Goal: Task Accomplishment & Management: Manage account settings

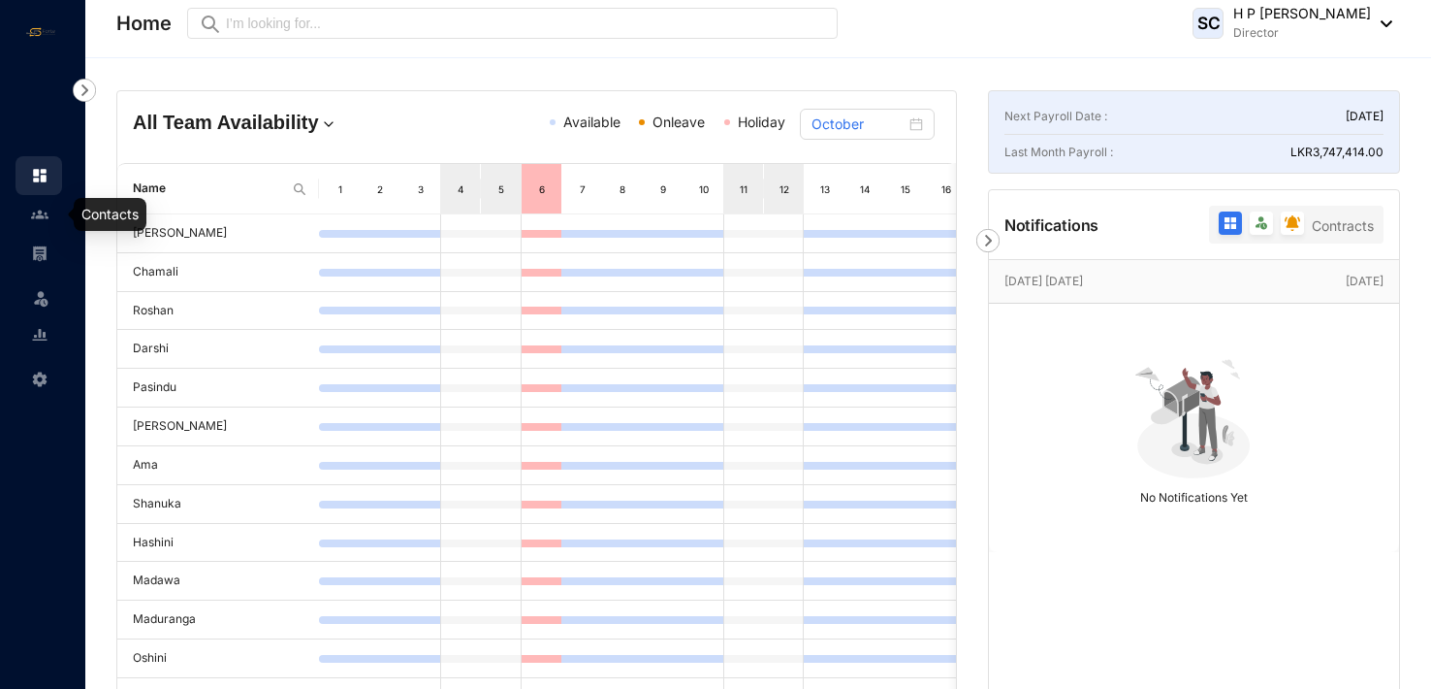
click at [42, 214] on img at bounding box center [39, 214] width 17 height 17
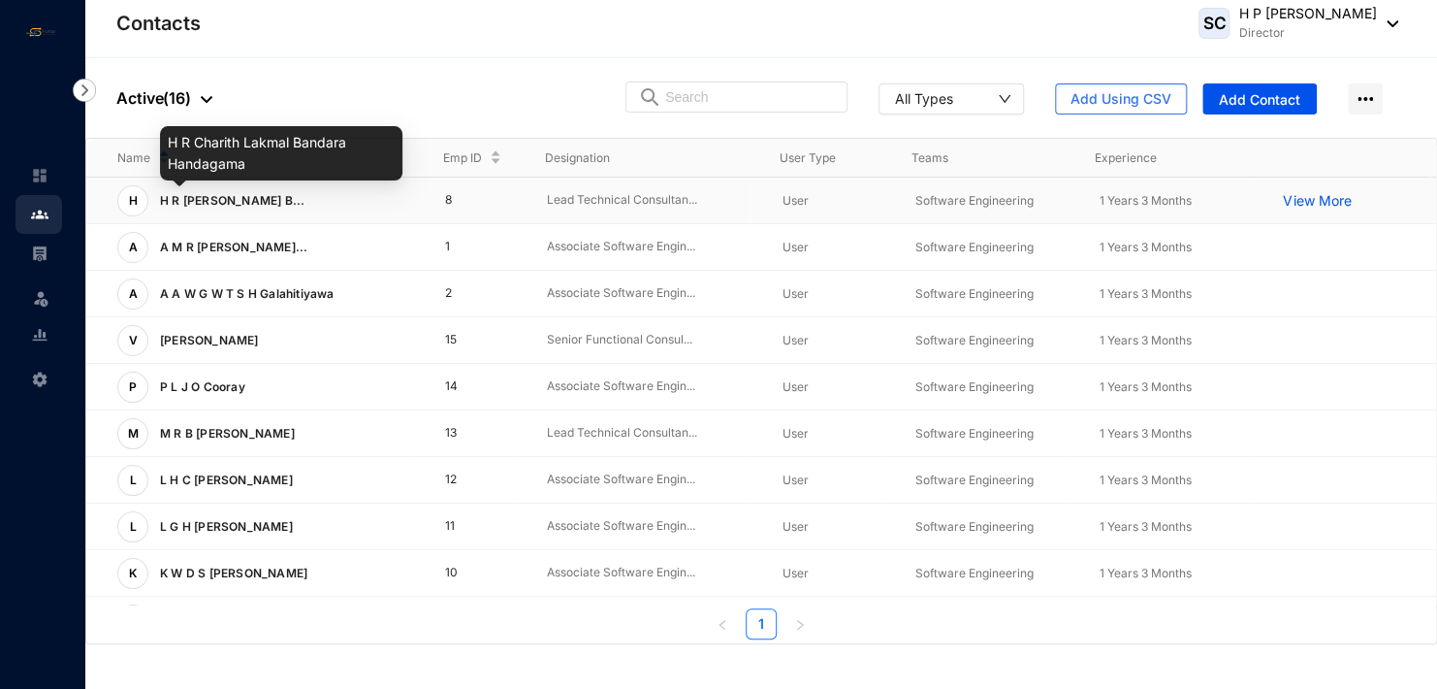
click at [236, 198] on span "H R Charith Lakmal B..." at bounding box center [232, 200] width 145 height 15
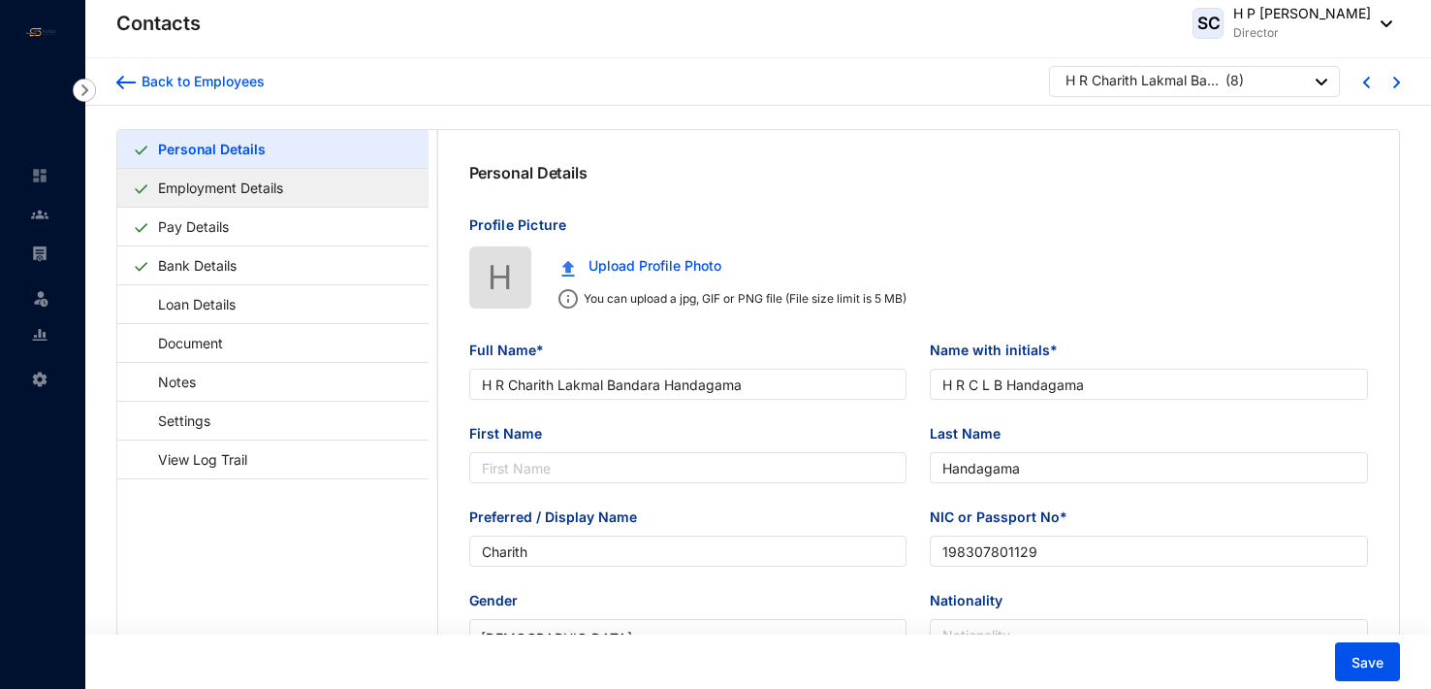
type input "H R Charith Lakmal Bandara Handagama"
type input "H R C L B Handagama"
type input "Handagama"
type input "Charith"
type input "198307801129"
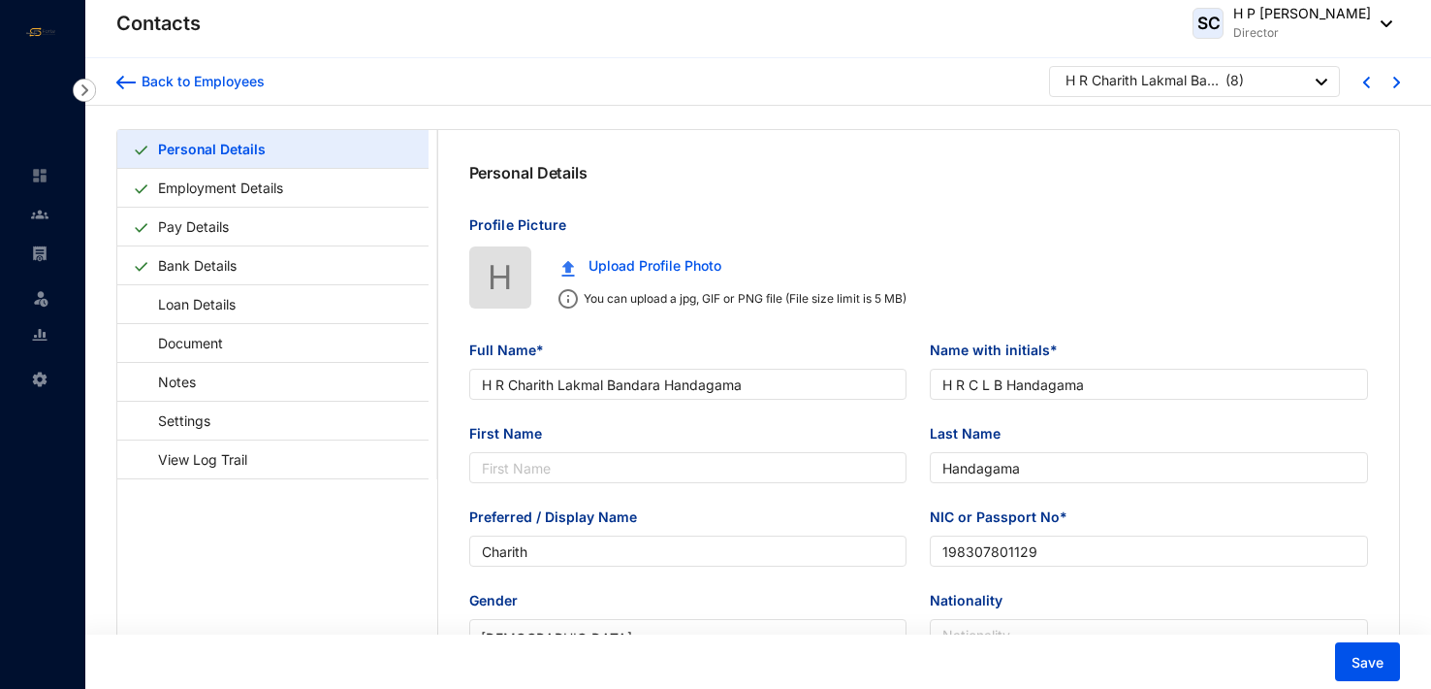
type input "[DATE]"
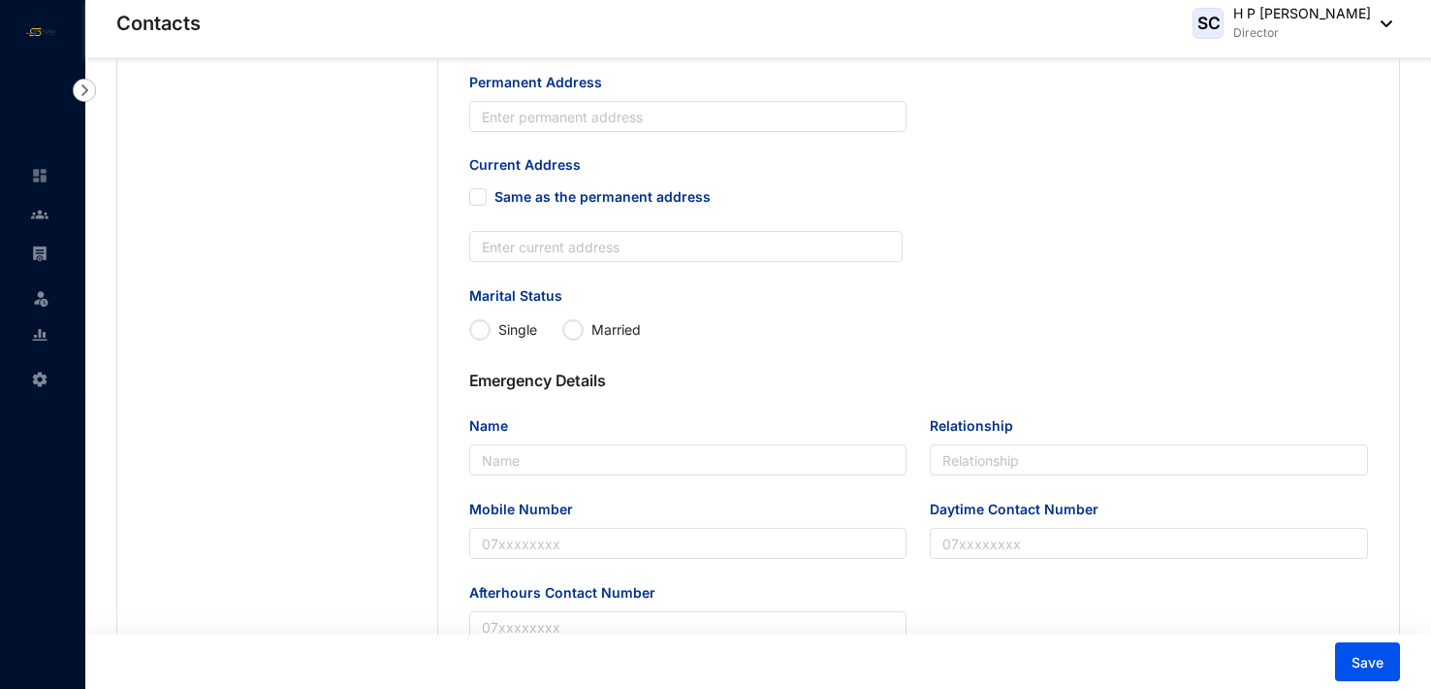
scroll to position [873, 0]
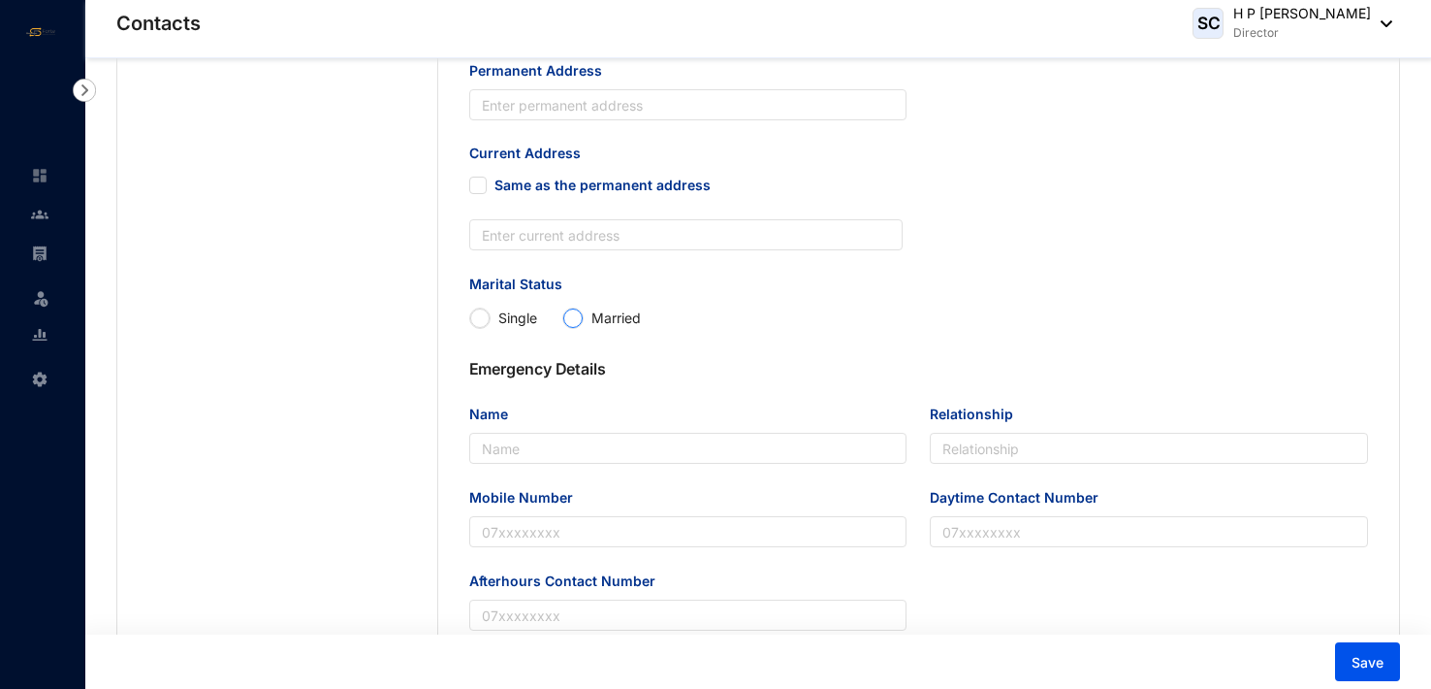
click at [569, 328] on input "Married" at bounding box center [572, 317] width 19 height 19
radio input "true"
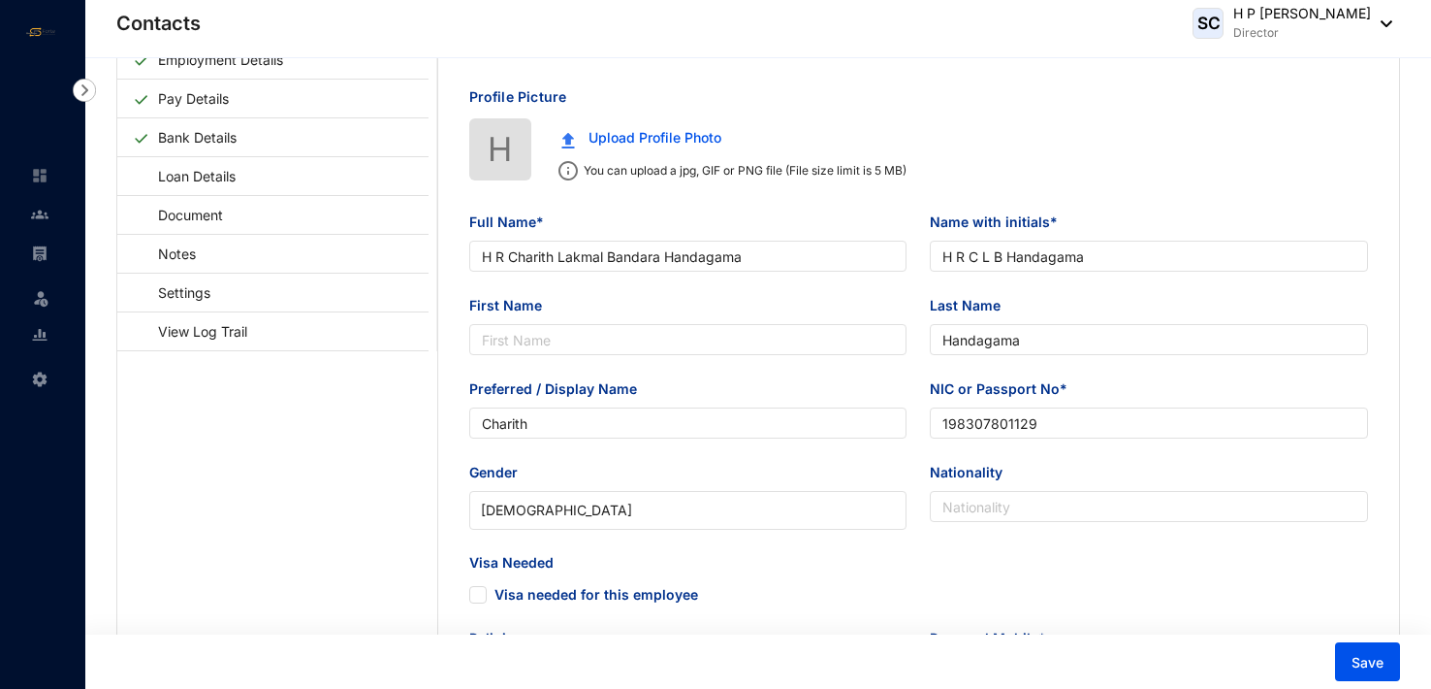
scroll to position [0, 0]
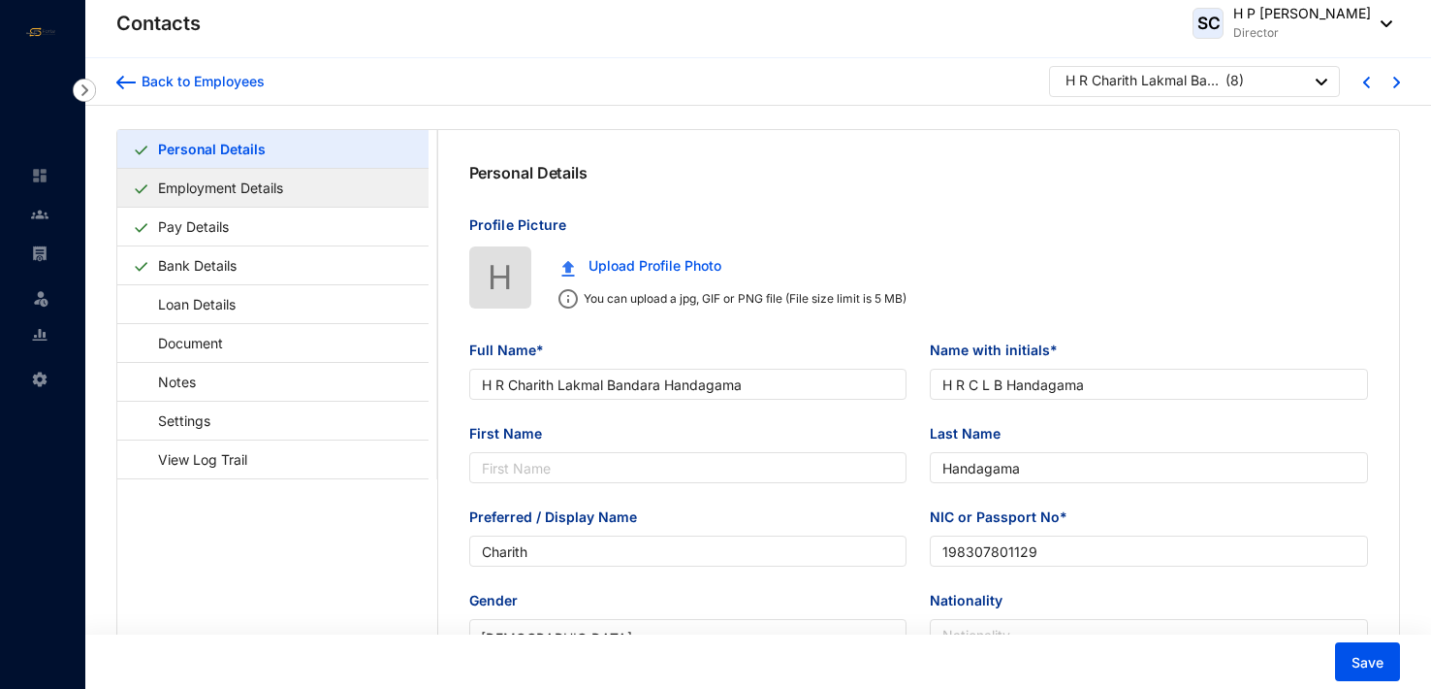
click at [222, 188] on link "Employment Details" at bounding box center [220, 188] width 141 height 40
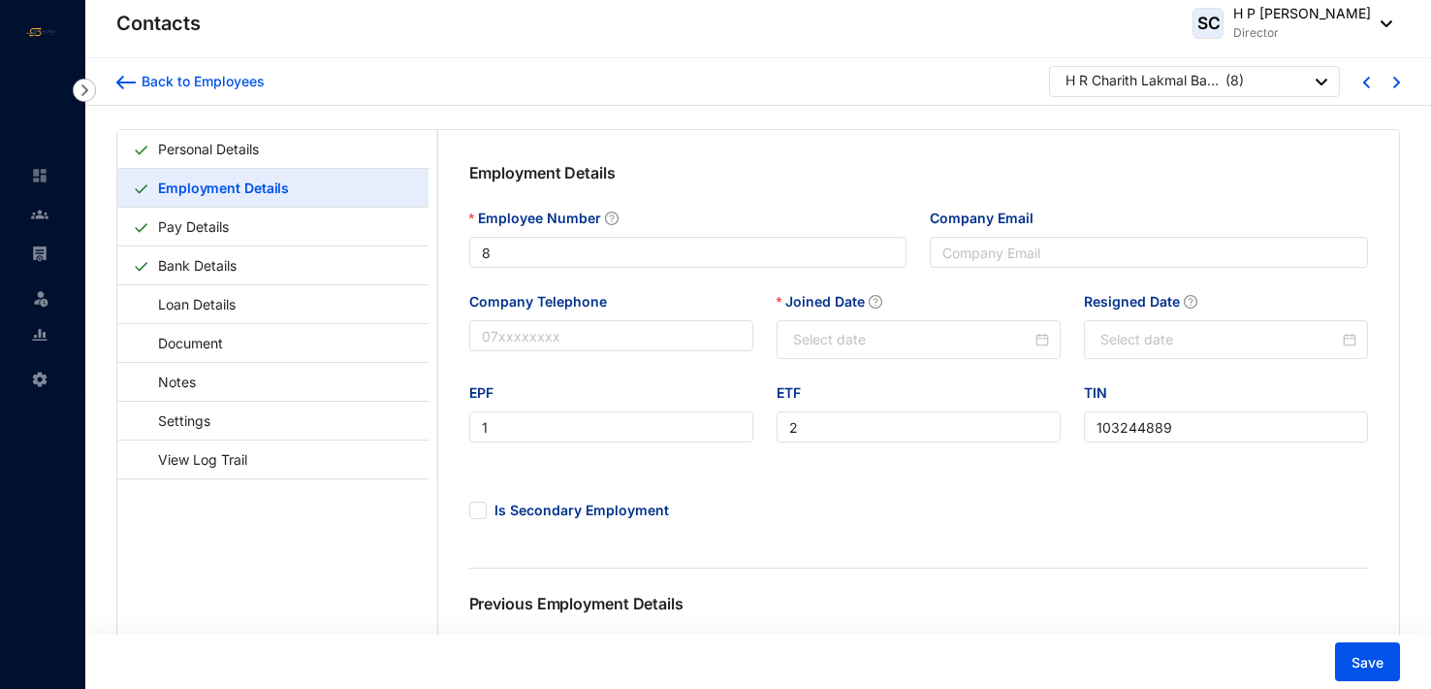
type input "[DATE]"
click at [218, 221] on link "Pay Details" at bounding box center [193, 227] width 86 height 40
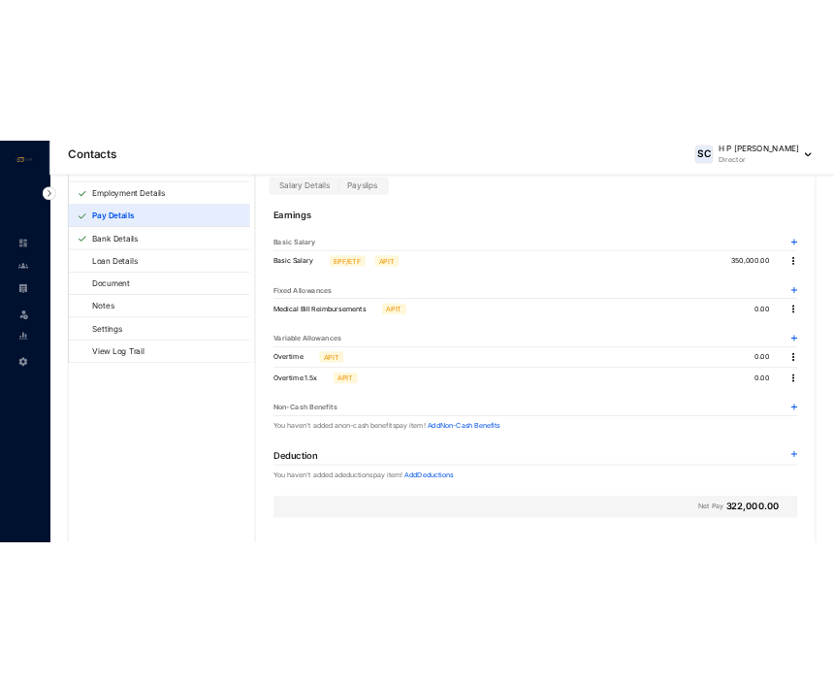
scroll to position [56, 0]
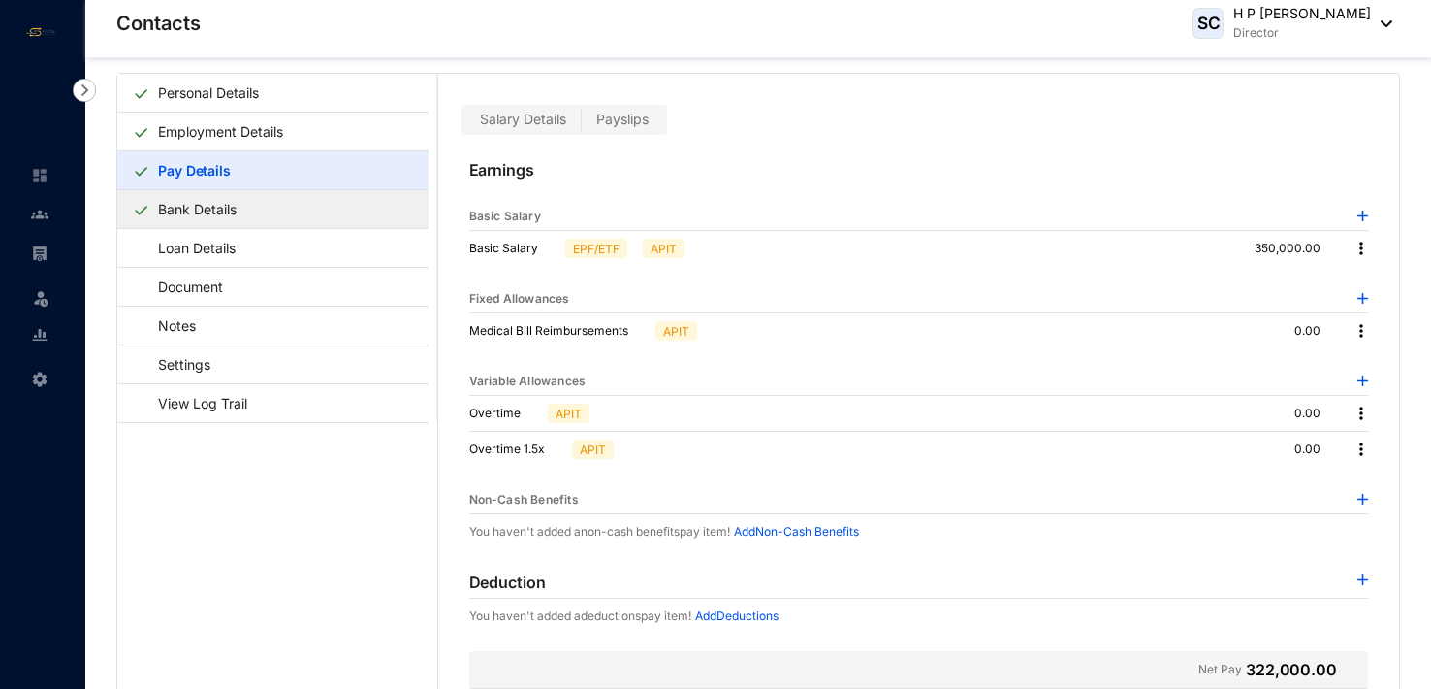
click at [166, 200] on link "Bank Details" at bounding box center [197, 209] width 94 height 40
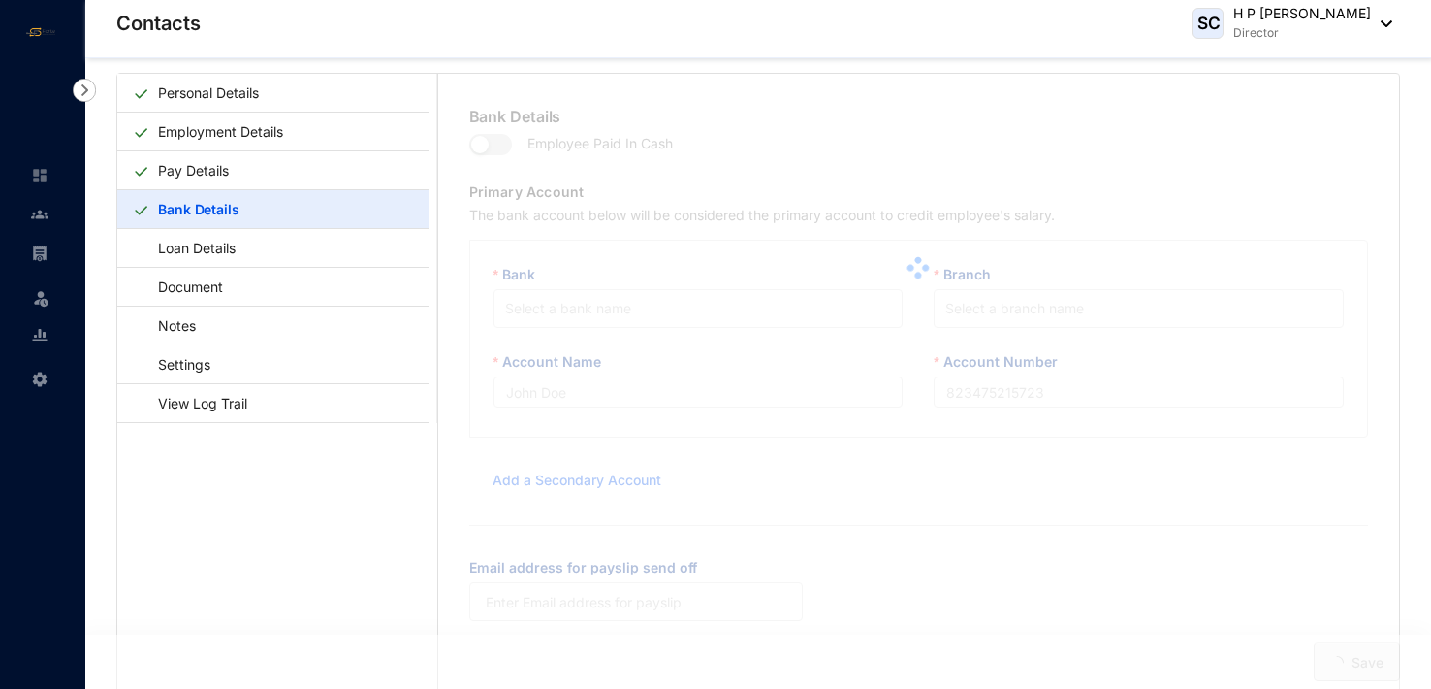
type input "H R [PERSON_NAME]"
type input "8100094797"
type input "[EMAIL_ADDRESS][DOMAIN_NAME]"
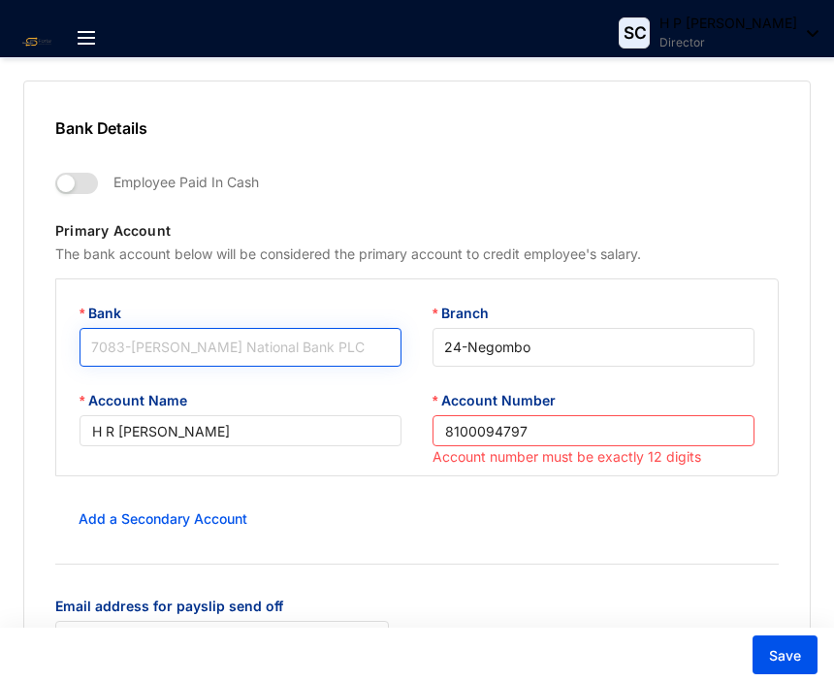
click at [300, 336] on span "7083 - Hatton National Bank PLC" at bounding box center [240, 347] width 299 height 29
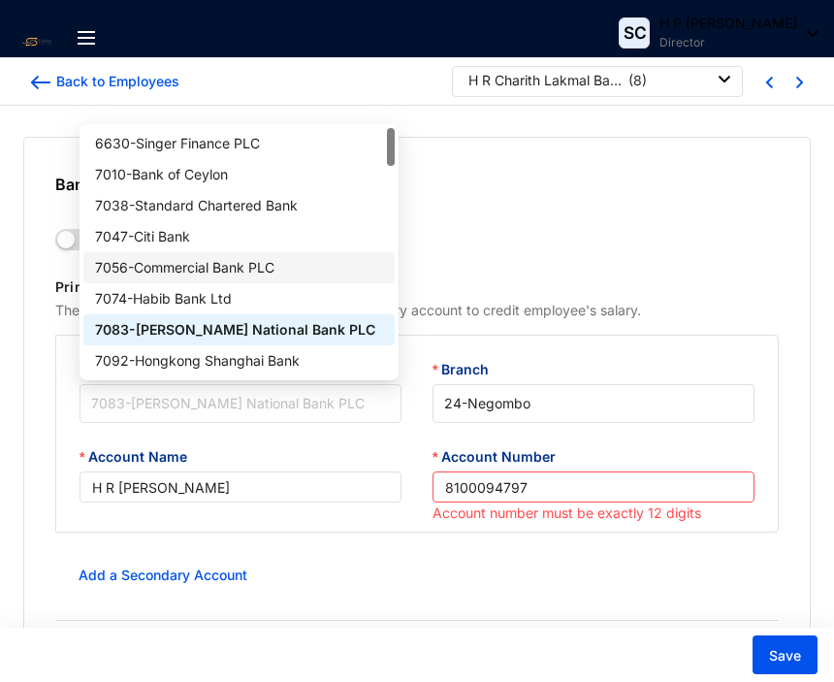
click at [236, 267] on div "7056 - Commercial Bank PLC" at bounding box center [239, 267] width 289 height 21
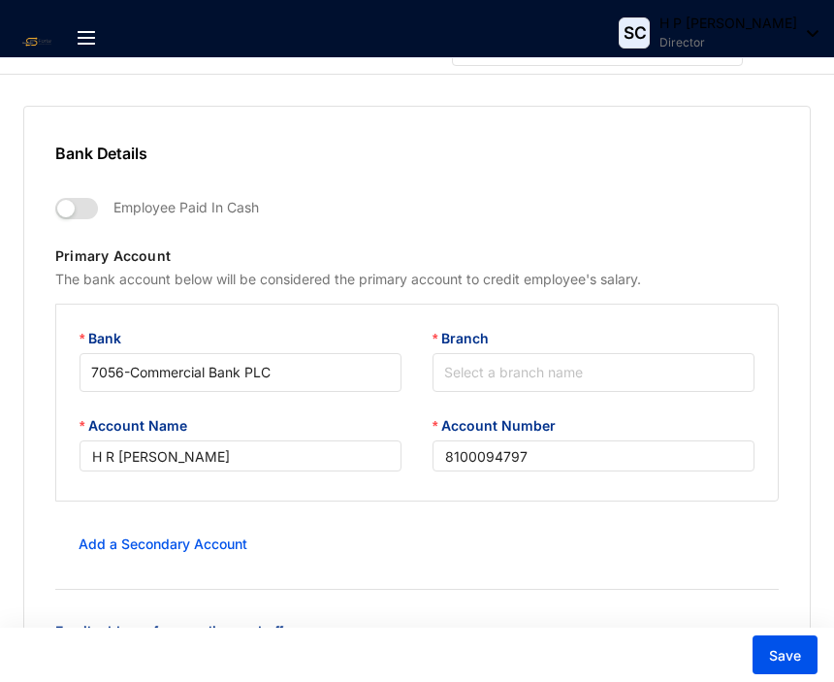
scroll to position [47, 0]
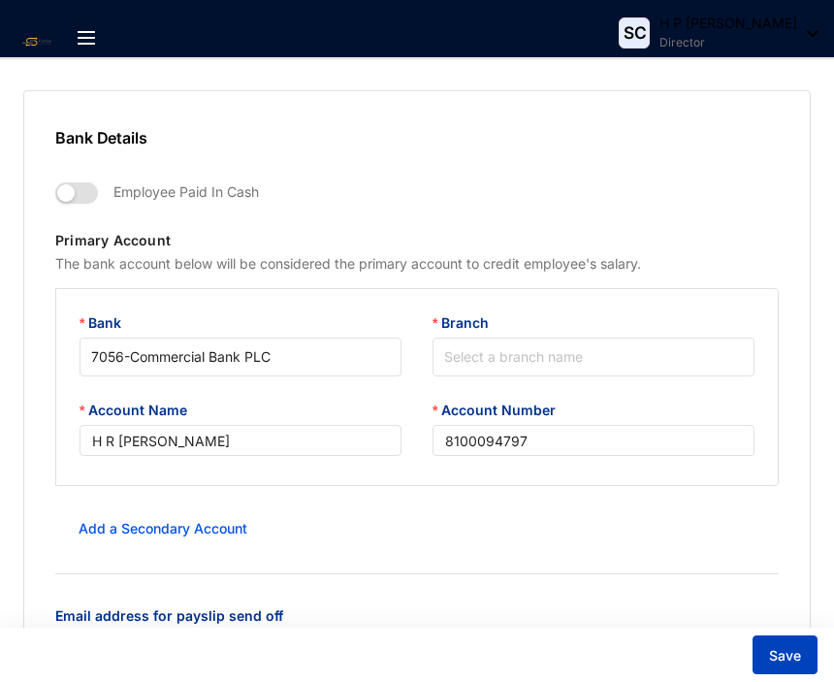
click at [792, 654] on span "Save" at bounding box center [785, 655] width 32 height 19
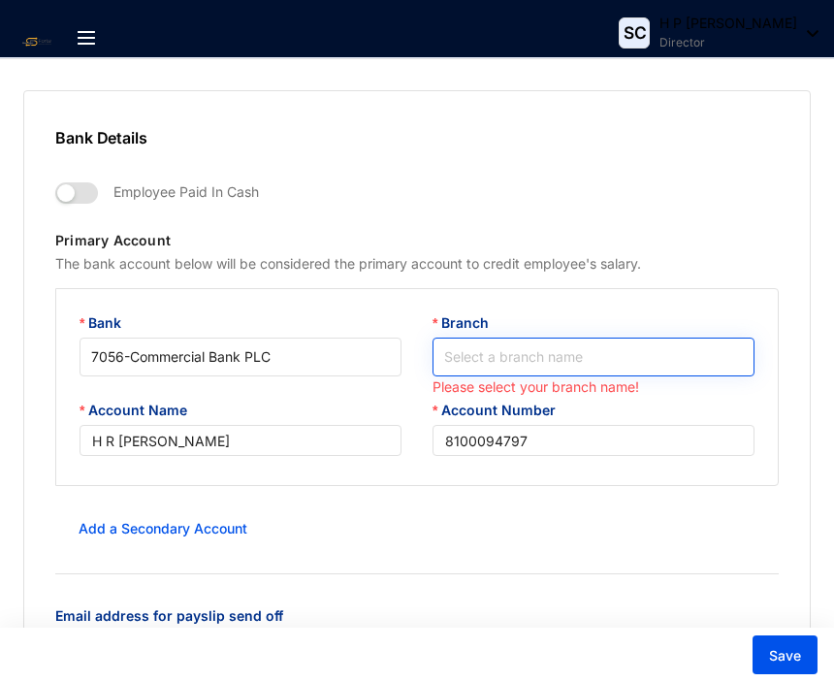
click at [486, 366] on input "Branch" at bounding box center [593, 356] width 299 height 37
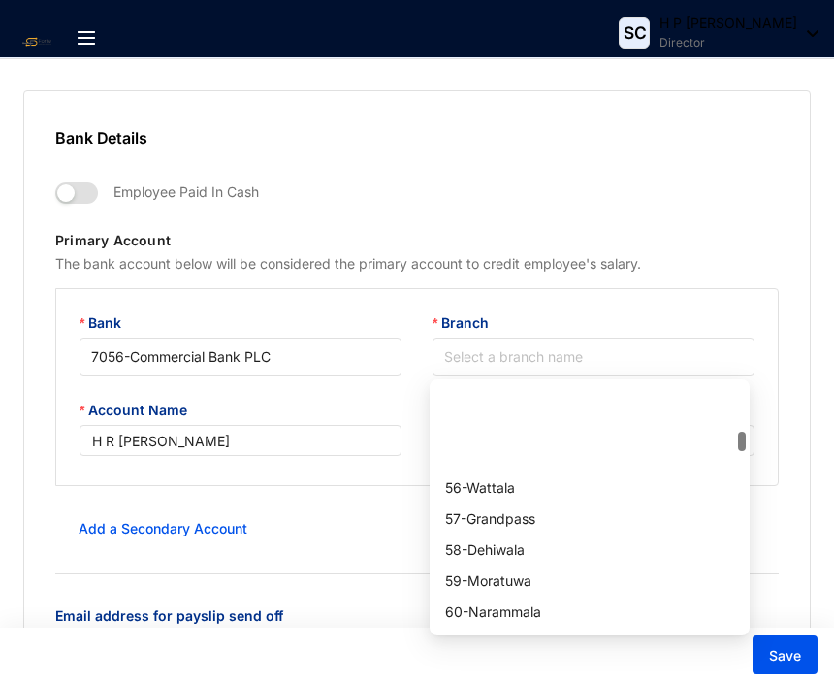
scroll to position [1843, 0]
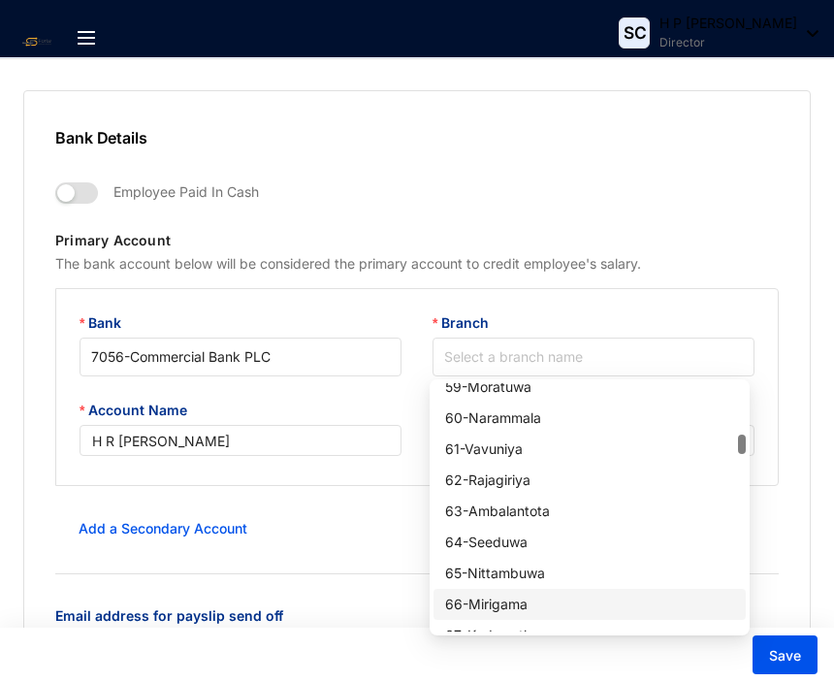
click at [551, 605] on div "66 - Mirigama" at bounding box center [589, 604] width 289 height 21
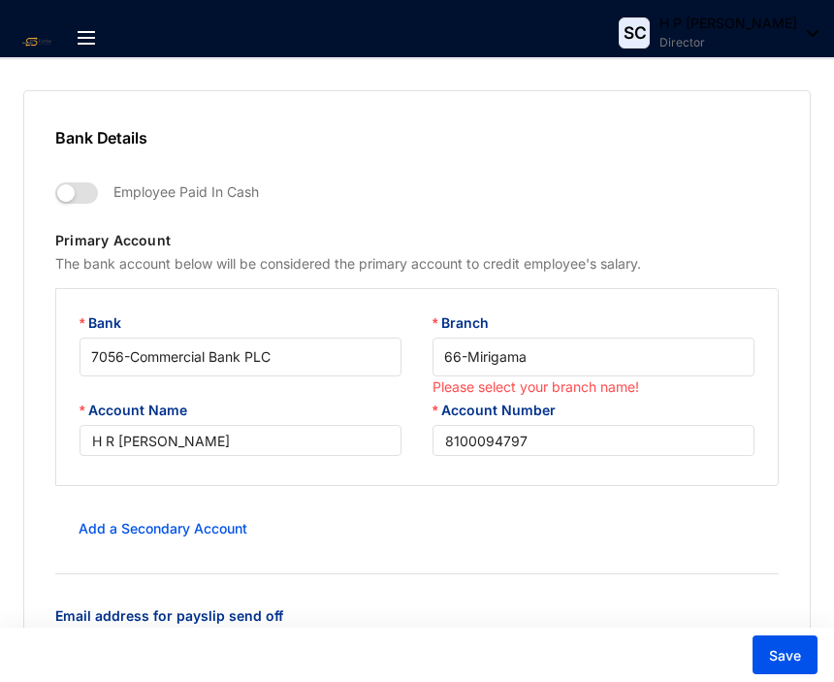
click at [574, 541] on div "Add a Secondary Account" at bounding box center [416, 528] width 723 height 39
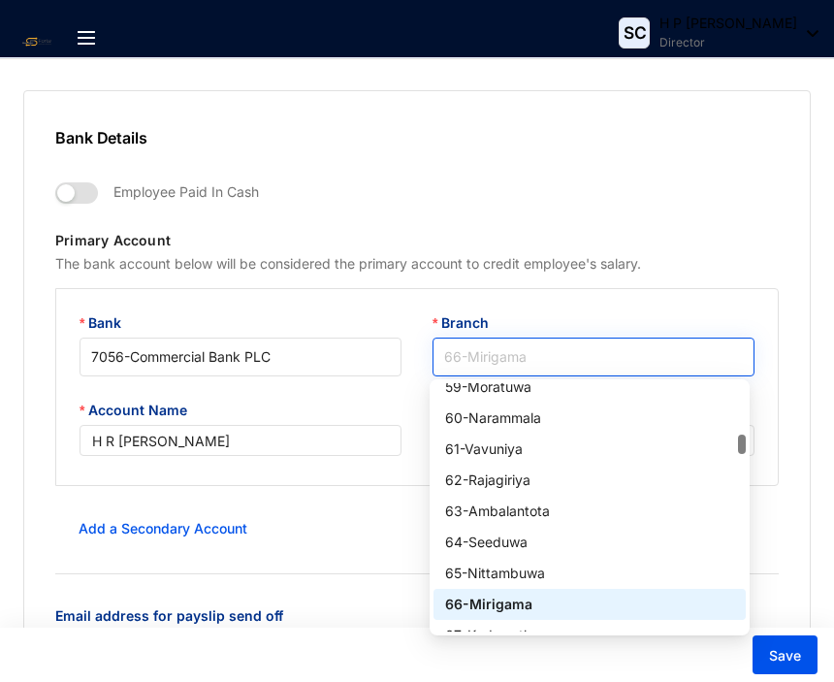
click at [558, 362] on span "66 - Mirigama" at bounding box center [593, 356] width 299 height 29
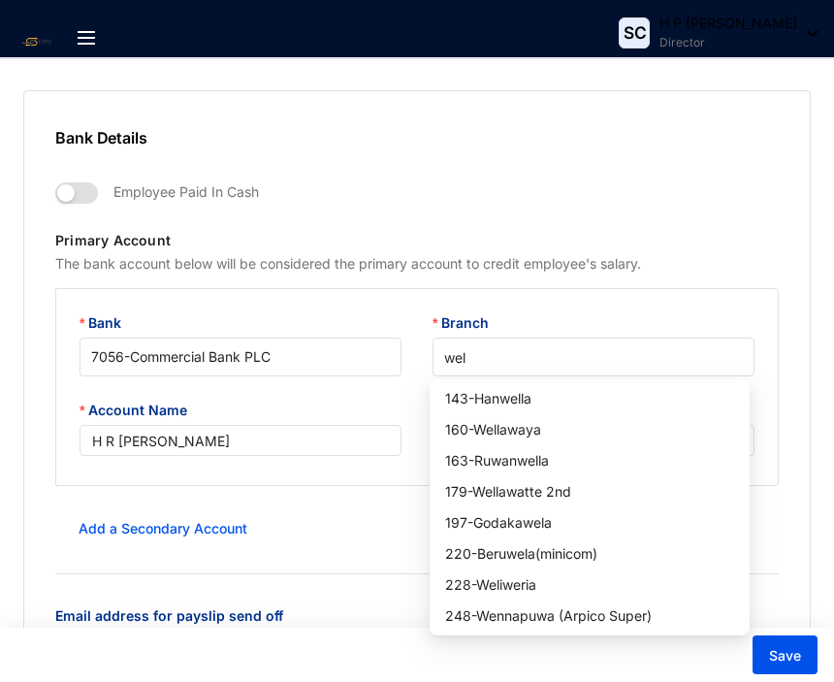
scroll to position [279, 0]
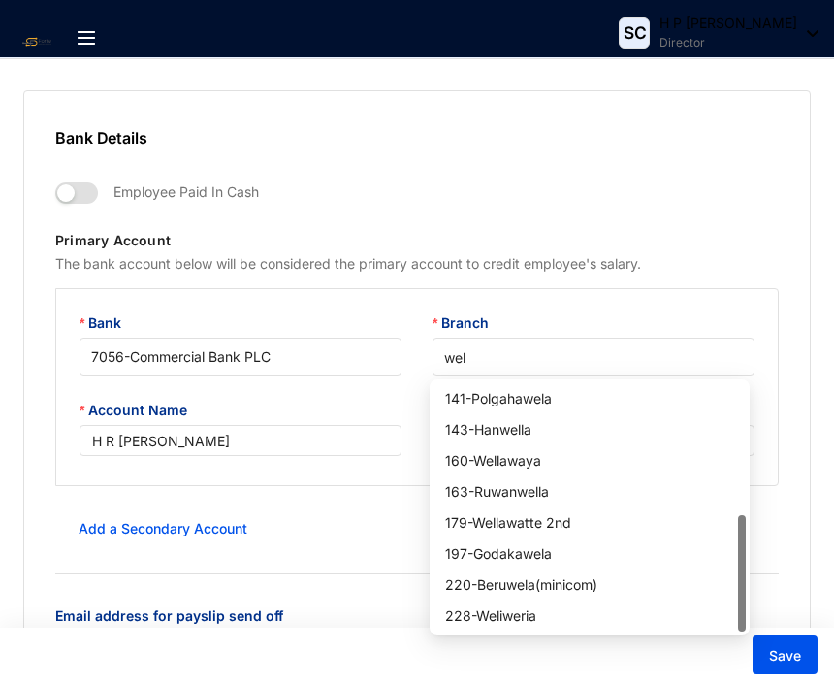
type input "well"
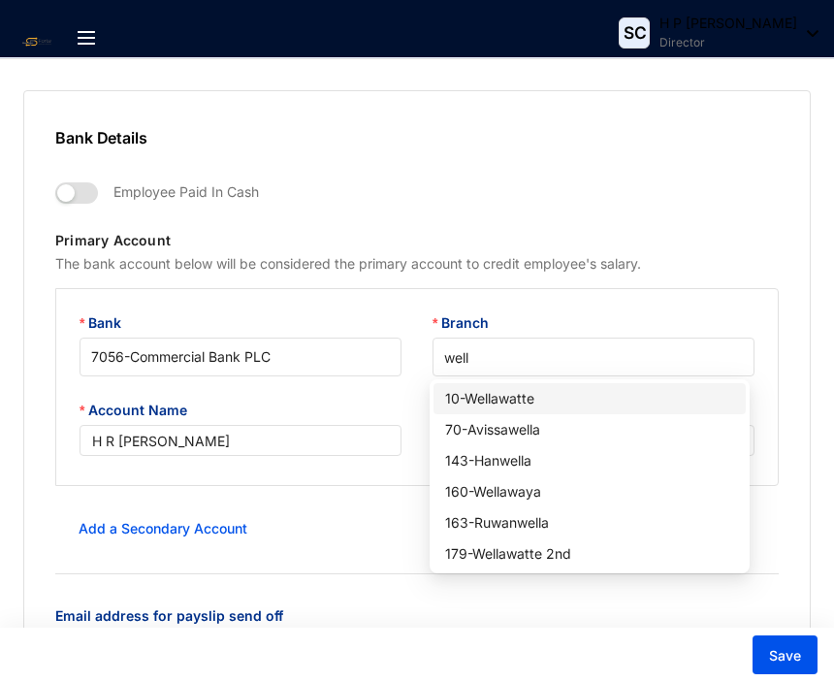
click at [515, 395] on div "10 - Wellawatte" at bounding box center [589, 398] width 289 height 21
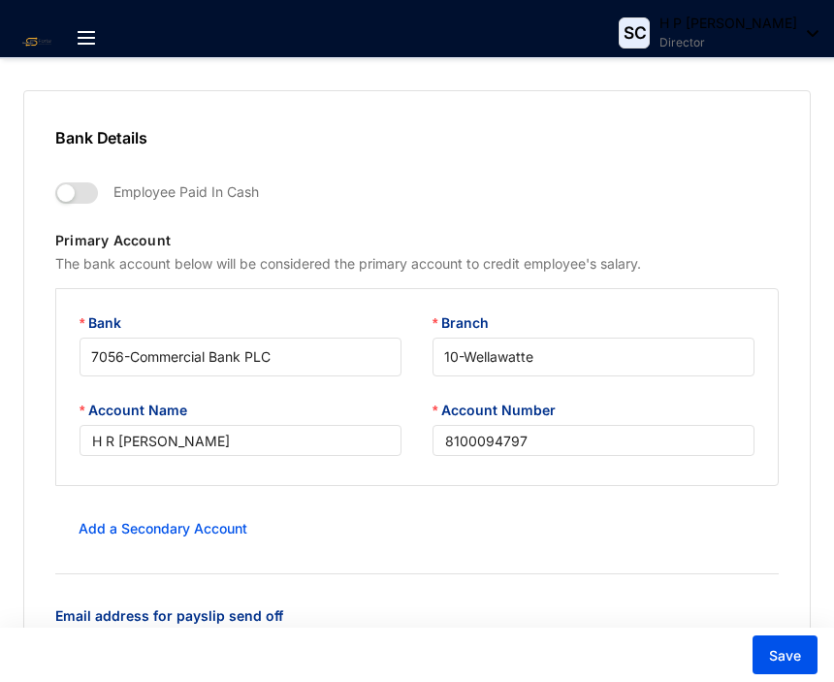
scroll to position [97, 0]
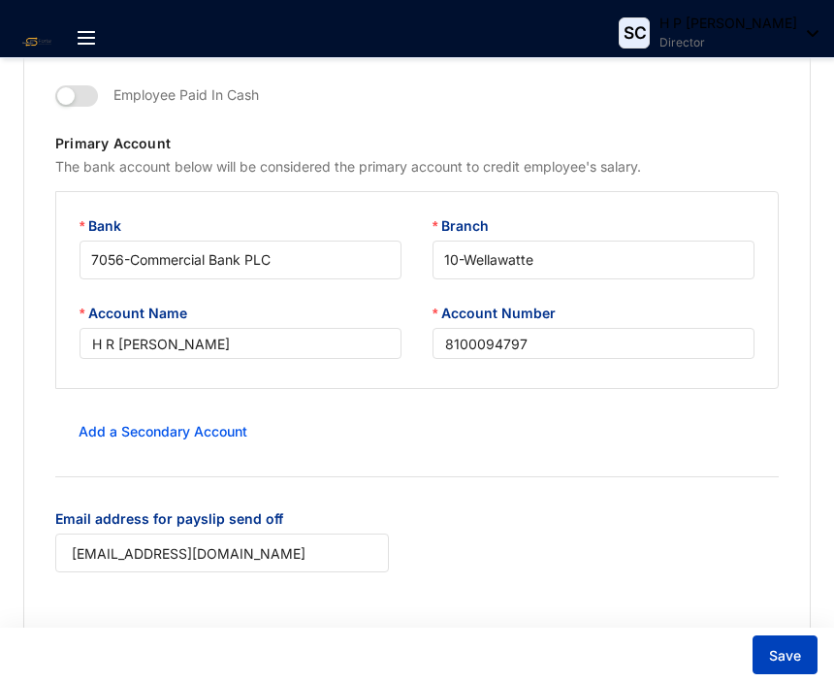
click at [798, 659] on span "Save" at bounding box center [785, 655] width 32 height 19
click at [792, 659] on span "Save" at bounding box center [785, 655] width 32 height 19
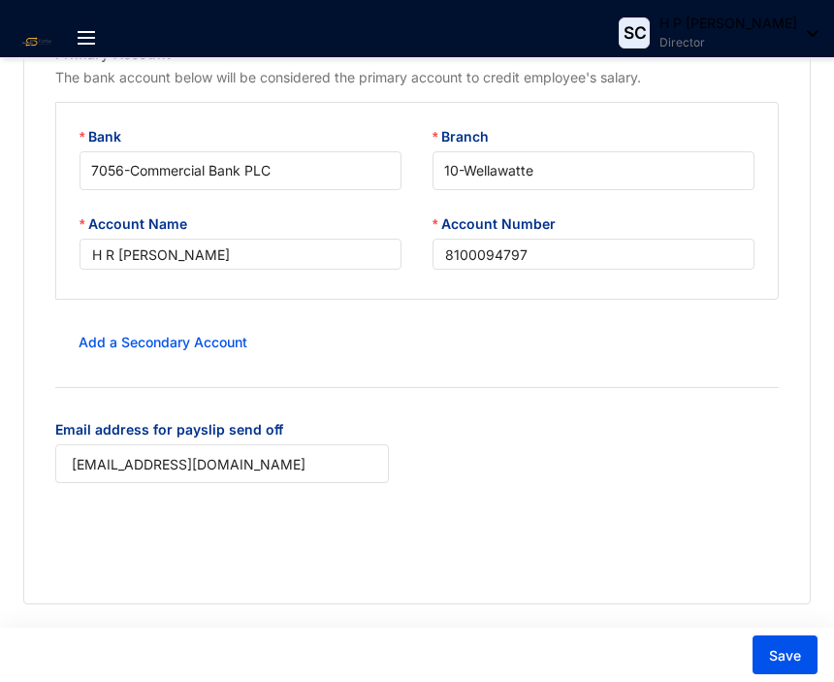
scroll to position [0, 0]
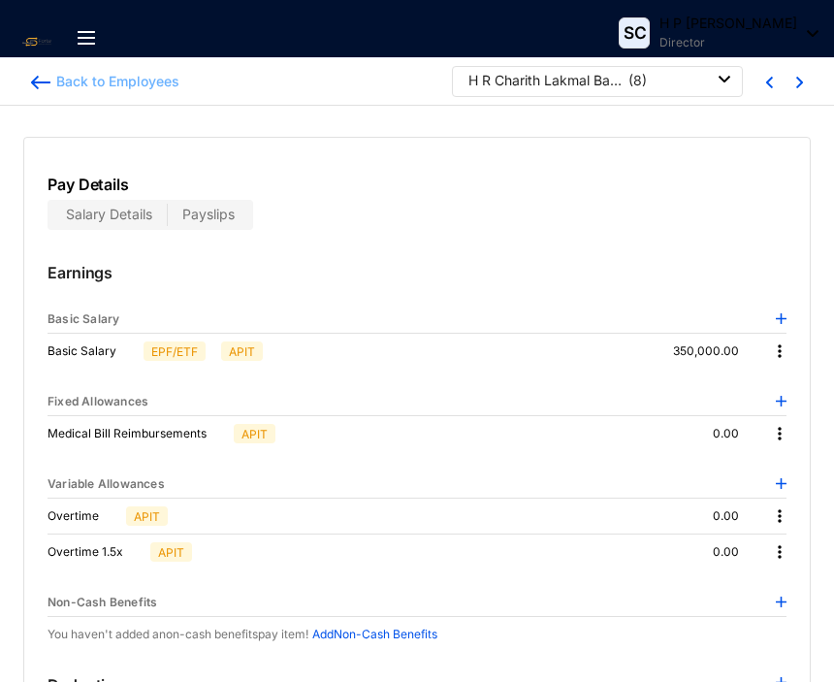
click at [45, 80] on img at bounding box center [40, 83] width 19 height 14
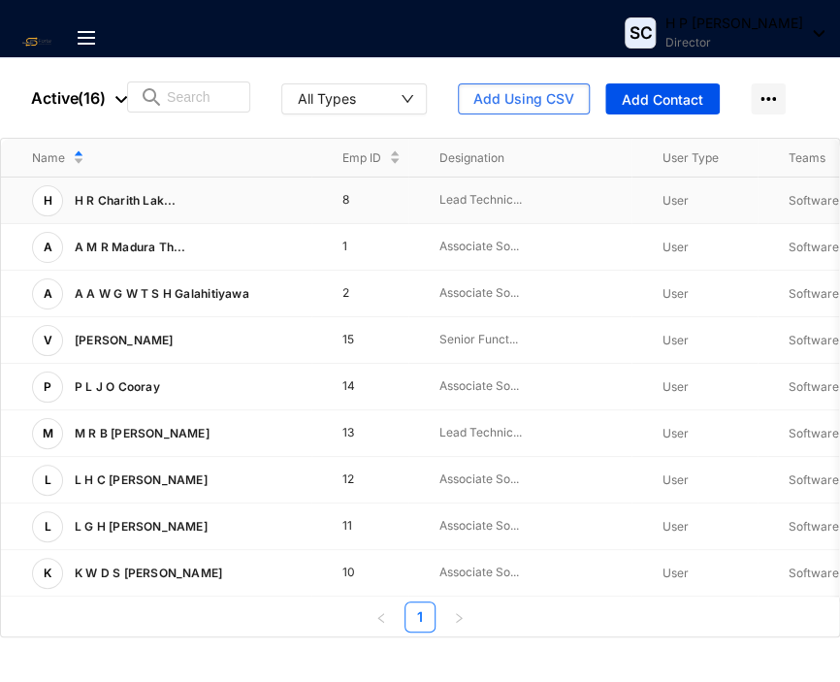
click at [183, 192] on div "H H R Charith Lak..." at bounding box center [171, 200] width 279 height 31
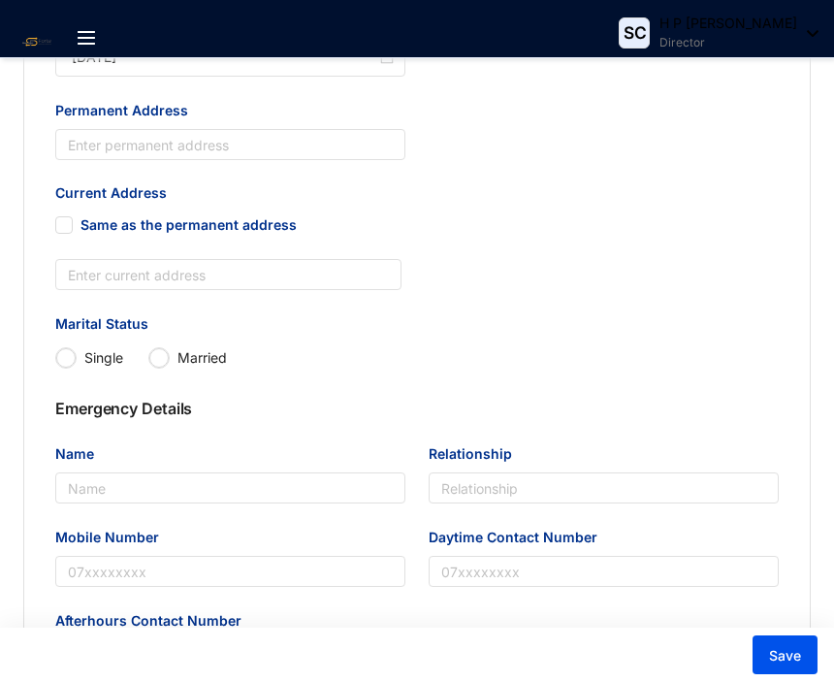
scroll to position [873, 0]
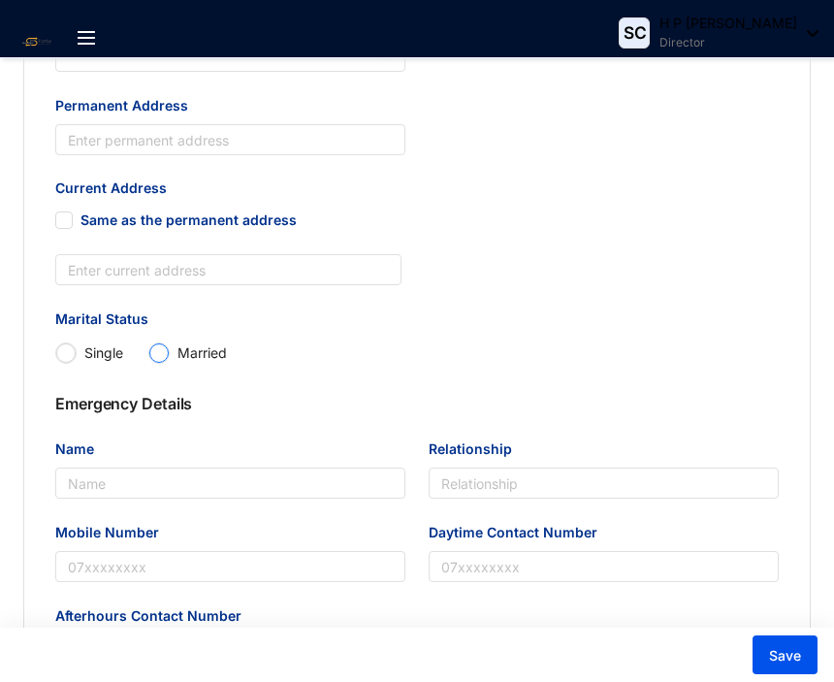
click at [156, 358] on input "Married" at bounding box center [158, 352] width 19 height 19
radio input "true"
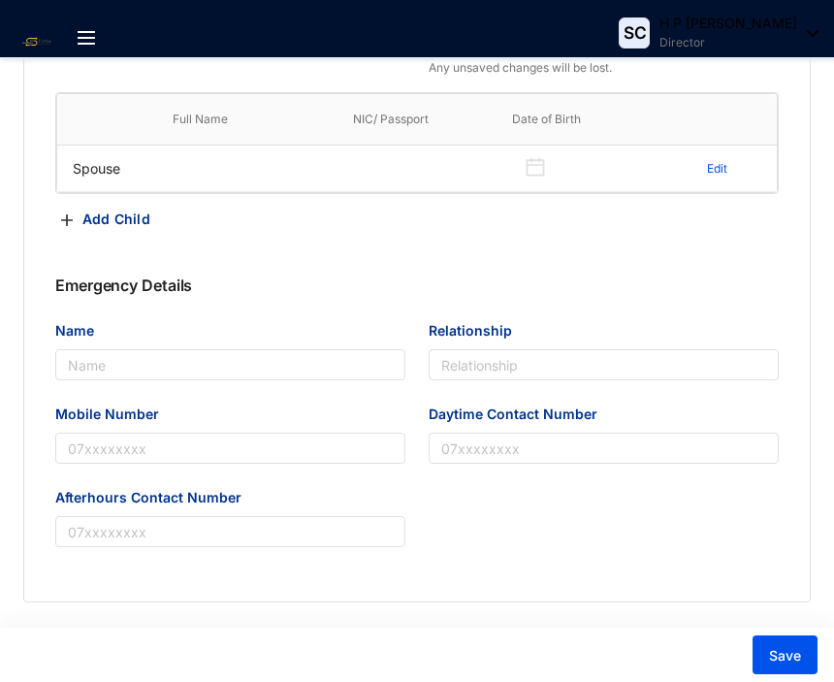
scroll to position [1257, 0]
click at [781, 651] on span "Save" at bounding box center [785, 655] width 32 height 19
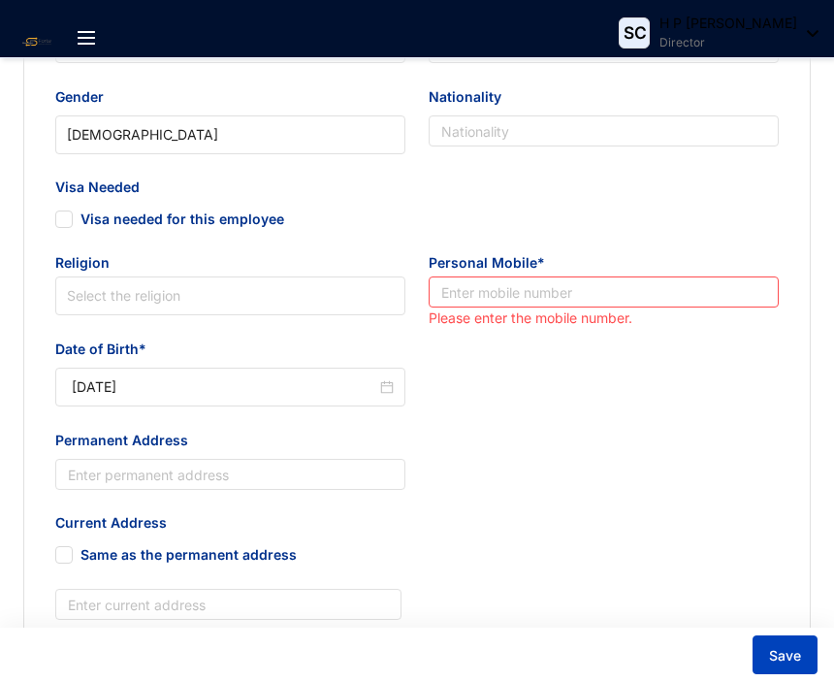
scroll to position [493, 0]
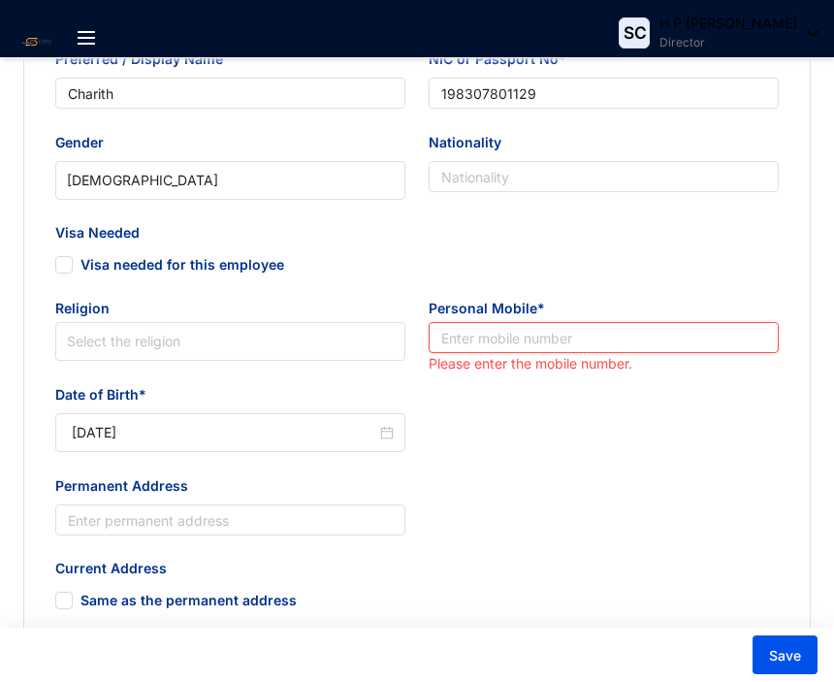
click at [490, 340] on input "text" at bounding box center [604, 337] width 350 height 31
click at [482, 344] on input "text" at bounding box center [604, 337] width 350 height 31
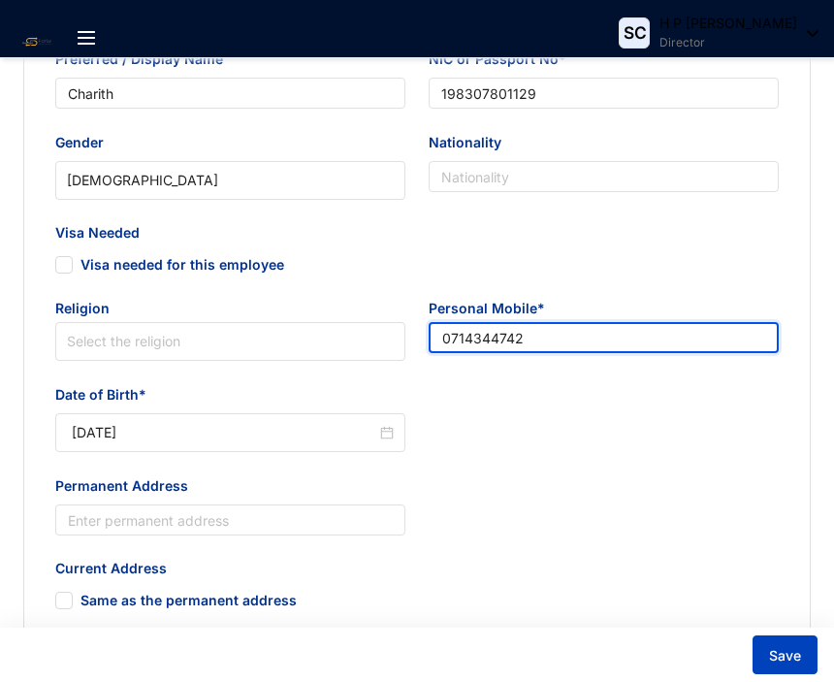
type input "0714344742"
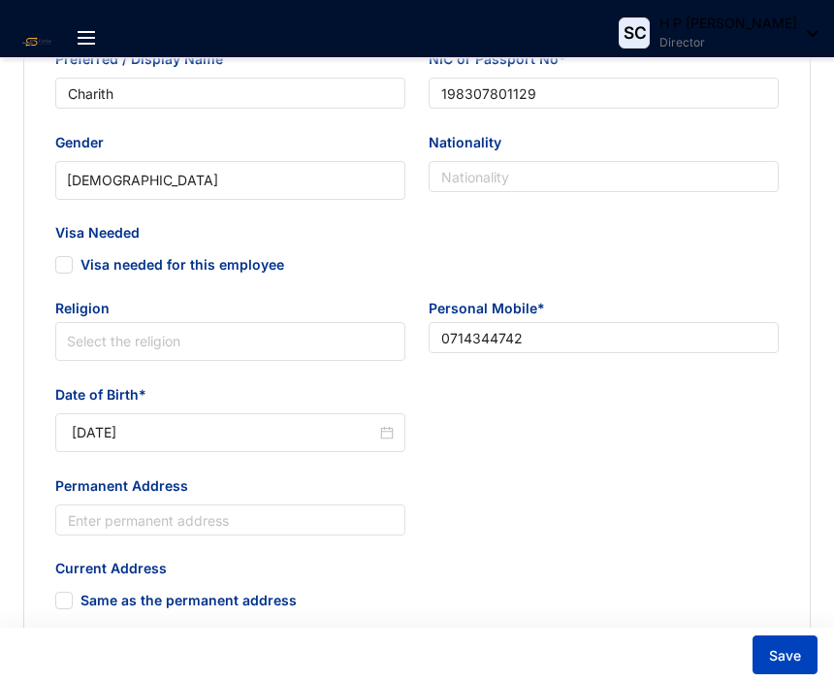
click at [781, 660] on span "Save" at bounding box center [785, 655] width 32 height 19
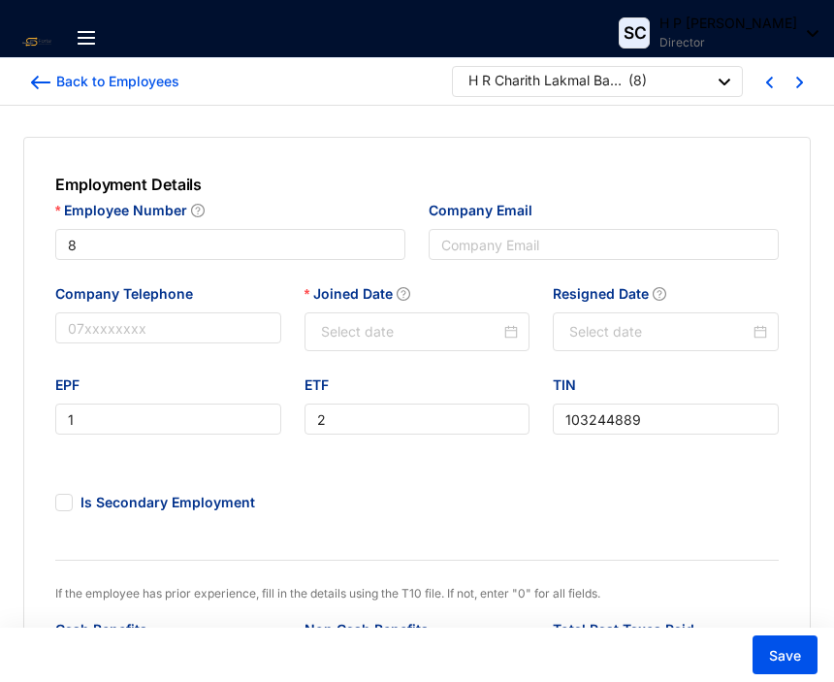
type input "[DATE]"
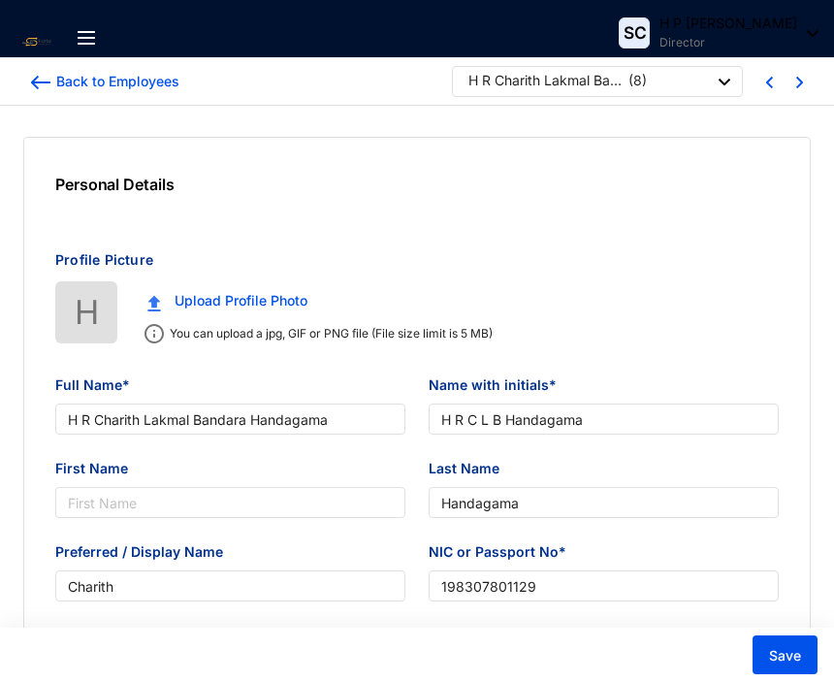
type input "[DATE]"
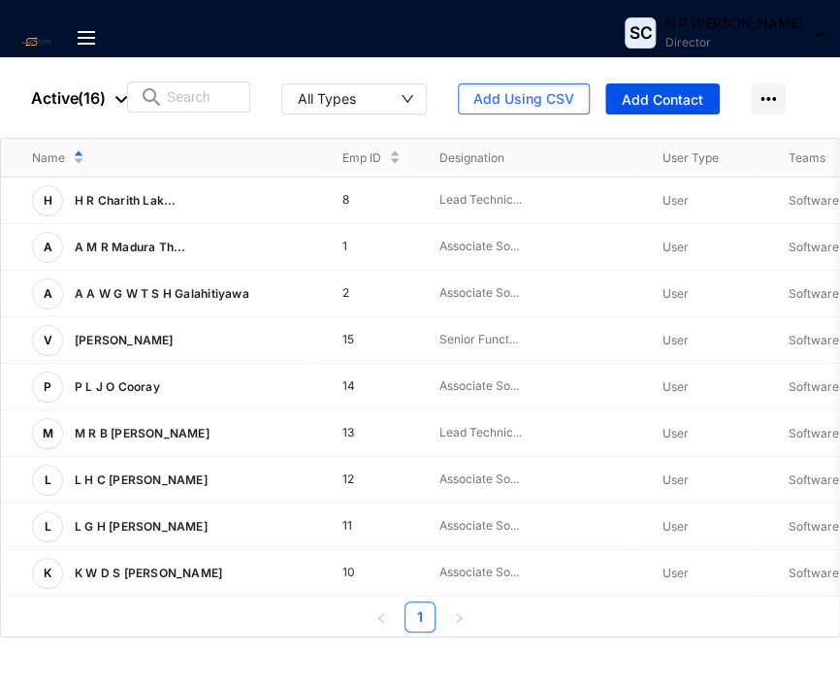
click at [84, 34] on img at bounding box center [86, 38] width 17 height 14
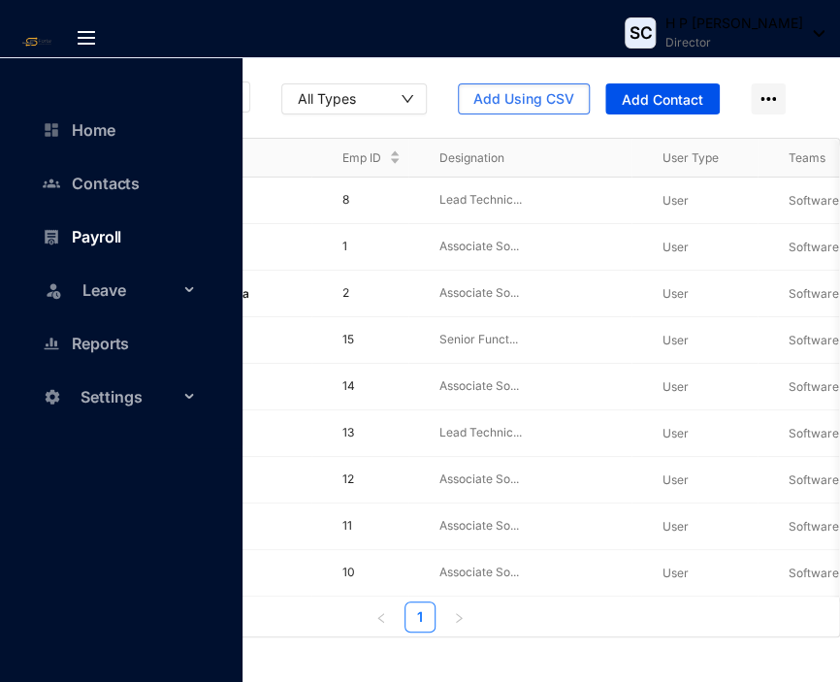
click at [107, 232] on link "Payroll" at bounding box center [86, 236] width 69 height 19
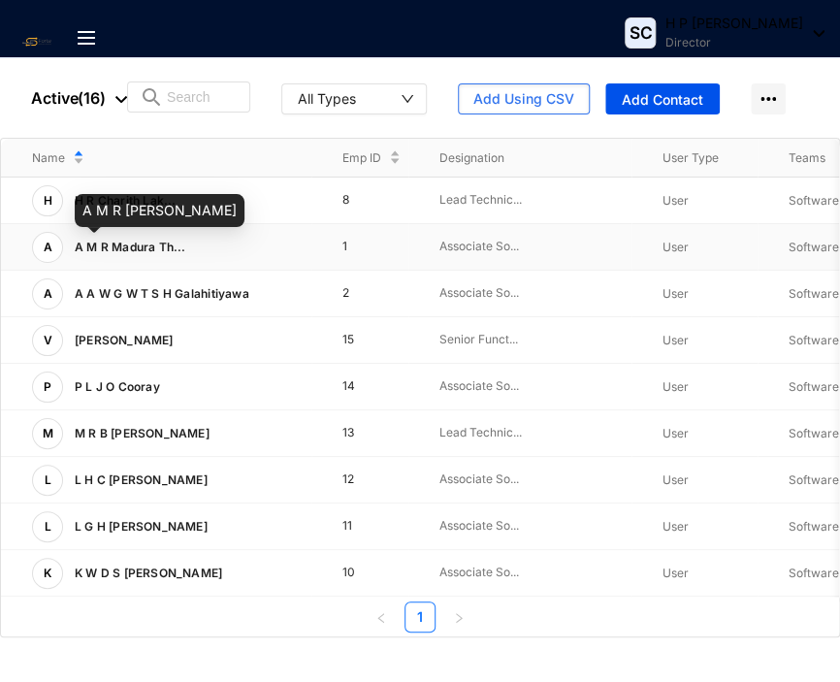
click at [157, 241] on span "A M R Madura Th..." at bounding box center [131, 247] width 112 height 15
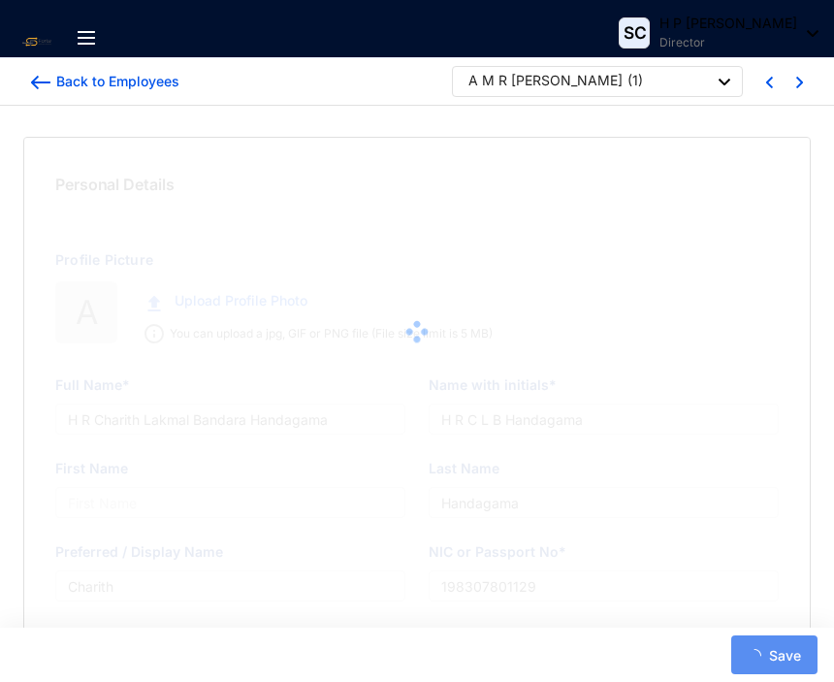
type input "A M R [PERSON_NAME]"
type input "A M R M T B [PERSON_NAME]"
type input "Abeykoon"
type input "Madura"
type input "199901610638"
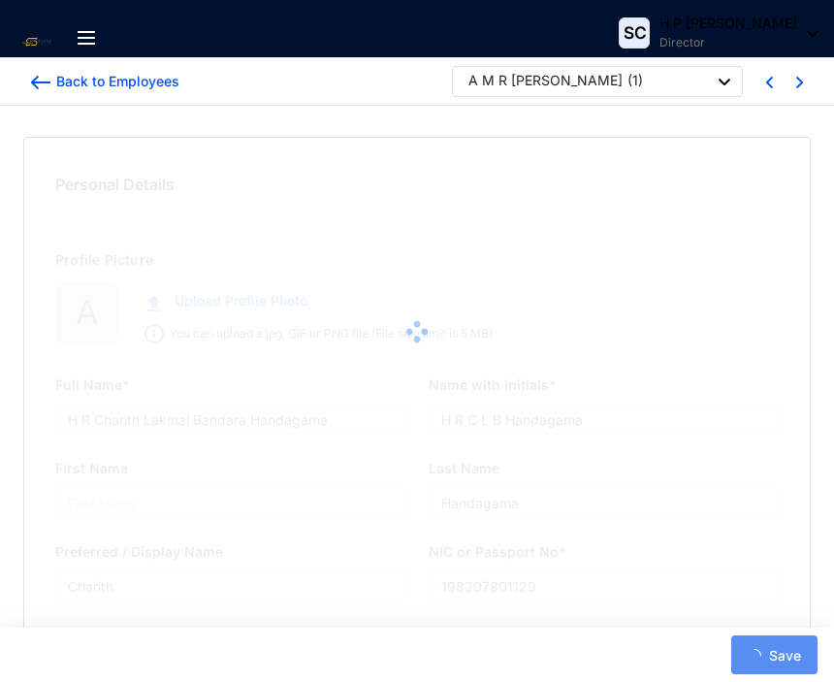
radio input "false"
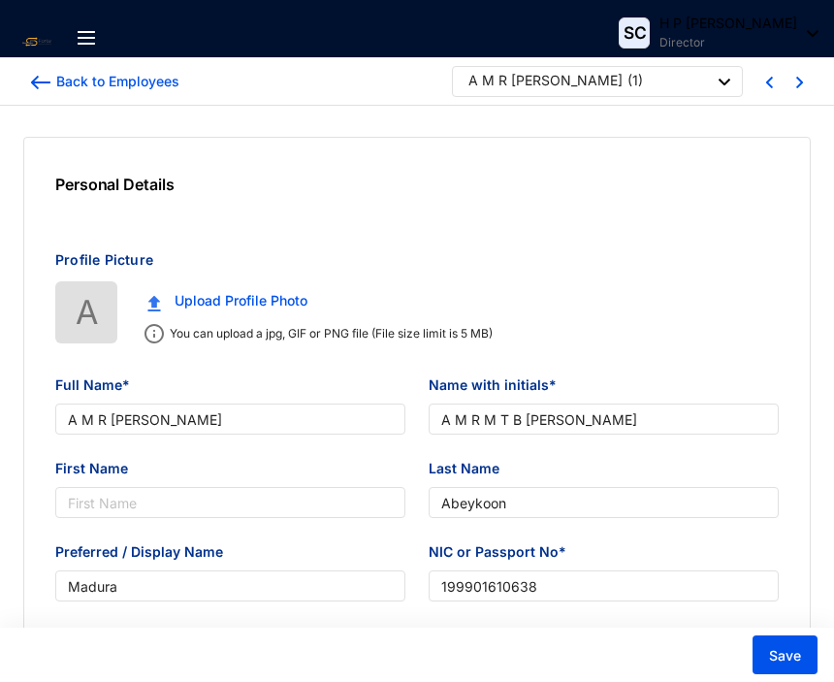
type input "[DATE]"
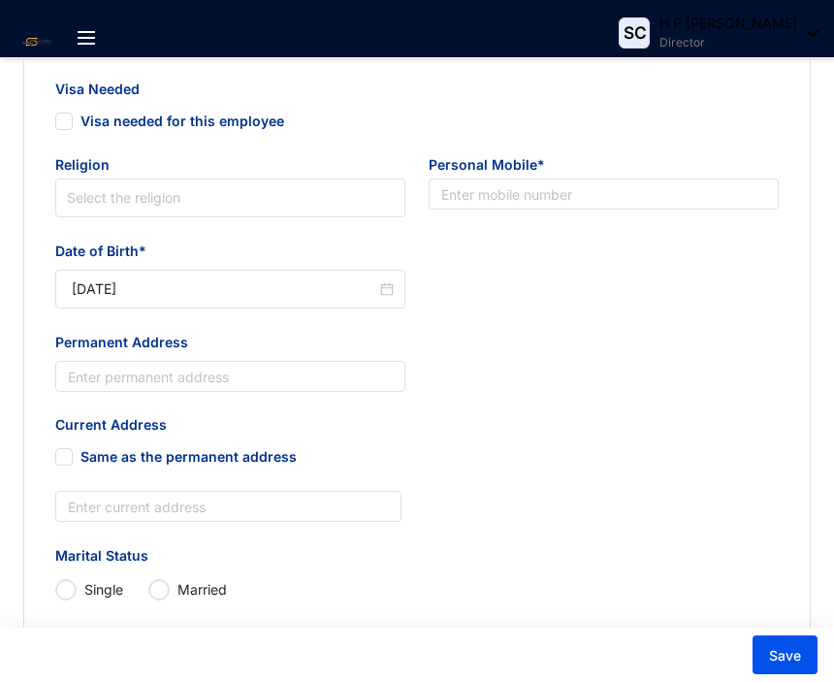
scroll to position [679, 0]
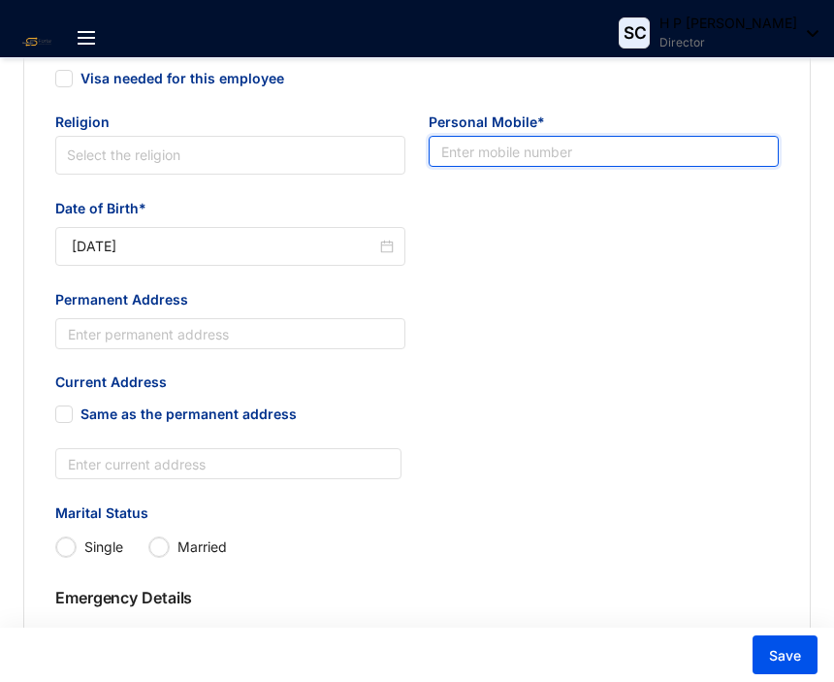
click at [492, 164] on input "text" at bounding box center [604, 151] width 350 height 31
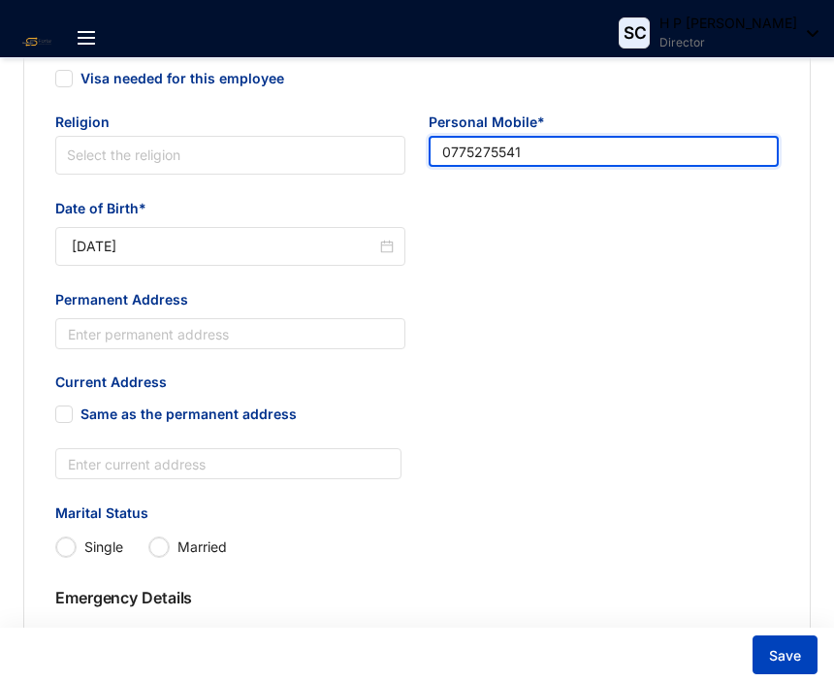
type input "0775275541"
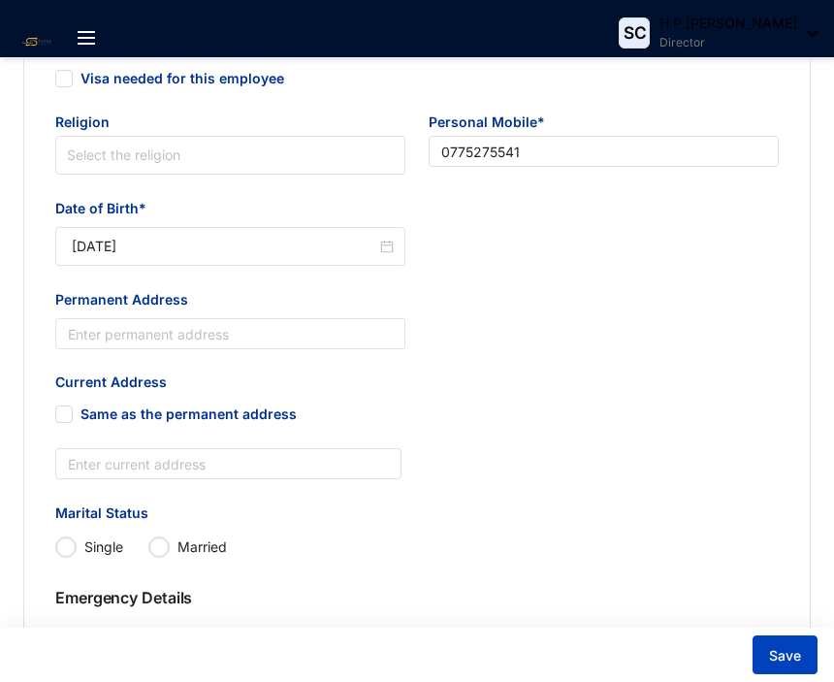
click at [793, 662] on span "Save" at bounding box center [785, 655] width 32 height 19
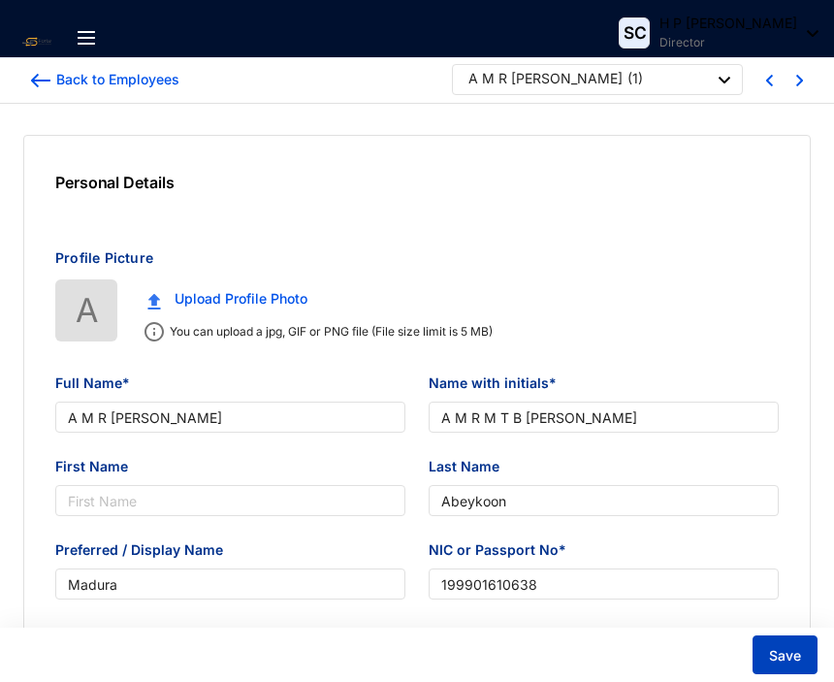
scroll to position [0, 0]
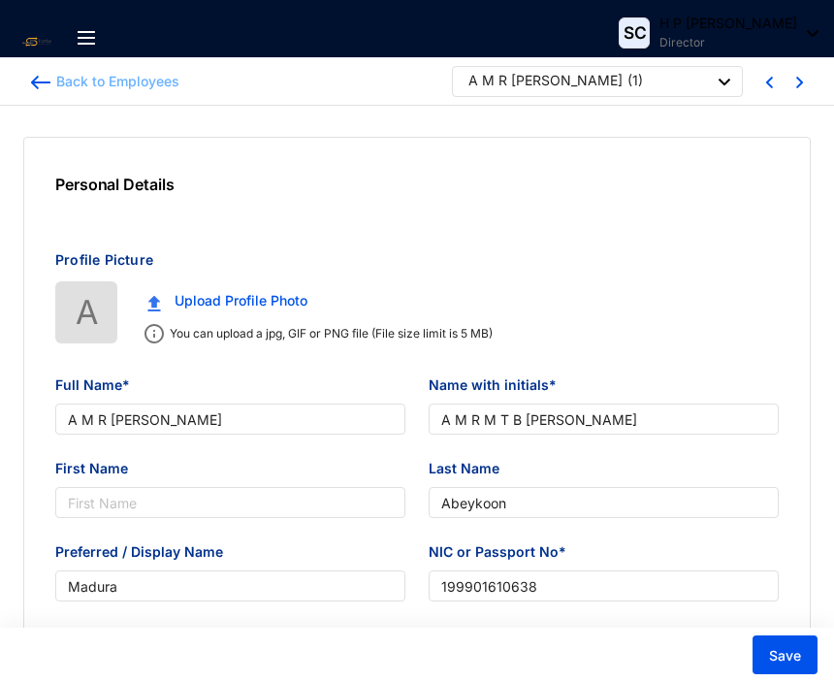
click at [60, 81] on div "Back to Employees" at bounding box center [114, 81] width 129 height 19
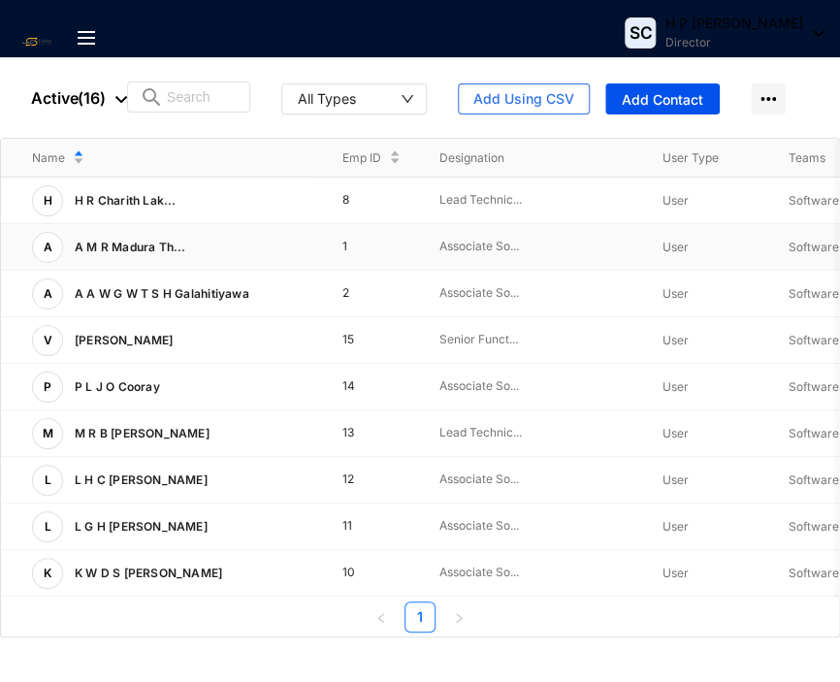
click at [174, 239] on p "A M R Madura Th..." at bounding box center [124, 247] width 123 height 31
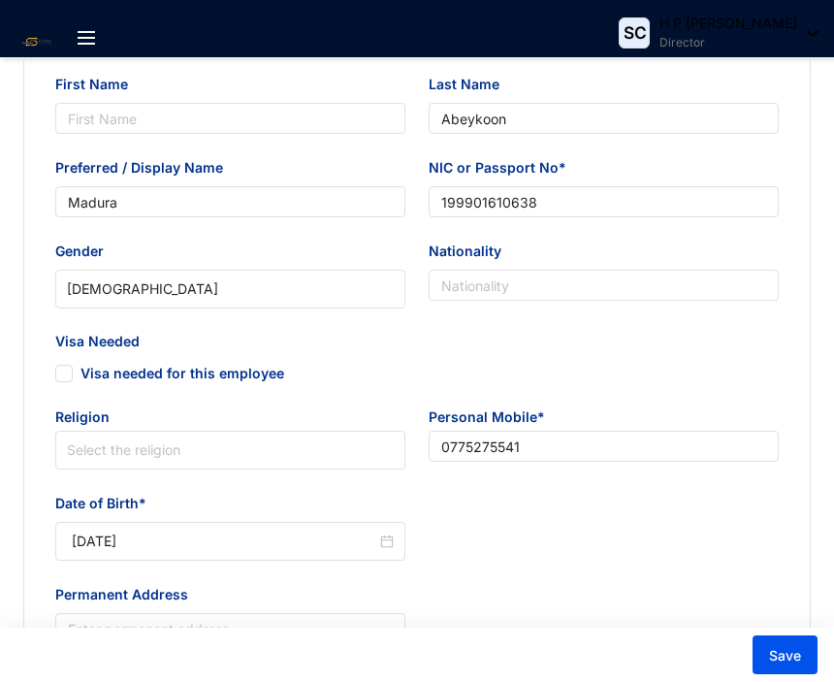
scroll to position [388, 0]
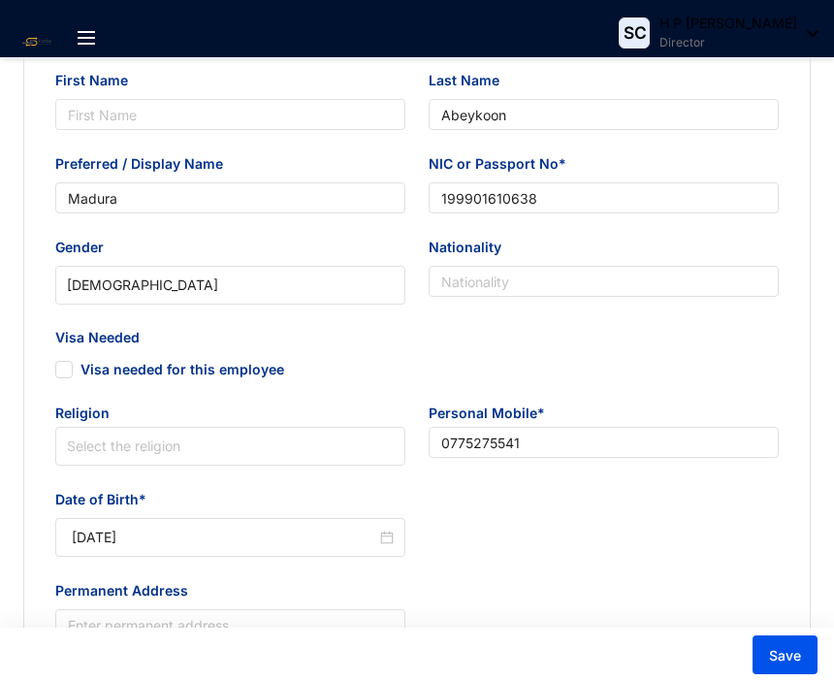
click at [83, 34] on img at bounding box center [86, 38] width 17 height 14
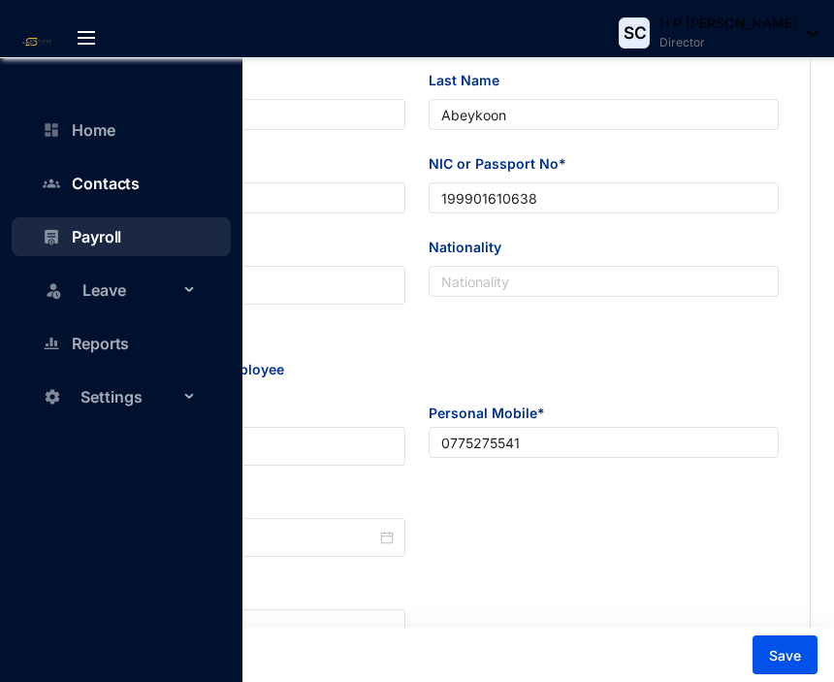
click at [123, 176] on link "Contacts" at bounding box center [95, 183] width 87 height 19
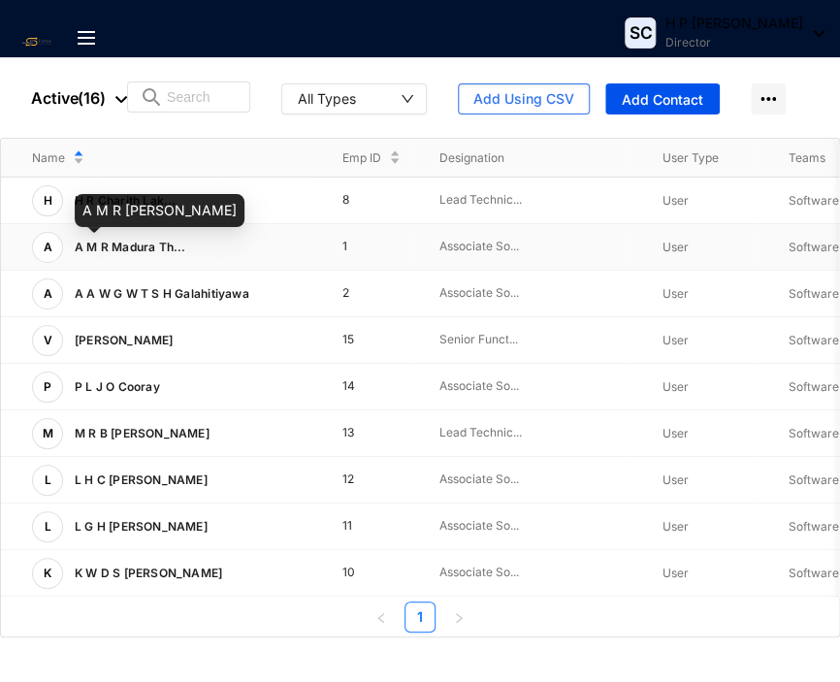
click at [162, 240] on span "A M R Madura Th..." at bounding box center [131, 247] width 112 height 15
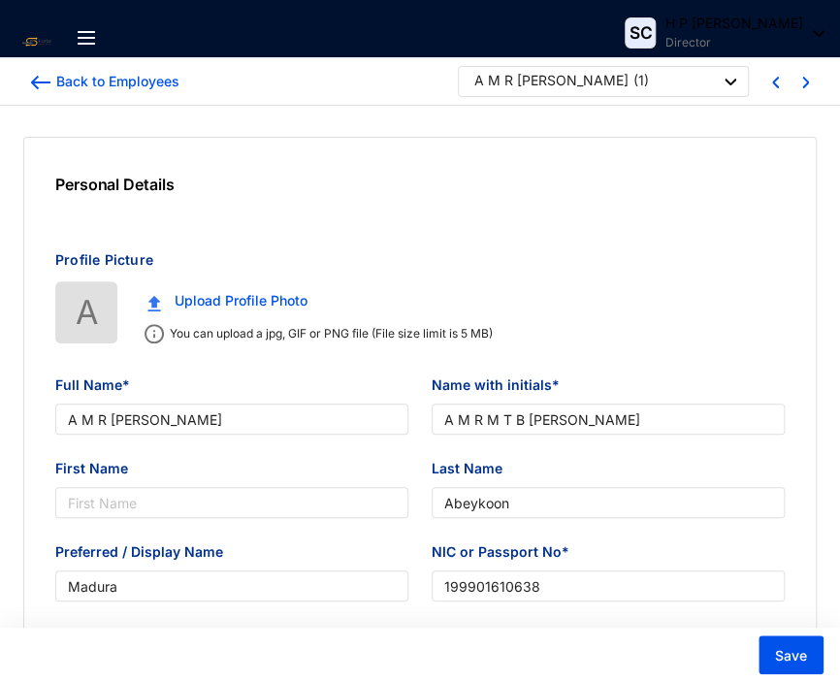
type input "[DATE]"
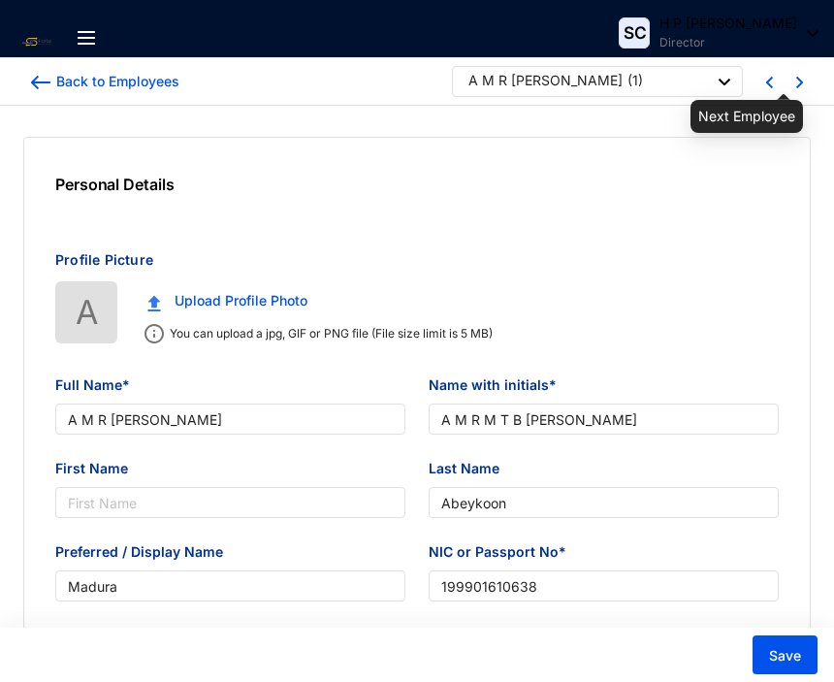
click at [797, 81] on img at bounding box center [799, 83] width 7 height 12
type input "A A W G W T S H Galahitiyawa"
type input "Galahitiyawa"
type input "[PERSON_NAME]"
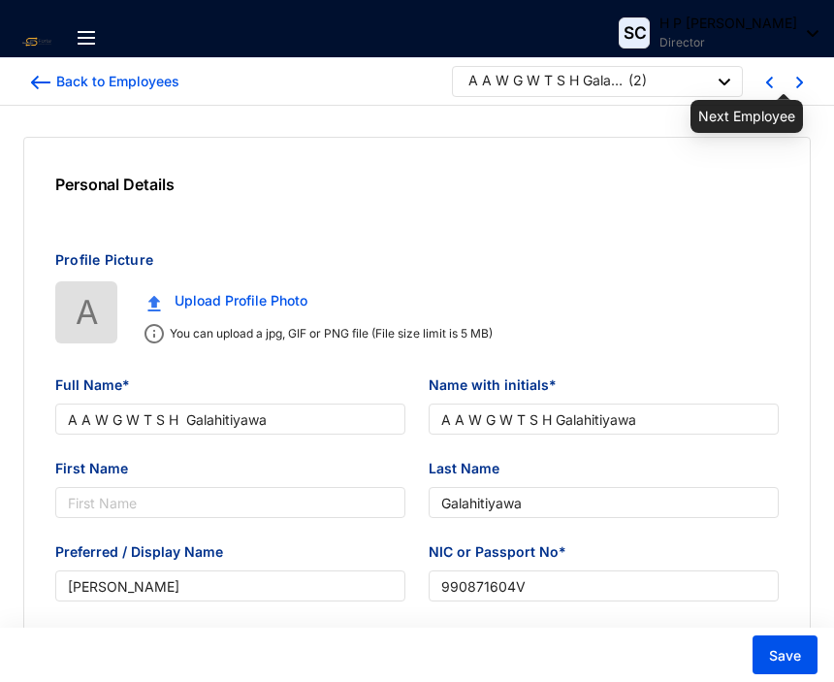
type input "990871604V"
type input "[DATE]"
click at [40, 71] on div at bounding box center [47, 41] width 62 height 62
click at [44, 80] on img at bounding box center [40, 83] width 19 height 14
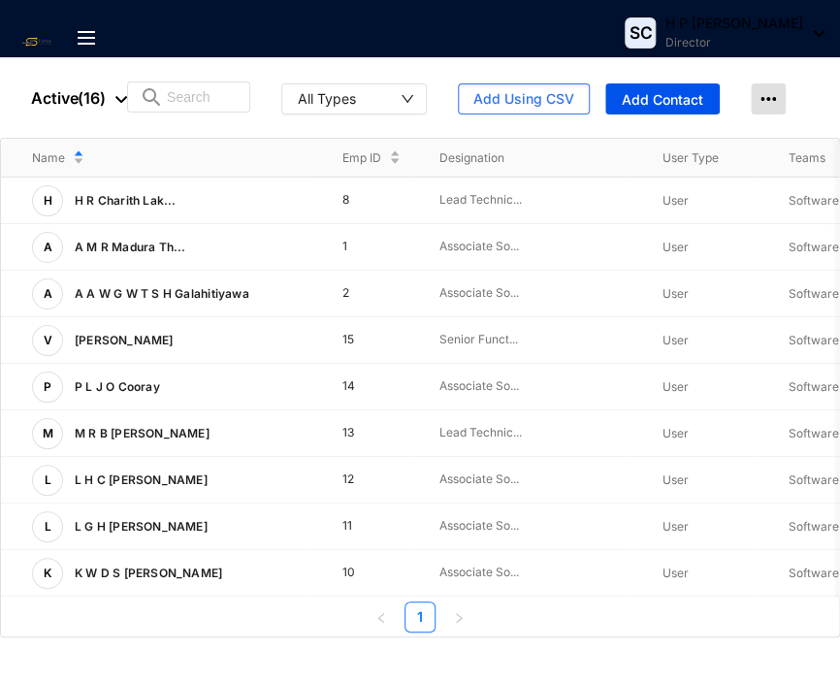
click at [770, 99] on img at bounding box center [768, 98] width 35 height 31
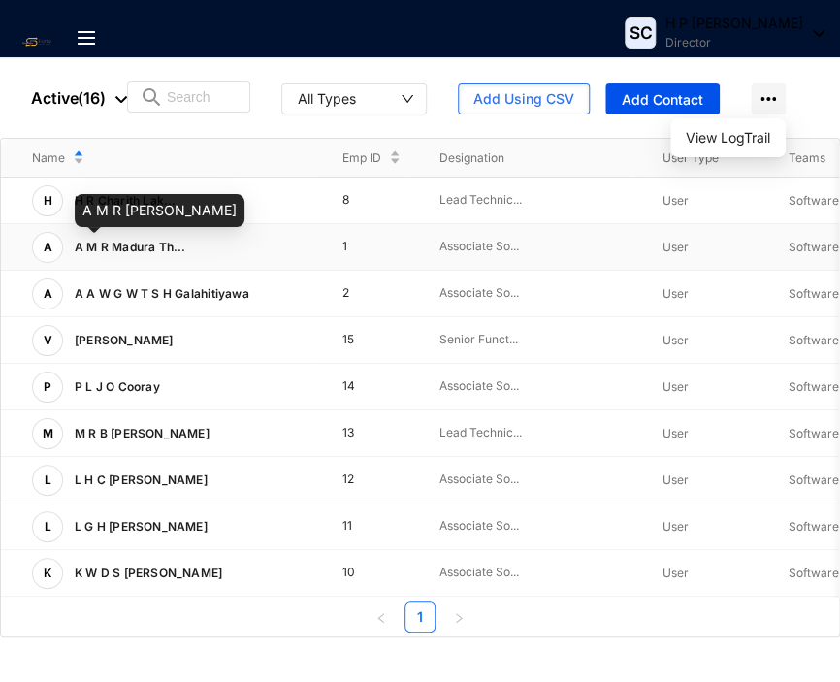
click at [126, 249] on span "A M R Madura Th..." at bounding box center [131, 247] width 112 height 15
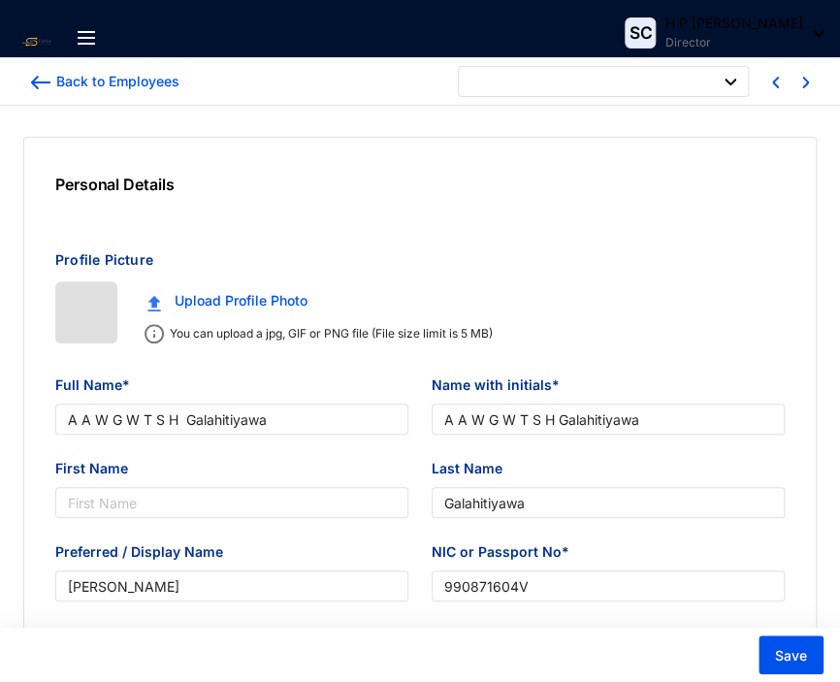
type input "[DATE]"
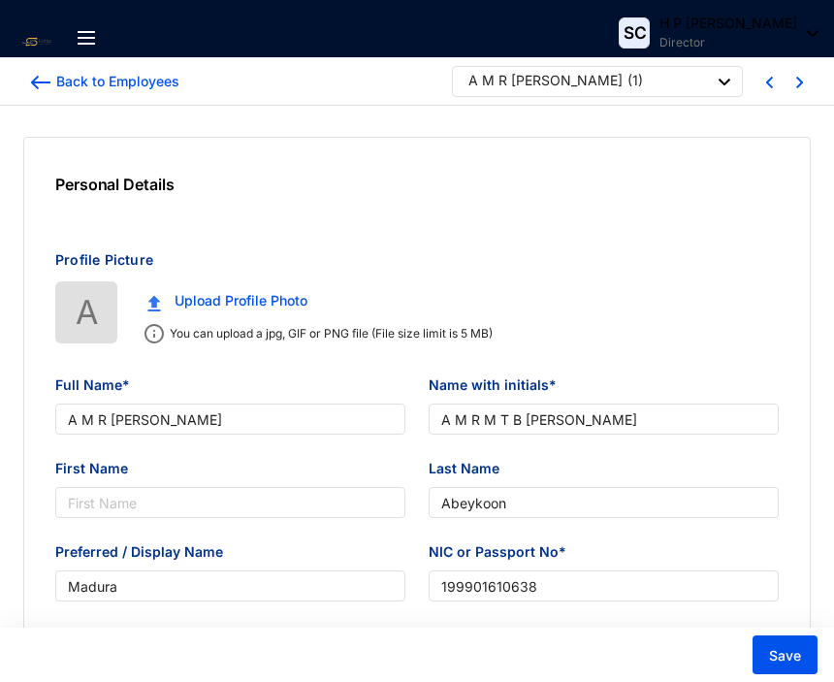
type input "A M R [PERSON_NAME]"
type input "A M R M T B [PERSON_NAME]"
type input "Abeykoon"
type input "Madura"
type input "199901610638"
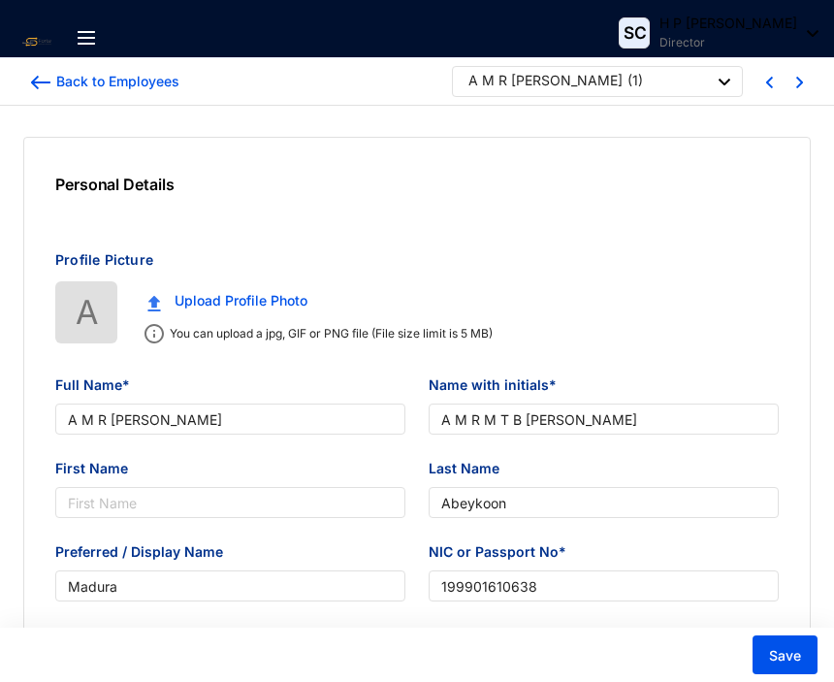
type input "0775275541"
type input "[DATE]"
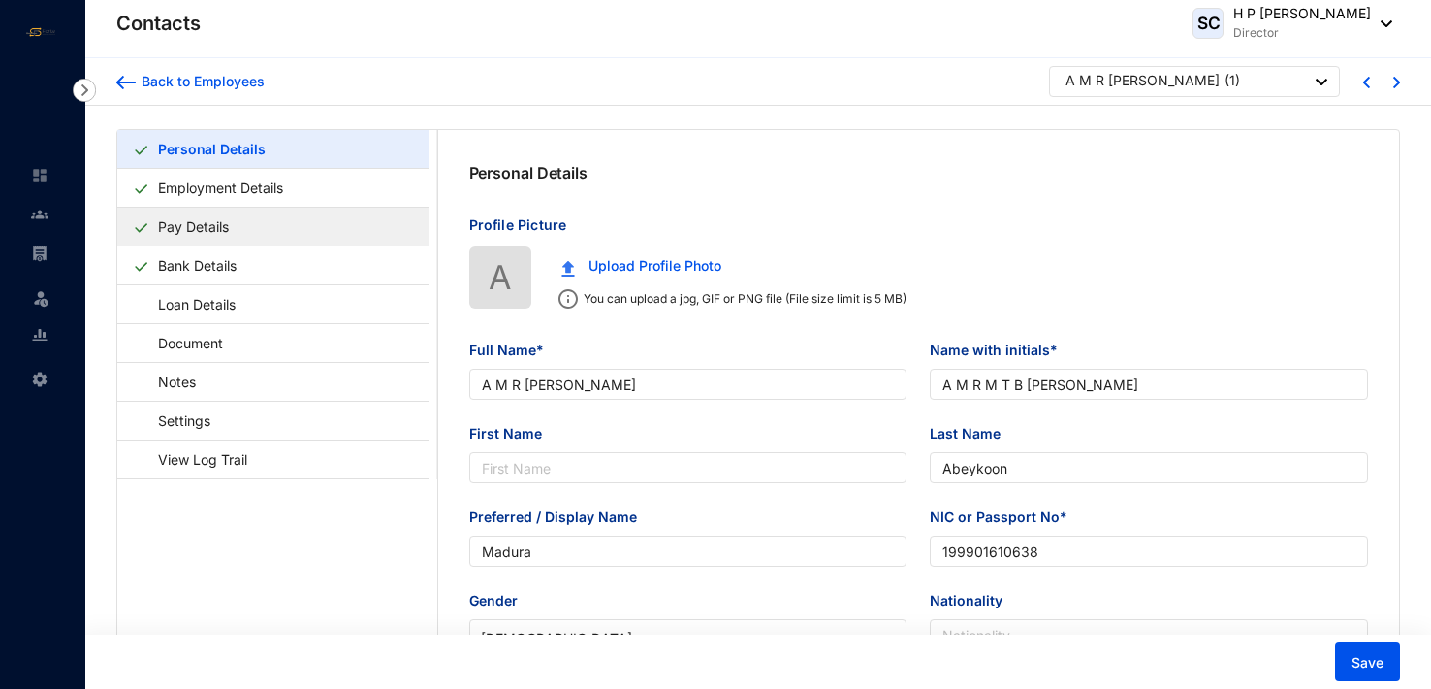
click at [216, 223] on link "Pay Details" at bounding box center [193, 227] width 86 height 40
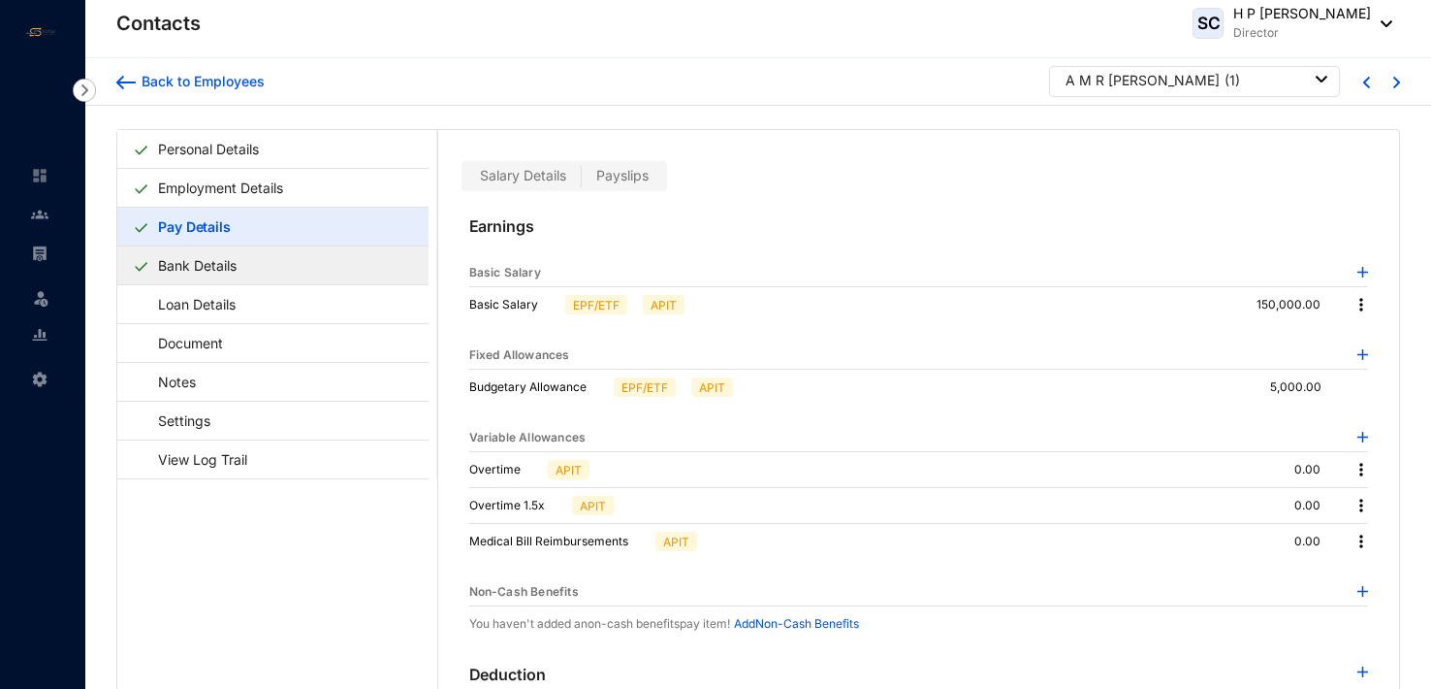
click at [226, 265] on link "Bank Details" at bounding box center [197, 265] width 94 height 40
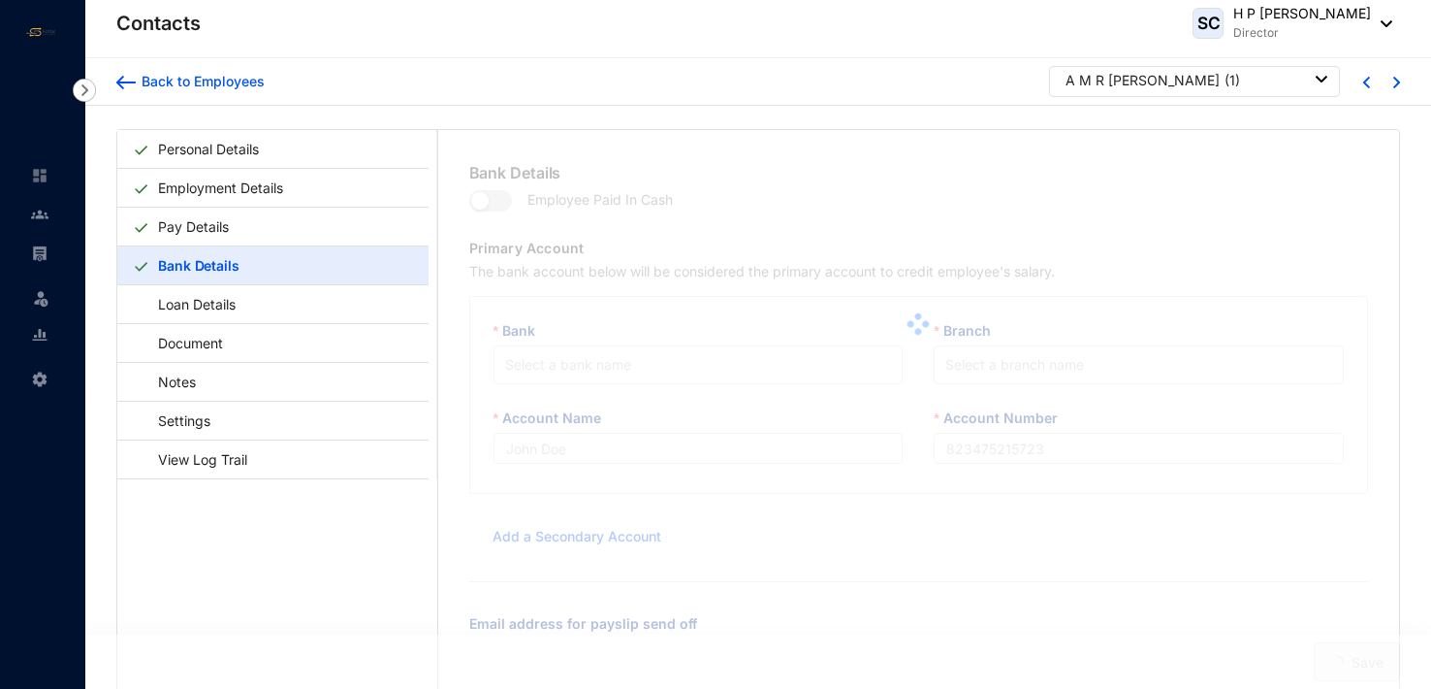
type input "A M R [PERSON_NAME]"
type input "8160099418"
type input "[EMAIL_ADDRESS][DOMAIN_NAME]"
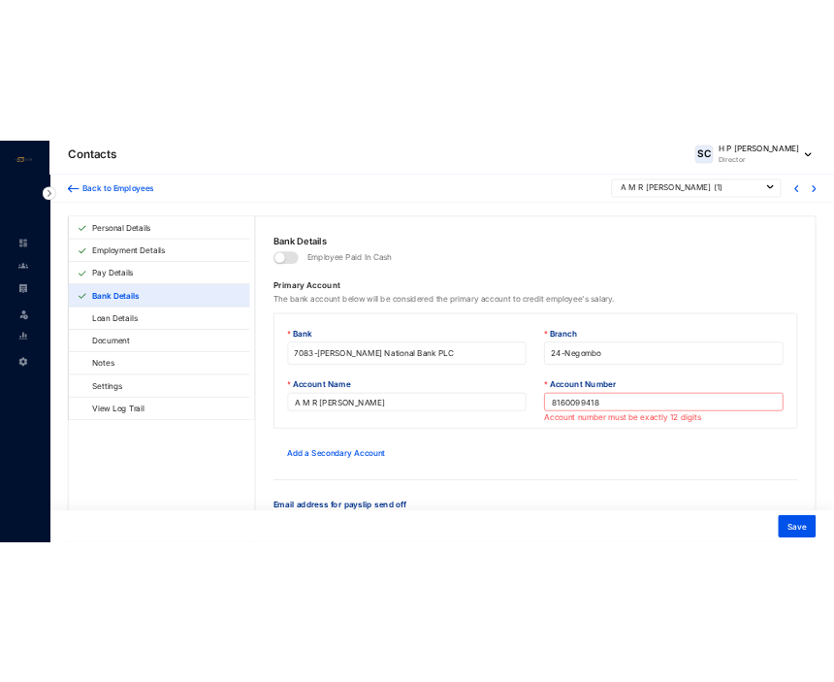
scroll to position [47, 0]
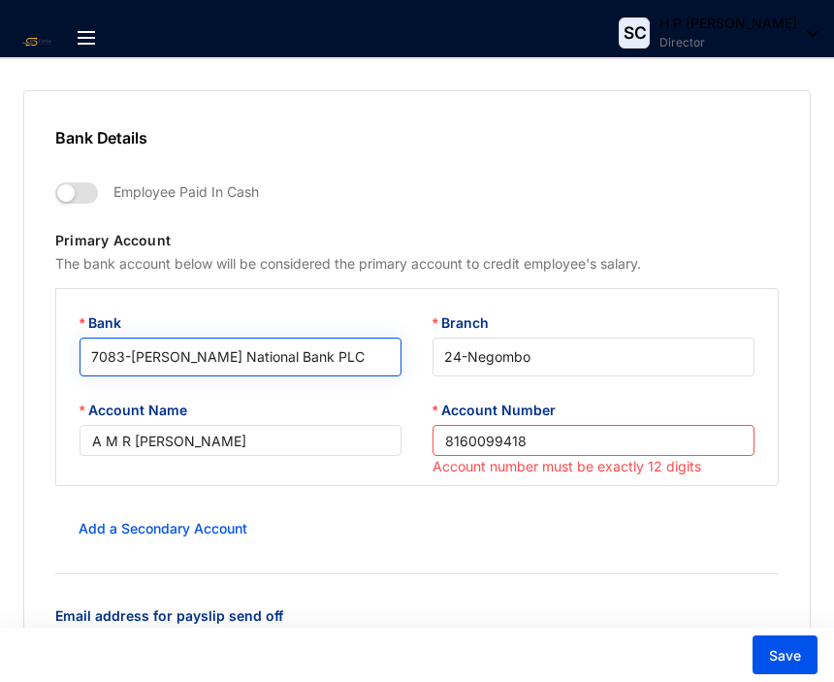
click at [315, 352] on span "7083 - Hatton National Bank PLC" at bounding box center [240, 356] width 299 height 29
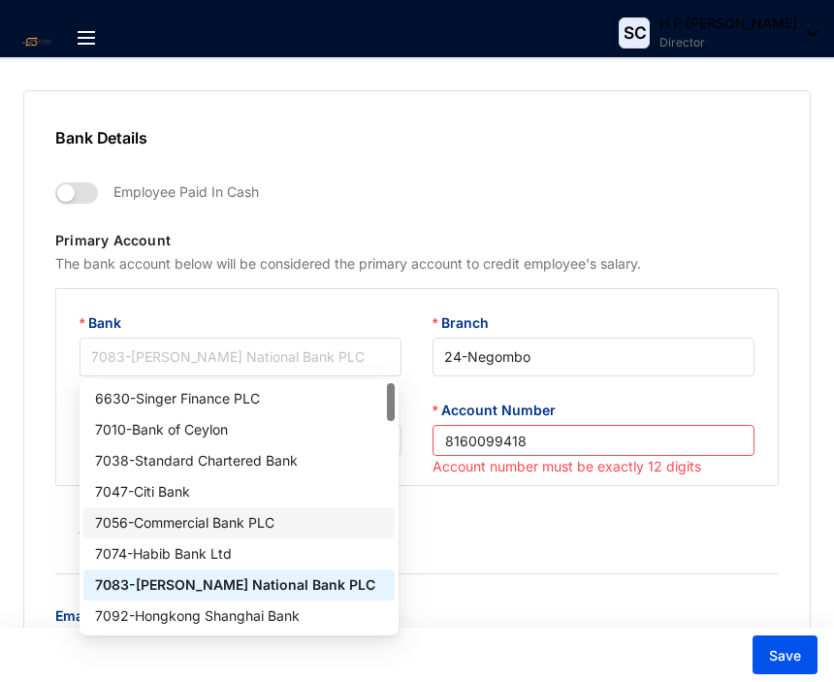
click at [272, 513] on div "7056 - Commercial Bank PLC" at bounding box center [239, 522] width 289 height 21
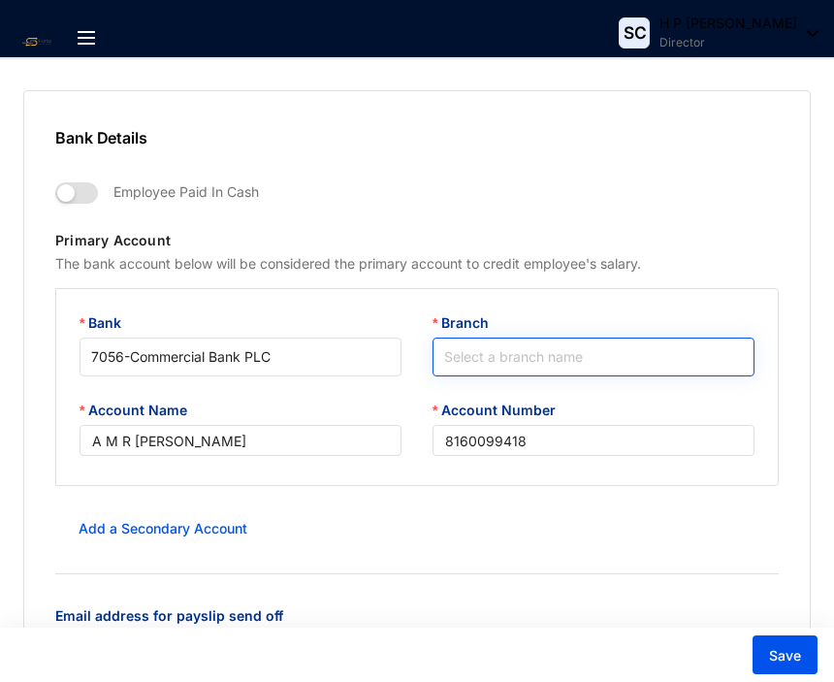
click at [481, 350] on input "Branch" at bounding box center [593, 356] width 299 height 37
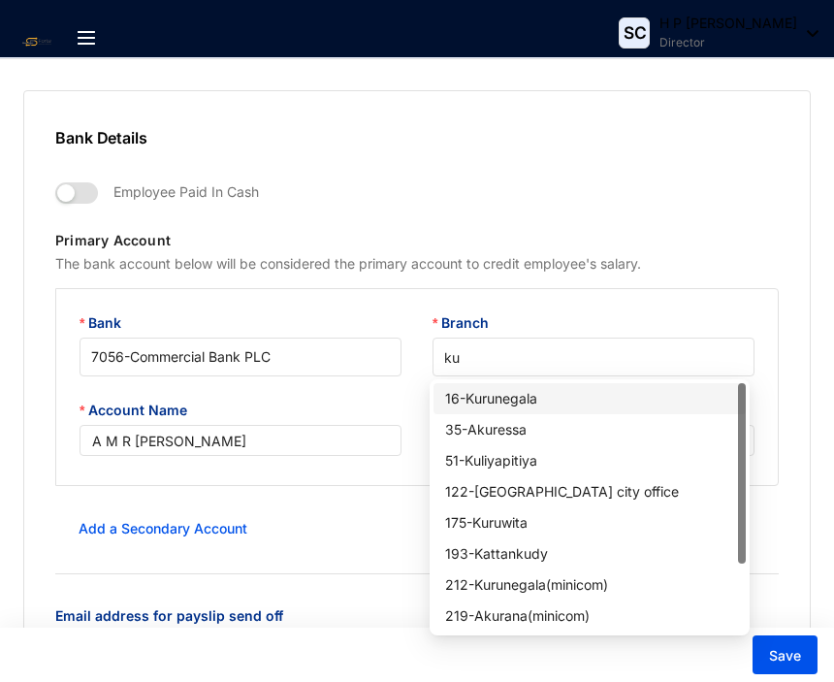
type input "kur"
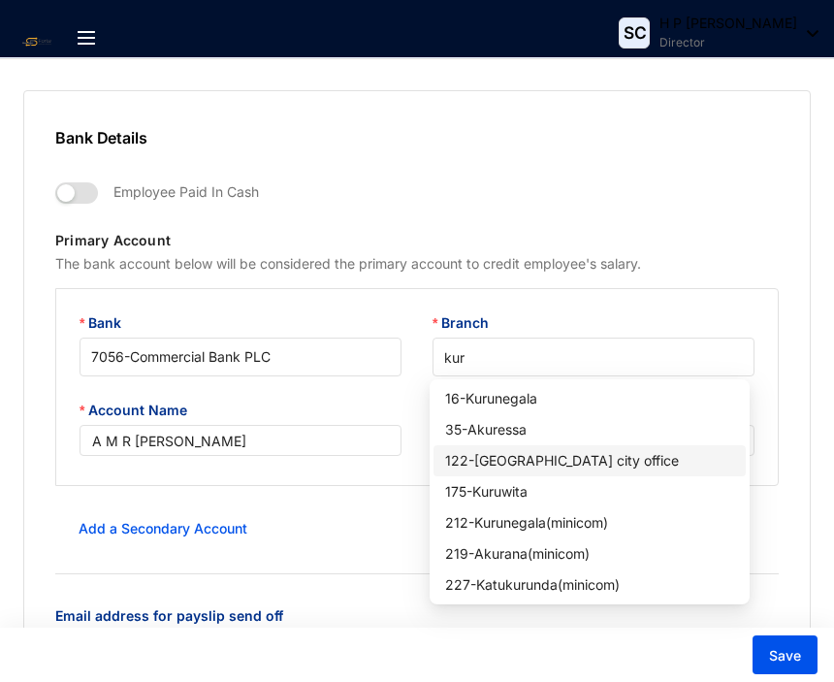
click at [588, 456] on div "122 - Kurunegala city office" at bounding box center [589, 460] width 289 height 21
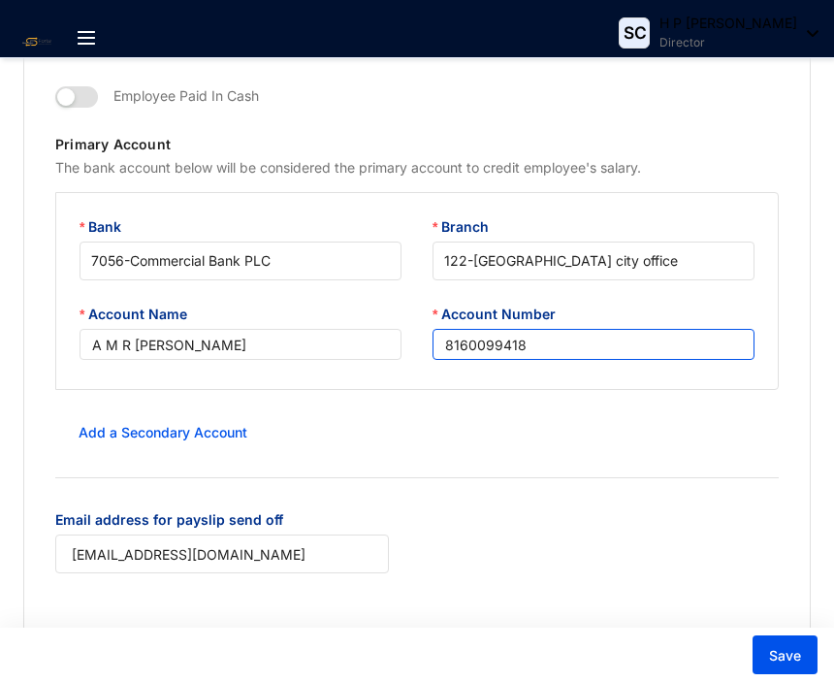
scroll to position [97, 0]
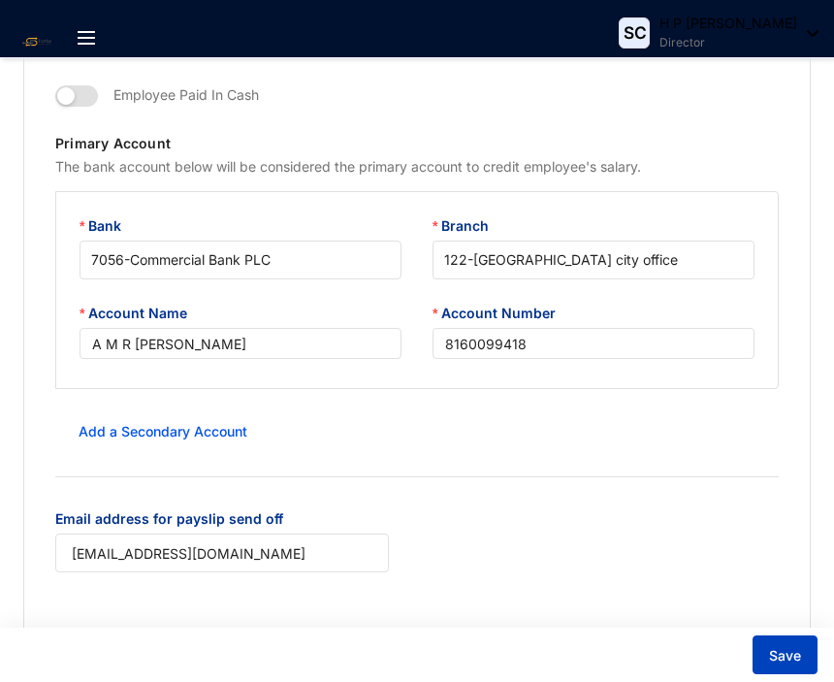
click at [780, 652] on span "Save" at bounding box center [785, 655] width 32 height 19
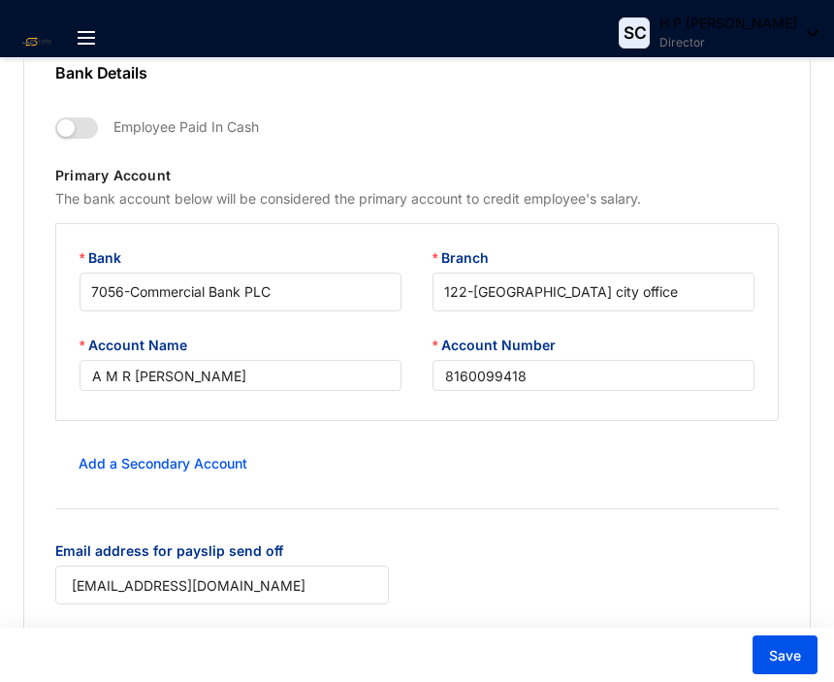
scroll to position [0, 0]
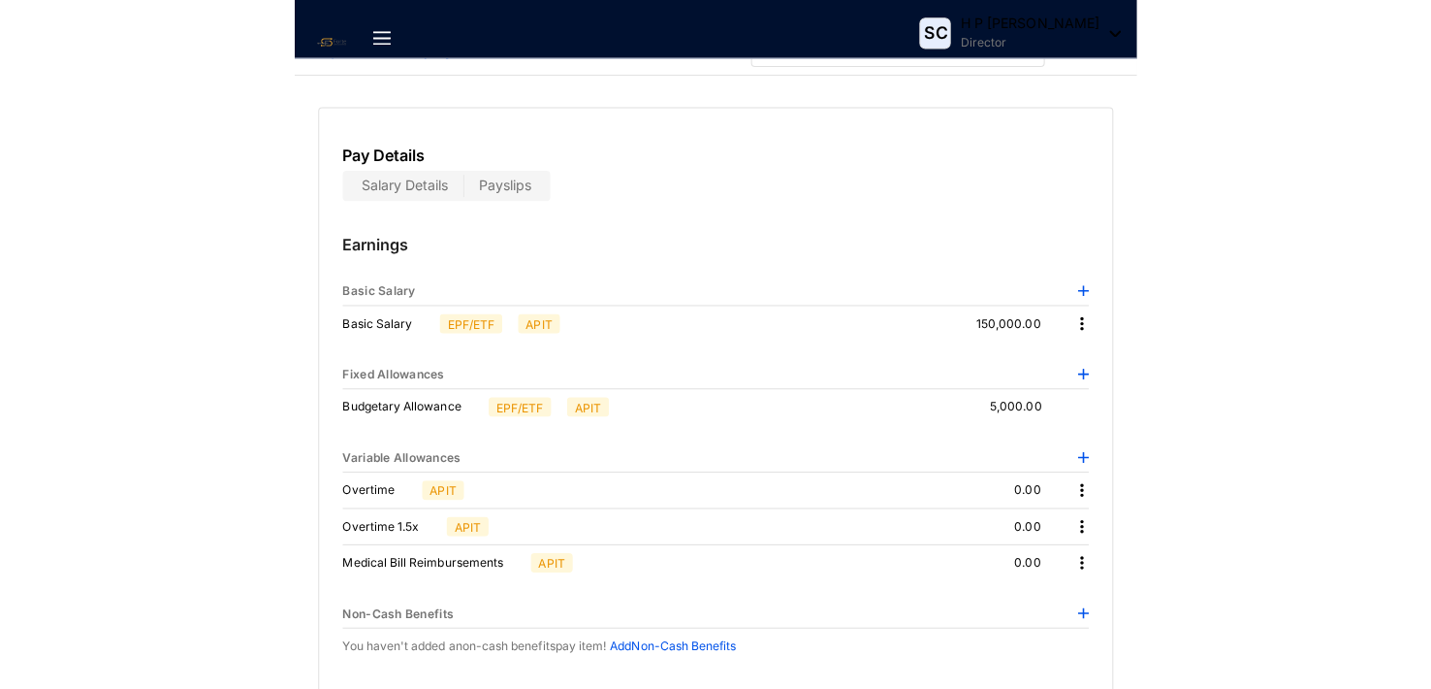
scroll to position [47, 0]
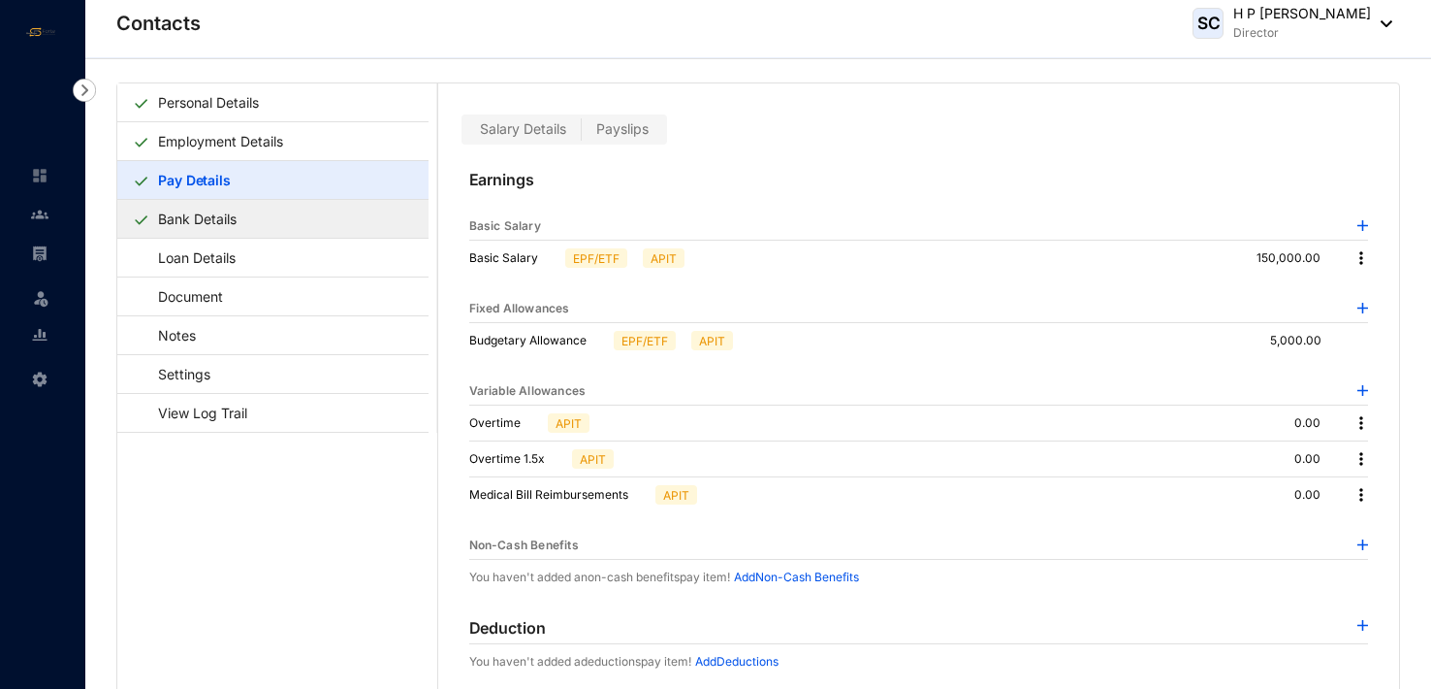
click at [234, 215] on link "Bank Details" at bounding box center [197, 219] width 94 height 40
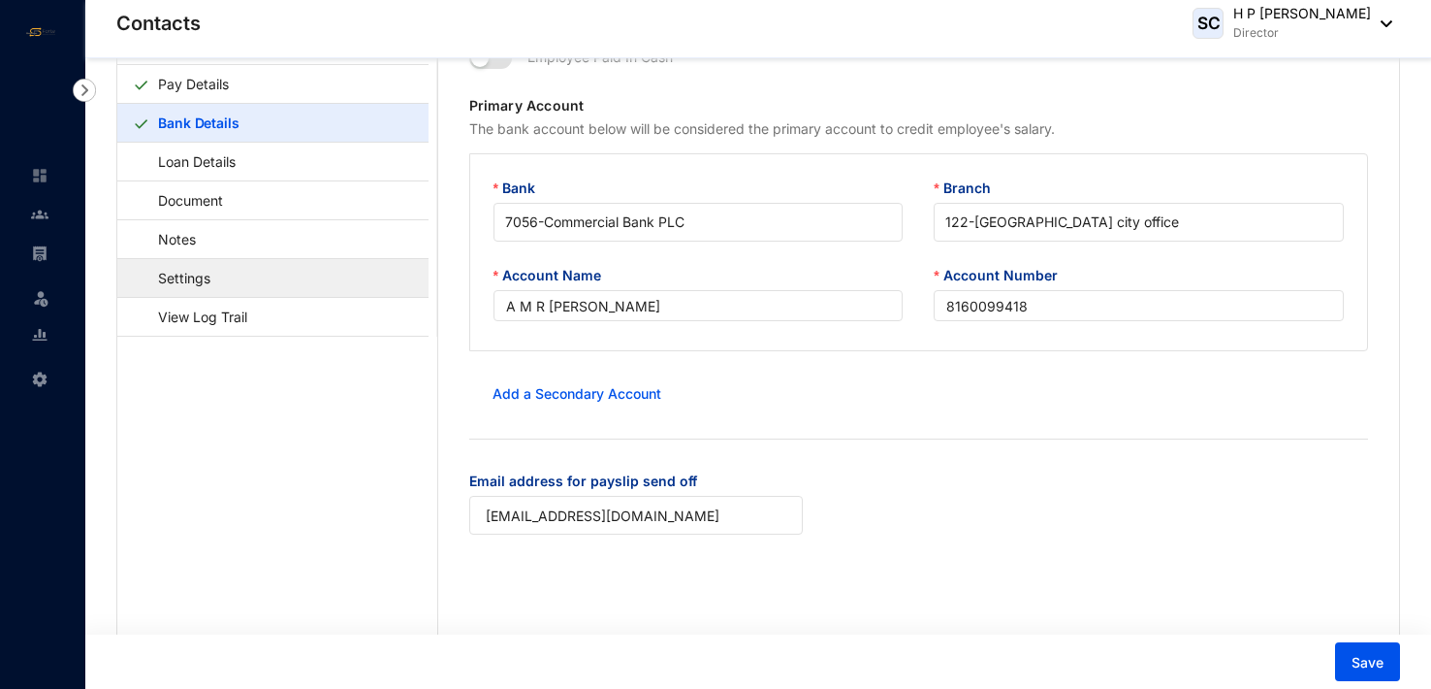
scroll to position [97, 0]
click at [217, 278] on link "Settings" at bounding box center [175, 277] width 84 height 40
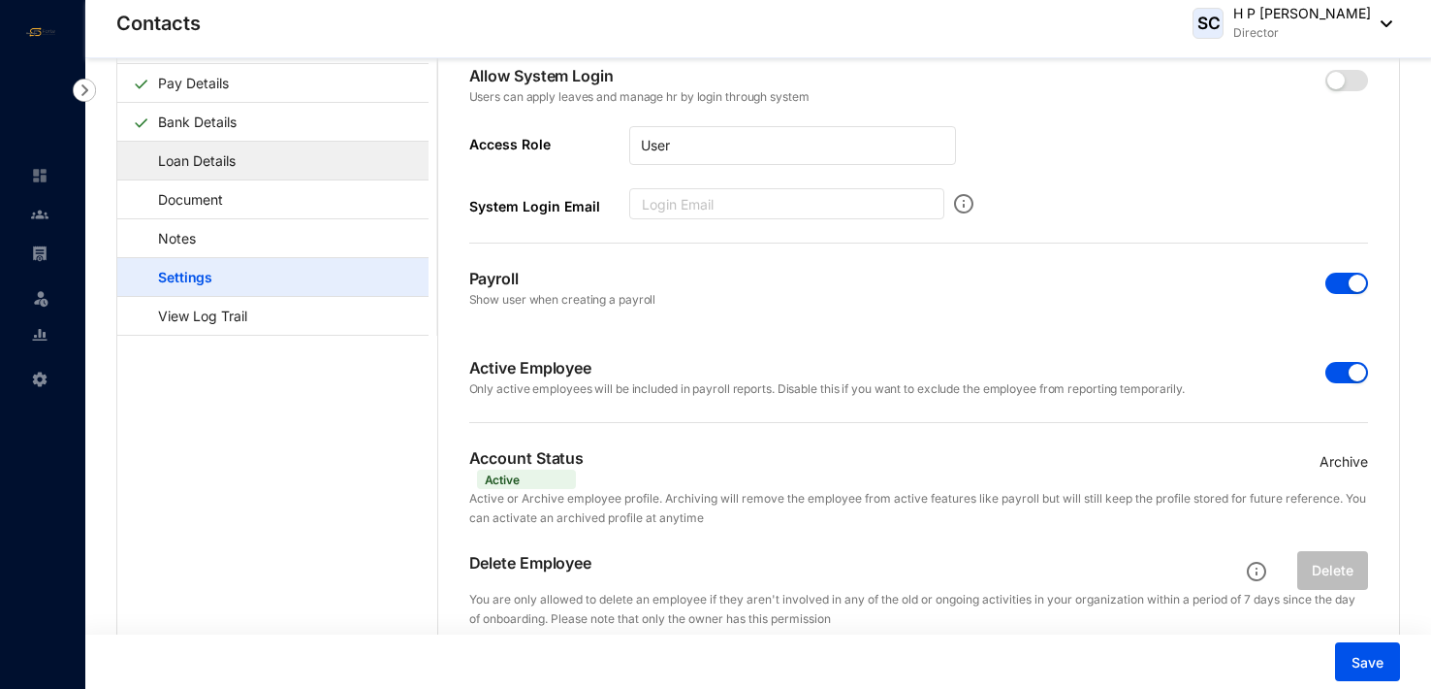
click at [238, 153] on link "Loan Details" at bounding box center [188, 161] width 110 height 40
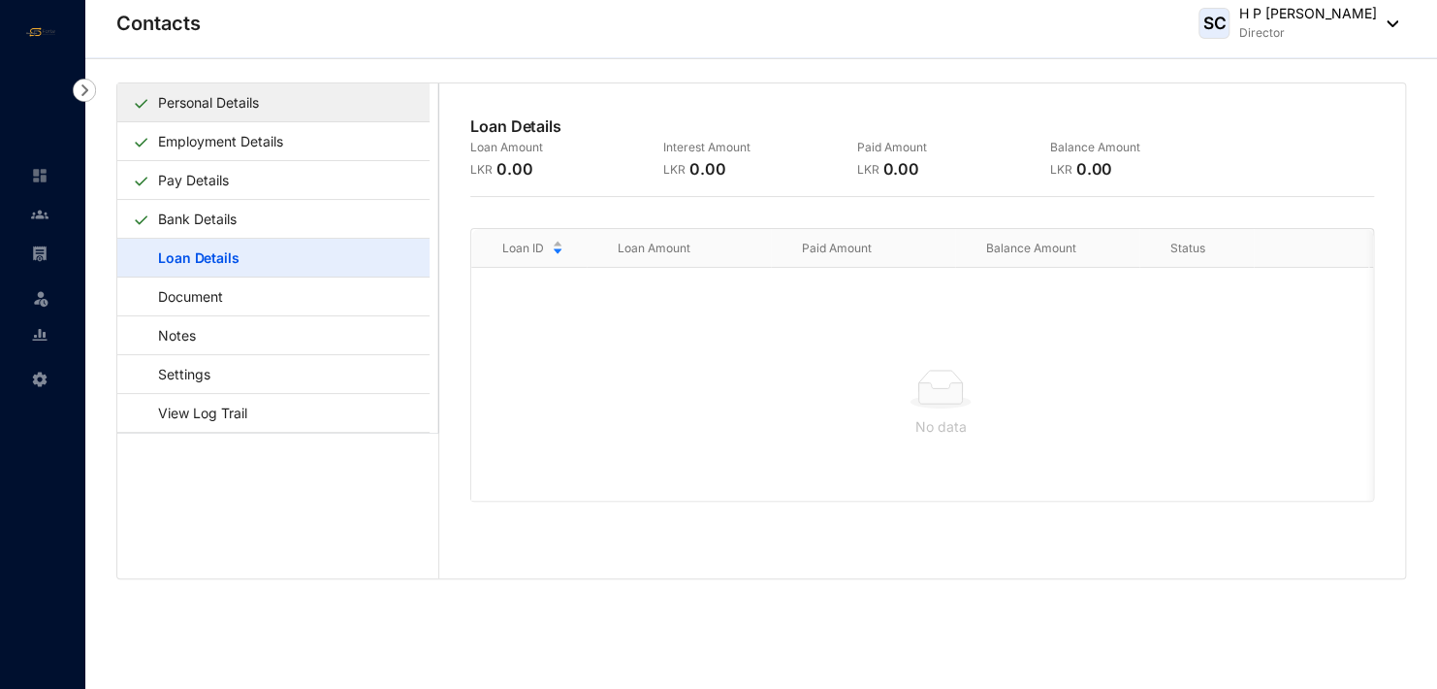
click at [235, 95] on link "Personal Details" at bounding box center [208, 102] width 116 height 40
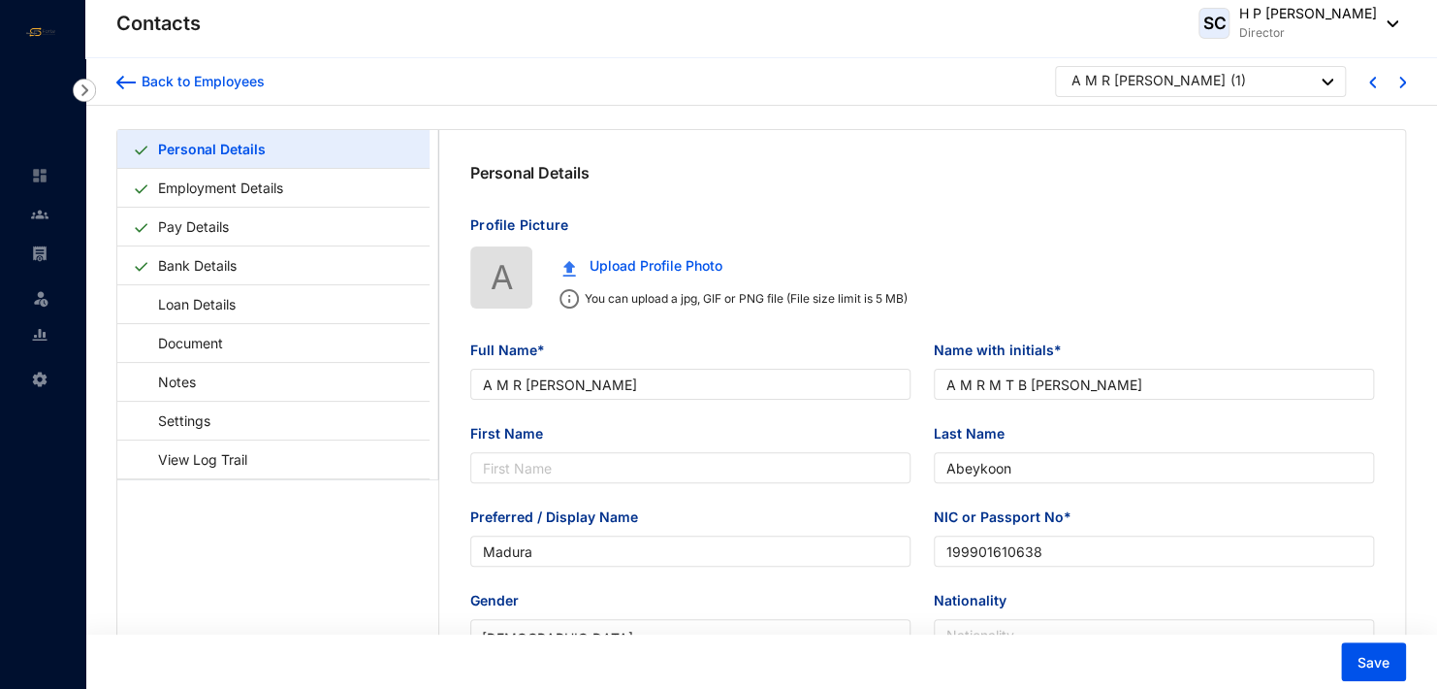
type input "[DATE]"
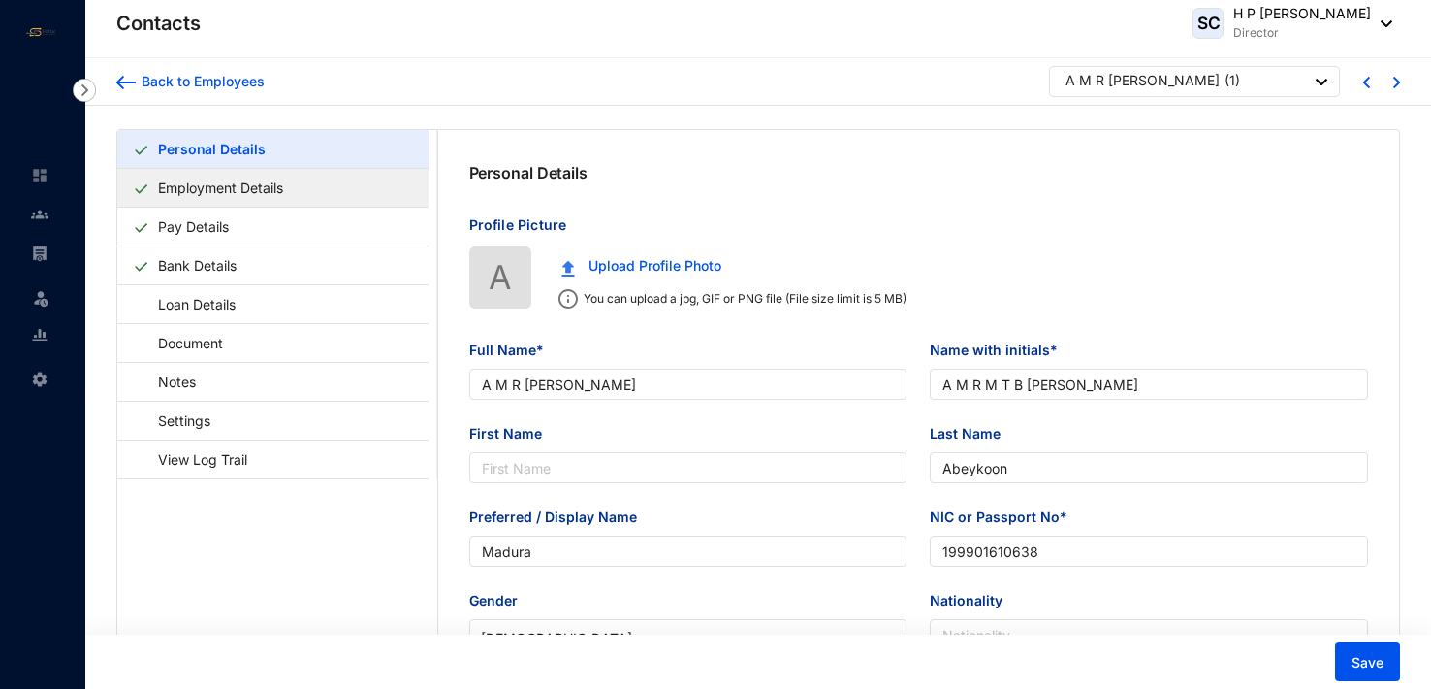
click at [284, 184] on link "Employment Details" at bounding box center [220, 188] width 141 height 40
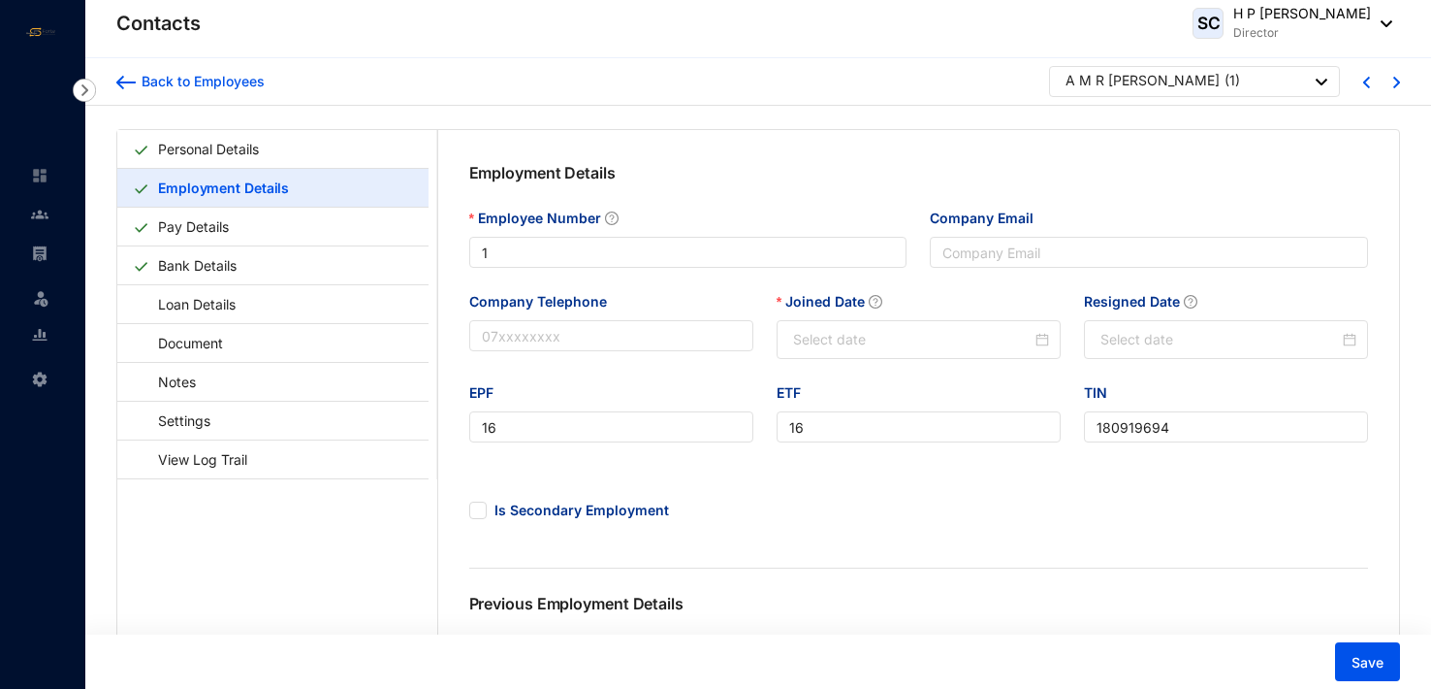
type input "[DATE]"
click at [1000, 252] on input "Company Email" at bounding box center [1149, 252] width 438 height 31
type input "[EMAIL_ADDRESS][DOMAIN_NAME]"
click at [1371, 661] on span "Save" at bounding box center [1368, 662] width 32 height 19
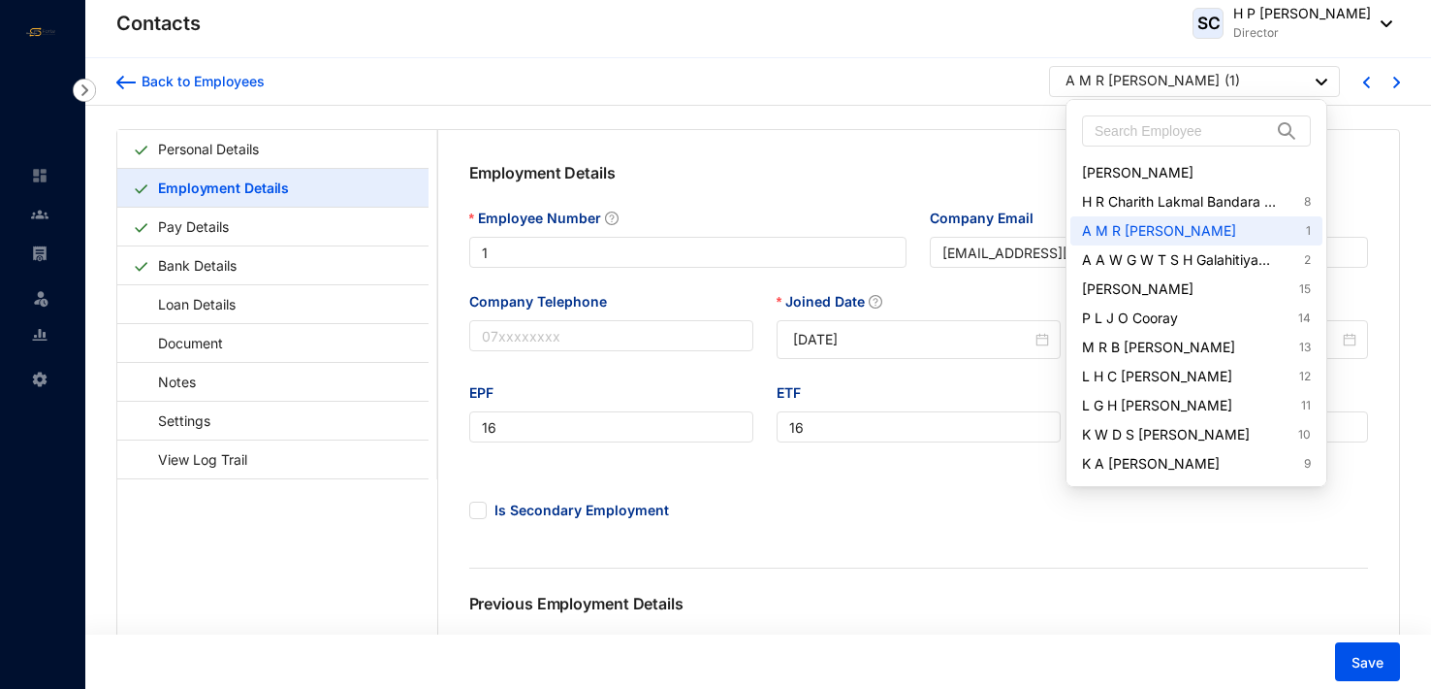
click at [1322, 80] on img at bounding box center [1322, 82] width 12 height 7
click at [1258, 195] on link "H R Charith Lakmal Bandara Handagama 8" at bounding box center [1196, 201] width 229 height 19
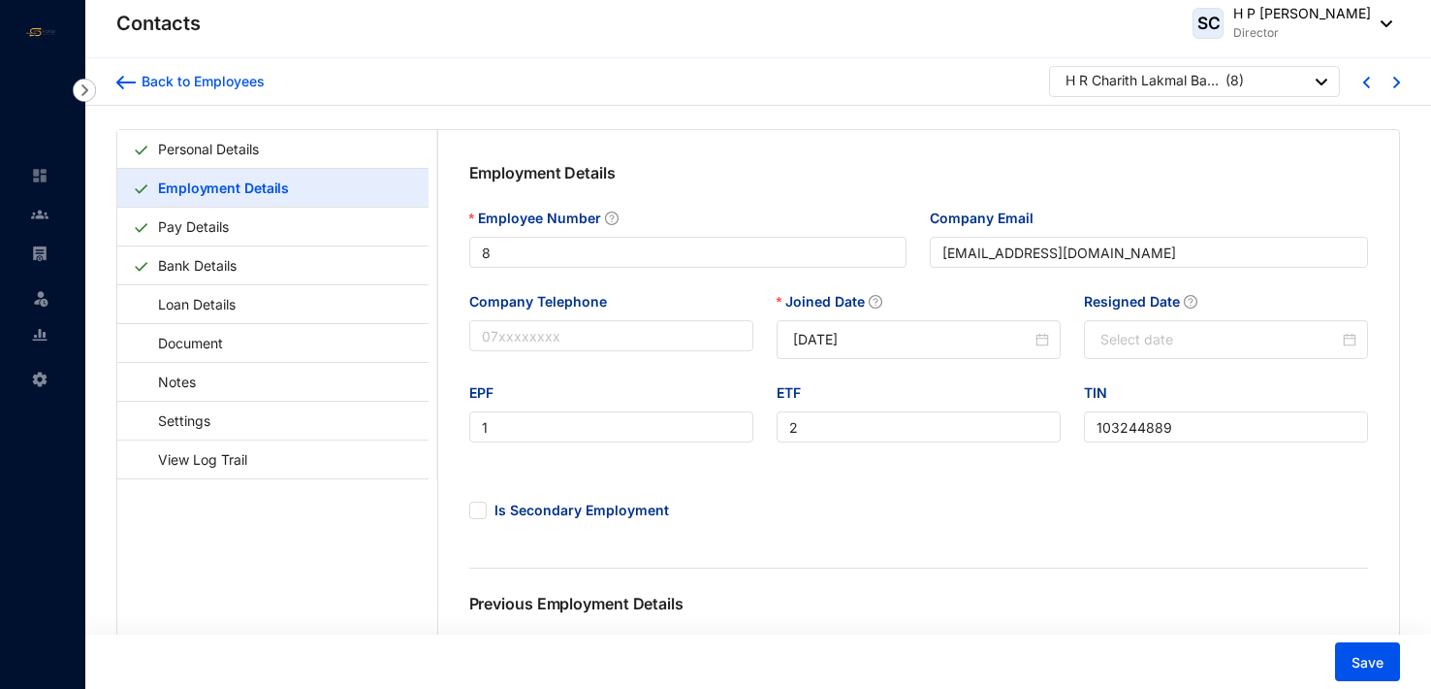
type input "8"
type input "1"
type input "2"
type input "103244889"
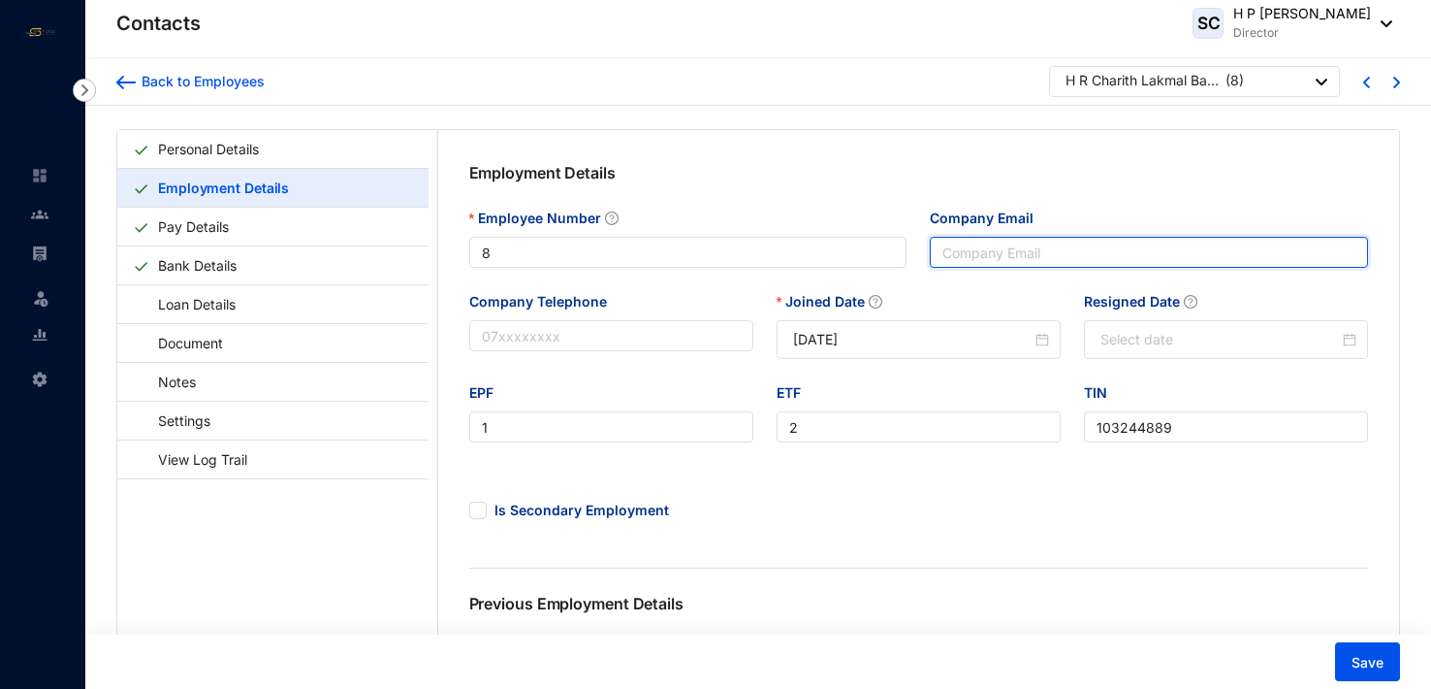
click at [993, 250] on input "Company Email" at bounding box center [1149, 252] width 438 height 31
type input "[EMAIL_ADDRESS][DOMAIN_NAME]"
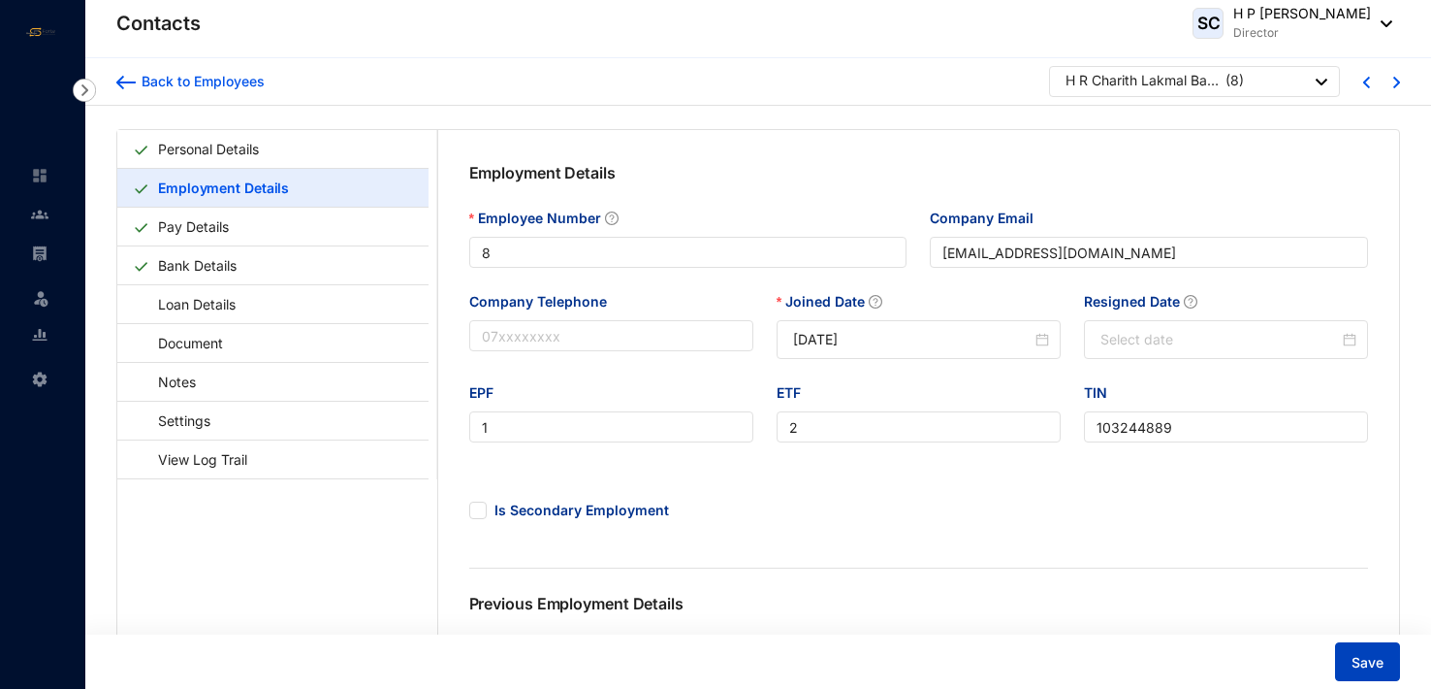
click at [1377, 657] on span "Save" at bounding box center [1368, 662] width 32 height 19
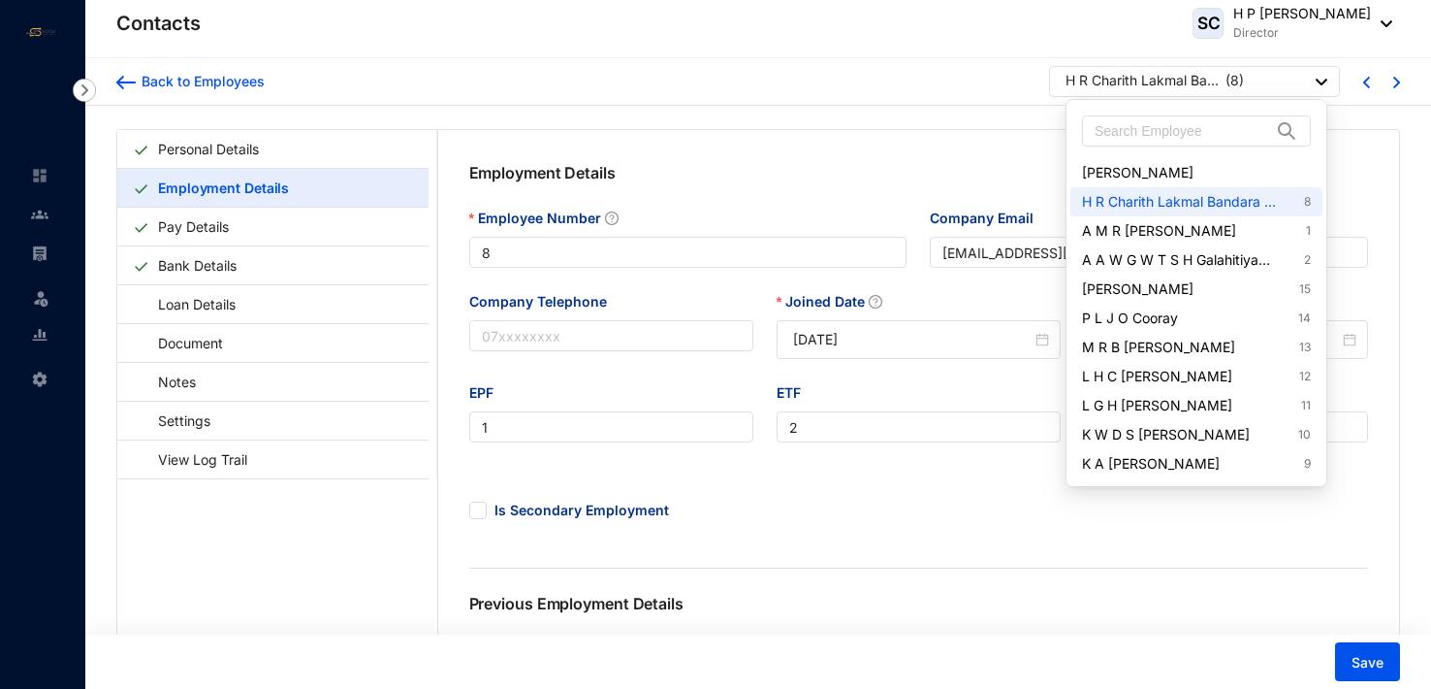
click at [1324, 82] on img at bounding box center [1322, 82] width 12 height 7
click at [1223, 258] on link "A A W G W T S H Galahitiyawa 2" at bounding box center [1196, 259] width 229 height 19
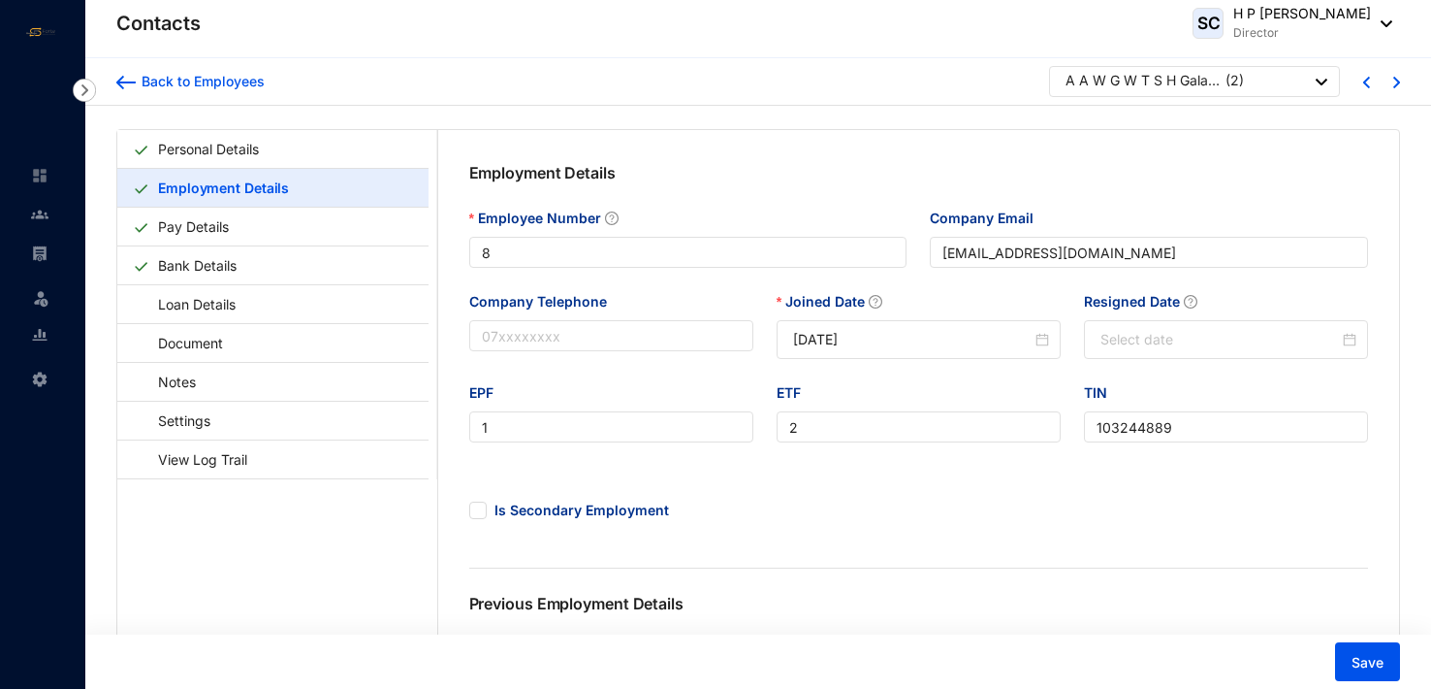
type input "2"
type input "17"
type input "213578871"
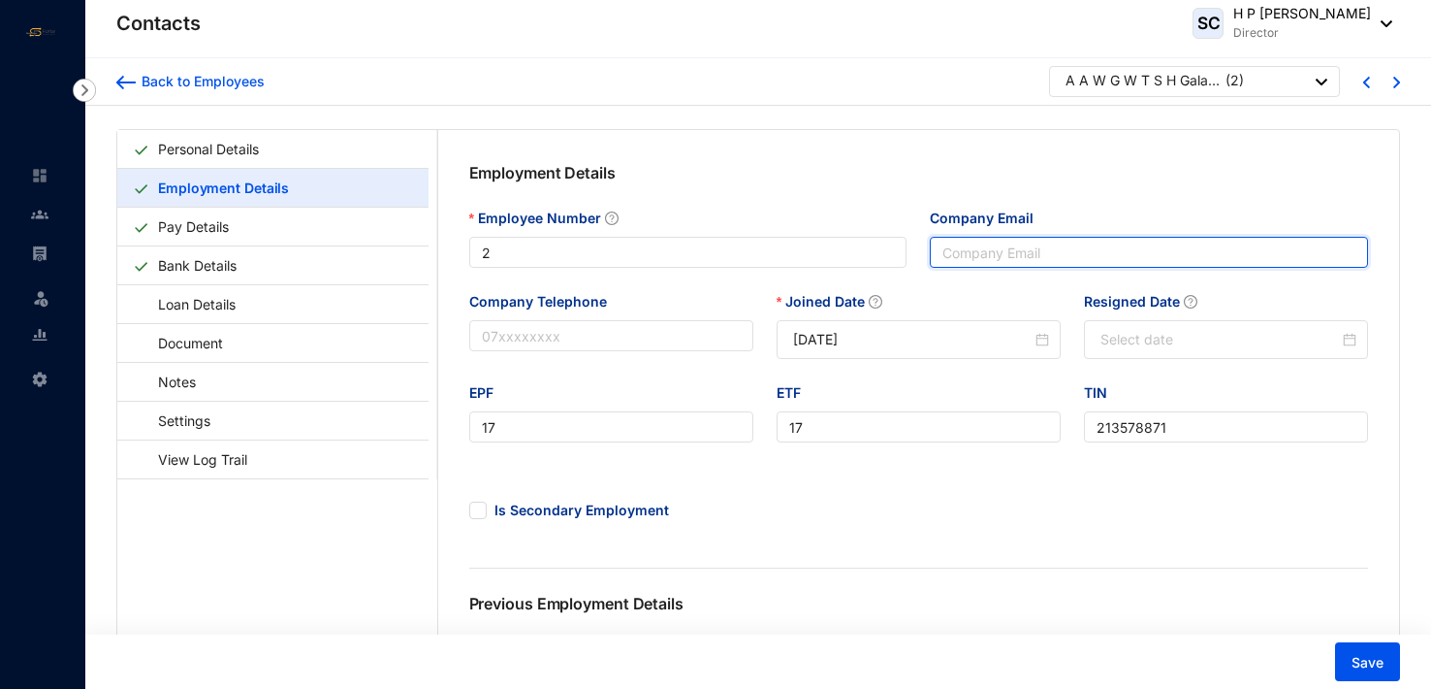
click at [1223, 258] on input "Company Email" at bounding box center [1149, 252] width 438 height 31
click at [987, 250] on input "Company Email" at bounding box center [1149, 252] width 438 height 31
type input "Thimira@change8.co.uk"
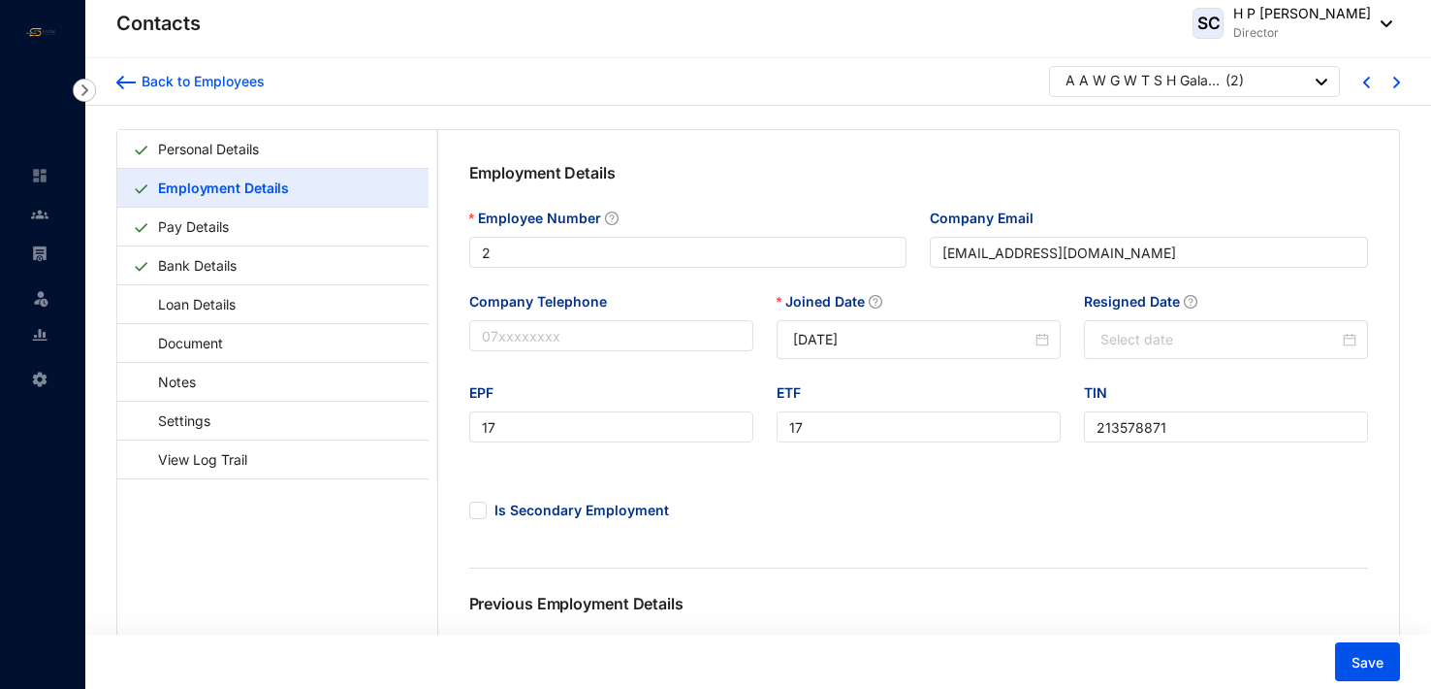
click at [1007, 504] on div "Is Secondary Employment" at bounding box center [919, 505] width 923 height 79
click at [209, 217] on link "Pay Details" at bounding box center [193, 227] width 86 height 40
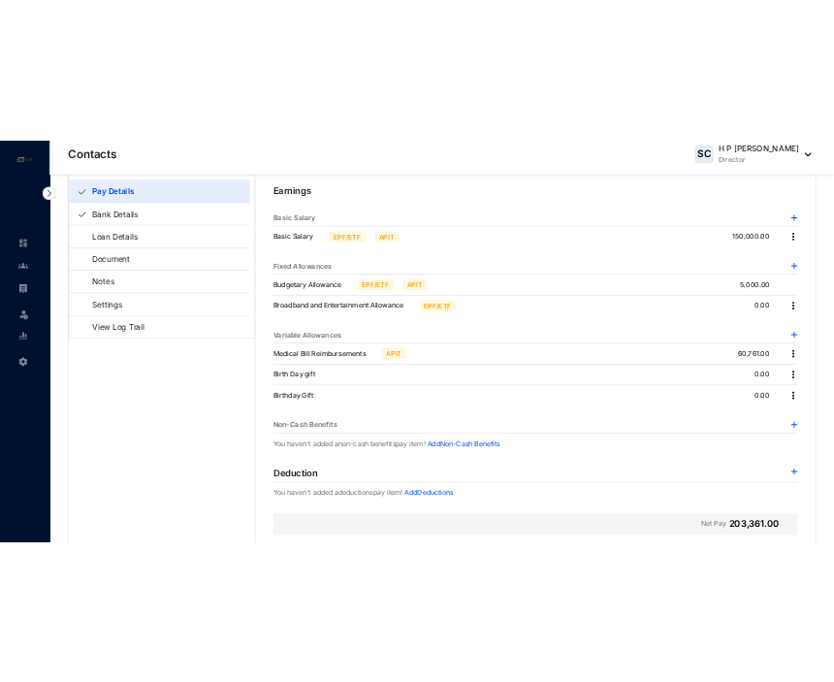
scroll to position [31, 0]
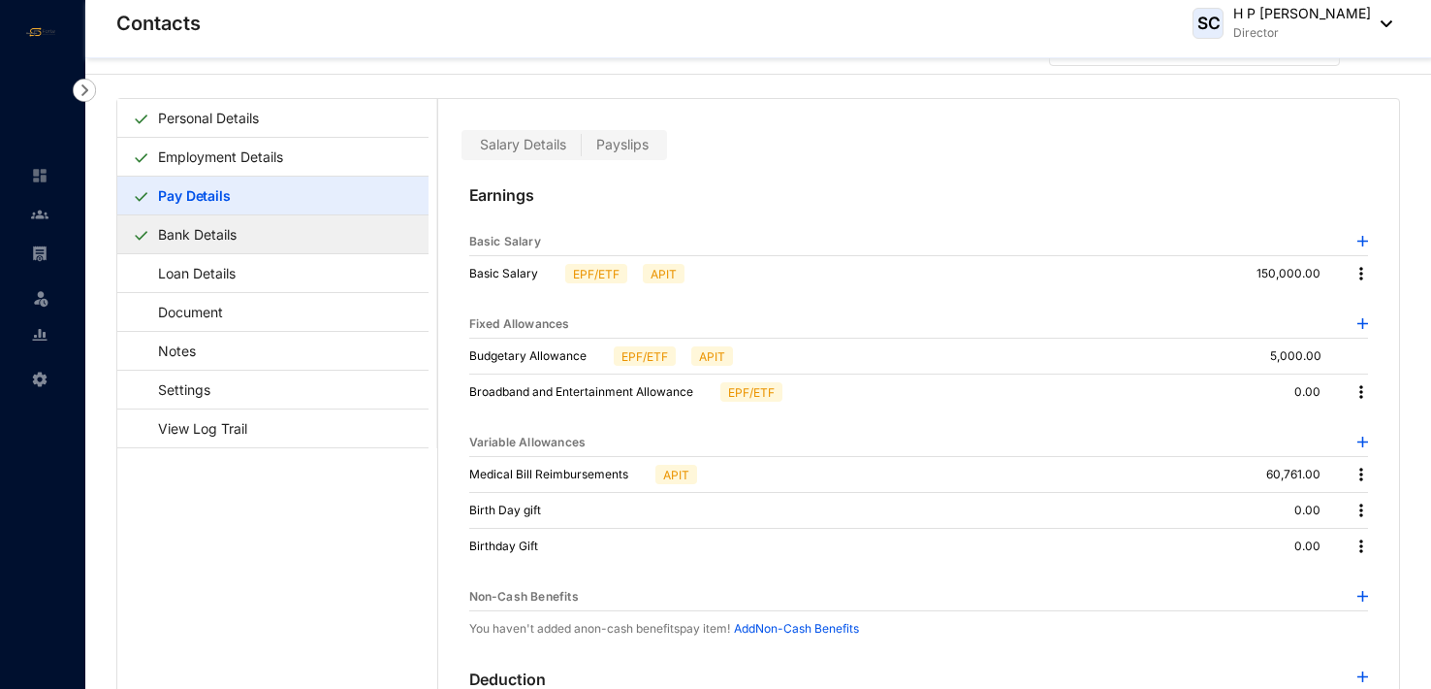
click at [205, 230] on link "Bank Details" at bounding box center [197, 234] width 94 height 40
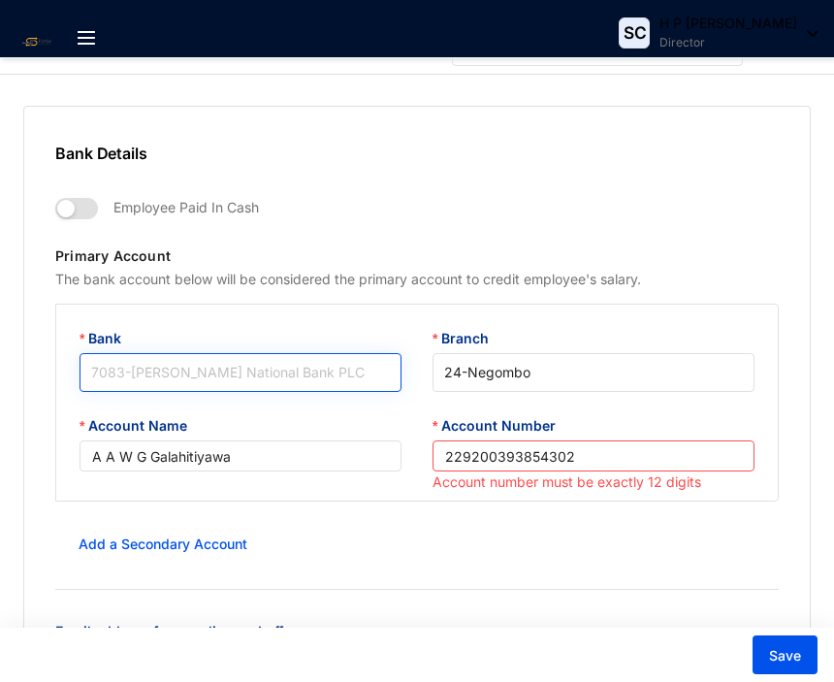
click at [210, 373] on span "7083 - Hatton National Bank PLC" at bounding box center [240, 372] width 299 height 29
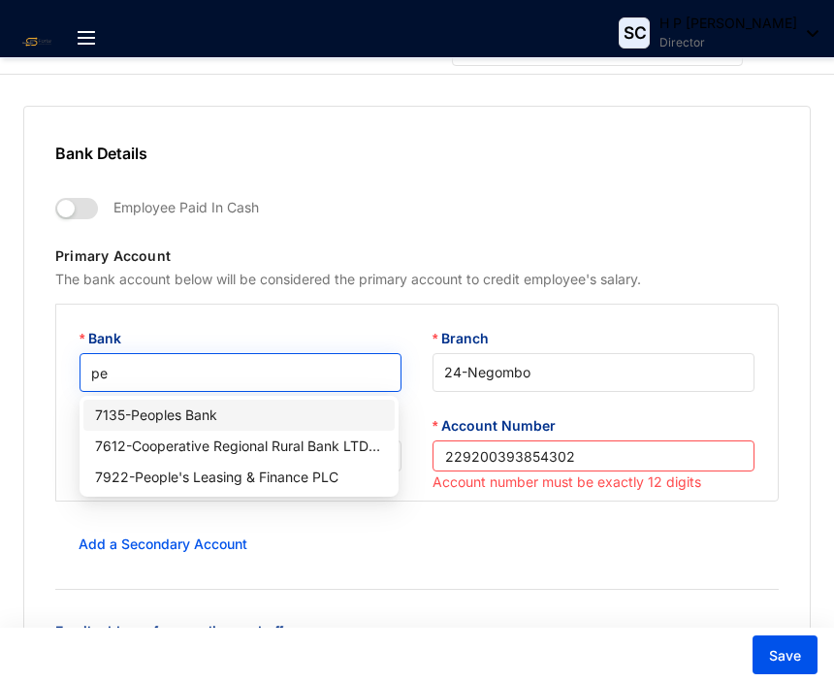
type input "peo"
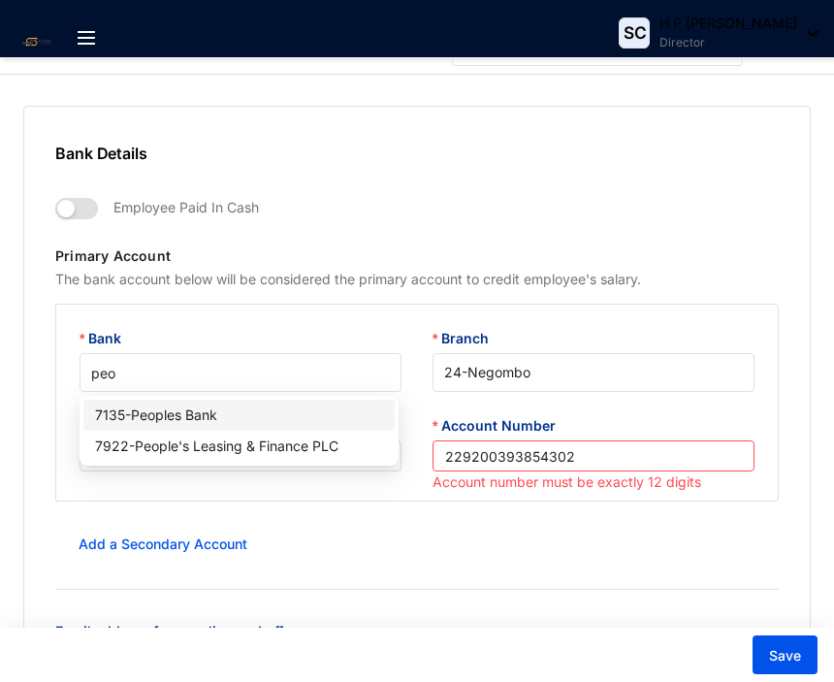
click at [210, 413] on div "7135 - Peoples Bank" at bounding box center [239, 414] width 289 height 21
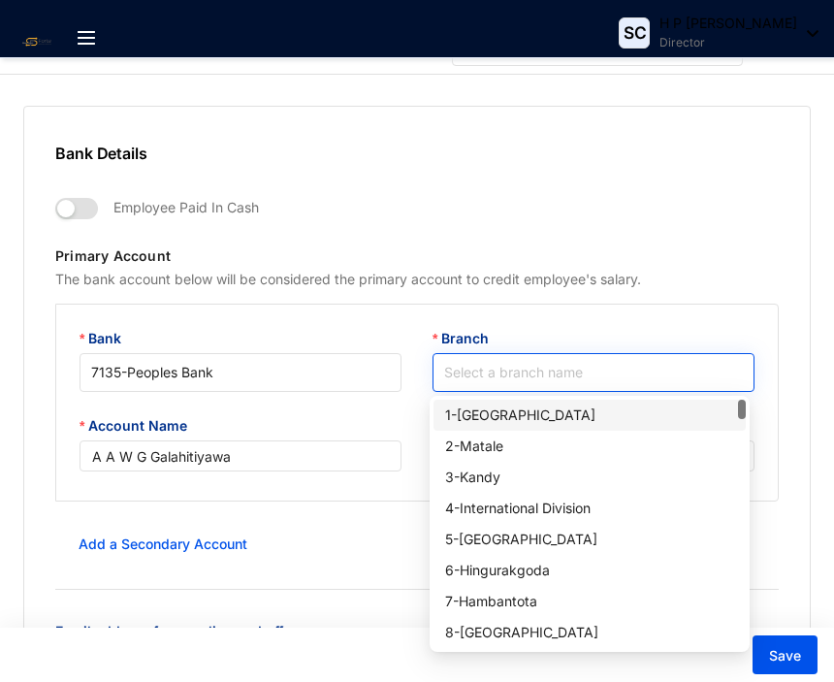
click at [531, 373] on input "Branch" at bounding box center [593, 372] width 299 height 37
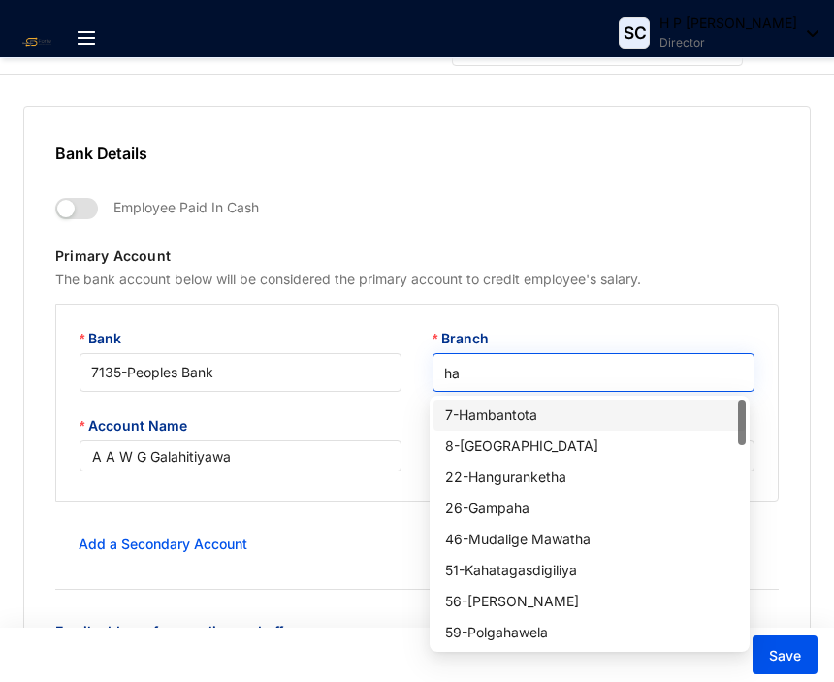
type input "han"
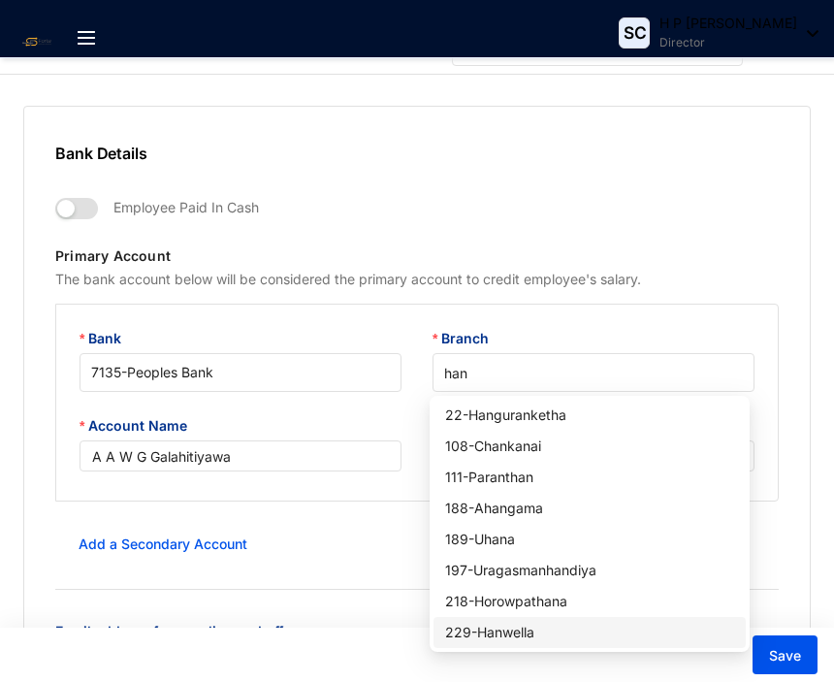
click at [528, 639] on div "229 - Hanwella" at bounding box center [589, 632] width 289 height 21
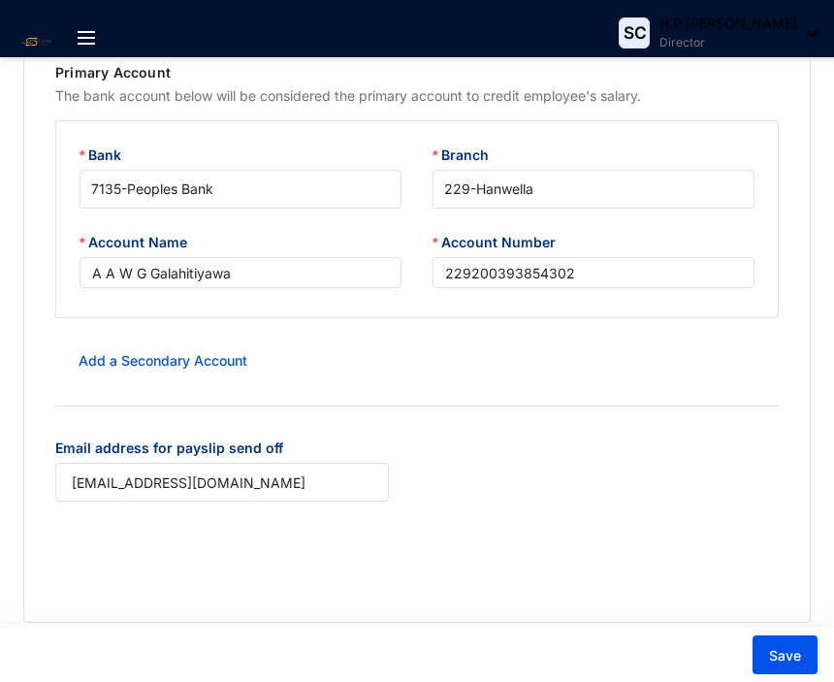
scroll to position [186, 0]
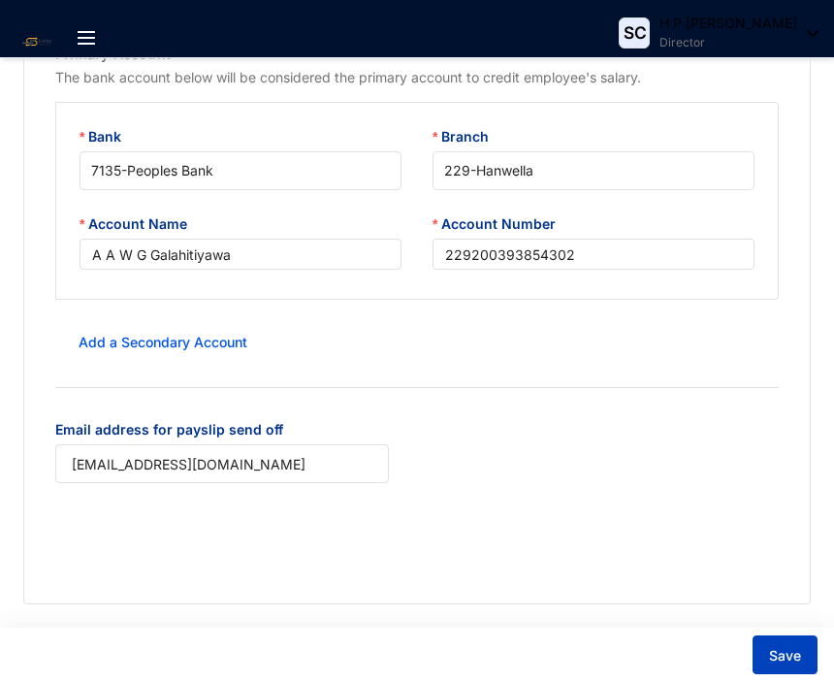
click at [785, 655] on span "Save" at bounding box center [785, 655] width 32 height 19
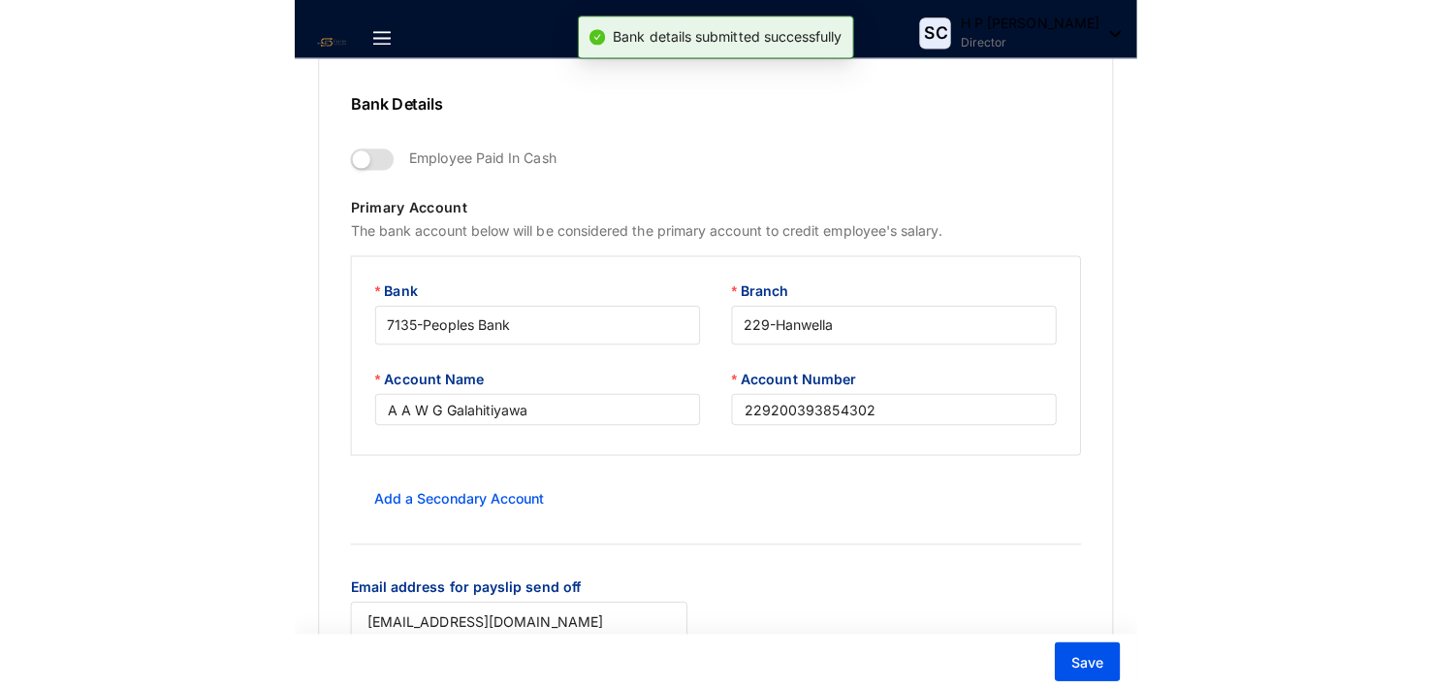
scroll to position [0, 0]
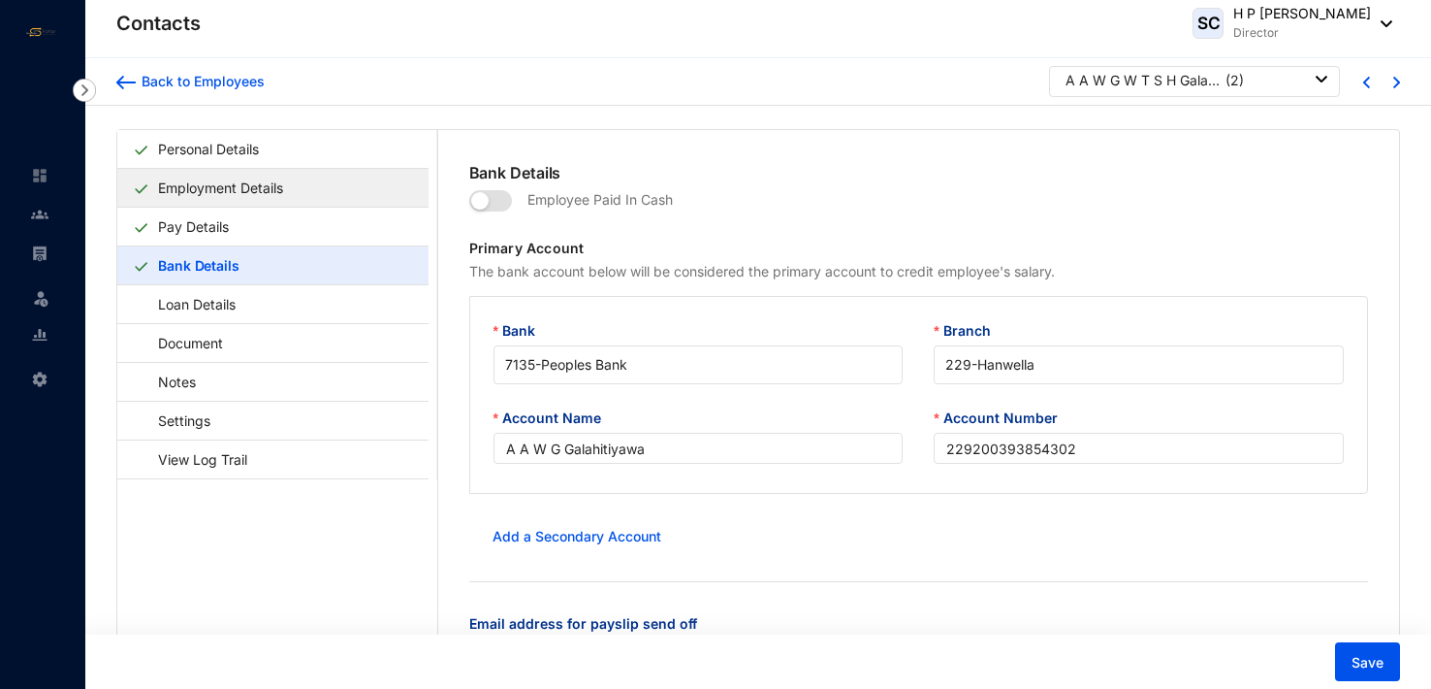
click at [205, 186] on link "Employment Details" at bounding box center [220, 188] width 141 height 40
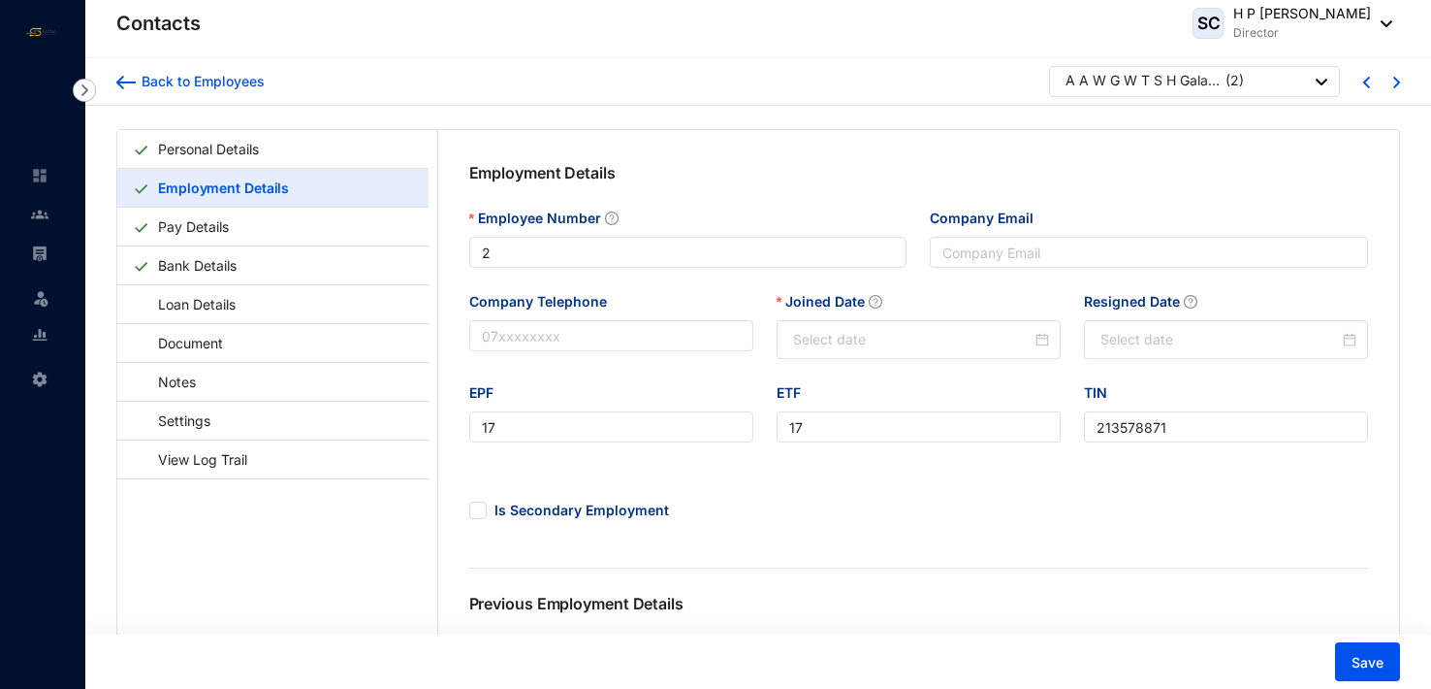
type input "[DATE]"
click at [209, 147] on link "Personal Details" at bounding box center [208, 149] width 116 height 40
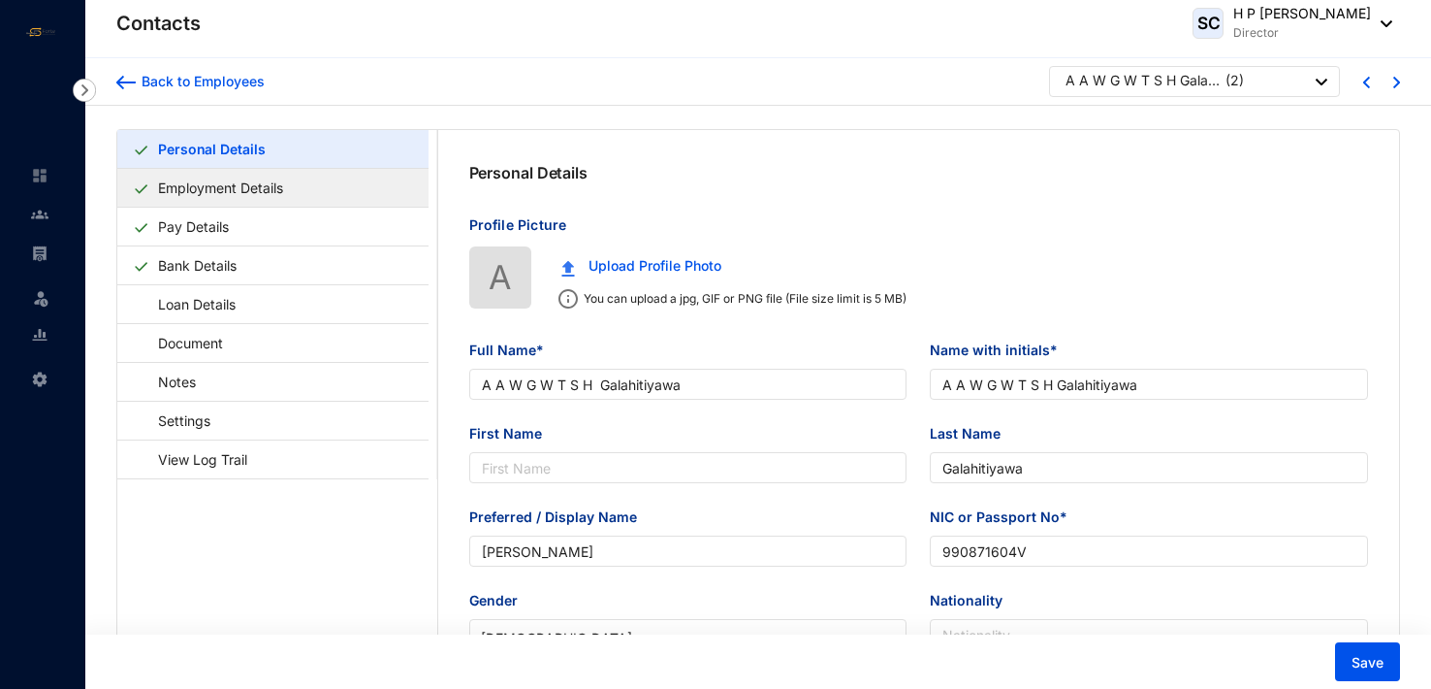
click at [232, 186] on link "Employment Details" at bounding box center [220, 188] width 141 height 40
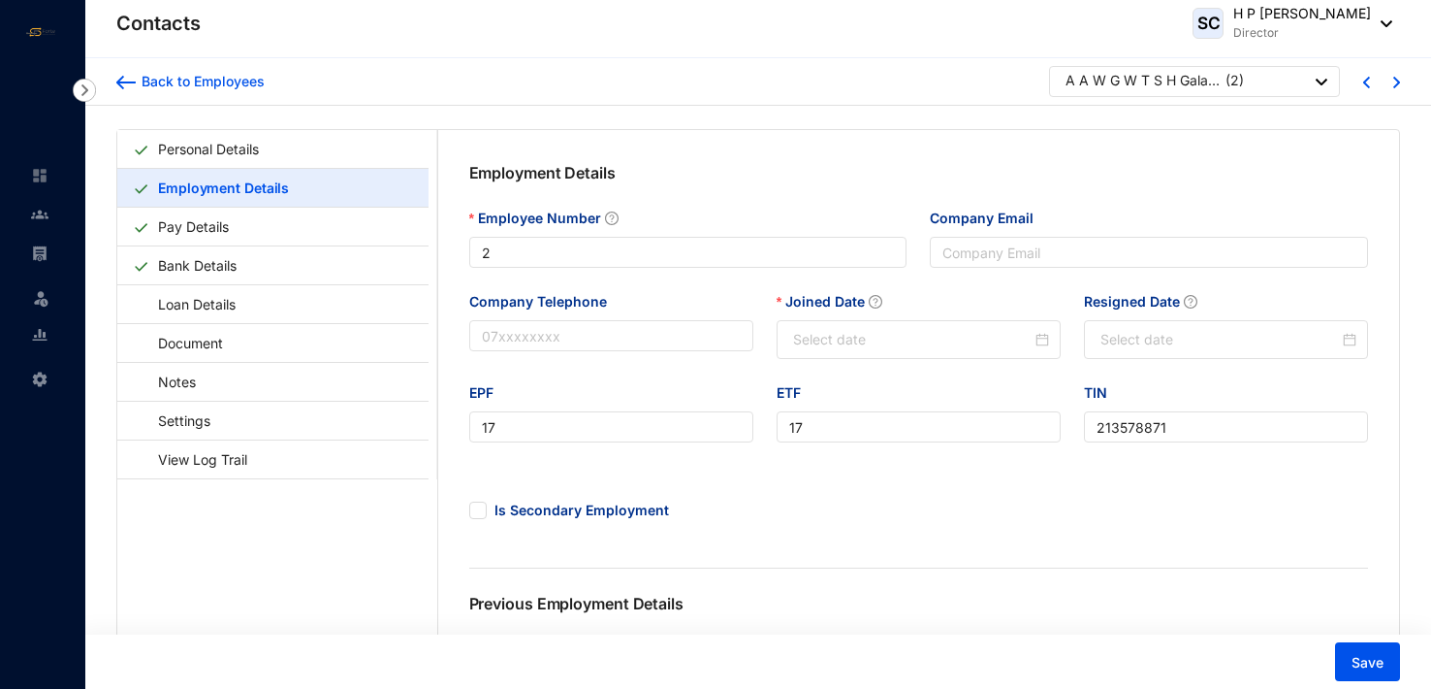
type input "[DATE]"
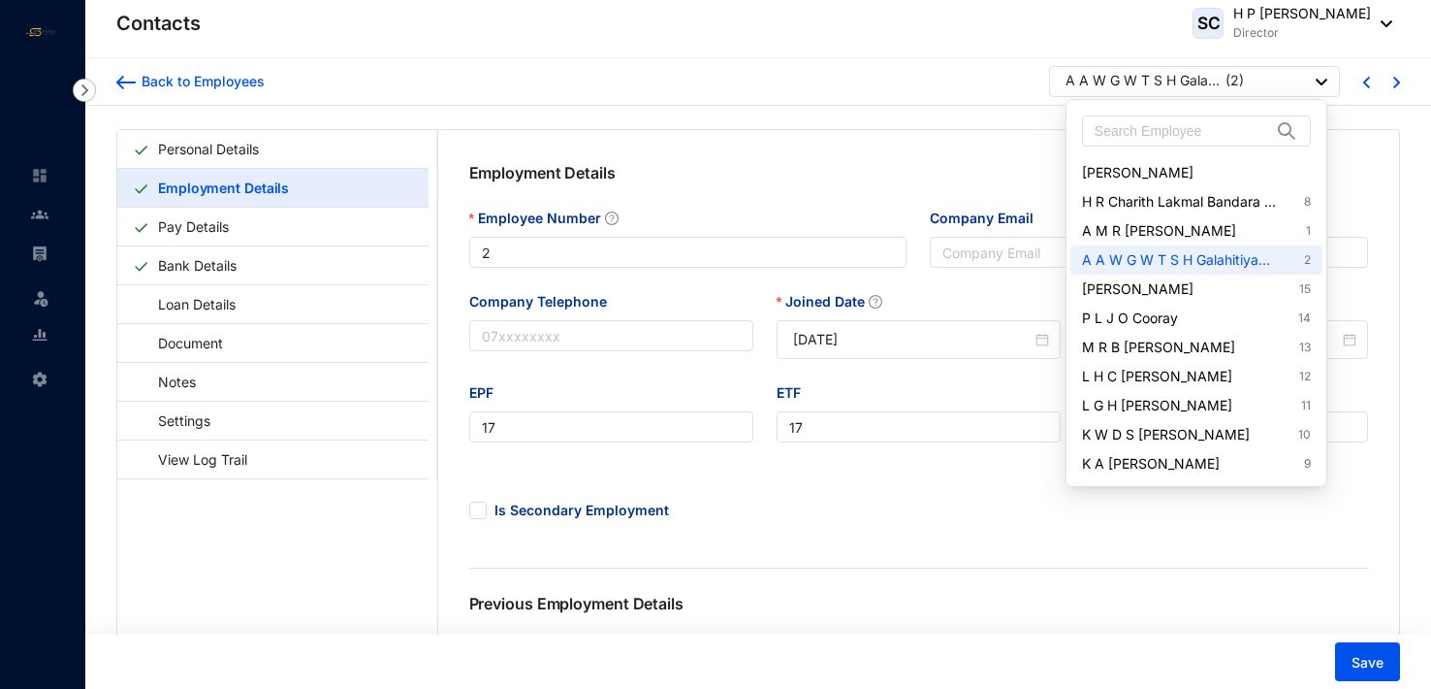
click at [1328, 80] on img at bounding box center [1322, 82] width 12 height 7
click at [1243, 194] on link "H R Charith Lakmal Bandara Handagama 8" at bounding box center [1196, 201] width 229 height 19
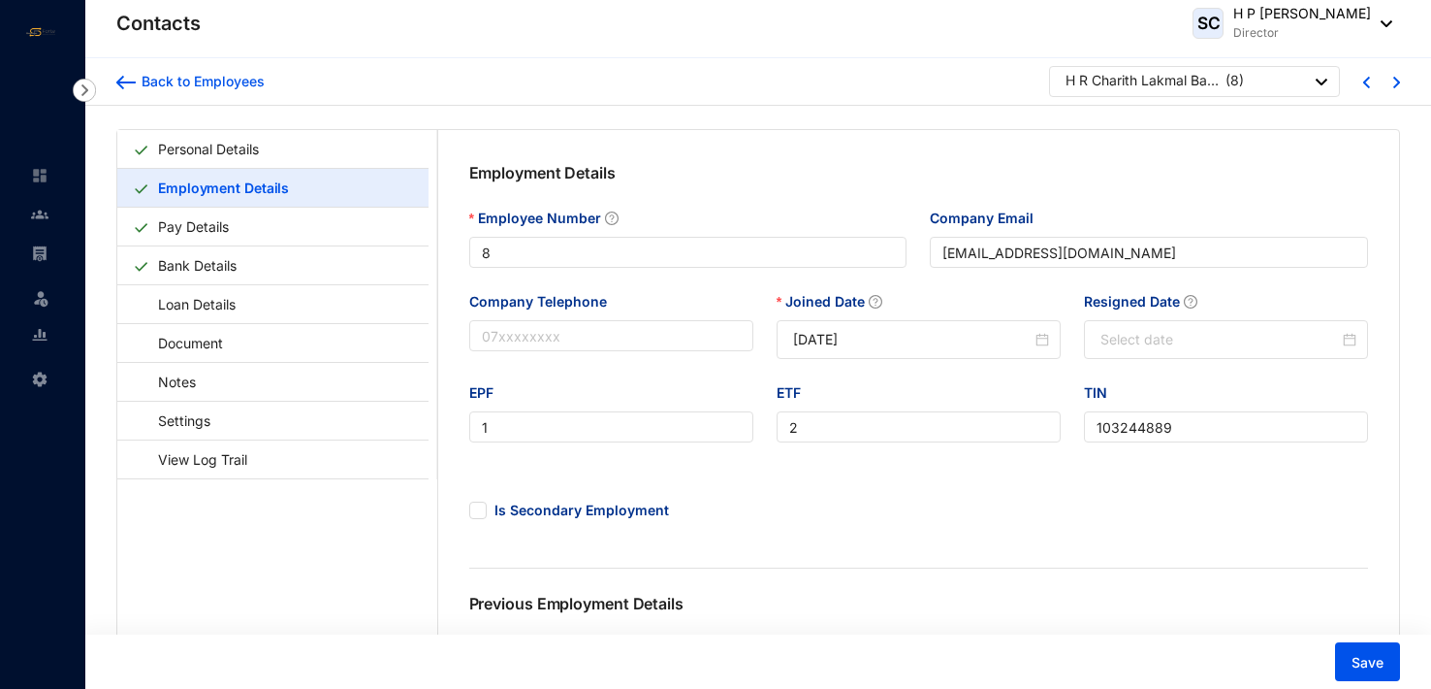
type input "8"
type input "[EMAIL_ADDRESS][DOMAIN_NAME]"
type input "1"
type input "2"
type input "103244889"
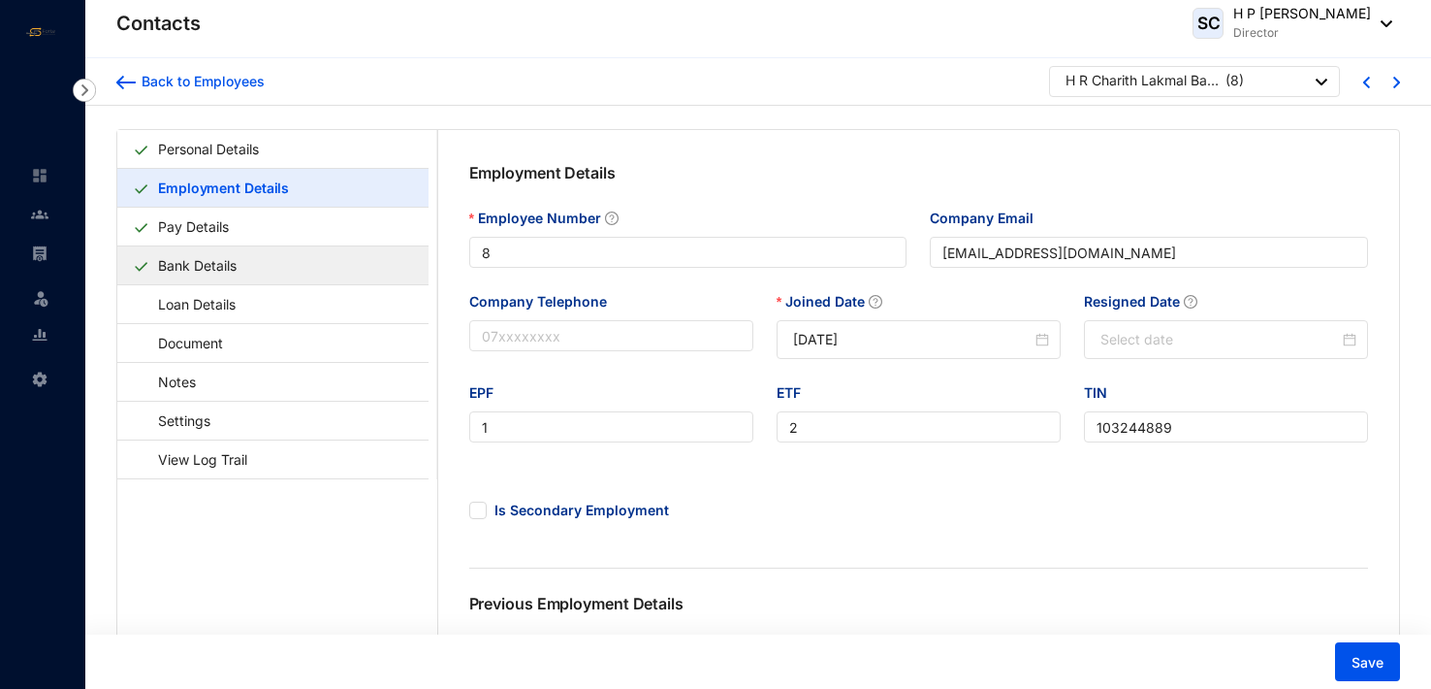
click at [213, 261] on link "Bank Details" at bounding box center [197, 265] width 94 height 40
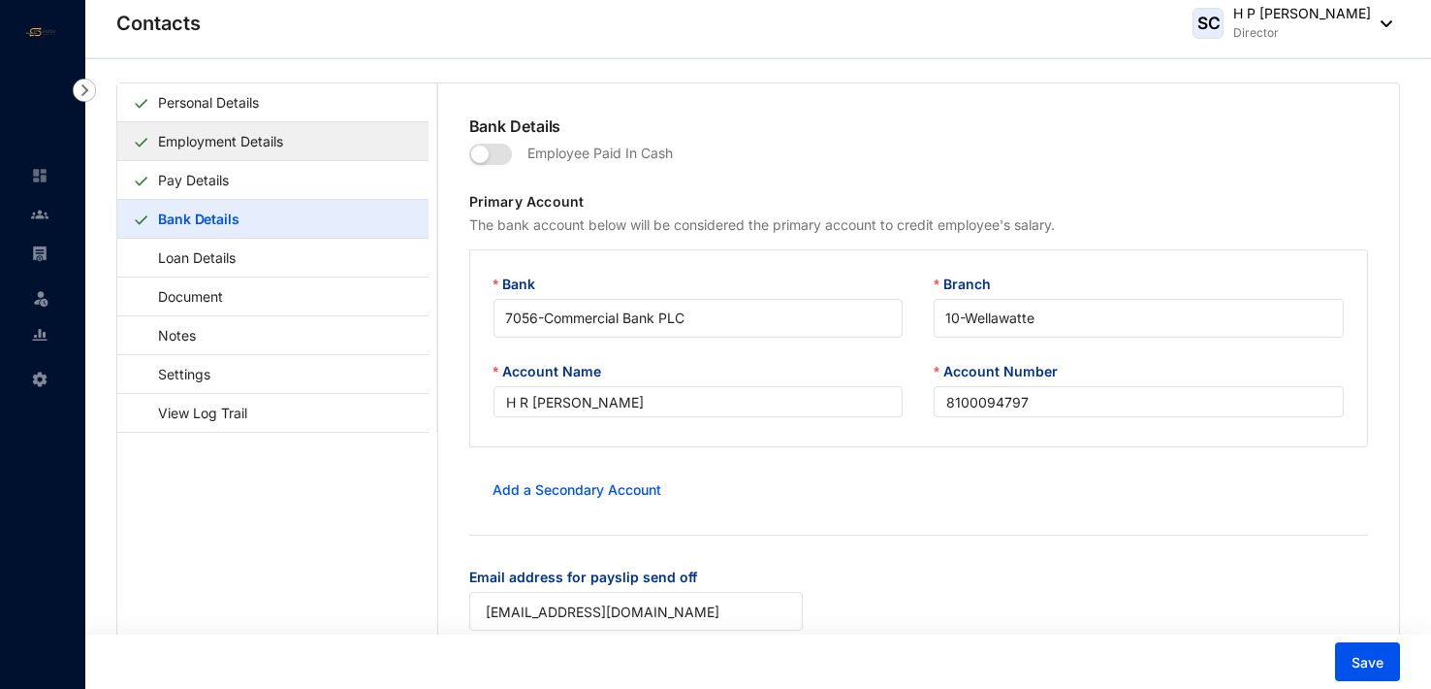
click at [261, 138] on link "Employment Details" at bounding box center [220, 141] width 141 height 40
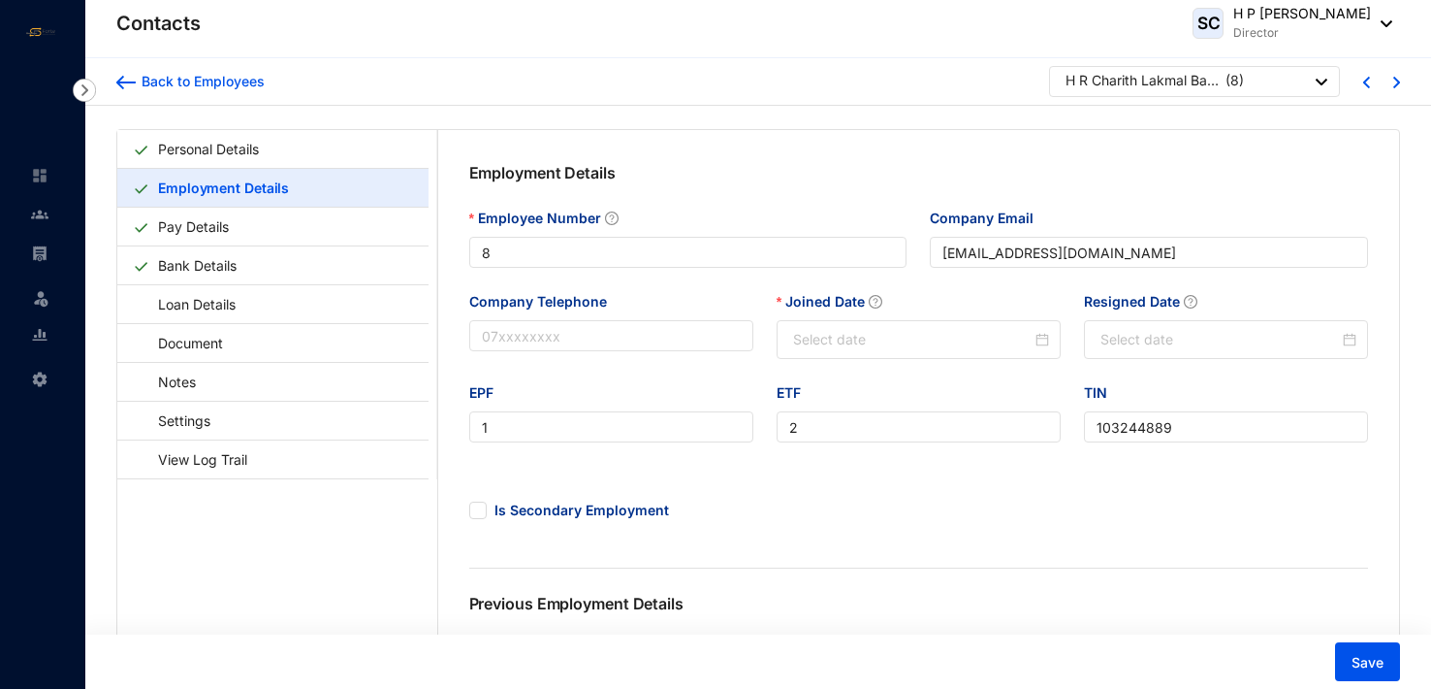
type input "[DATE]"
click at [1029, 252] on input "[EMAIL_ADDRESS][DOMAIN_NAME]" at bounding box center [1149, 252] width 438 height 31
click at [985, 250] on input "[EMAIL_ADDRESS][DOMAIN_NAME]" at bounding box center [1149, 252] width 438 height 31
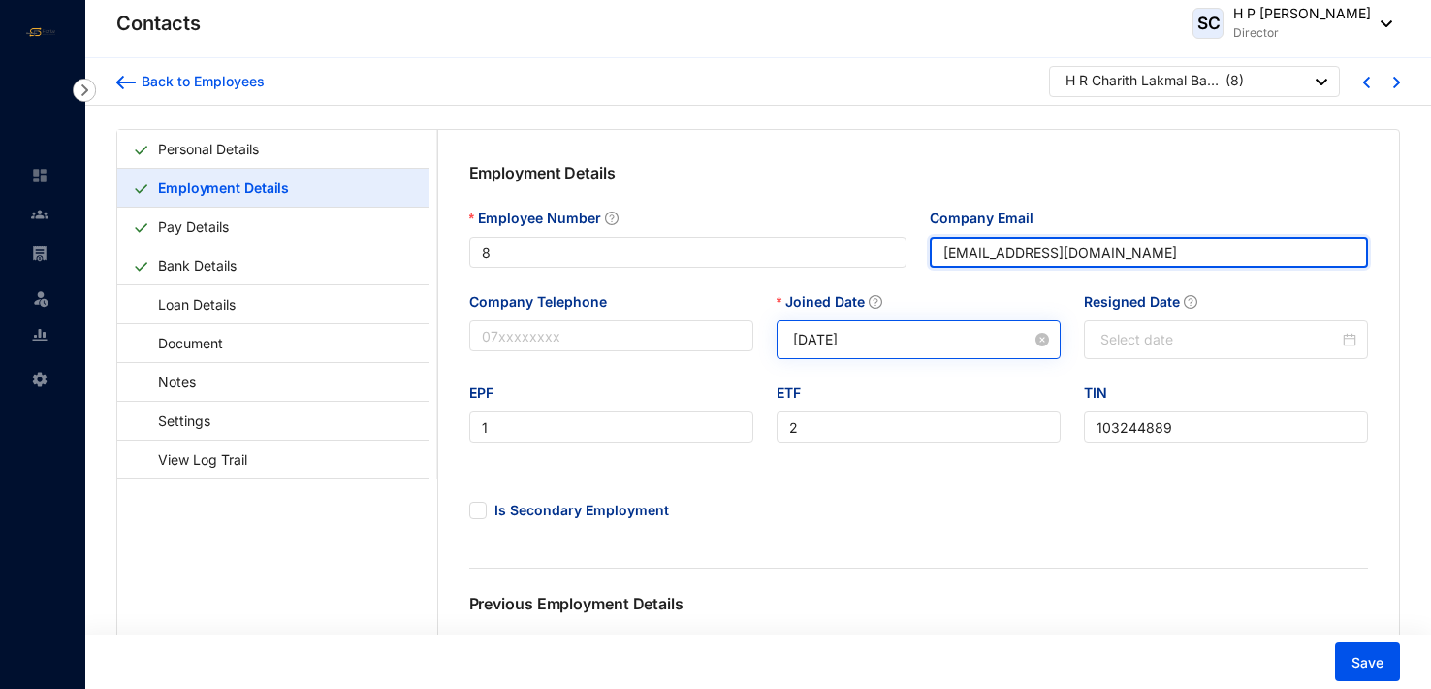
type input "[EMAIL_ADDRESS][DOMAIN_NAME]"
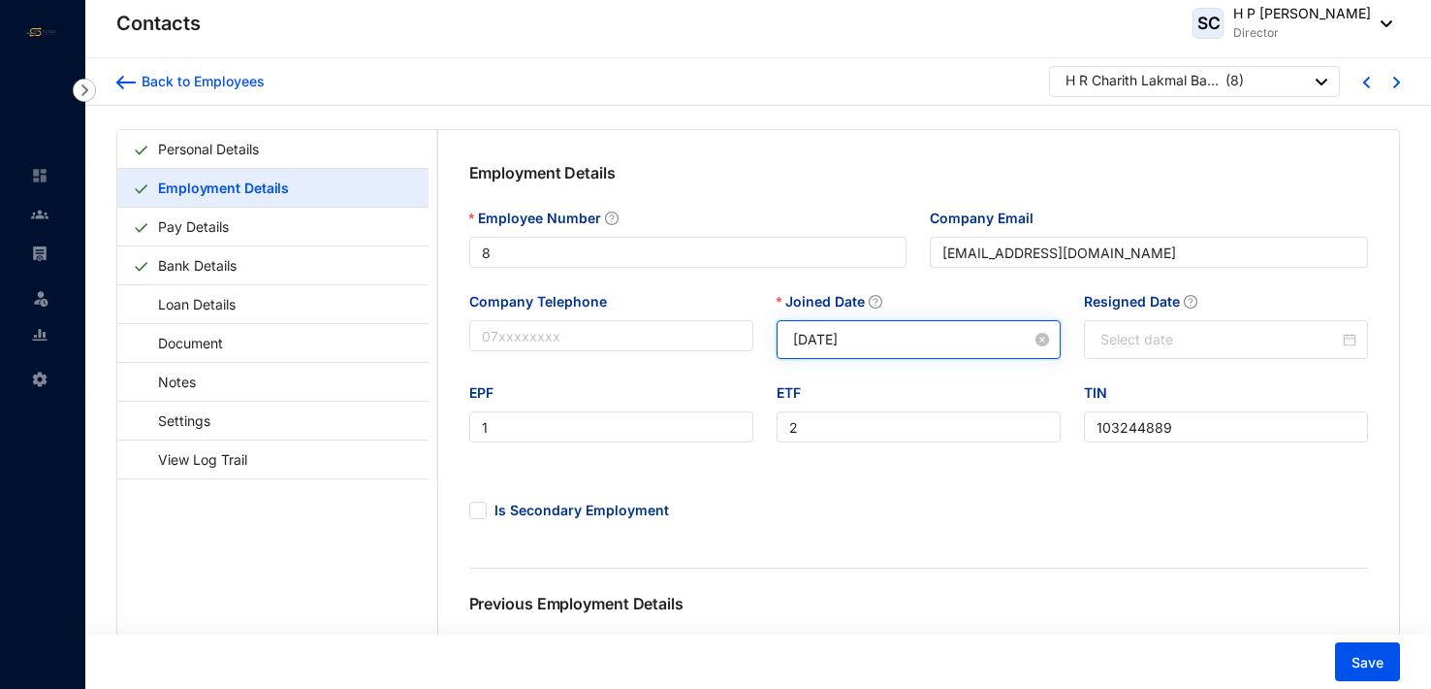
click at [947, 330] on input "[DATE]" at bounding box center [912, 339] width 239 height 21
click at [1118, 232] on div "Company Email" at bounding box center [1149, 222] width 438 height 29
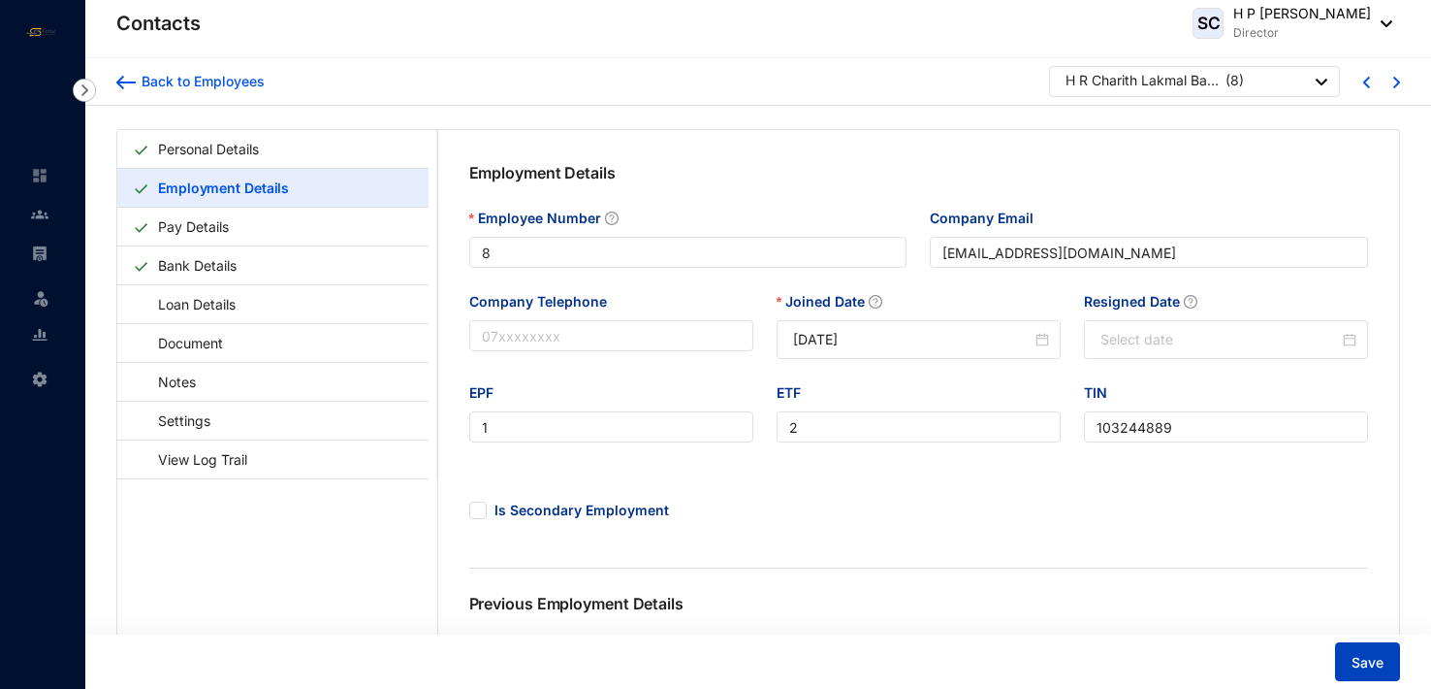
click at [1363, 659] on span "Save" at bounding box center [1368, 662] width 32 height 19
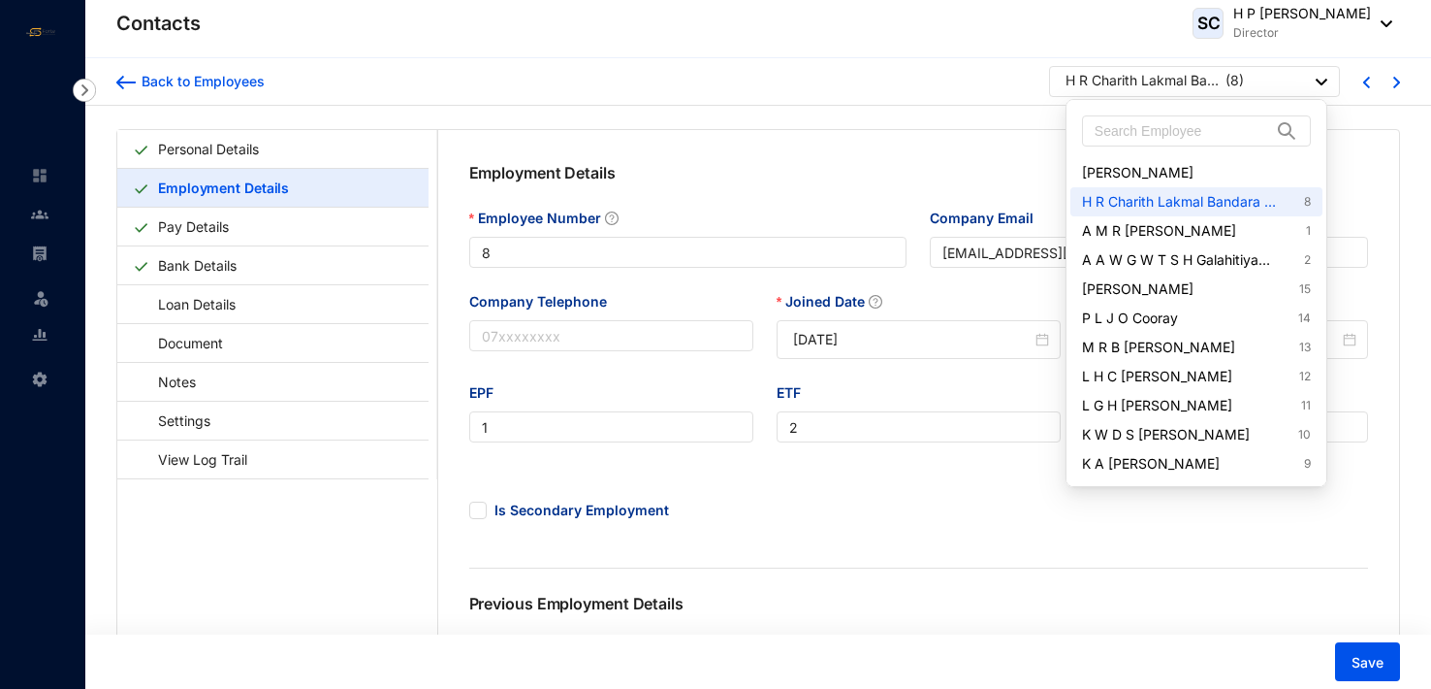
click at [1321, 77] on div at bounding box center [1322, 82] width 12 height 26
click at [1245, 227] on link "A M R Madura Thilakshana Bandara Abeykoon 1" at bounding box center [1196, 230] width 229 height 19
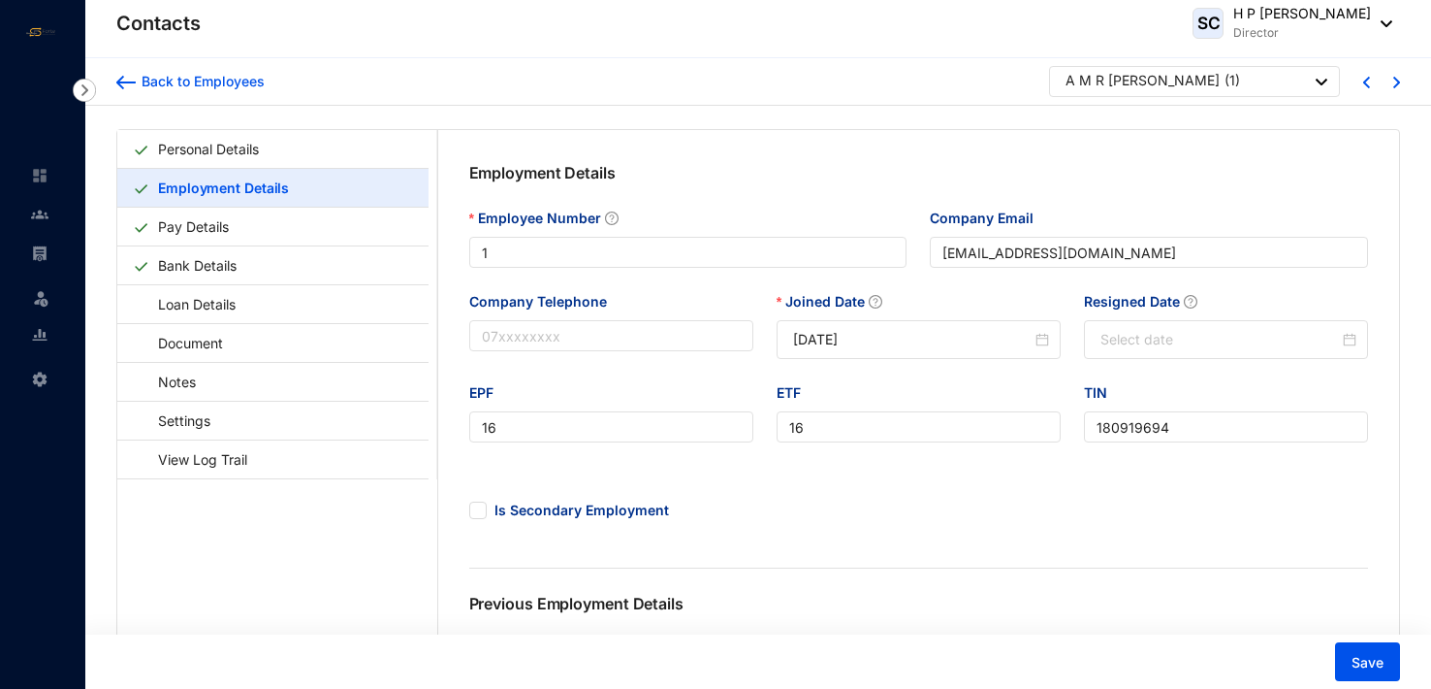
type input "1"
type input "[EMAIL_ADDRESS][DOMAIN_NAME]"
type input "16"
type input "180919694"
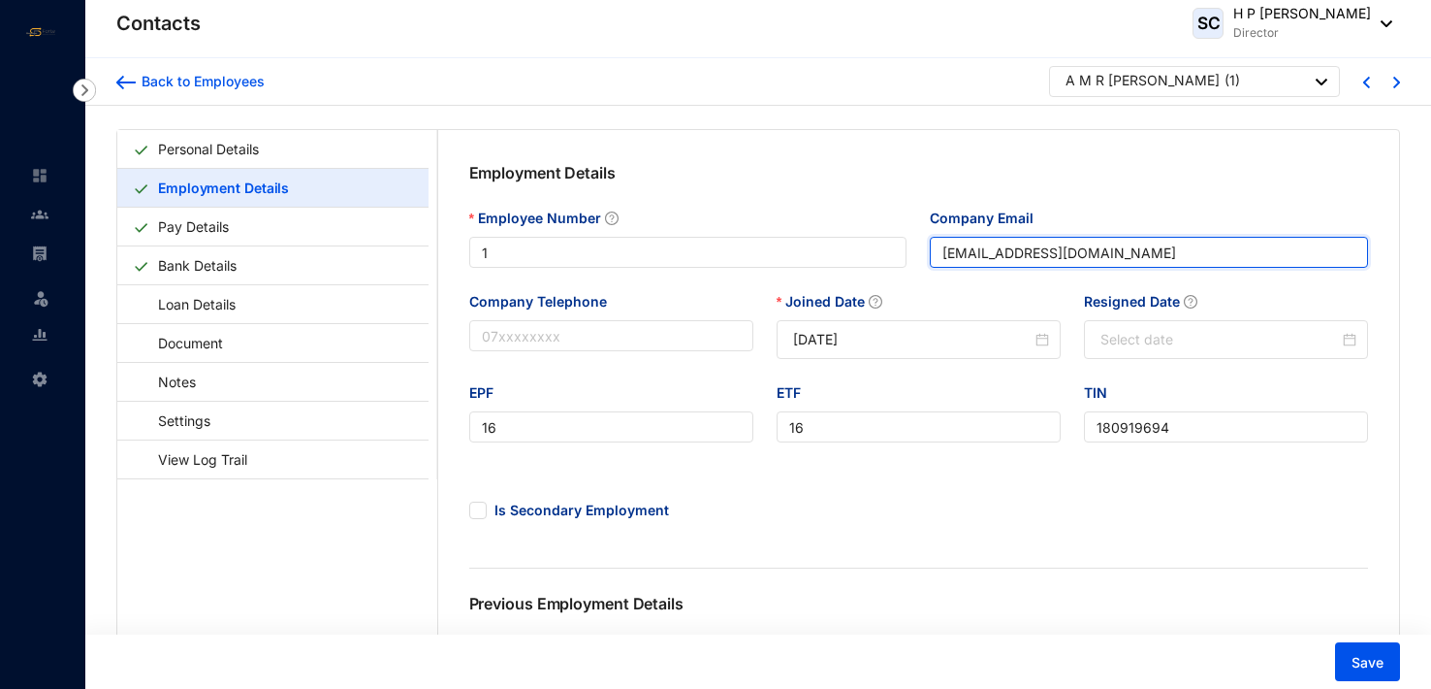
click at [1001, 253] on input "[EMAIL_ADDRESS][DOMAIN_NAME]" at bounding box center [1149, 252] width 438 height 31
click at [991, 247] on input "[EMAIL_ADDRESS][DOMAIN_NAME]" at bounding box center [1149, 252] width 438 height 31
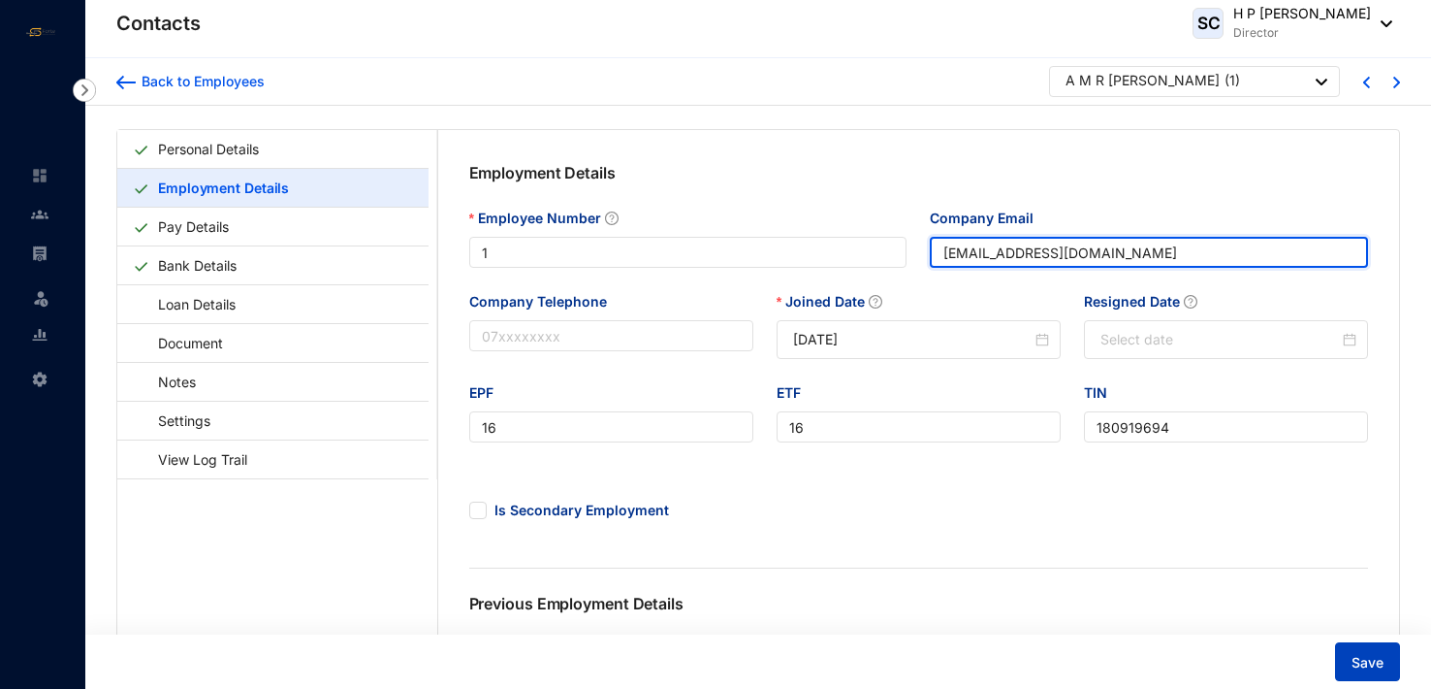
type input "[EMAIL_ADDRESS][DOMAIN_NAME]"
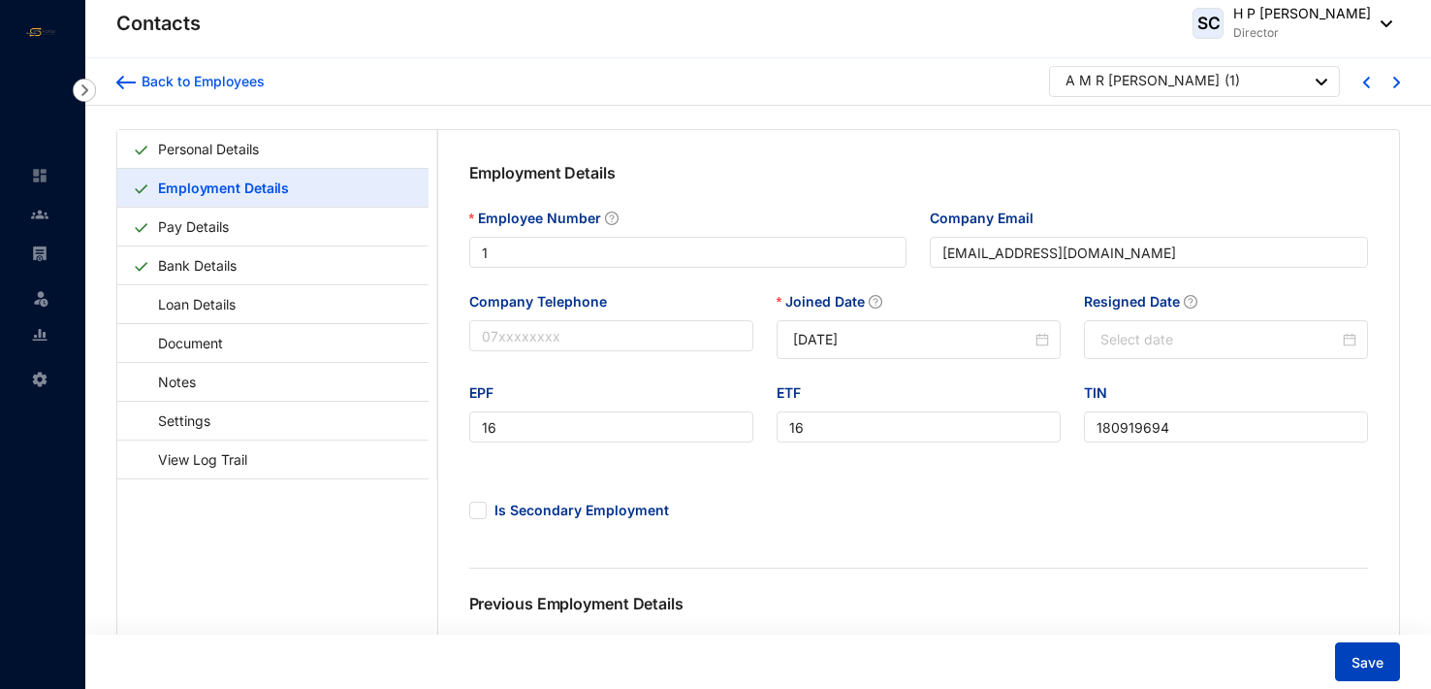
click at [1372, 659] on span "Save" at bounding box center [1368, 662] width 32 height 19
click at [1325, 77] on div at bounding box center [1322, 82] width 12 height 26
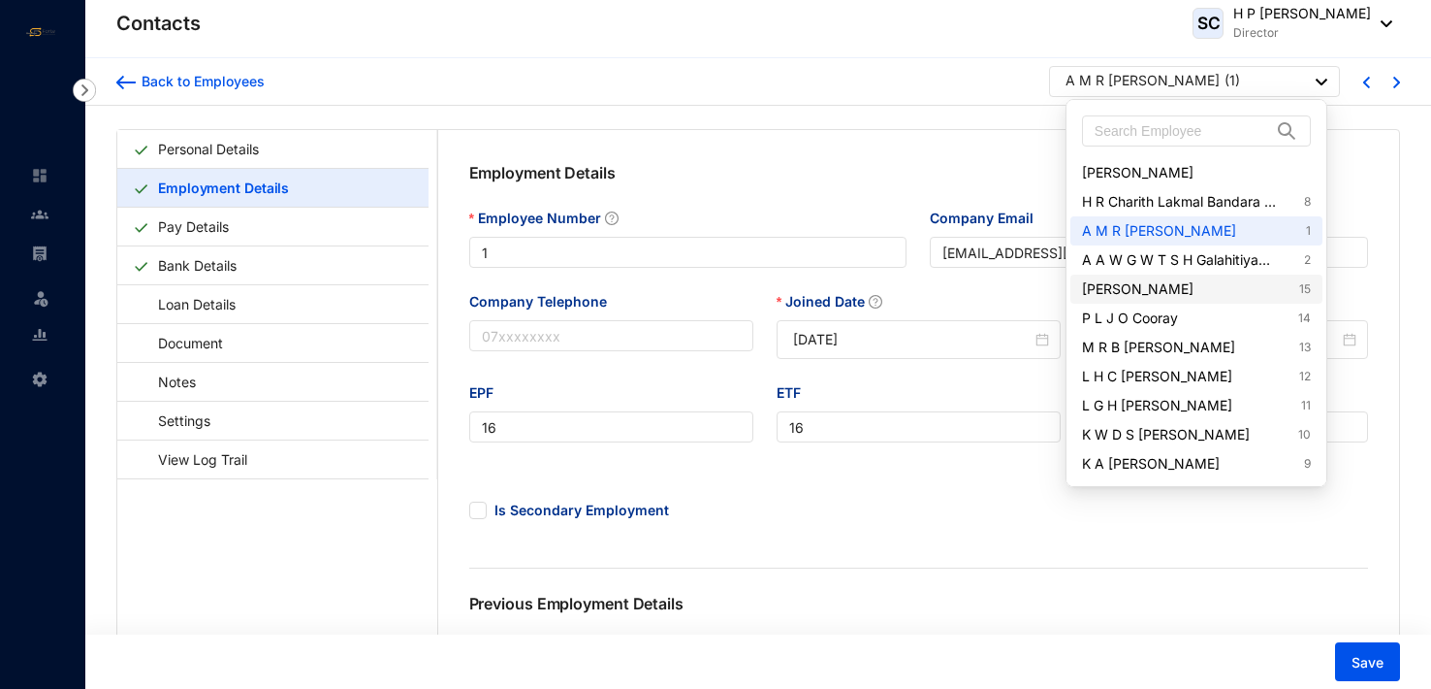
click at [1183, 288] on link "Vasanthi Selladurai 15" at bounding box center [1196, 288] width 229 height 19
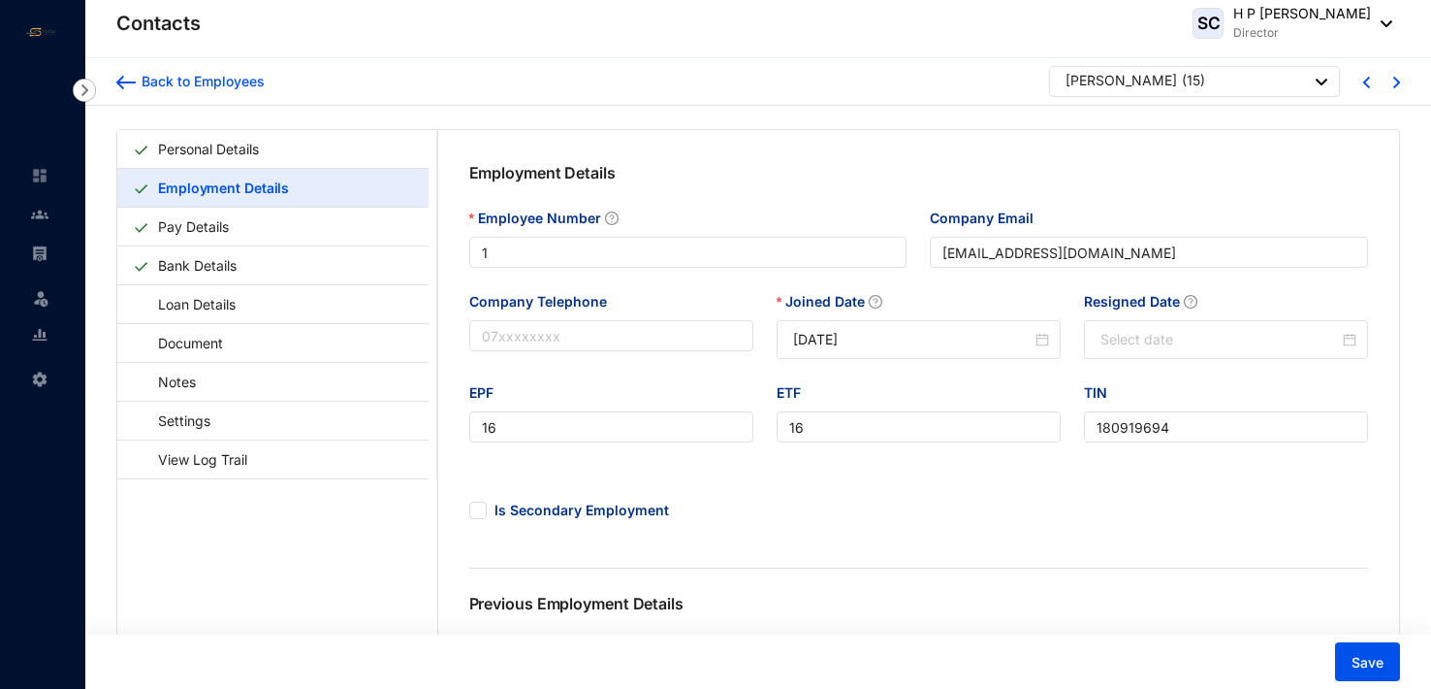
type input "15"
type input "5"
type input "103604397"
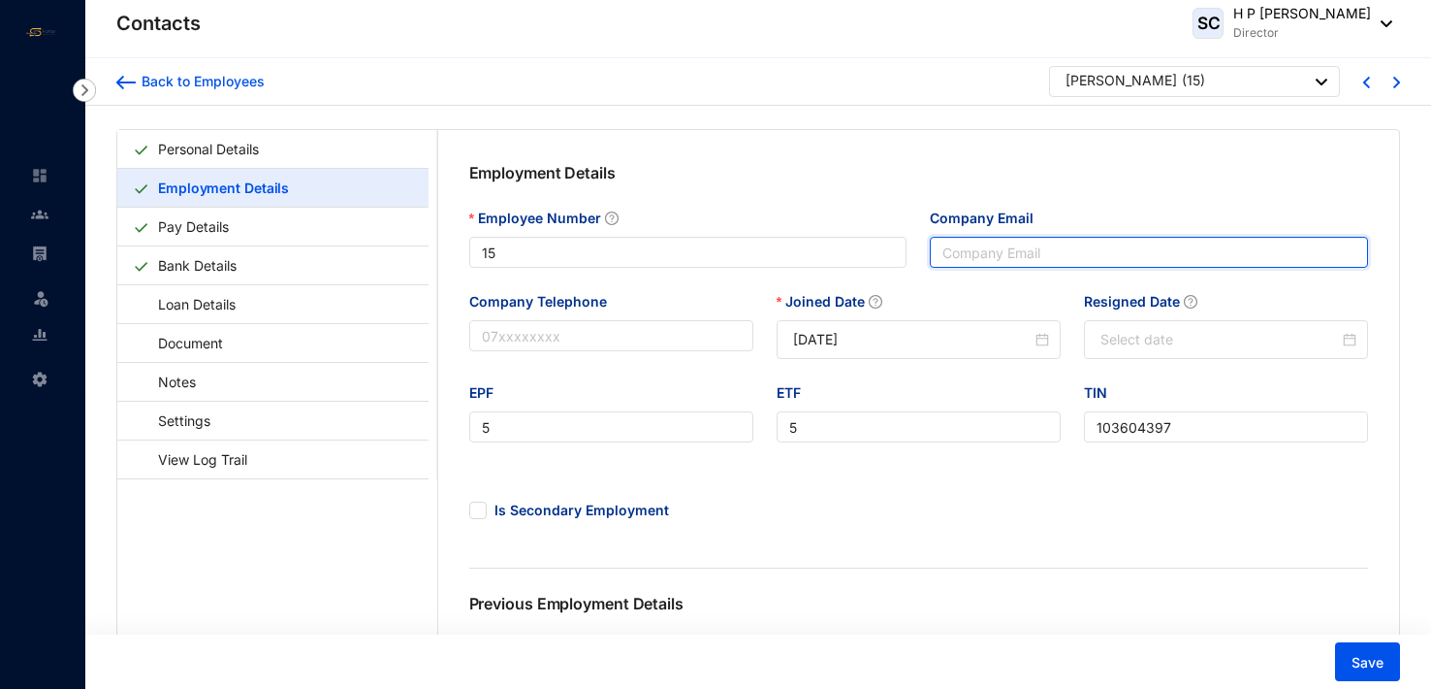
click at [1019, 250] on input "Company Email" at bounding box center [1149, 252] width 438 height 31
type input "[EMAIL_ADDRESS][DOMAIN_NAME]"
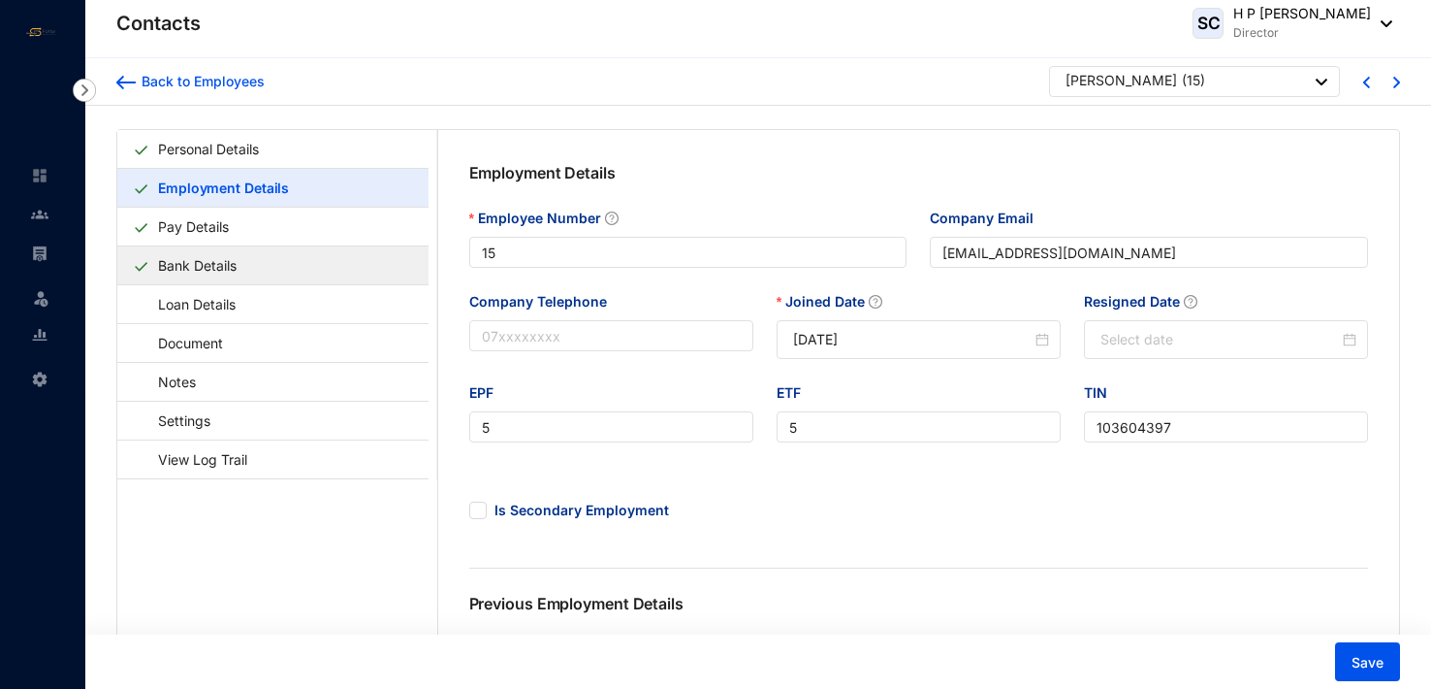
click at [244, 258] on link "Bank Details" at bounding box center [197, 265] width 94 height 40
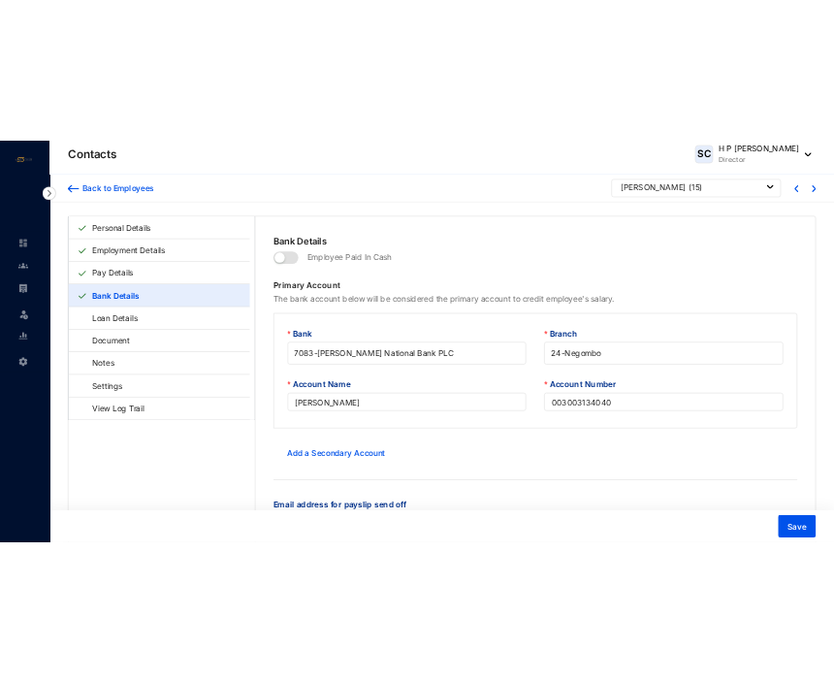
scroll to position [47, 0]
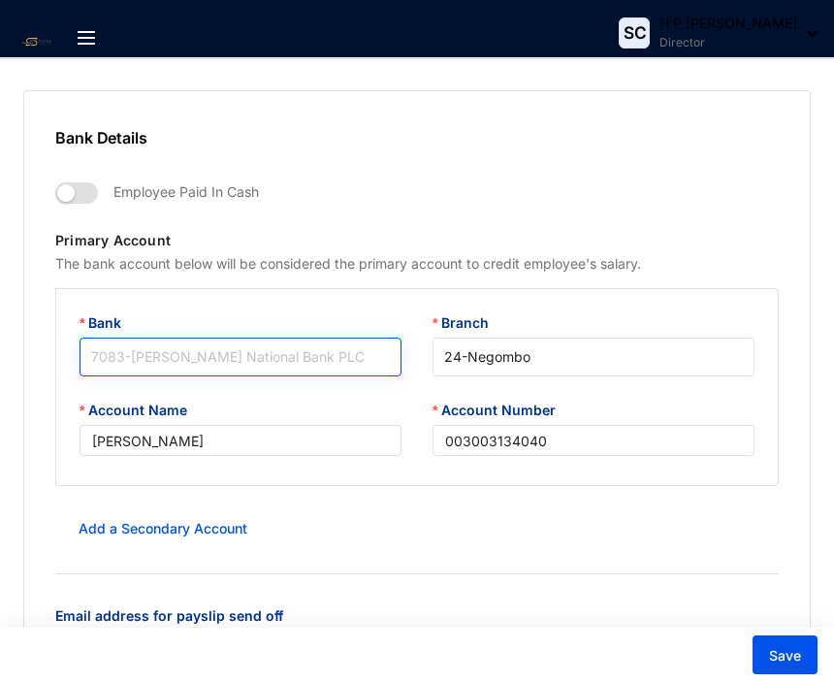
click at [191, 343] on span "7083 - Hatton National Bank PLC" at bounding box center [240, 356] width 299 height 29
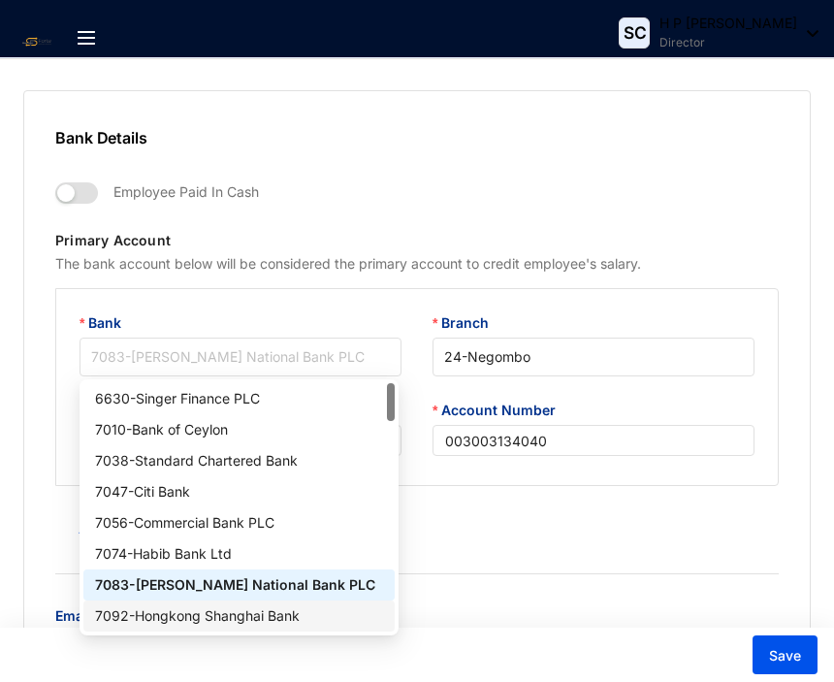
click at [247, 614] on div "7092 - Hongkong Shanghai Bank" at bounding box center [239, 615] width 289 height 21
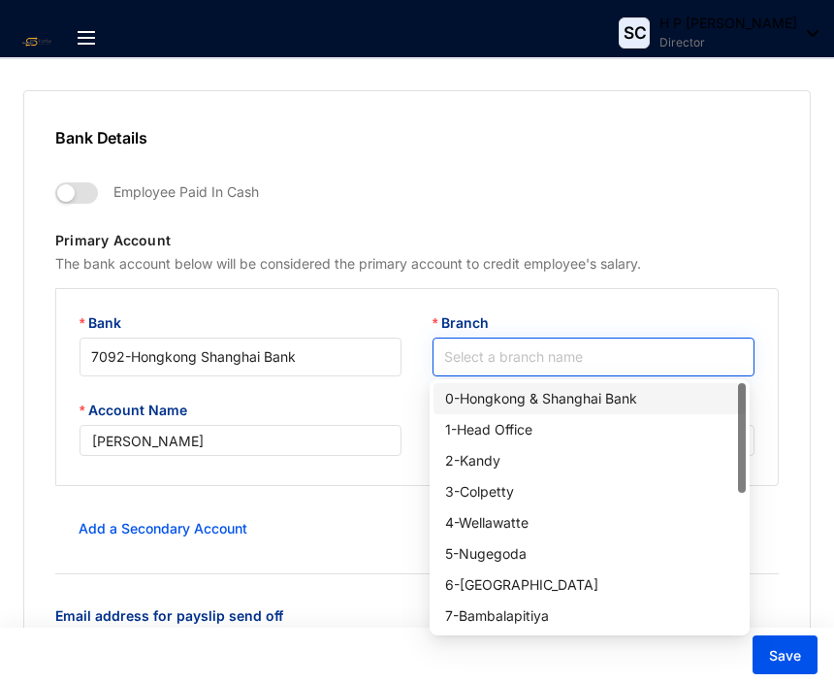
click at [494, 364] on input "Branch" at bounding box center [593, 356] width 299 height 37
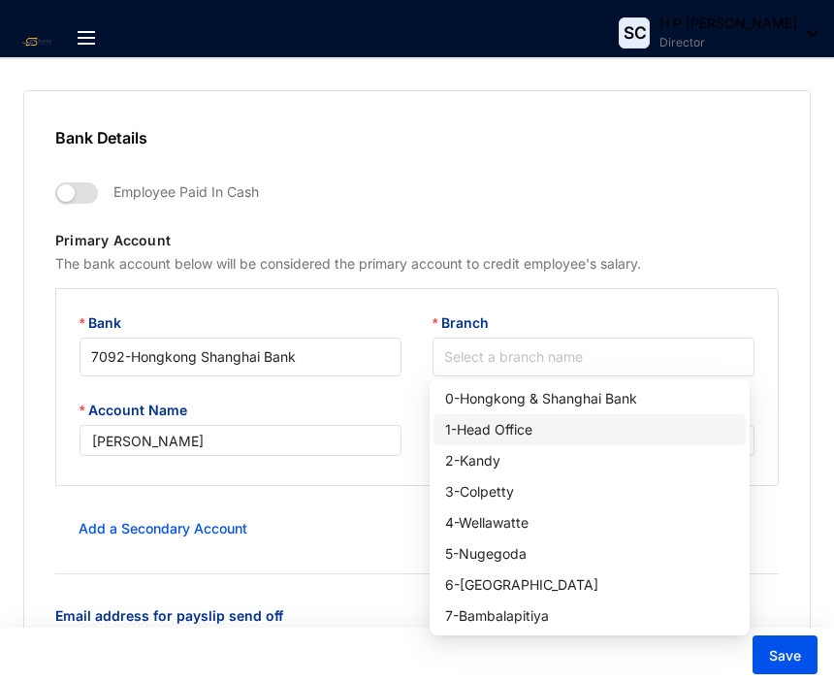
click at [509, 424] on div "1 - Head Office" at bounding box center [589, 429] width 289 height 21
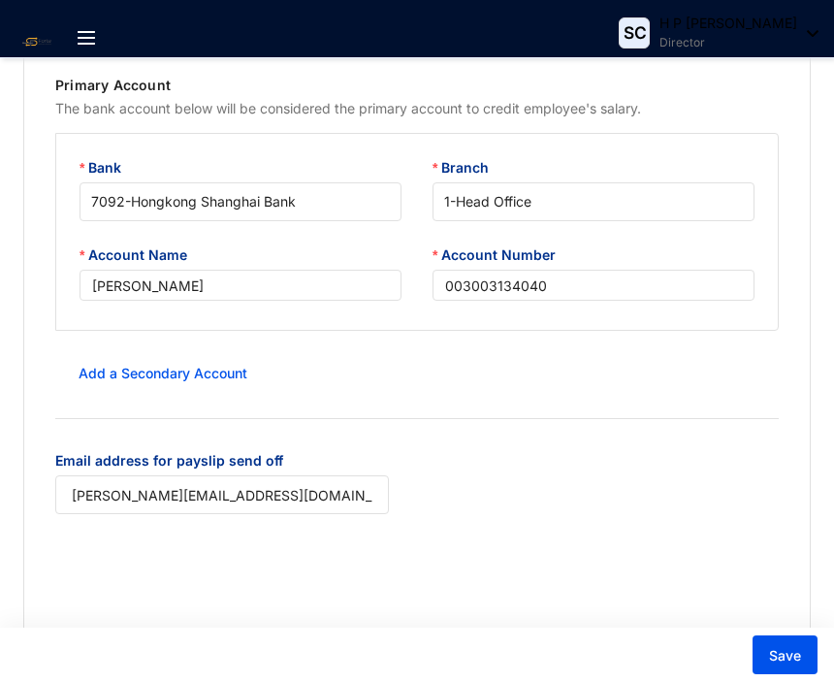
scroll to position [186, 0]
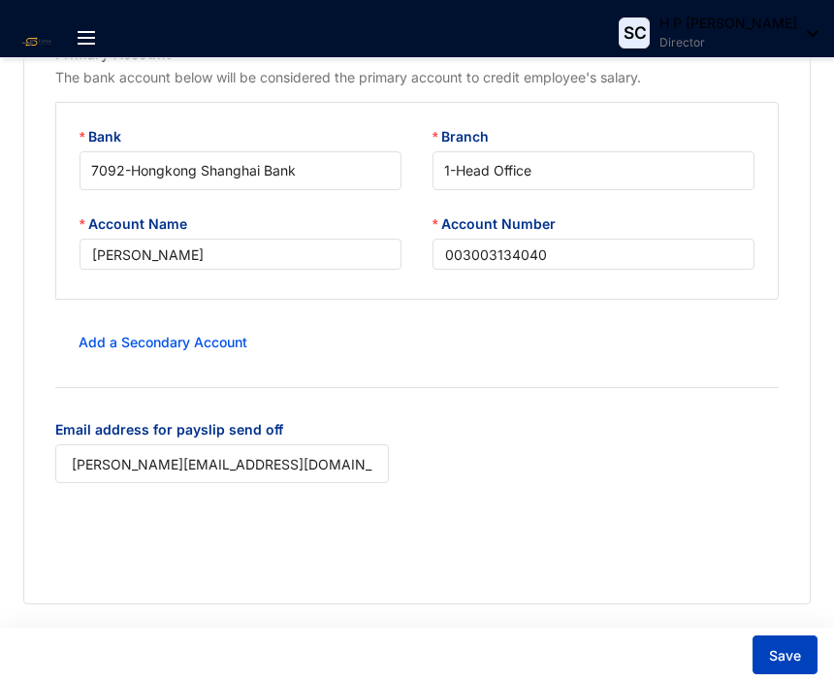
click at [789, 654] on span "Save" at bounding box center [785, 655] width 32 height 19
click at [787, 650] on span "Save" at bounding box center [785, 655] width 32 height 19
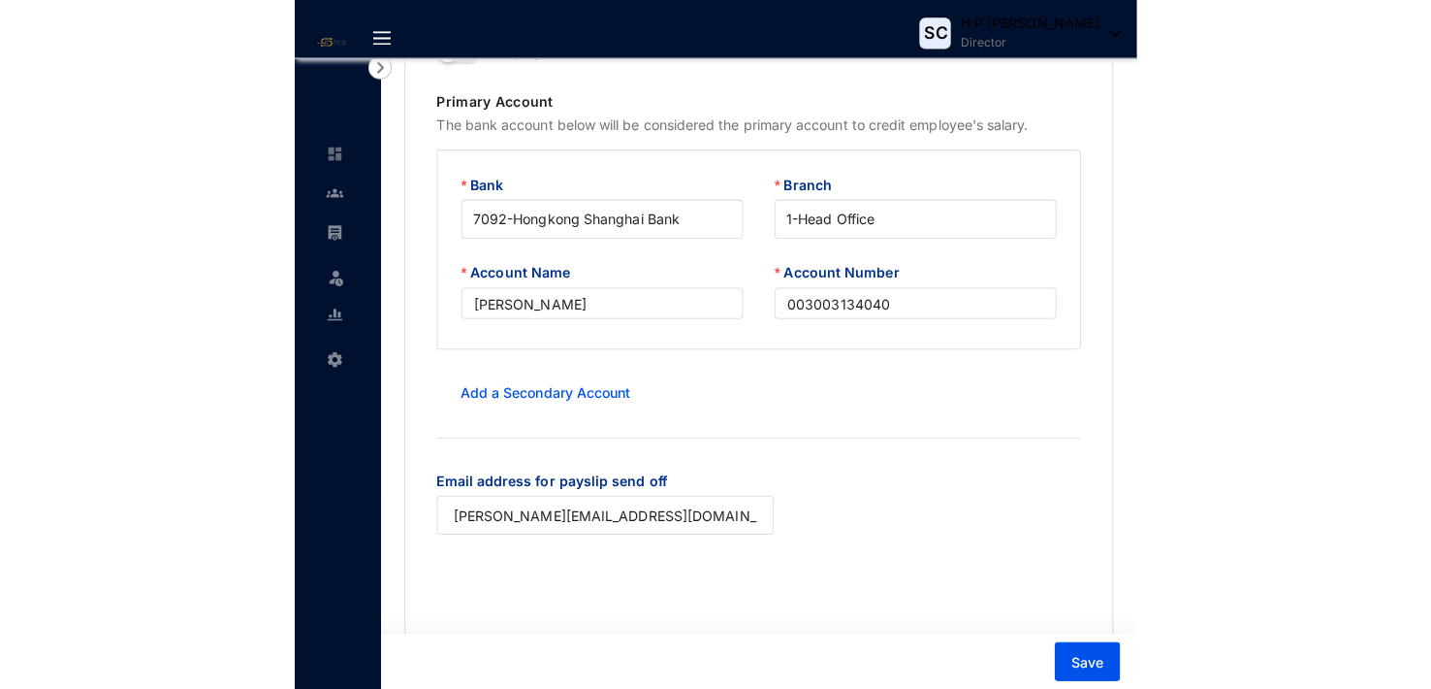
scroll to position [133, 0]
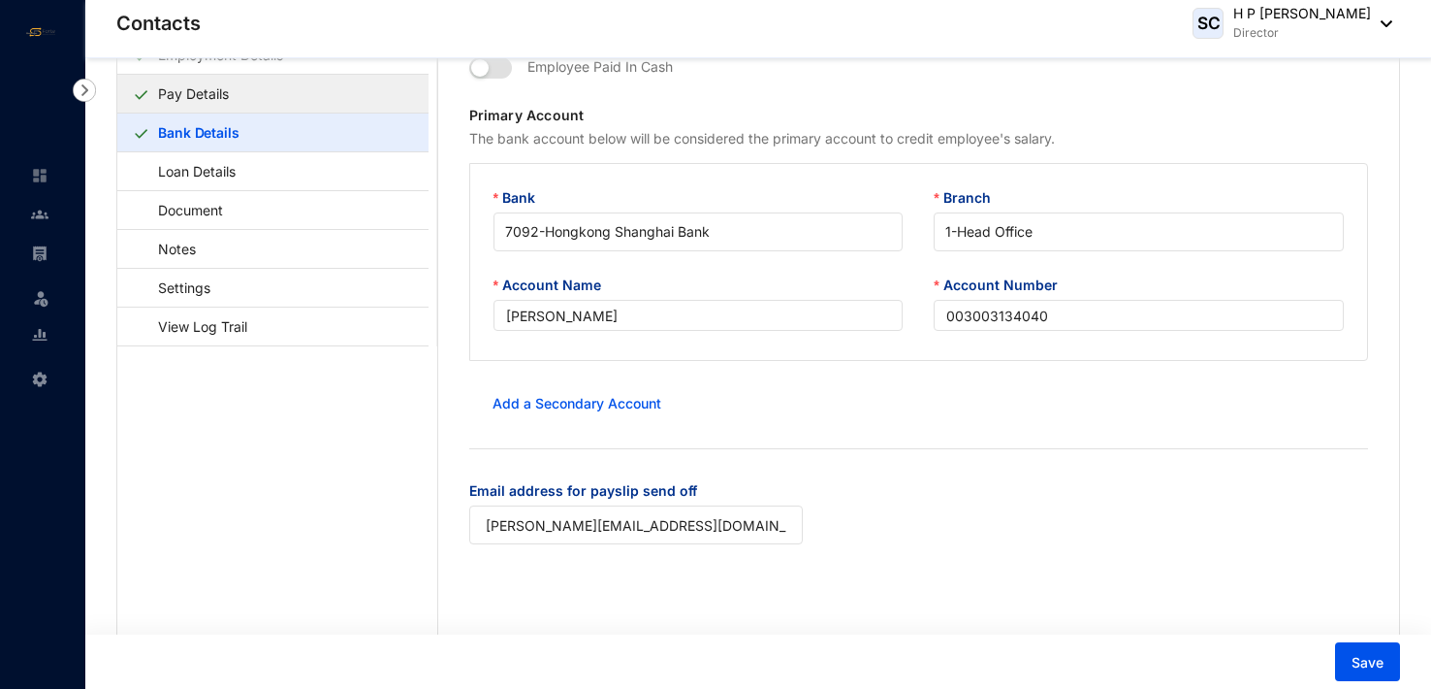
click at [211, 86] on link "Pay Details" at bounding box center [193, 94] width 86 height 40
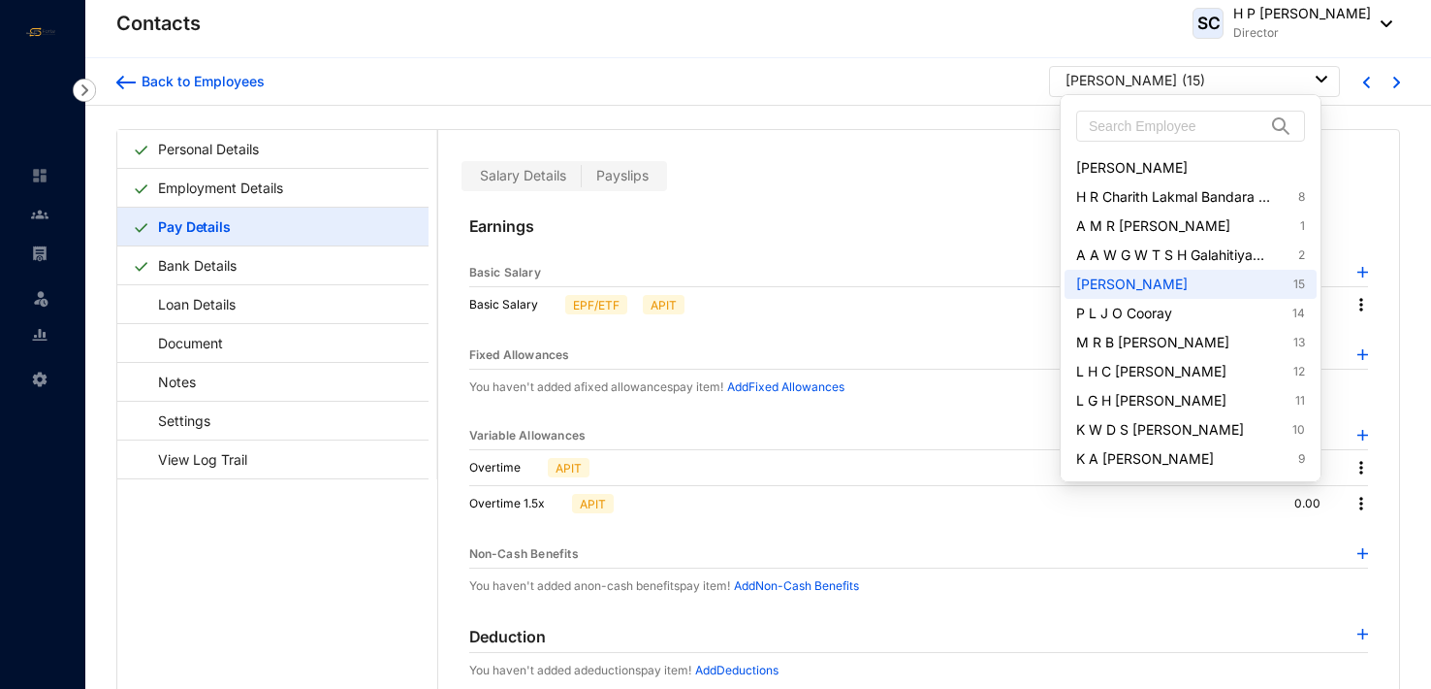
click at [1316, 77] on img at bounding box center [1322, 79] width 12 height 7
click at [1172, 309] on link "P L J O Cooray 14" at bounding box center [1190, 313] width 229 height 19
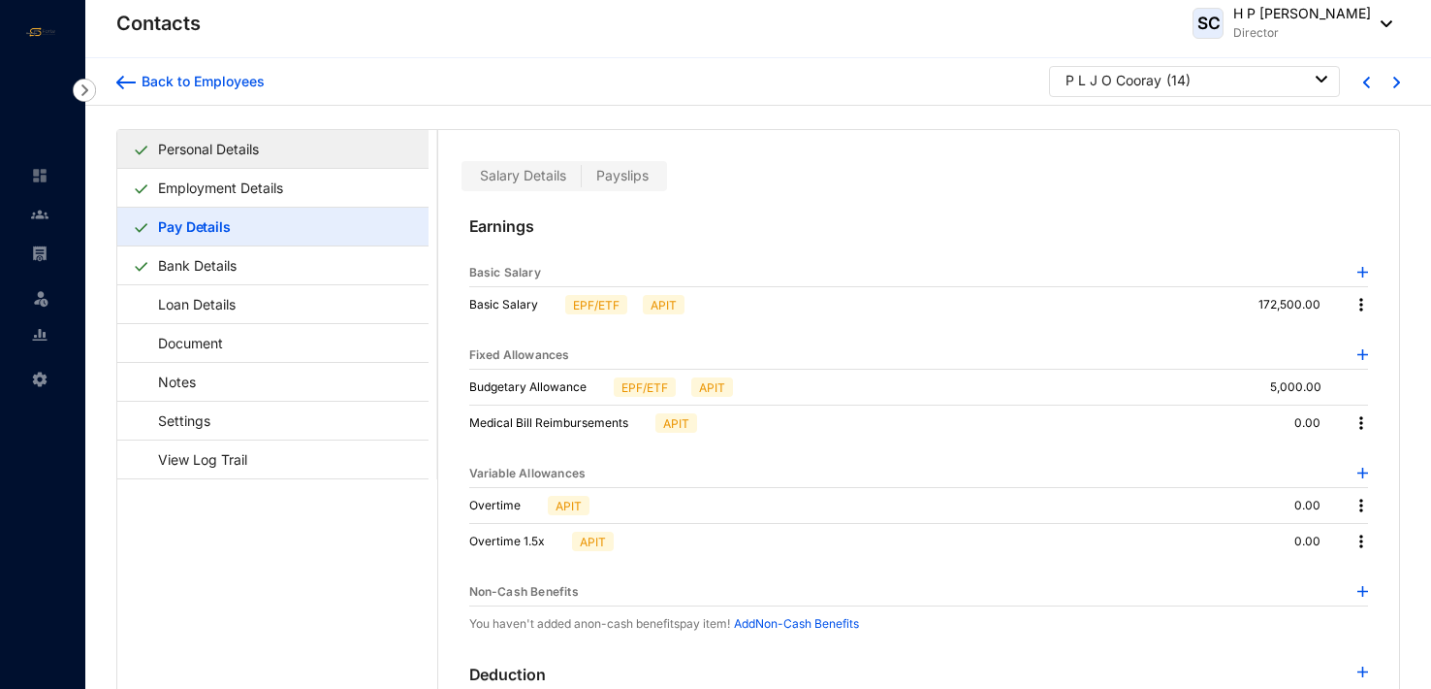
click at [239, 145] on link "Personal Details" at bounding box center [208, 149] width 116 height 40
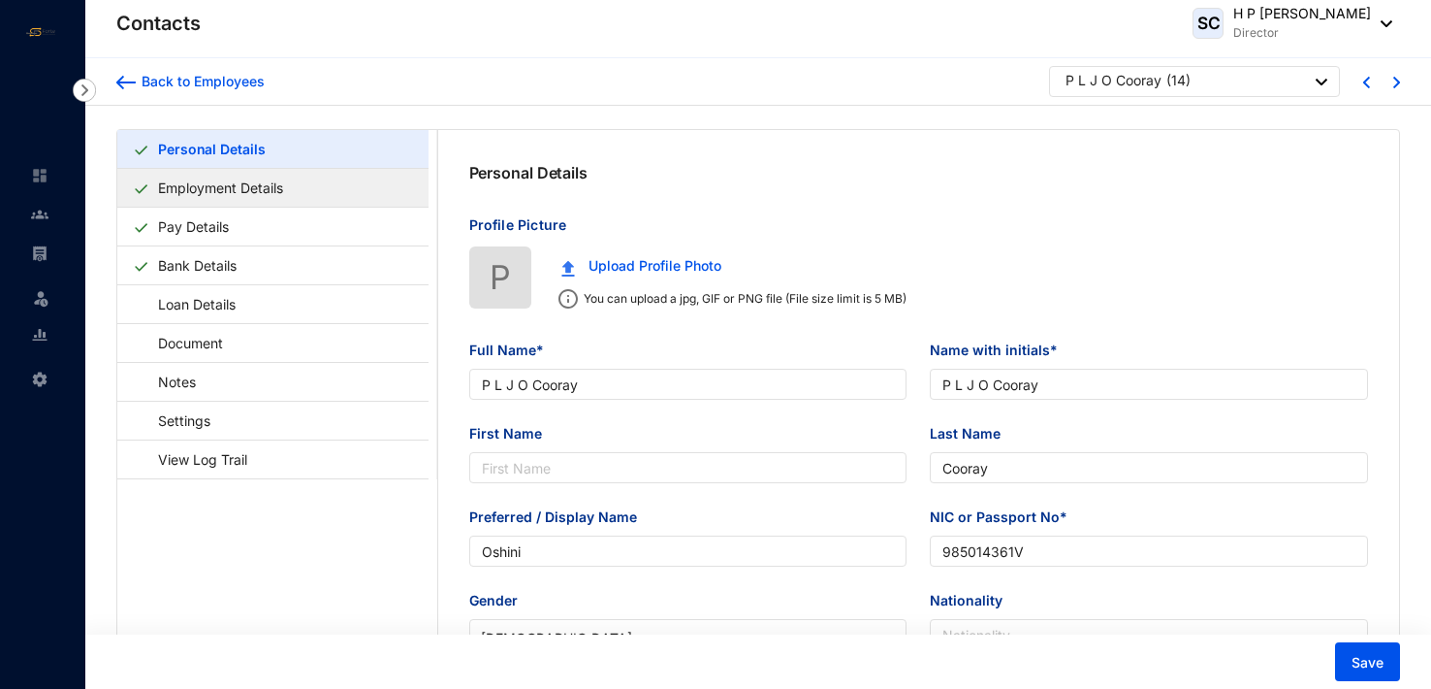
click at [273, 186] on link "Employment Details" at bounding box center [220, 188] width 141 height 40
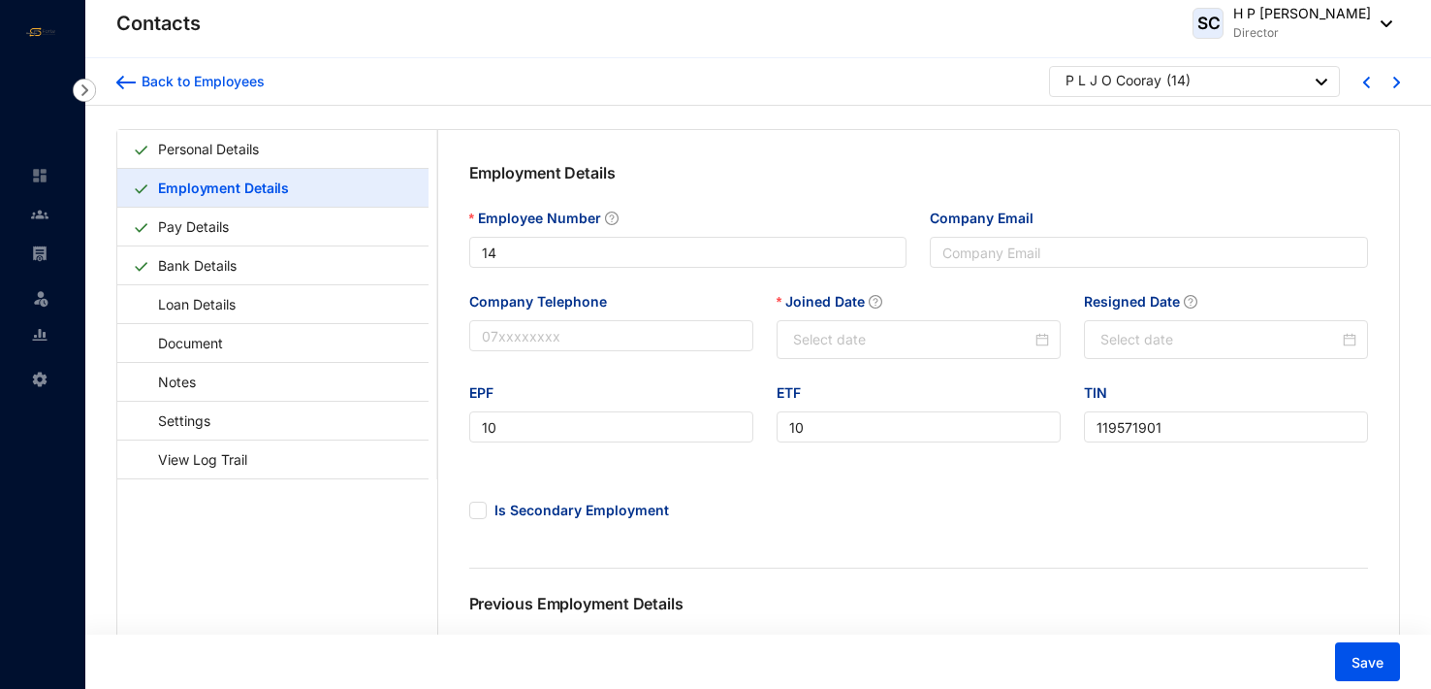
type input "[DATE]"
click at [222, 222] on link "Pay Details" at bounding box center [193, 227] width 86 height 40
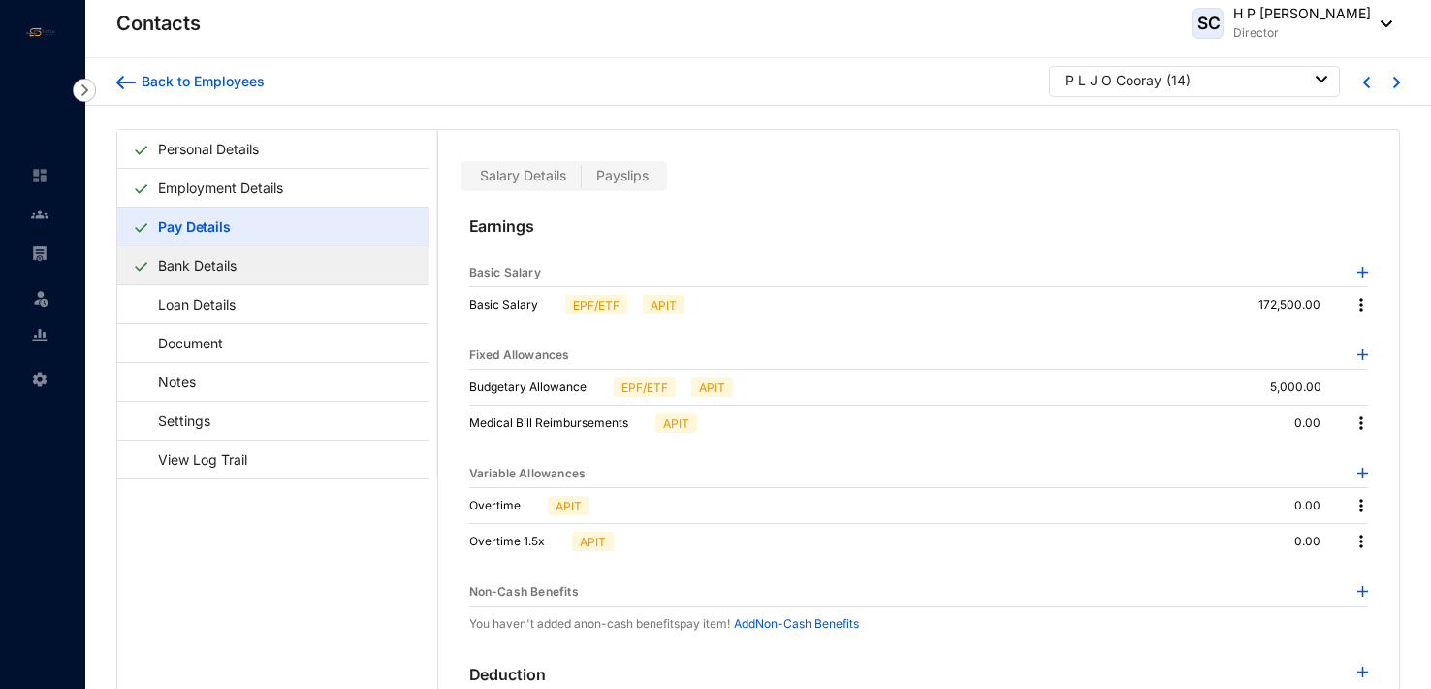
click at [236, 266] on link "Bank Details" at bounding box center [197, 265] width 94 height 40
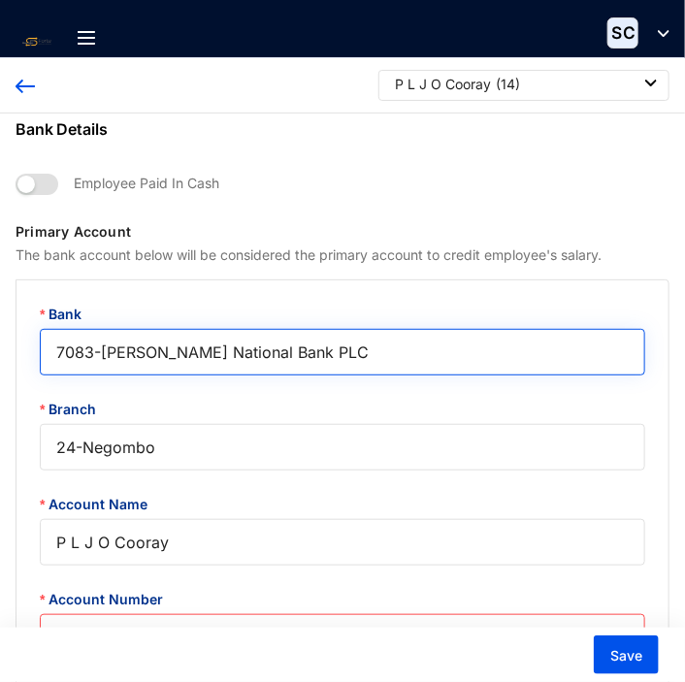
click at [336, 348] on span "7083 - Hatton National Bank PLC" at bounding box center [342, 351] width 572 height 29
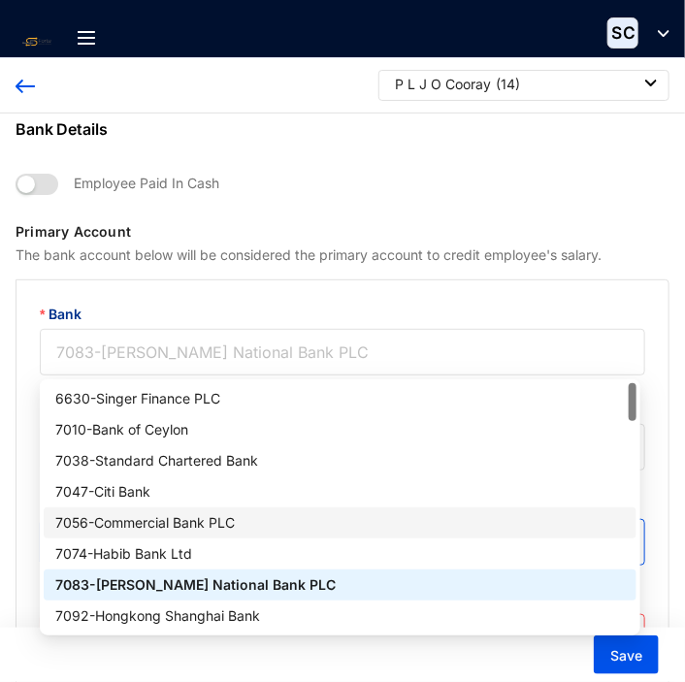
click at [222, 520] on div "7056 - Commercial Bank PLC" at bounding box center [339, 522] width 569 height 21
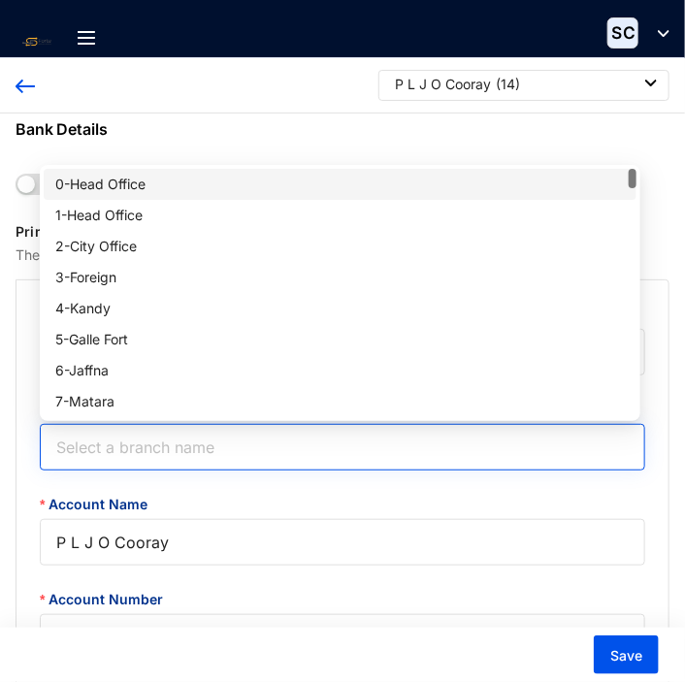
click at [212, 444] on input "Branch" at bounding box center [342, 447] width 582 height 45
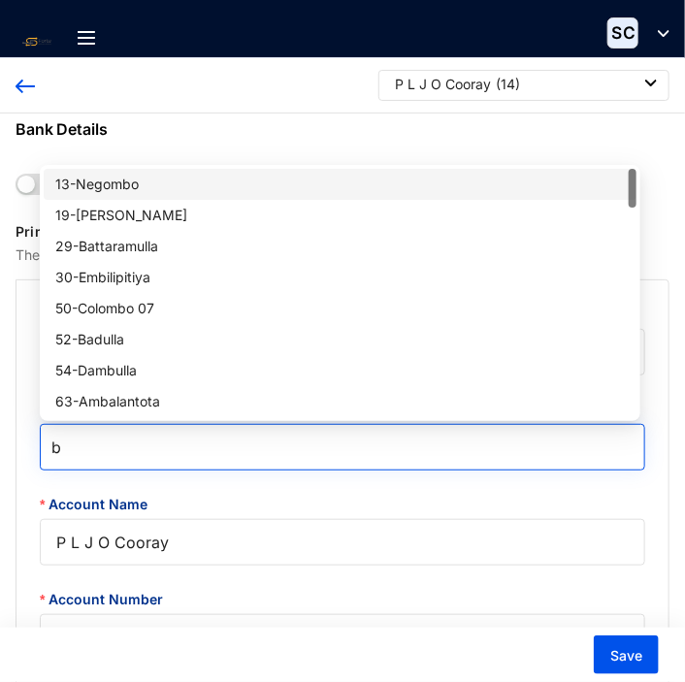
type input "be"
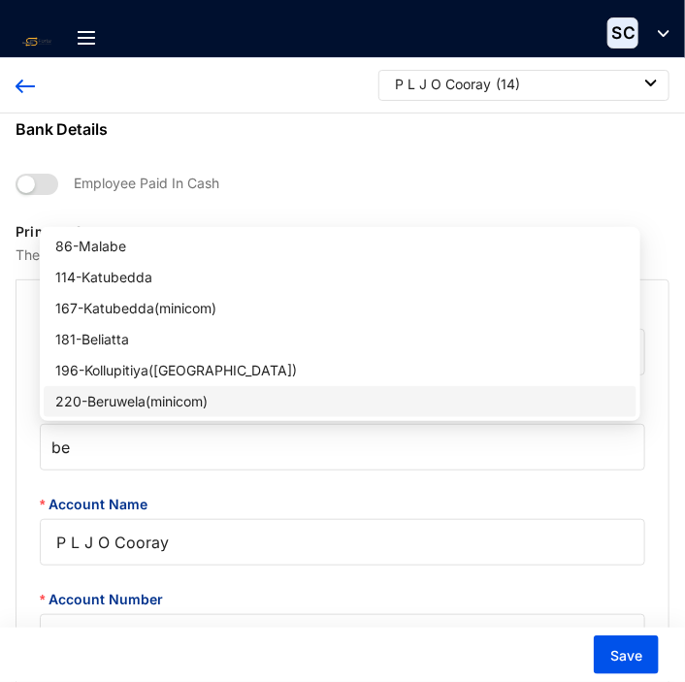
click at [156, 399] on div "220 - Beruwela(minicom)" at bounding box center [339, 401] width 569 height 21
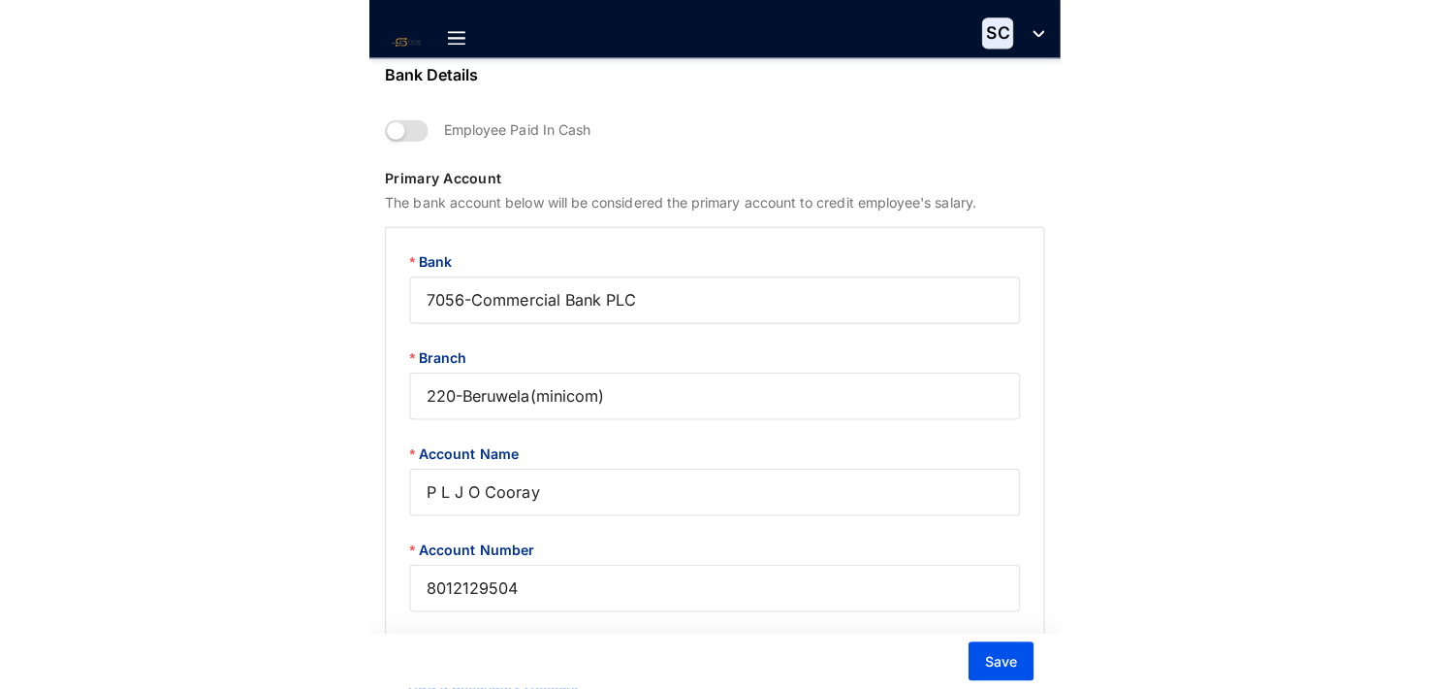
scroll to position [97, 0]
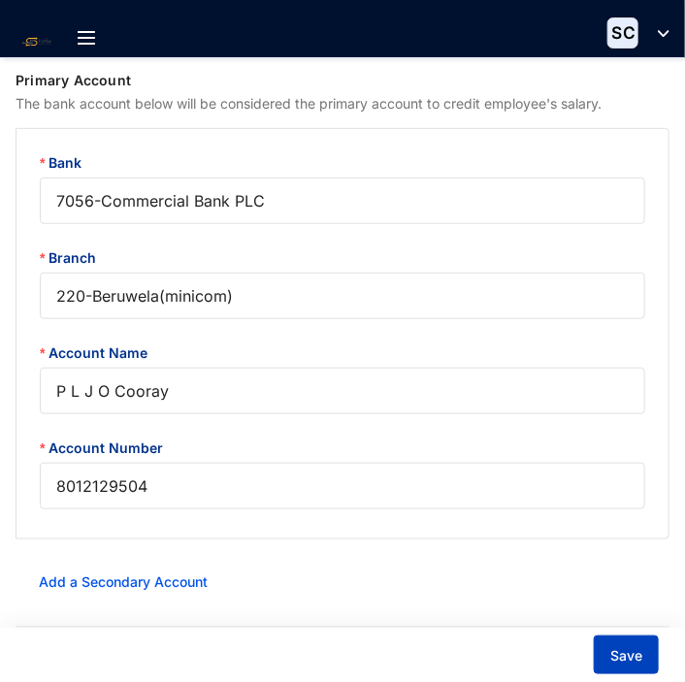
click at [624, 649] on span "Save" at bounding box center [626, 655] width 32 height 19
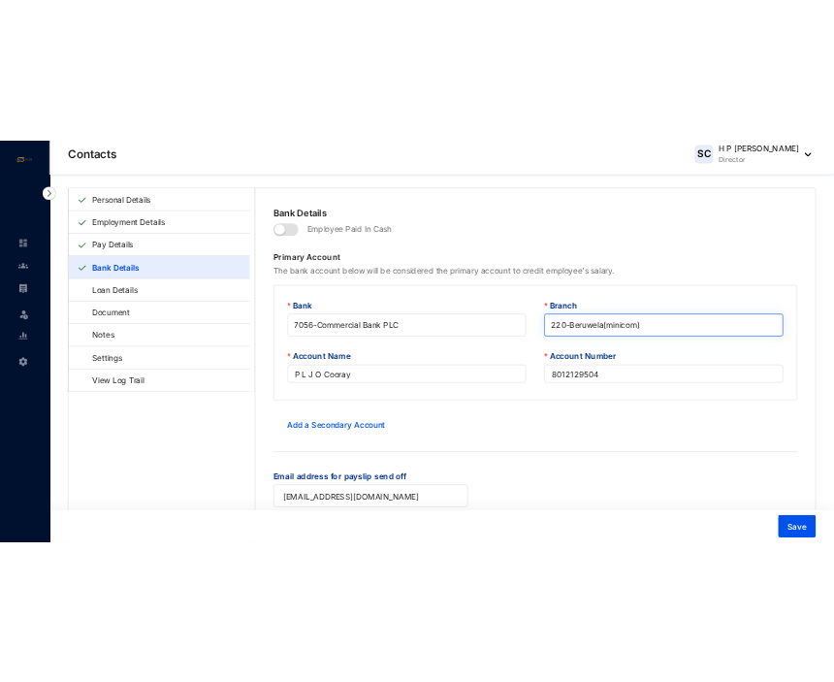
scroll to position [0, 0]
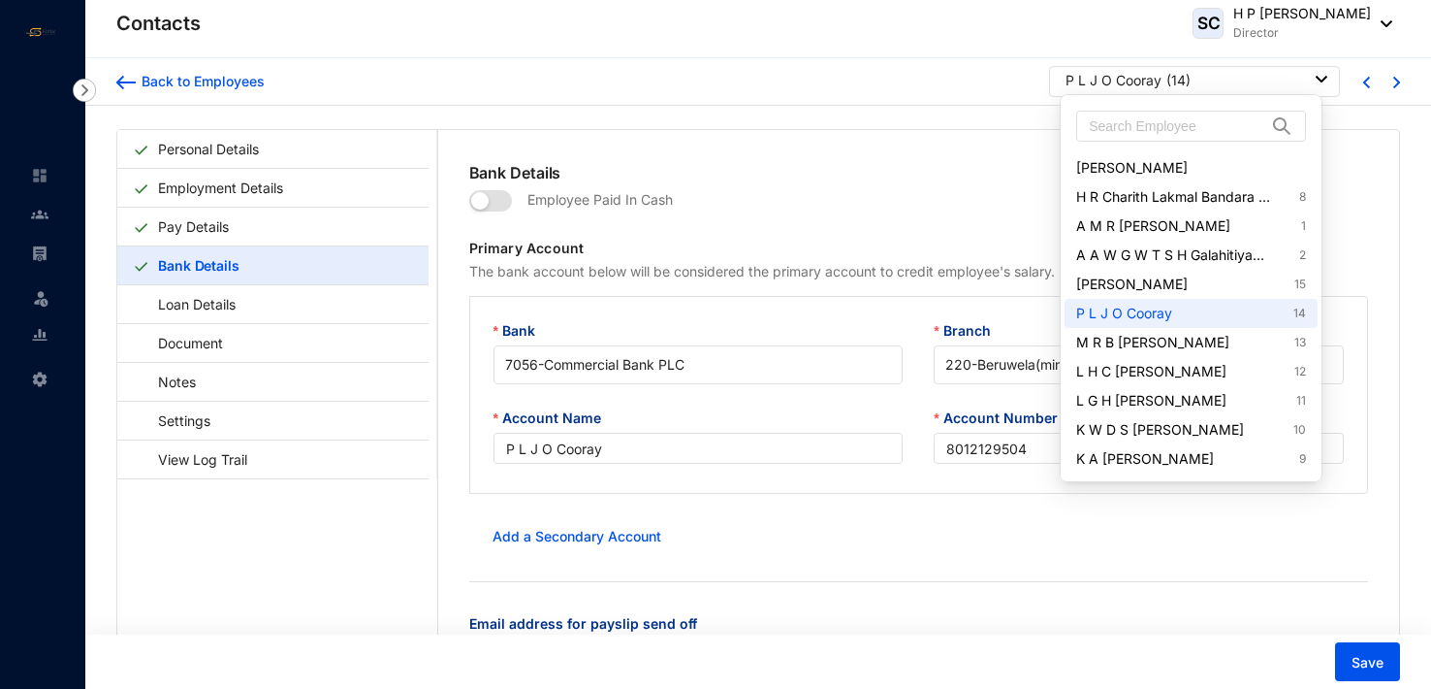
click at [1319, 78] on img at bounding box center [1322, 79] width 12 height 7
click at [1317, 76] on img at bounding box center [1322, 79] width 12 height 7
click at [1200, 339] on link "M R B Mudannayake 13" at bounding box center [1190, 342] width 229 height 19
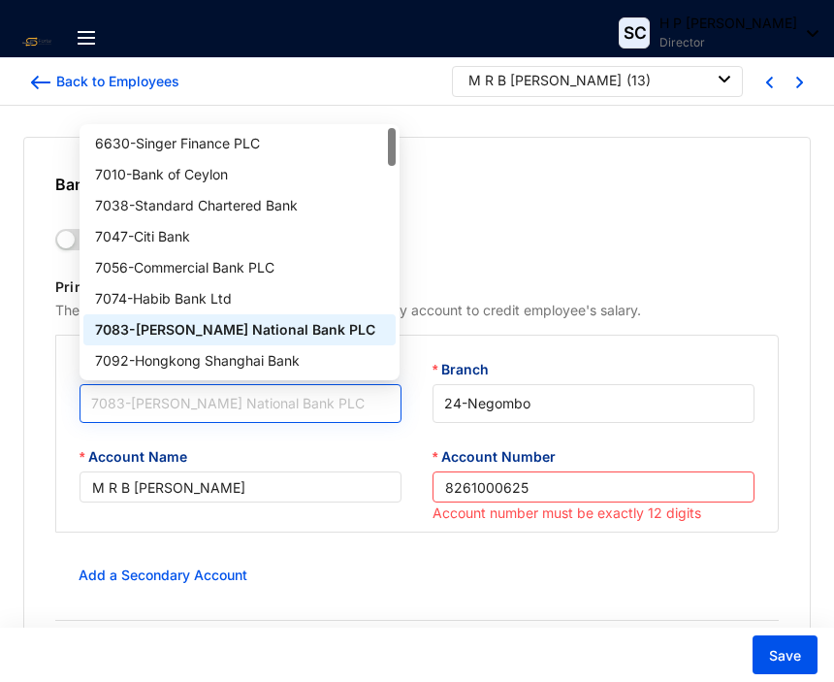
click at [249, 411] on span "7083 - Hatton National Bank PLC" at bounding box center [240, 403] width 299 height 29
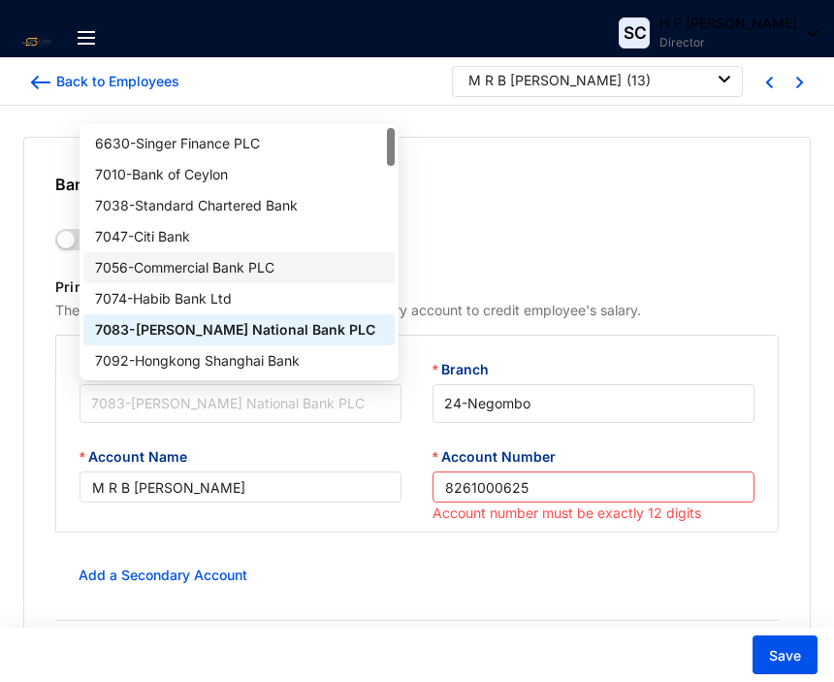
click at [232, 267] on div "7056 - Commercial Bank PLC" at bounding box center [239, 267] width 289 height 21
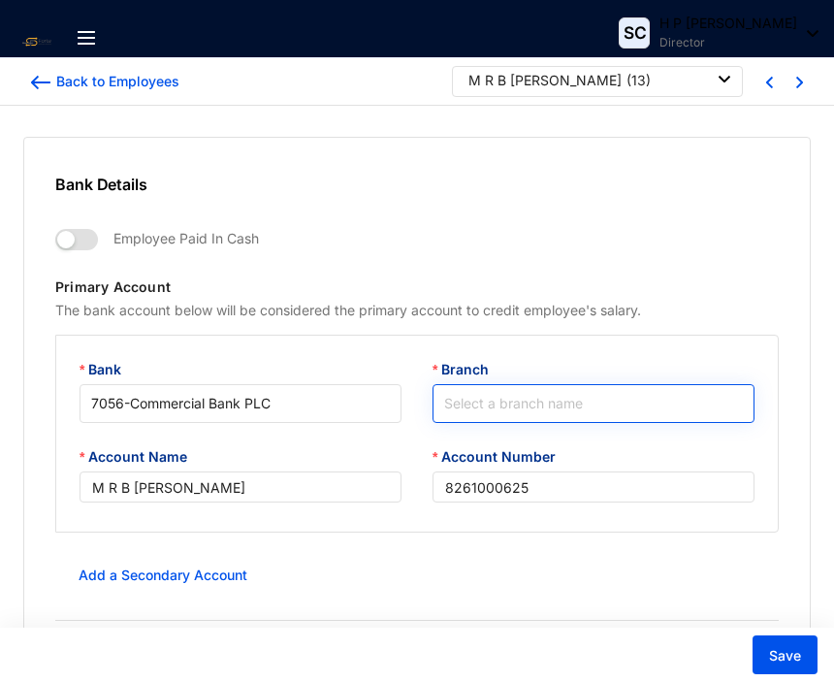
click at [458, 405] on input "Branch" at bounding box center [593, 403] width 299 height 37
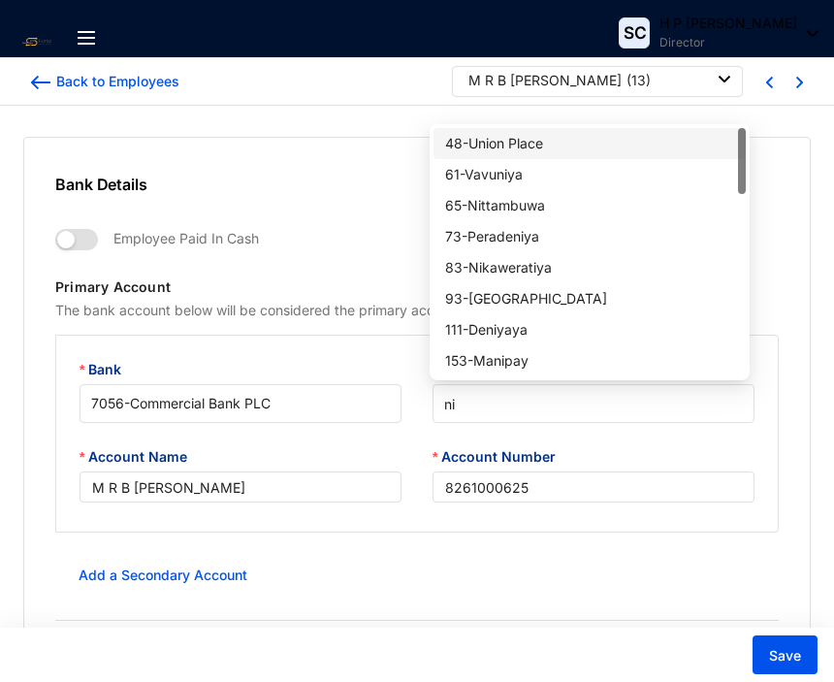
type input "nit"
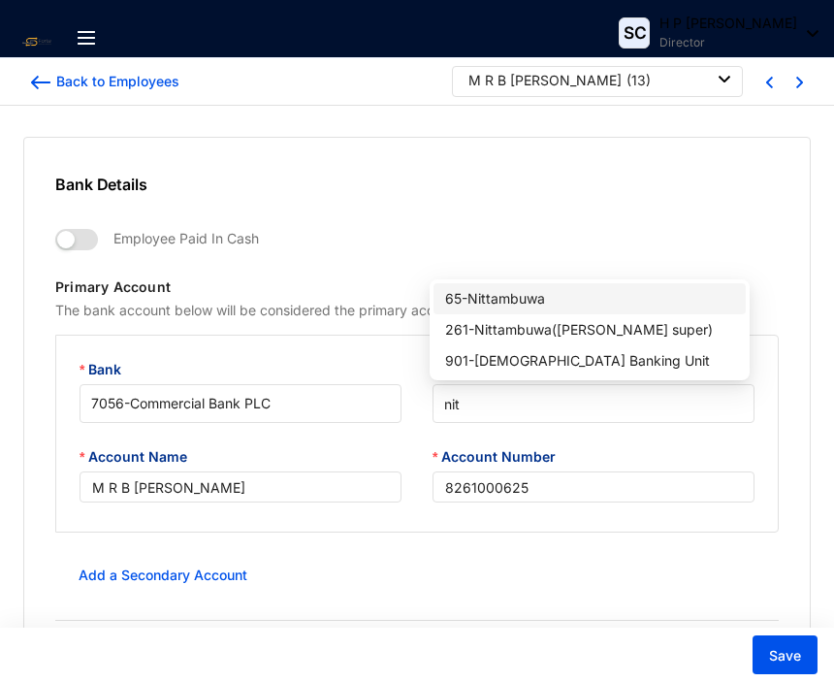
click at [518, 298] on div "65 - Nittambuwa" at bounding box center [589, 298] width 289 height 21
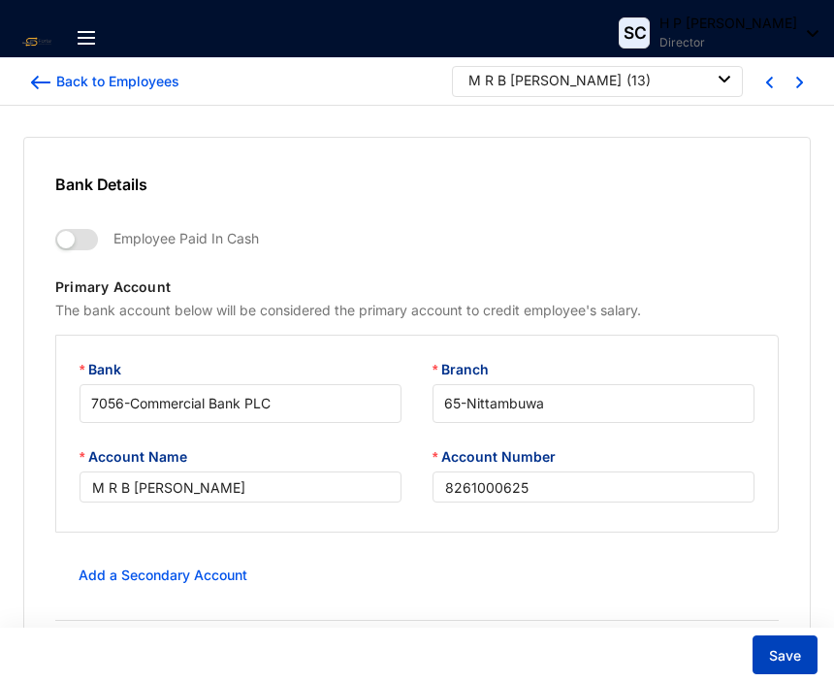
click at [779, 655] on span "Save" at bounding box center [785, 655] width 32 height 19
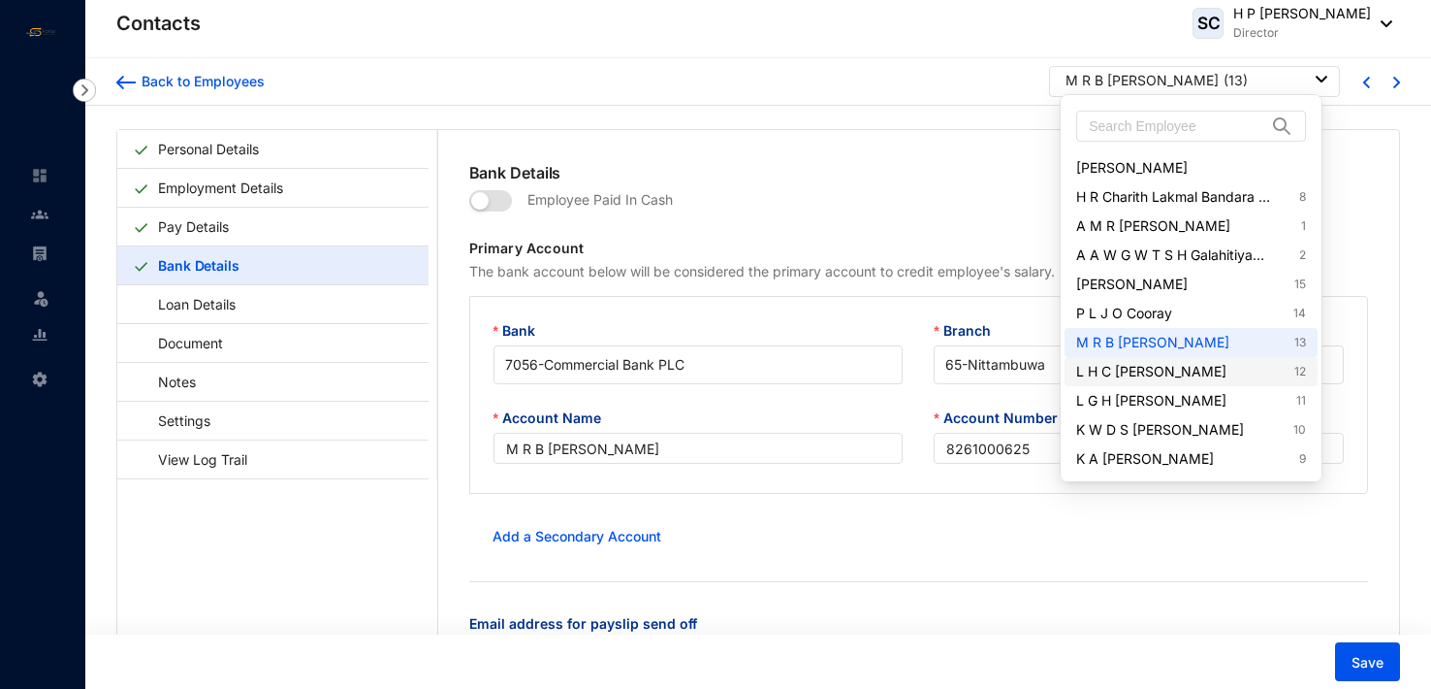
click at [1200, 369] on link "L H C Madawa De Silva 12" at bounding box center [1190, 371] width 229 height 19
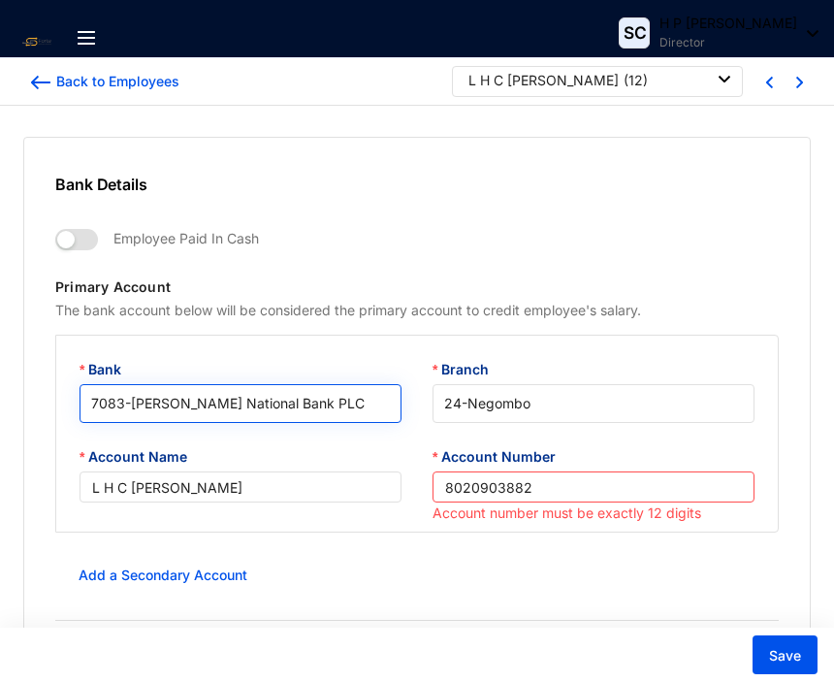
click at [230, 391] on span "7083 - Hatton National Bank PLC" at bounding box center [240, 403] width 299 height 29
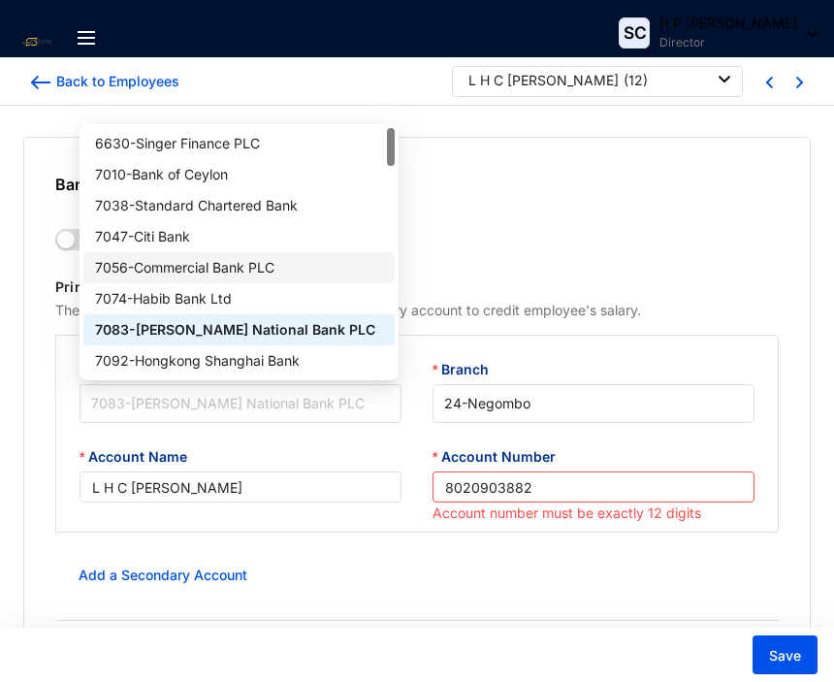
click at [222, 267] on div "7056 - Commercial Bank PLC" at bounding box center [239, 267] width 289 height 21
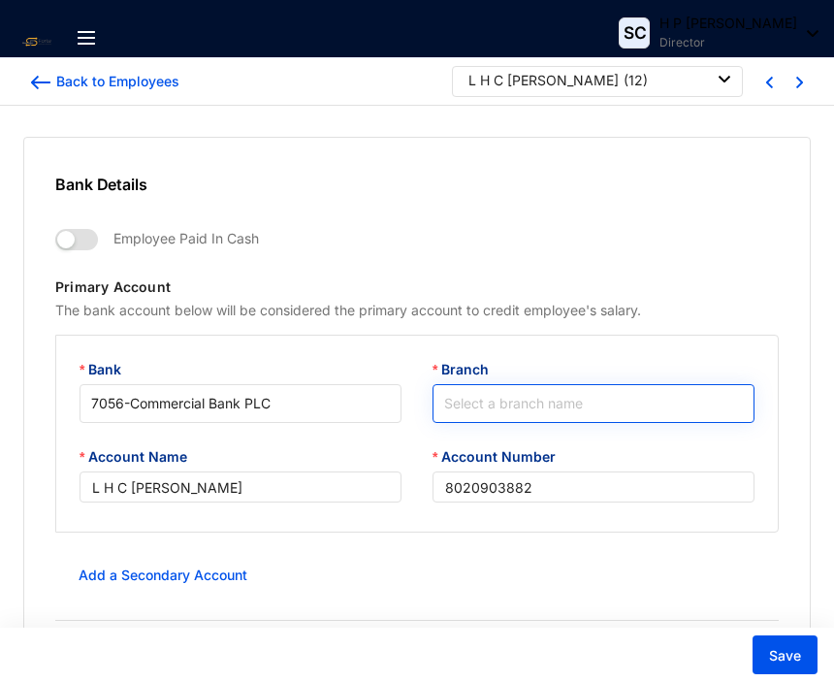
click at [469, 405] on input "Branch" at bounding box center [593, 403] width 299 height 37
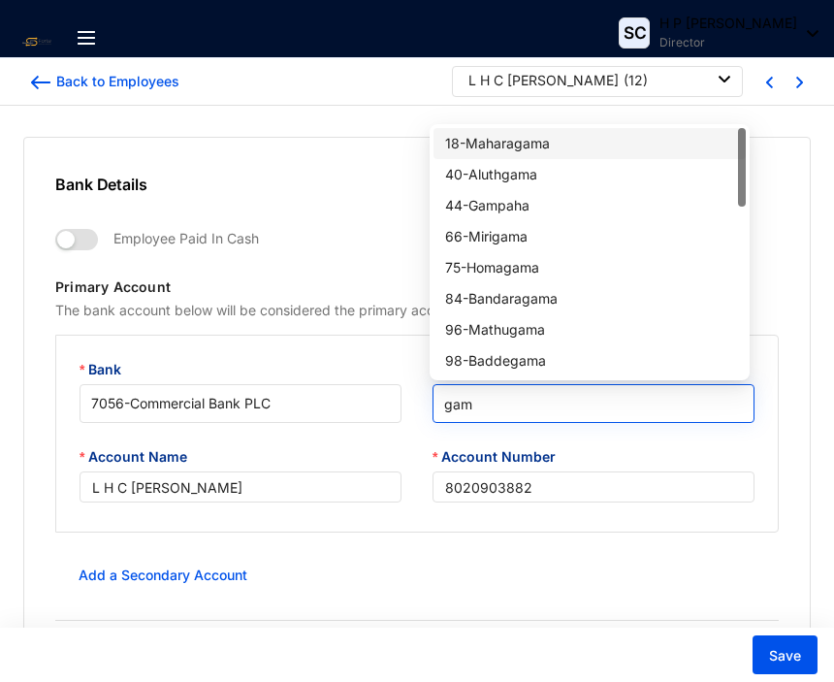
type input "gamp"
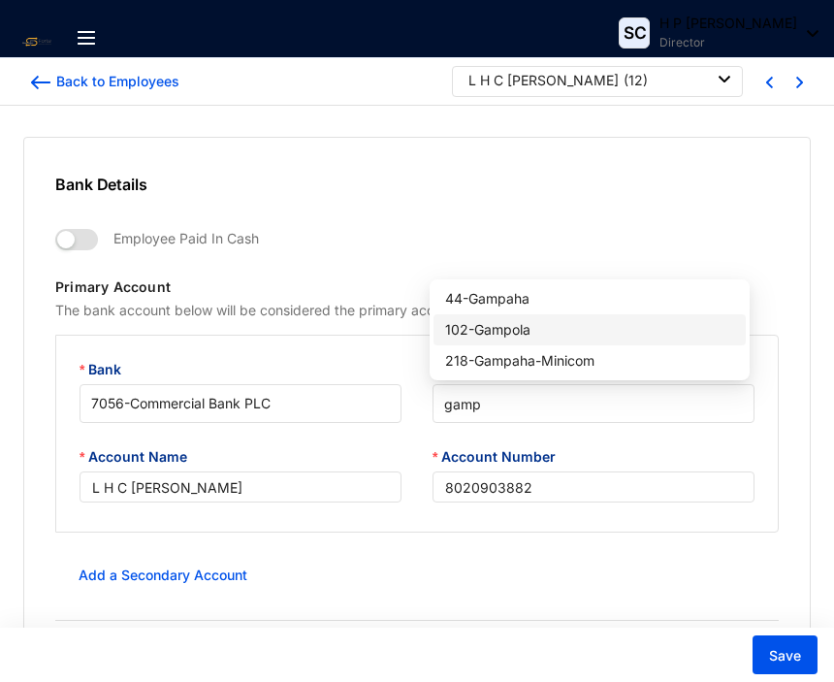
click at [530, 327] on div "102 - Gampola" at bounding box center [589, 329] width 289 height 21
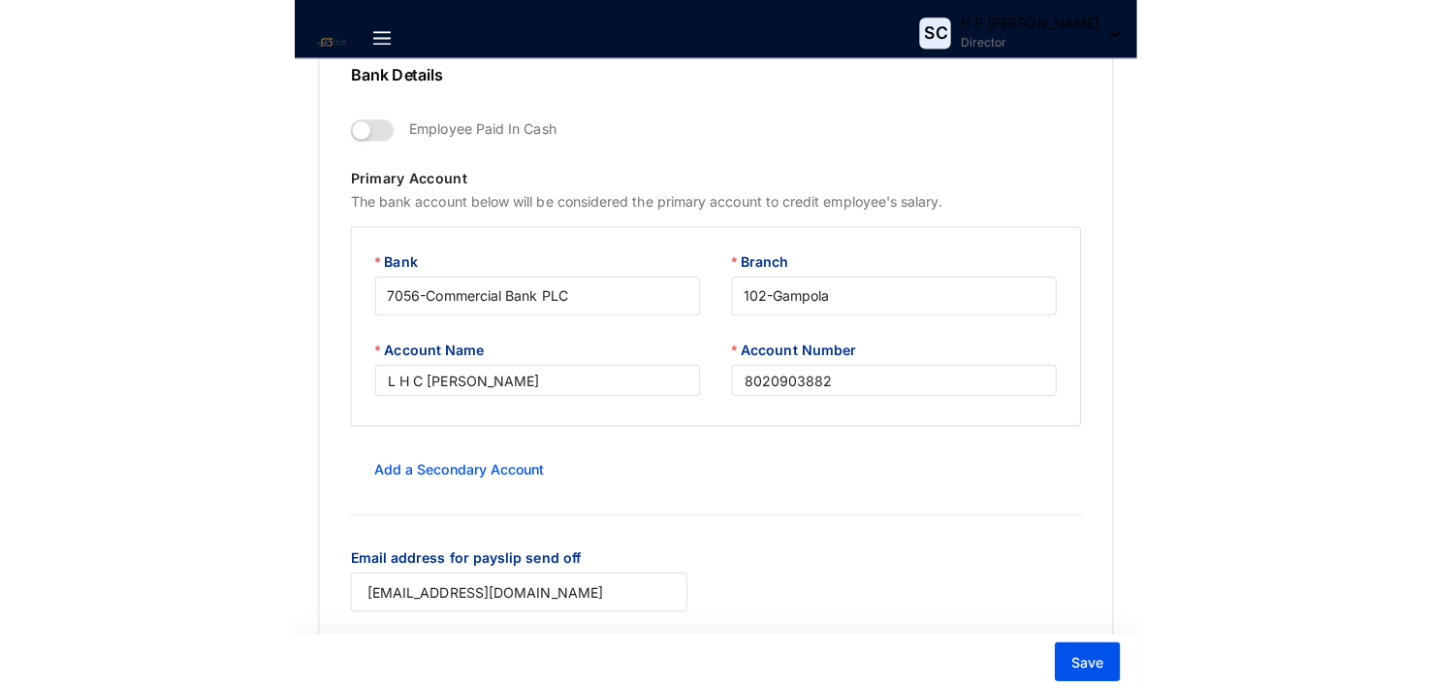
scroll to position [97, 0]
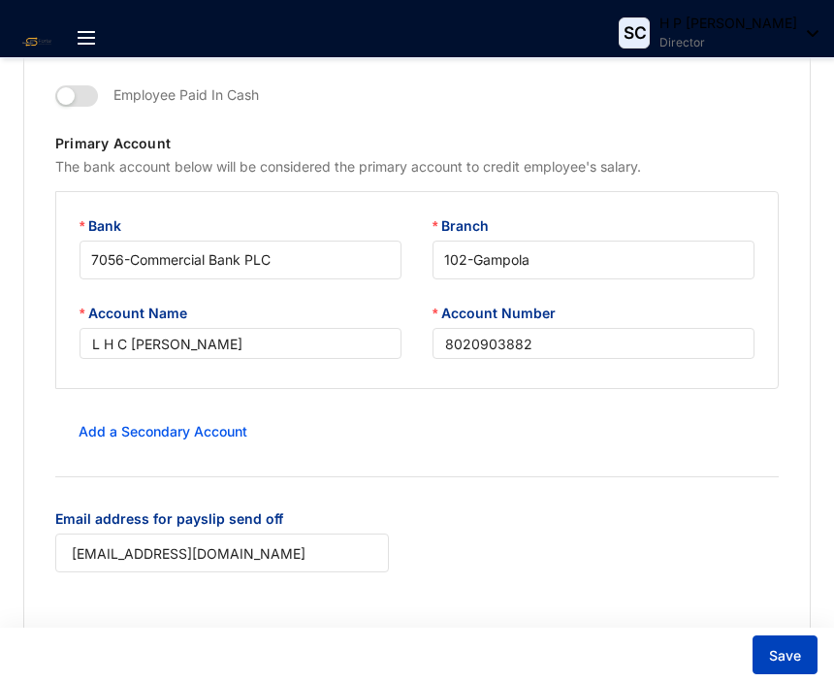
click at [781, 654] on span "Save" at bounding box center [785, 655] width 32 height 19
click at [783, 659] on span "Save" at bounding box center [785, 655] width 32 height 19
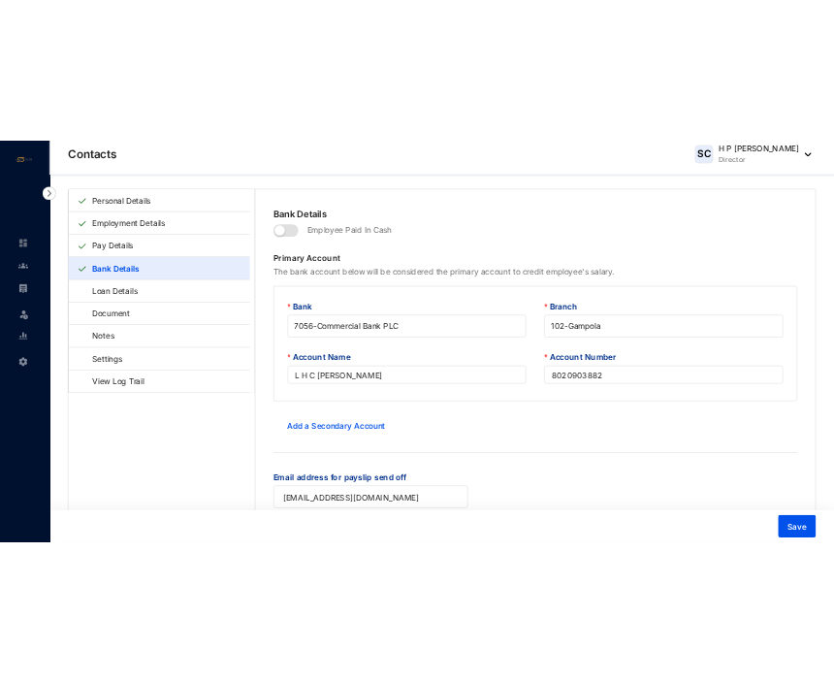
scroll to position [0, 0]
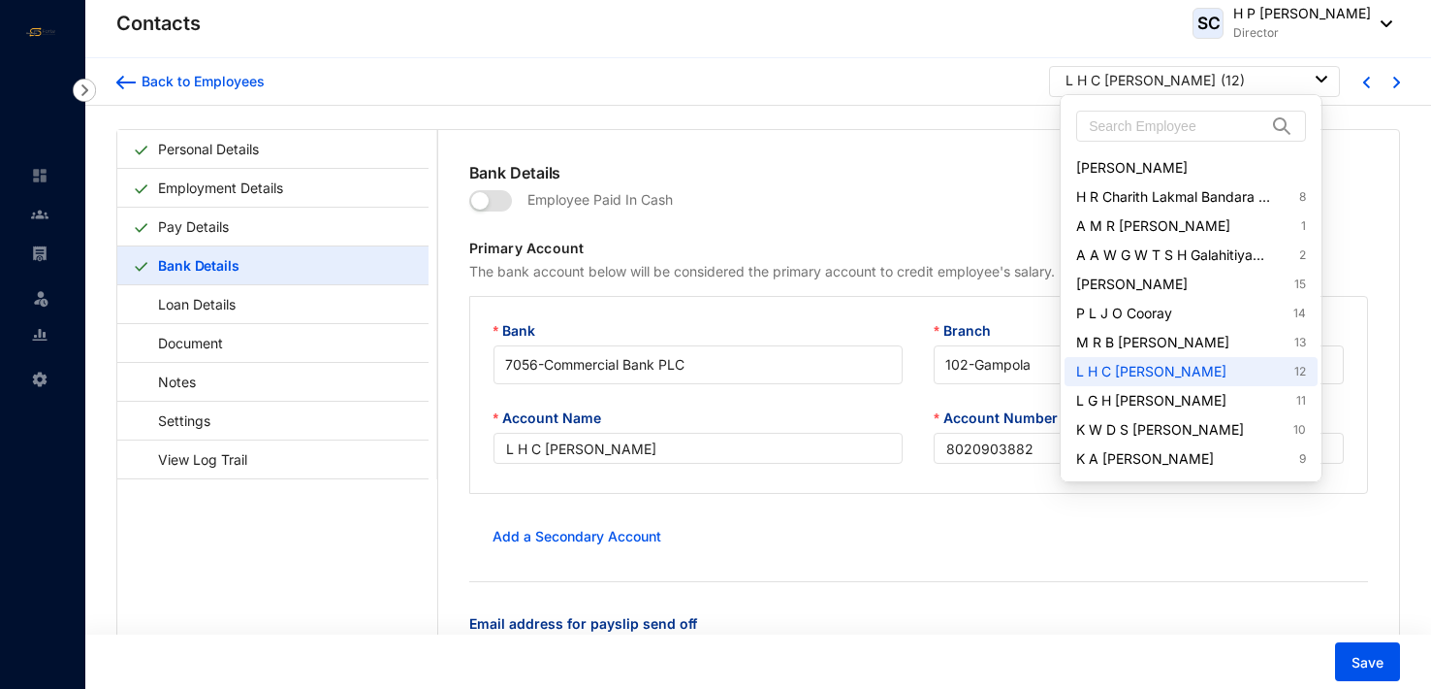
click at [1319, 72] on div at bounding box center [1322, 79] width 12 height 21
click at [1223, 401] on link "L G H Kavishka Lashman 11" at bounding box center [1190, 400] width 229 height 19
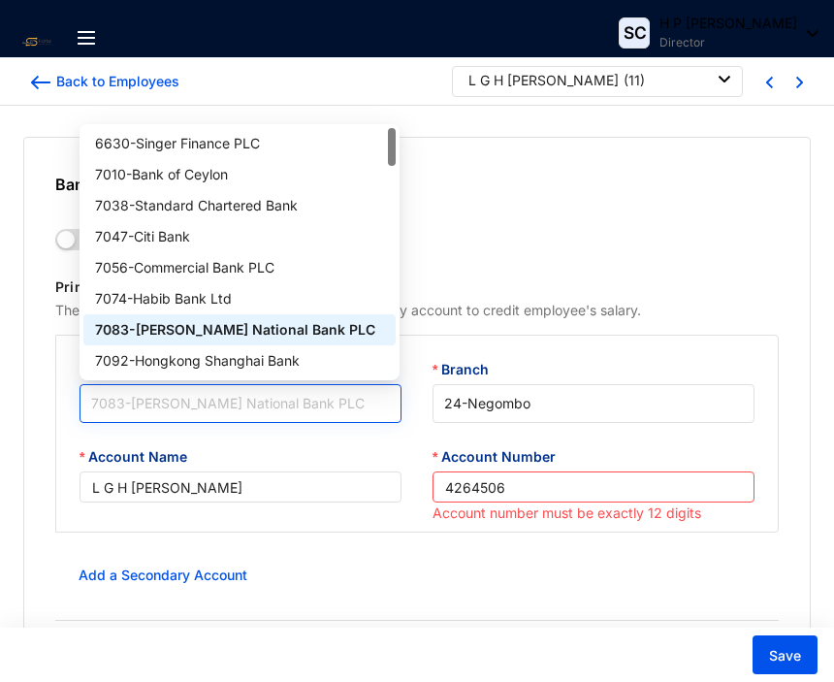
click at [280, 409] on span "7083 - Hatton National Bank PLC" at bounding box center [240, 403] width 299 height 29
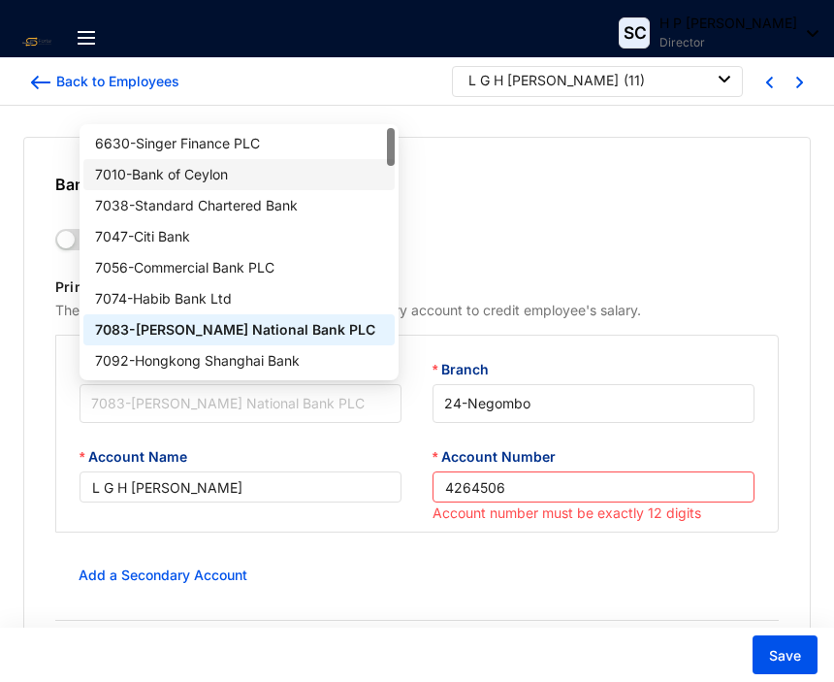
click at [207, 176] on div "7010 - Bank of Ceylon" at bounding box center [239, 174] width 289 height 21
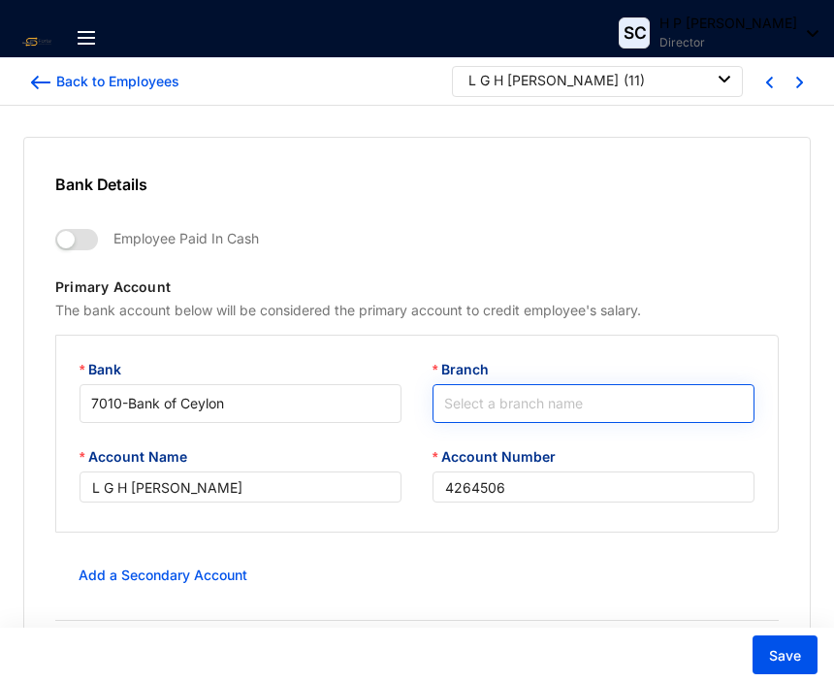
click at [470, 402] on input "Branch" at bounding box center [593, 403] width 299 height 37
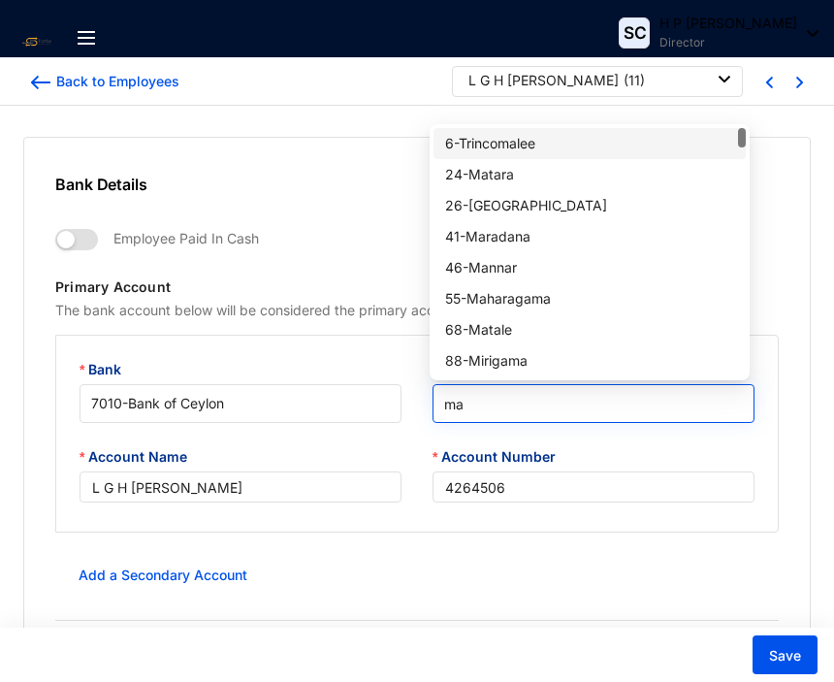
type input "m"
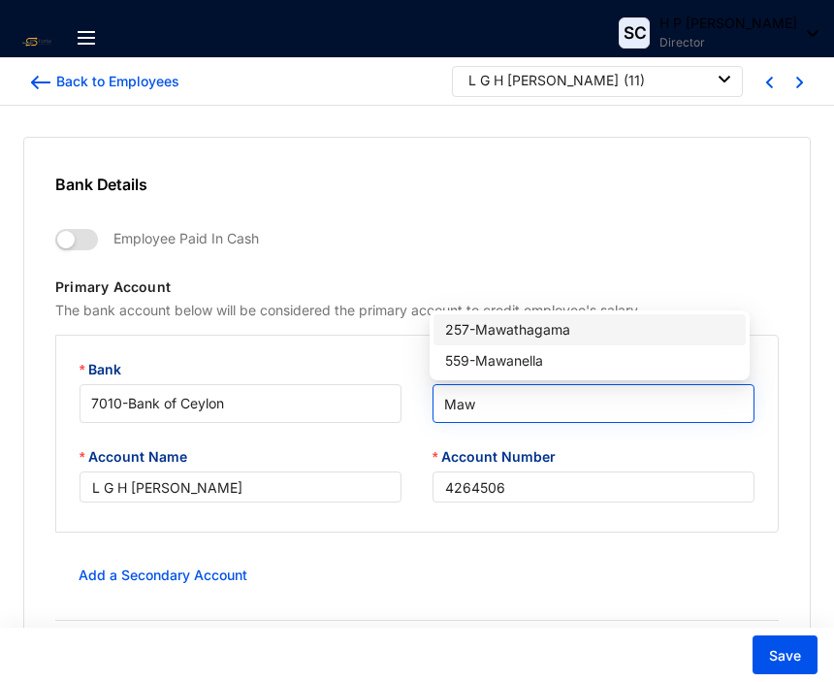
type input "Mawa"
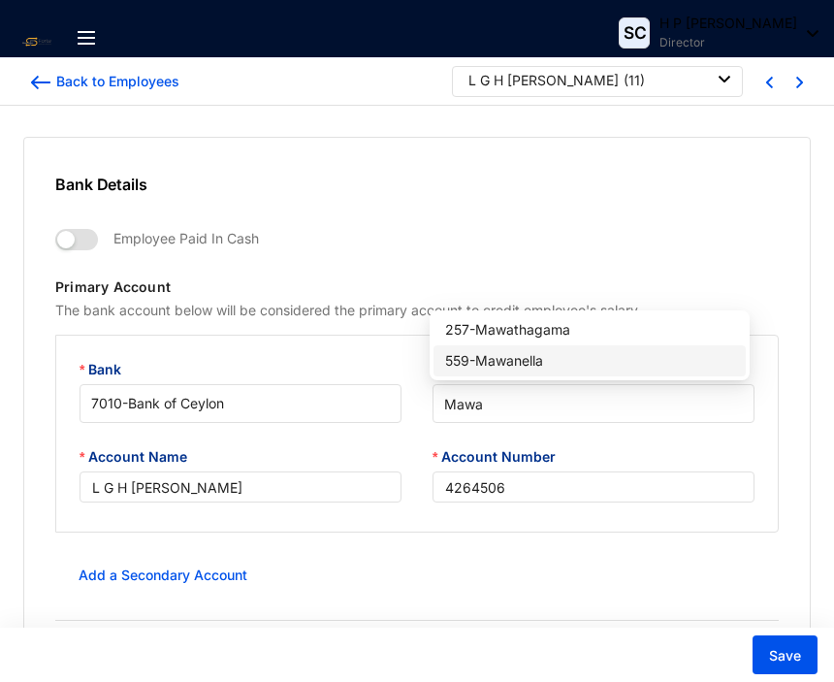
click at [560, 361] on div "559 - Mawanella" at bounding box center [589, 360] width 289 height 21
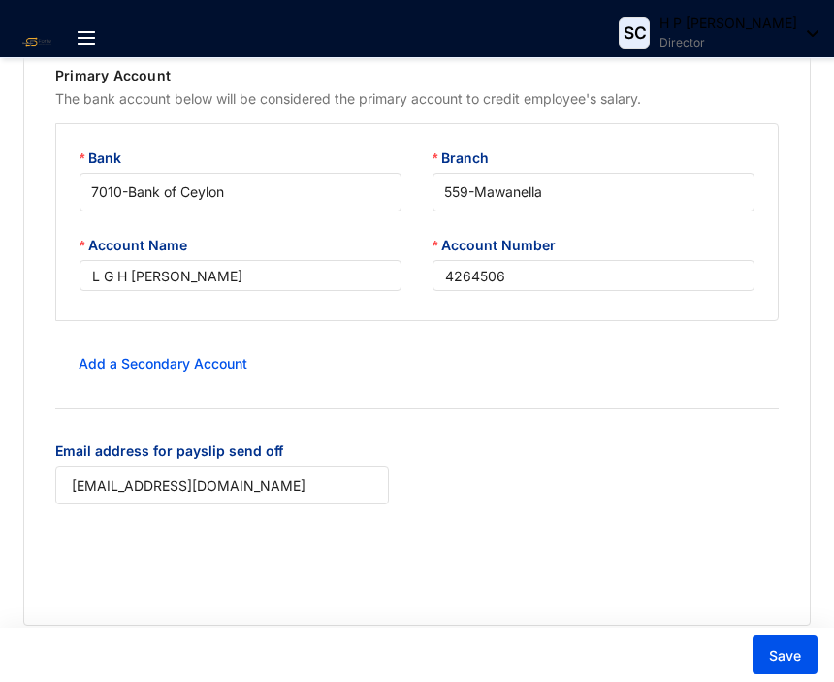
scroll to position [186, 0]
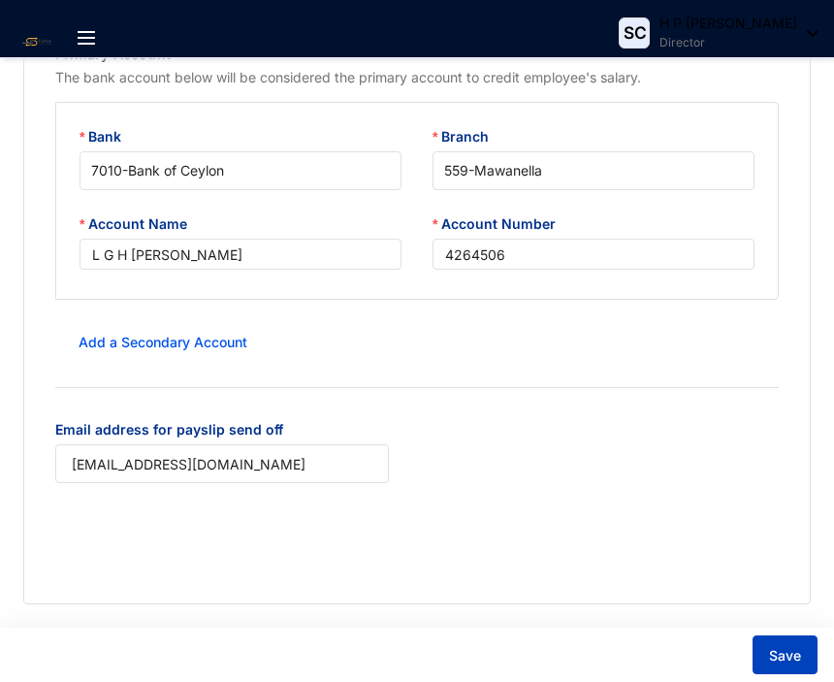
click at [796, 653] on span "Save" at bounding box center [785, 655] width 32 height 19
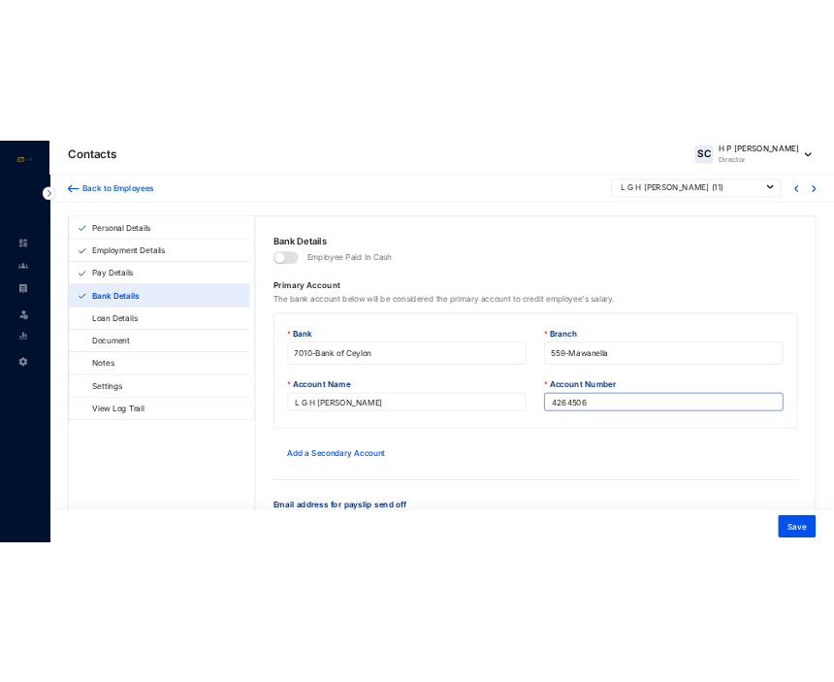
scroll to position [0, 0]
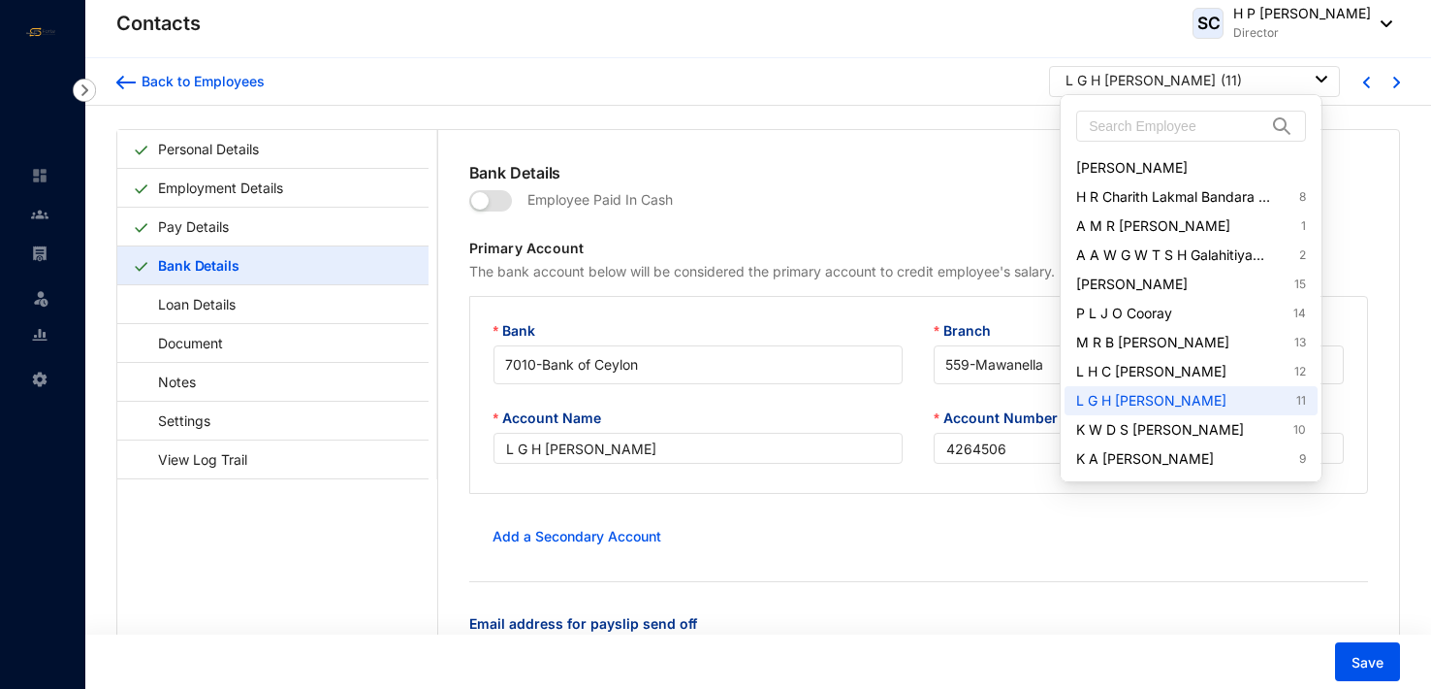
click at [1320, 76] on img at bounding box center [1322, 79] width 12 height 7
click at [1186, 428] on link "K W D S Prabodha 10" at bounding box center [1190, 429] width 229 height 19
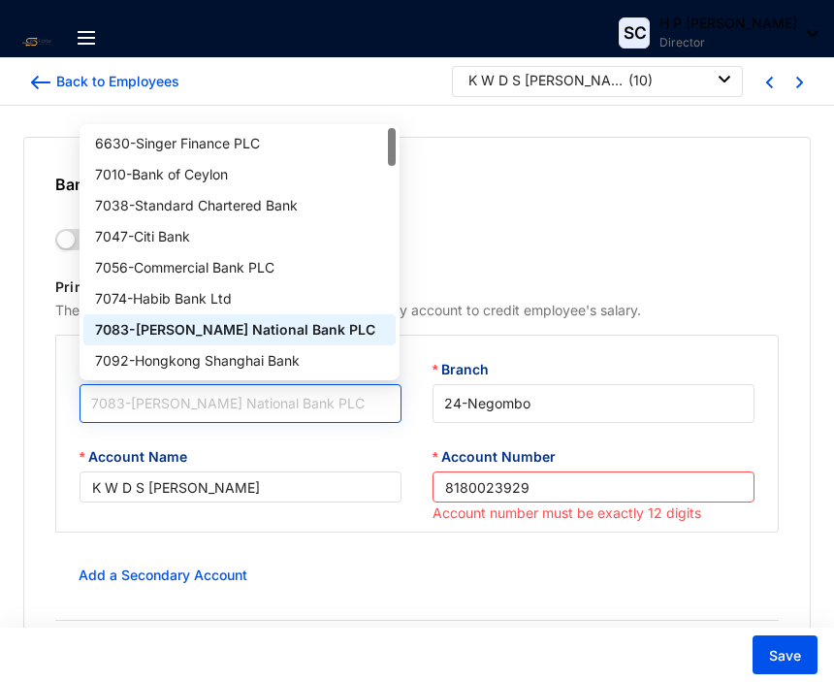
click at [269, 402] on span "7083 - Hatton National Bank PLC" at bounding box center [240, 403] width 299 height 29
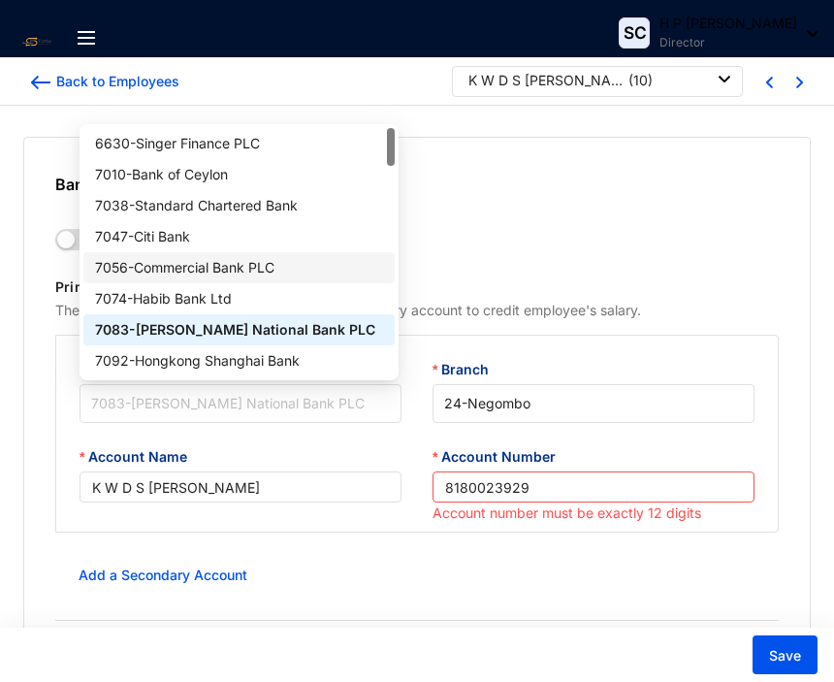
click at [254, 267] on div "7056 - Commercial Bank PLC" at bounding box center [239, 267] width 289 height 21
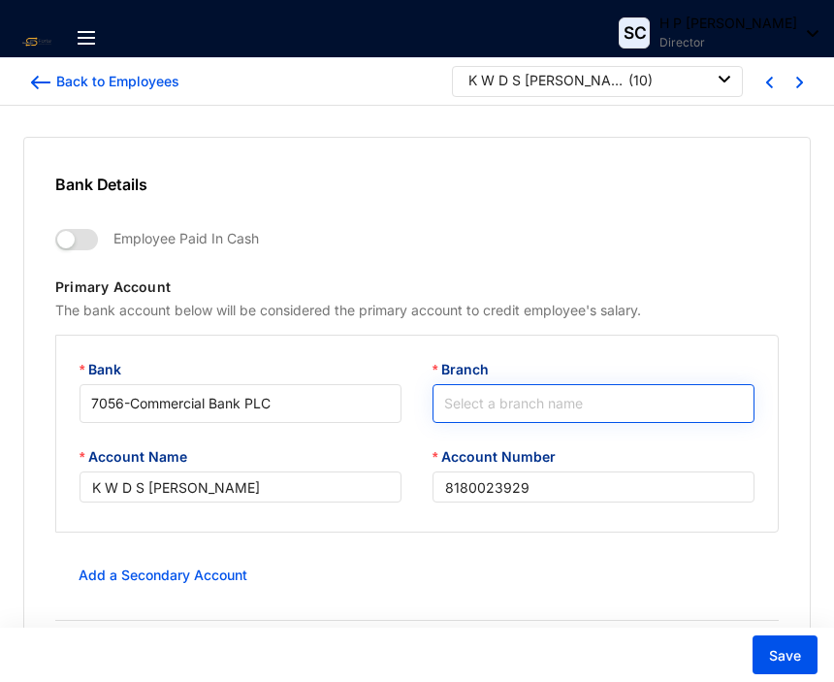
click at [482, 408] on input "Branch" at bounding box center [593, 403] width 299 height 37
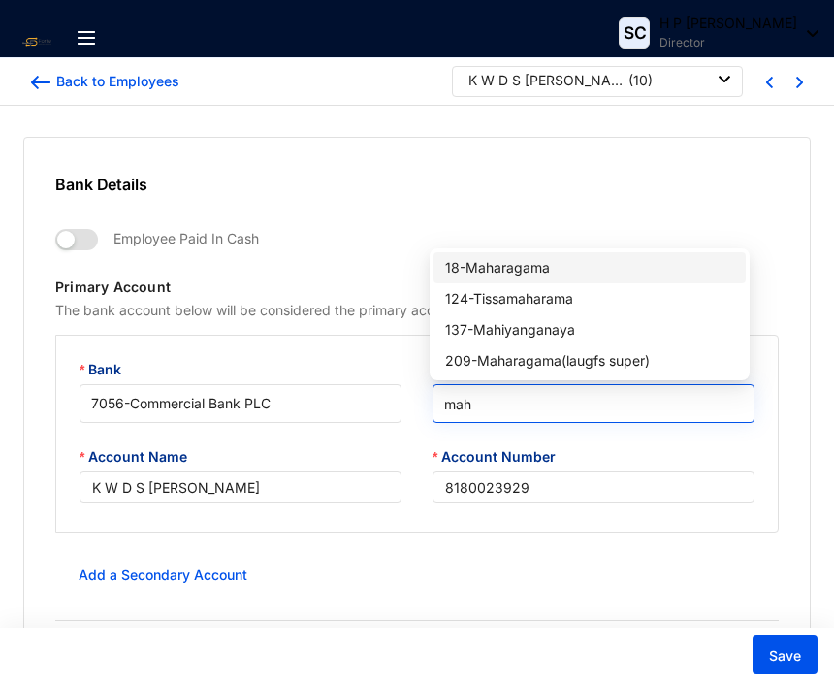
type input "maha"
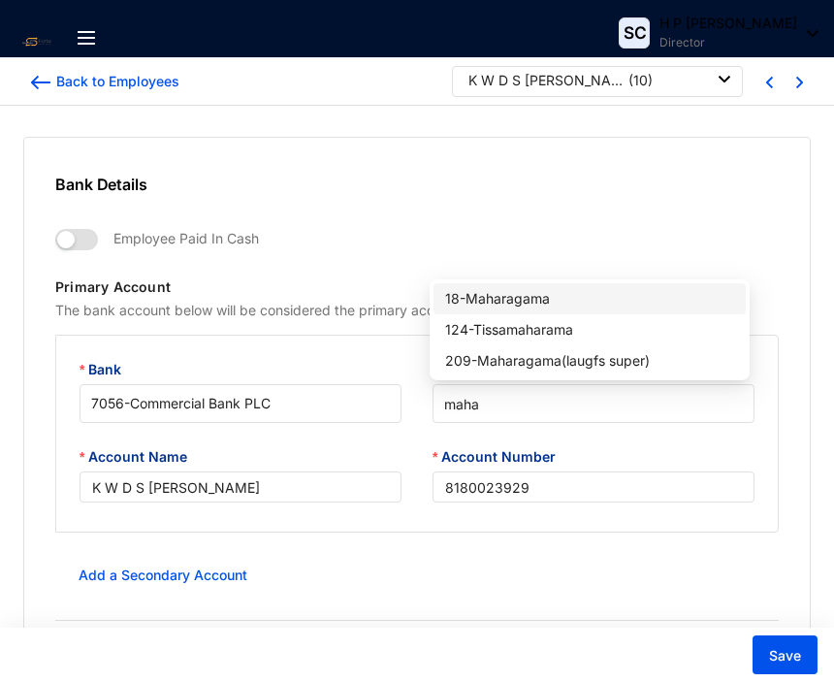
click at [510, 293] on div "18 - Maharagama" at bounding box center [589, 298] width 289 height 21
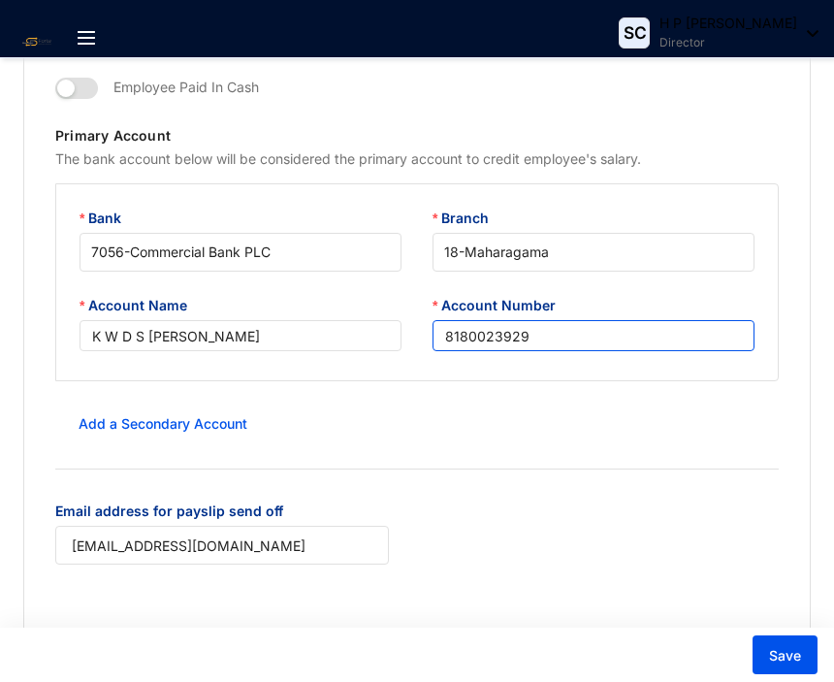
scroll to position [186, 0]
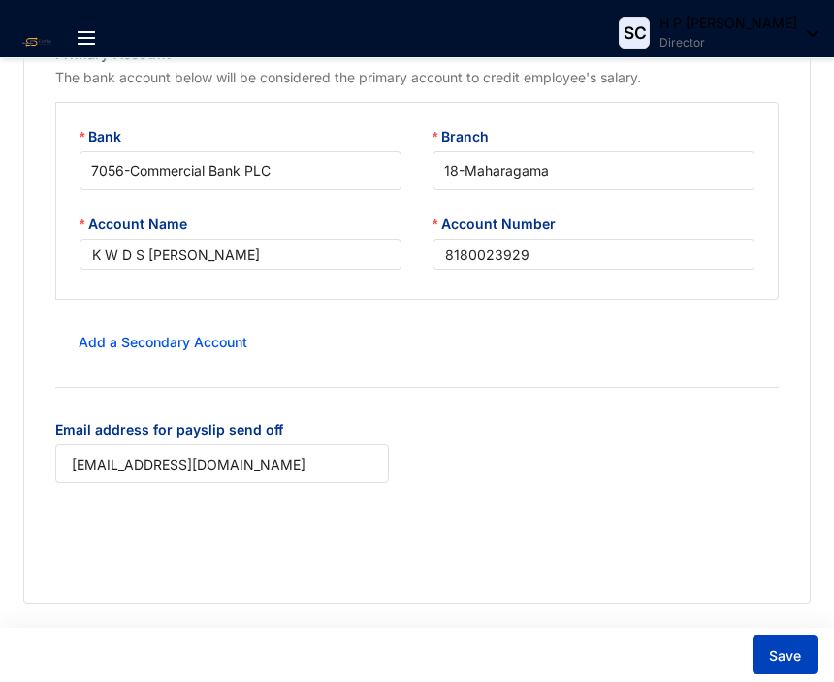
click at [788, 659] on span "Save" at bounding box center [785, 655] width 32 height 19
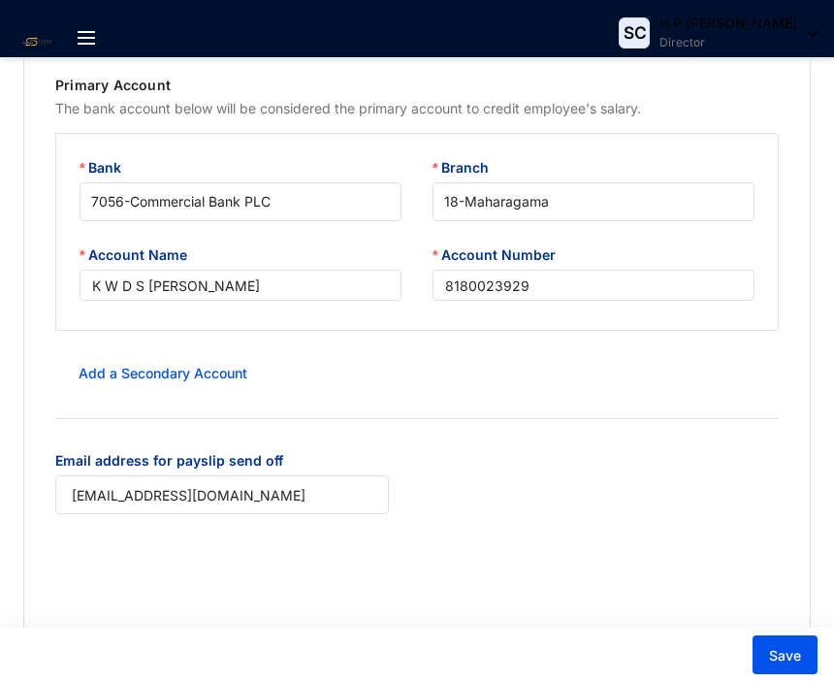
scroll to position [0, 0]
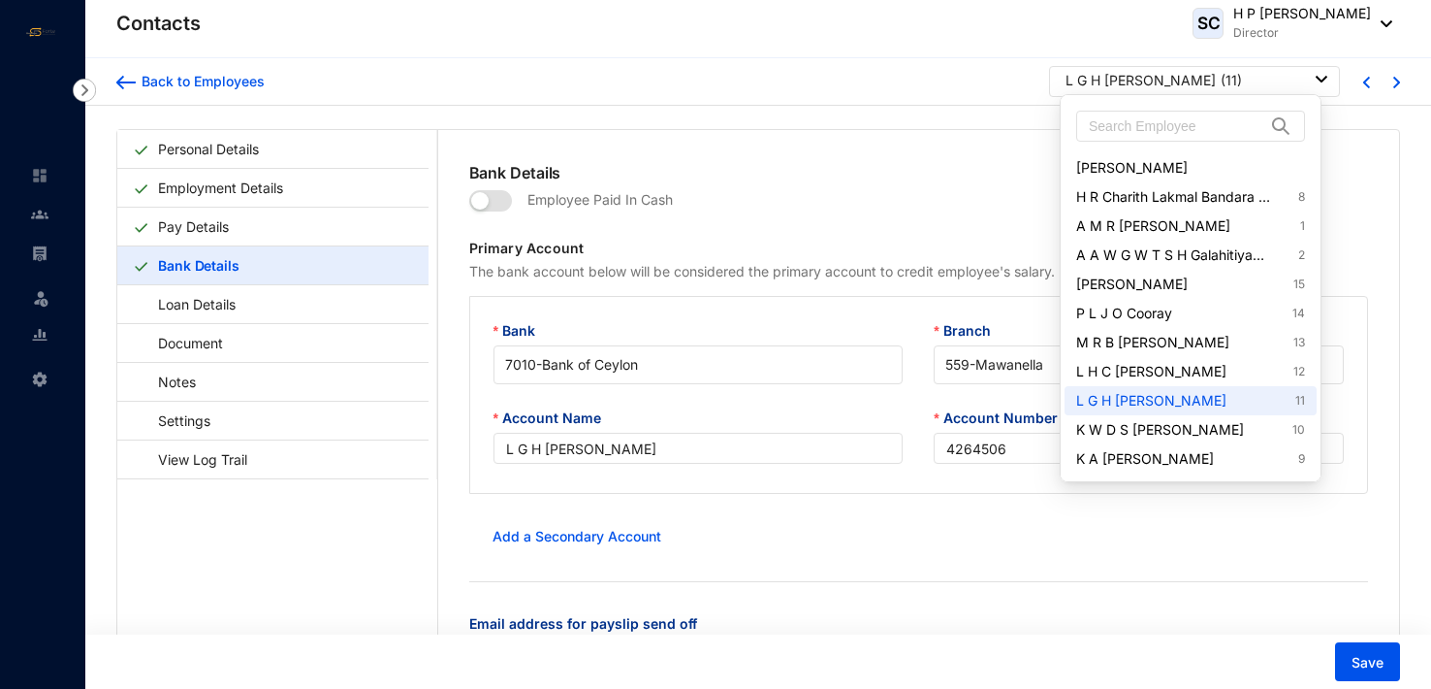
click at [1322, 78] on img at bounding box center [1322, 79] width 12 height 7
click at [1188, 462] on link "K A Sandeepani Silva 9" at bounding box center [1190, 458] width 229 height 19
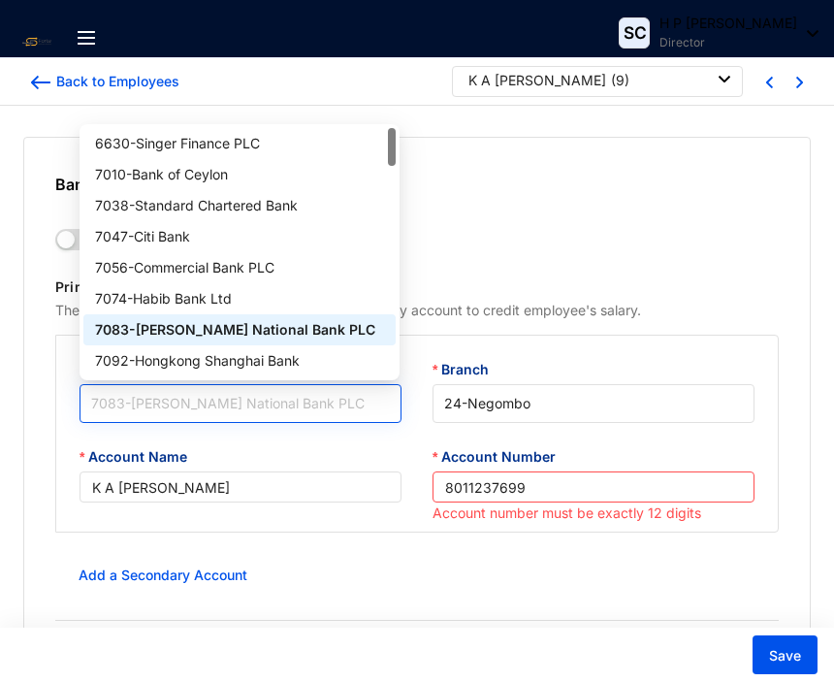
click at [266, 391] on span "7083 - Hatton National Bank PLC" at bounding box center [240, 403] width 299 height 29
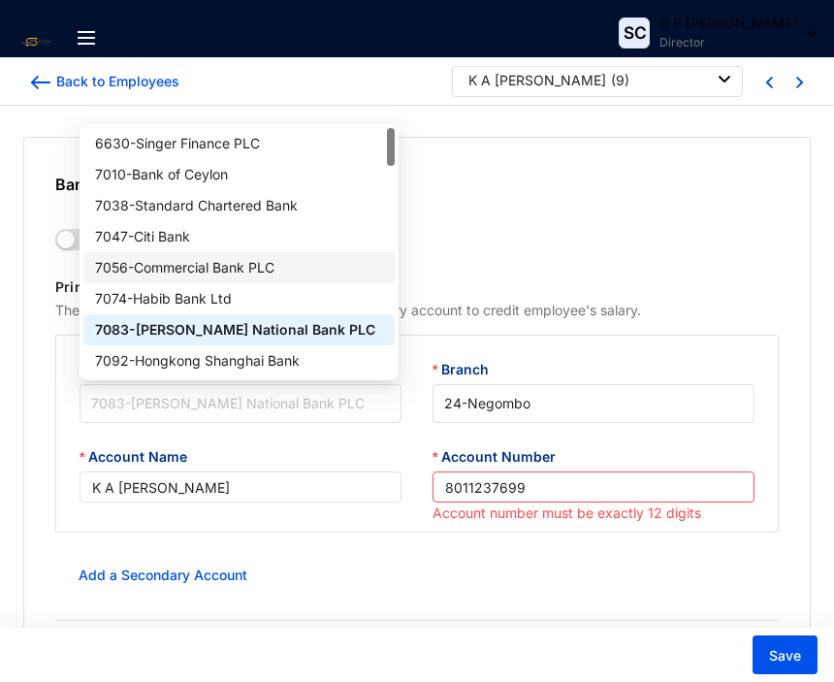
click at [241, 268] on div "7056 - Commercial Bank PLC" at bounding box center [239, 267] width 289 height 21
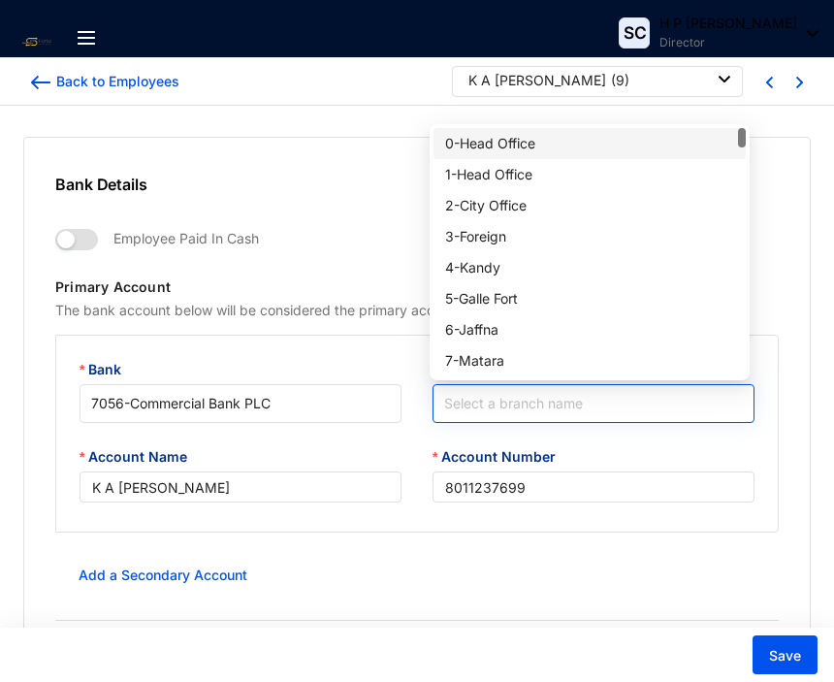
click at [498, 405] on input "Branch" at bounding box center [593, 403] width 299 height 37
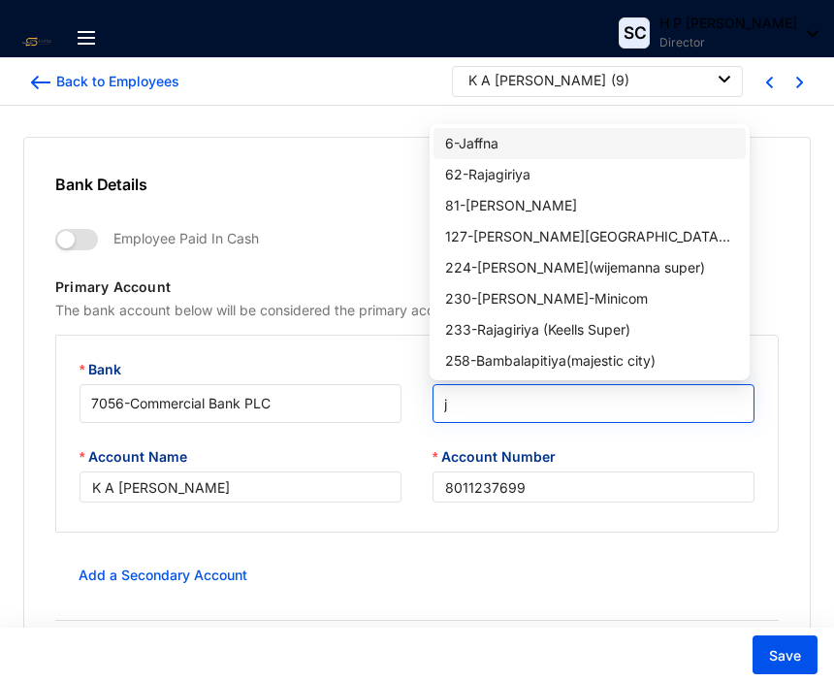
type input "ja"
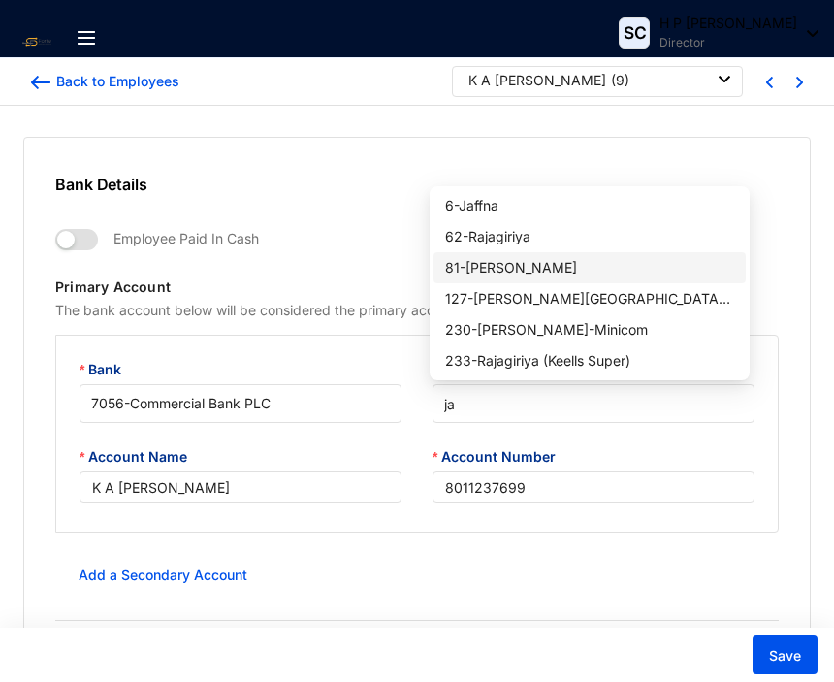
click at [509, 263] on div "81 - Ja-Ela" at bounding box center [589, 267] width 289 height 21
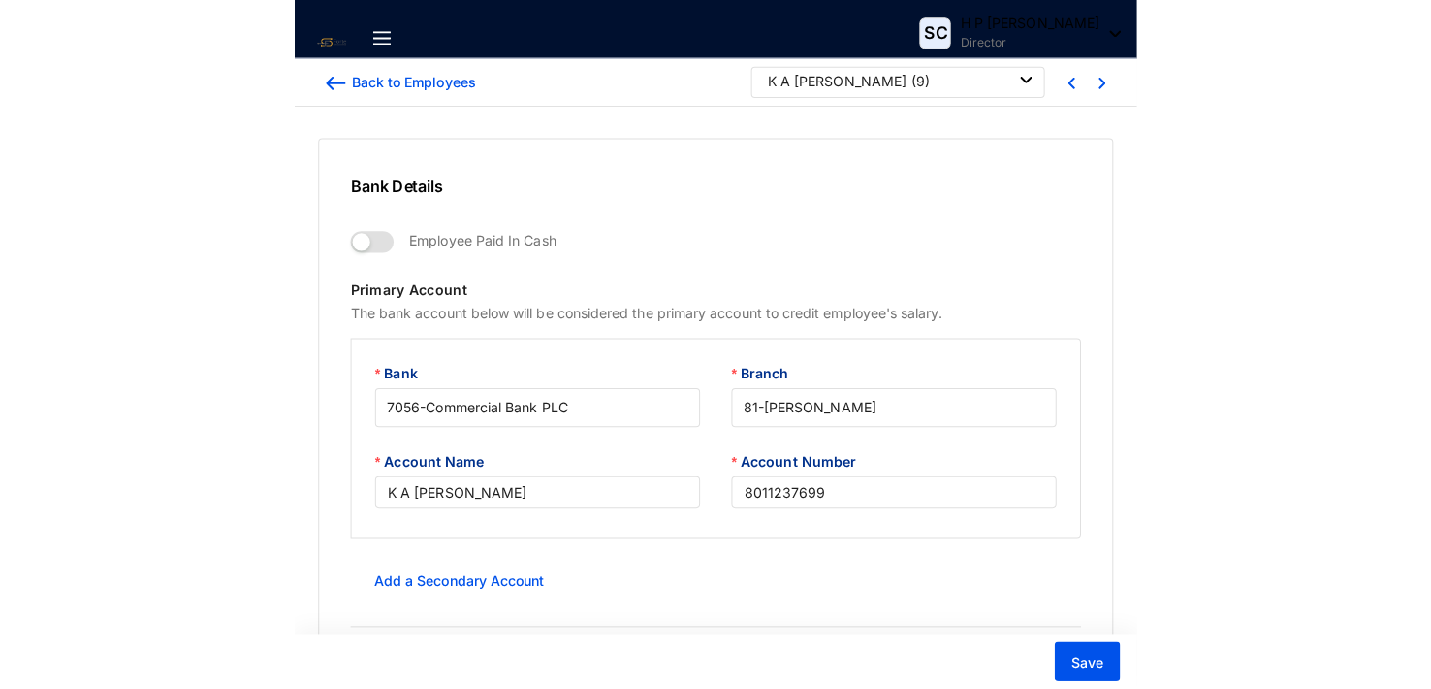
scroll to position [47, 0]
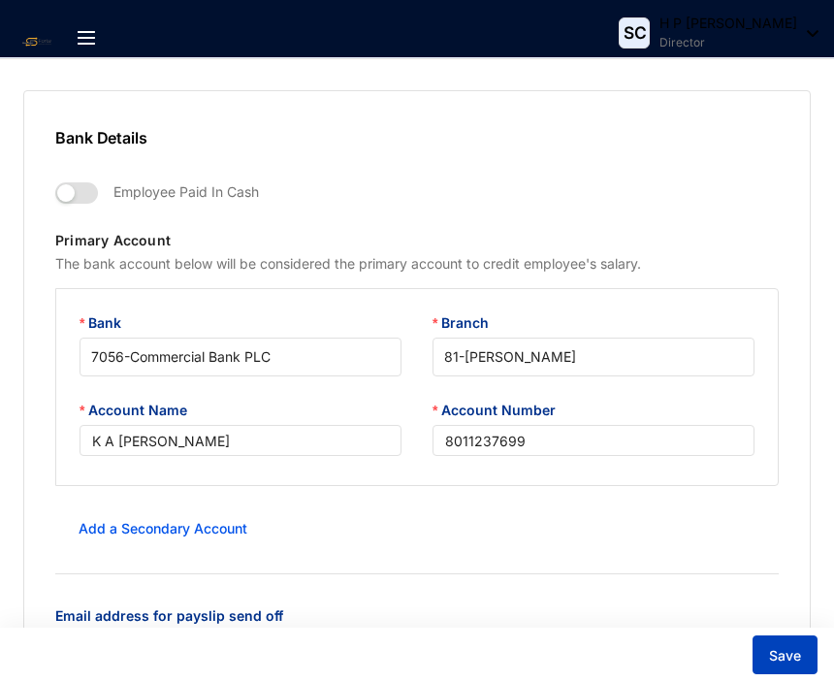
click at [780, 652] on span "Save" at bounding box center [785, 655] width 32 height 19
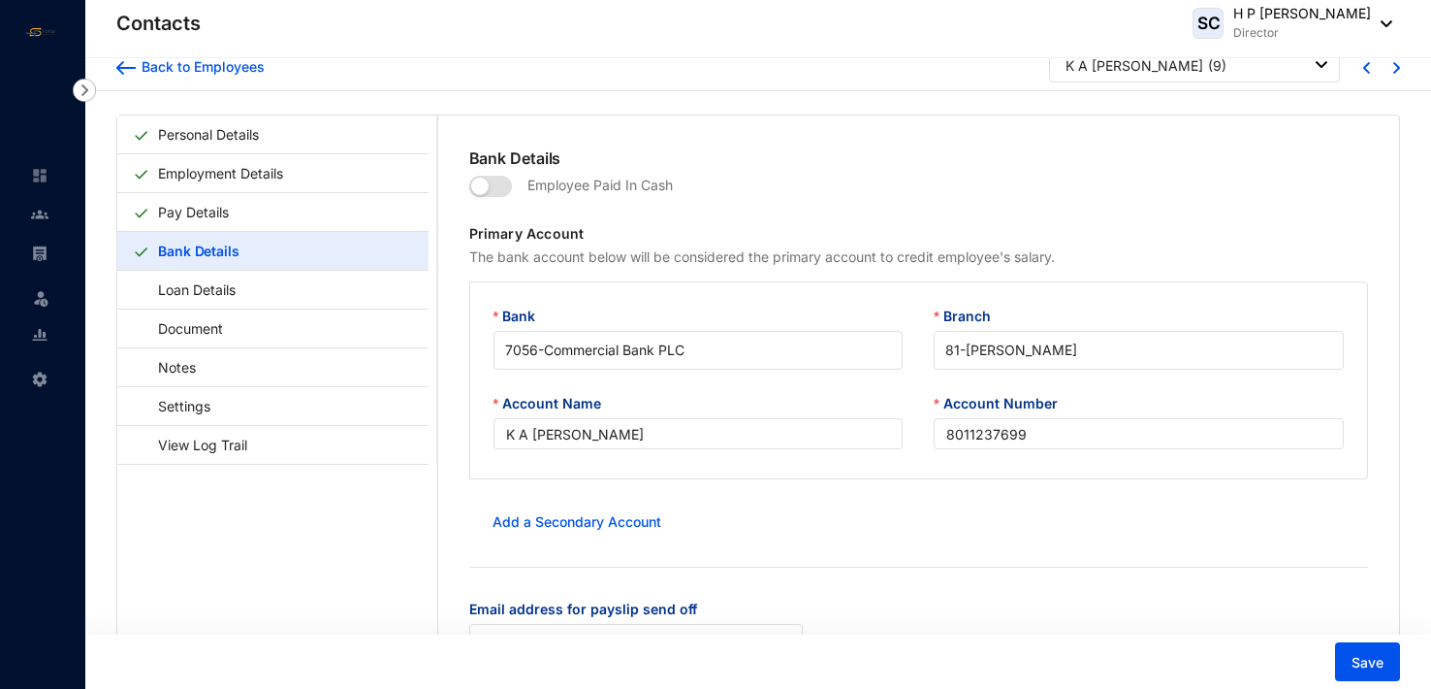
scroll to position [0, 0]
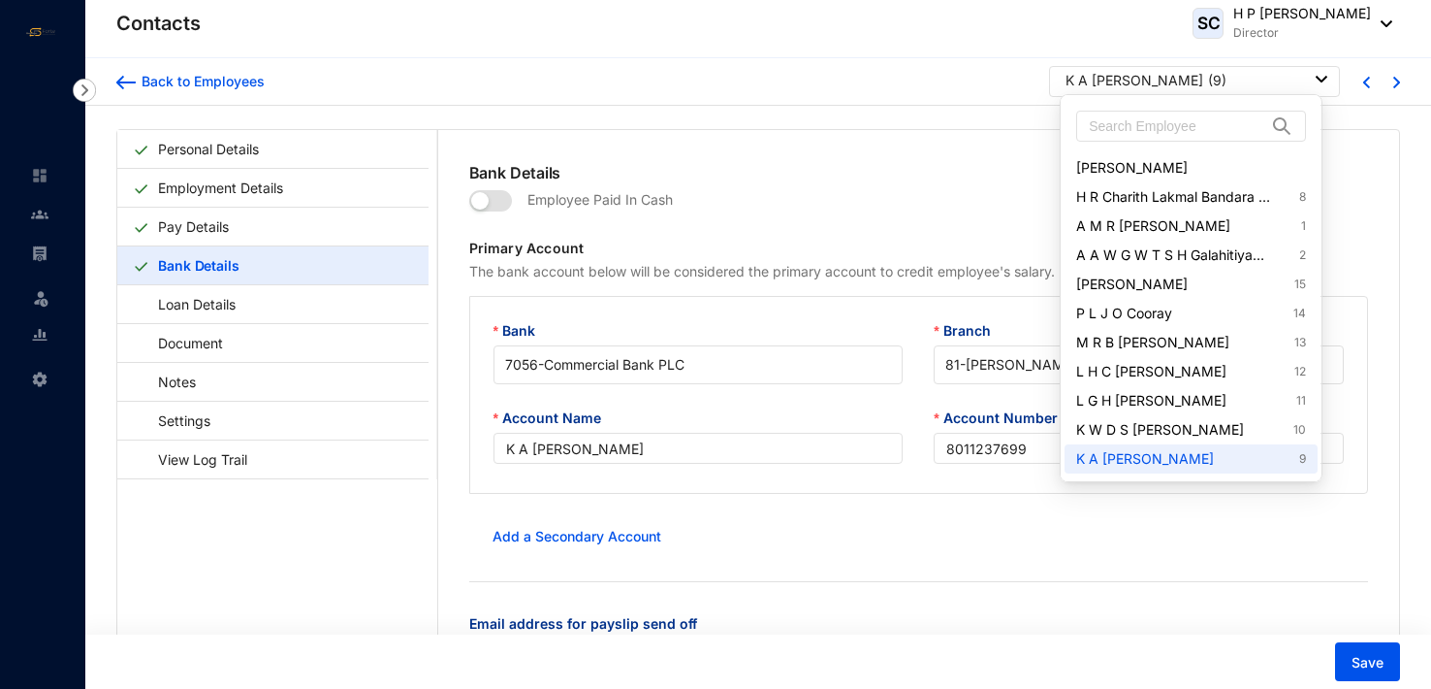
click at [1317, 81] on div at bounding box center [1322, 79] width 12 height 21
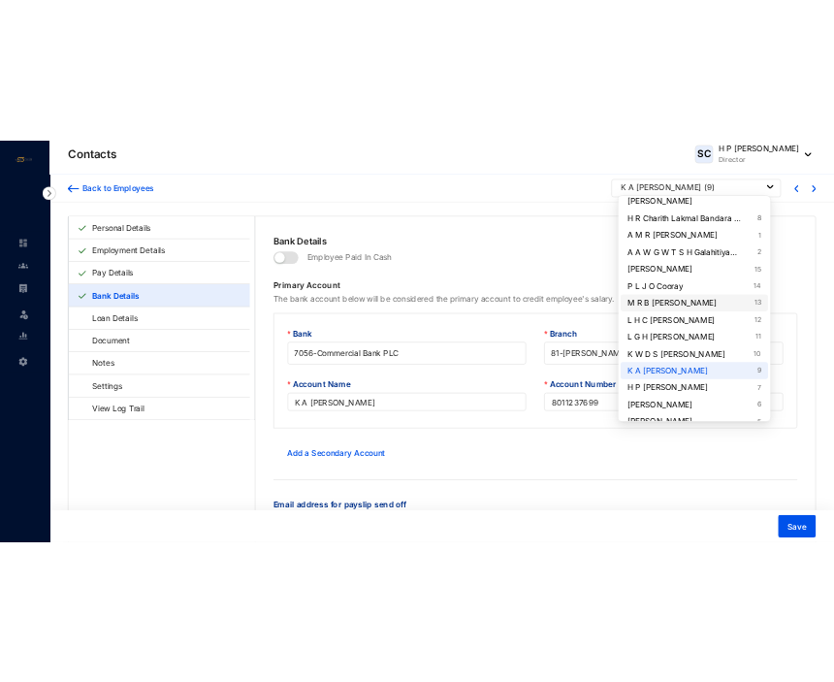
scroll to position [97, 0]
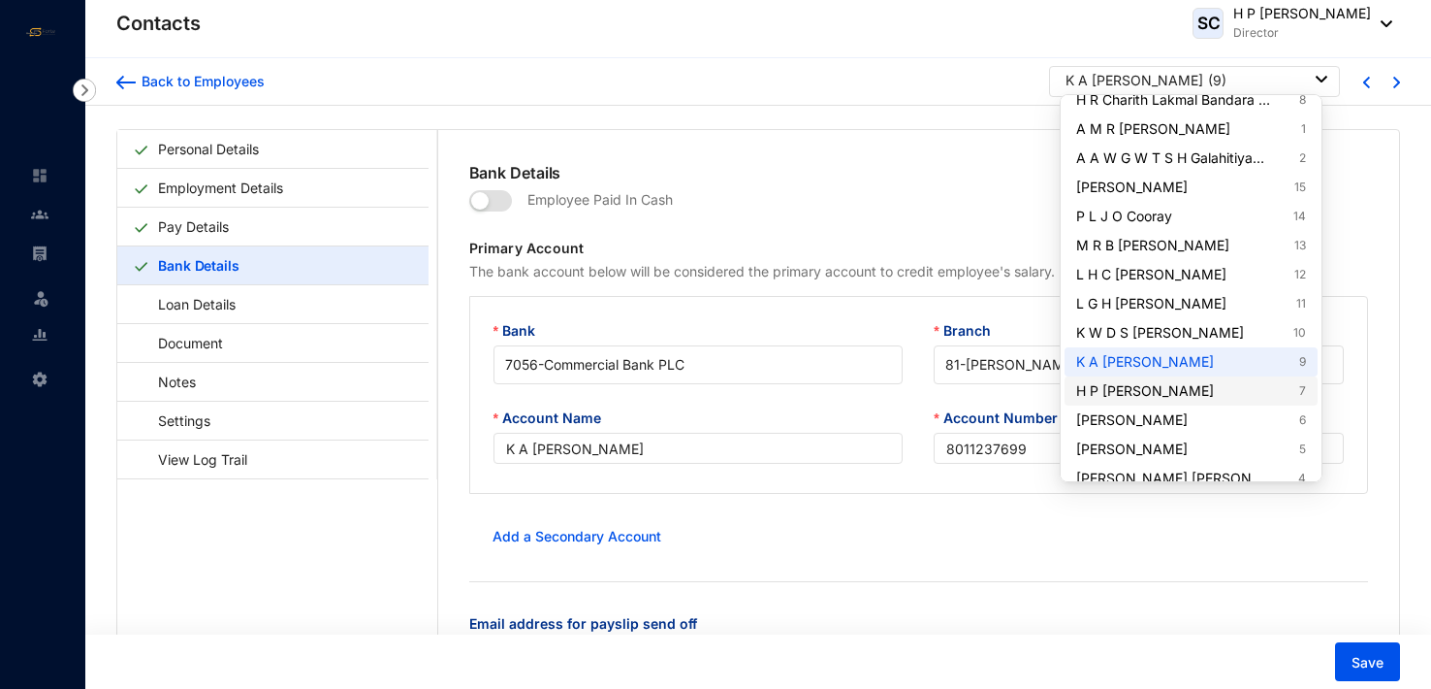
click at [1185, 390] on link "H P Sunil Chandra 7" at bounding box center [1190, 390] width 229 height 19
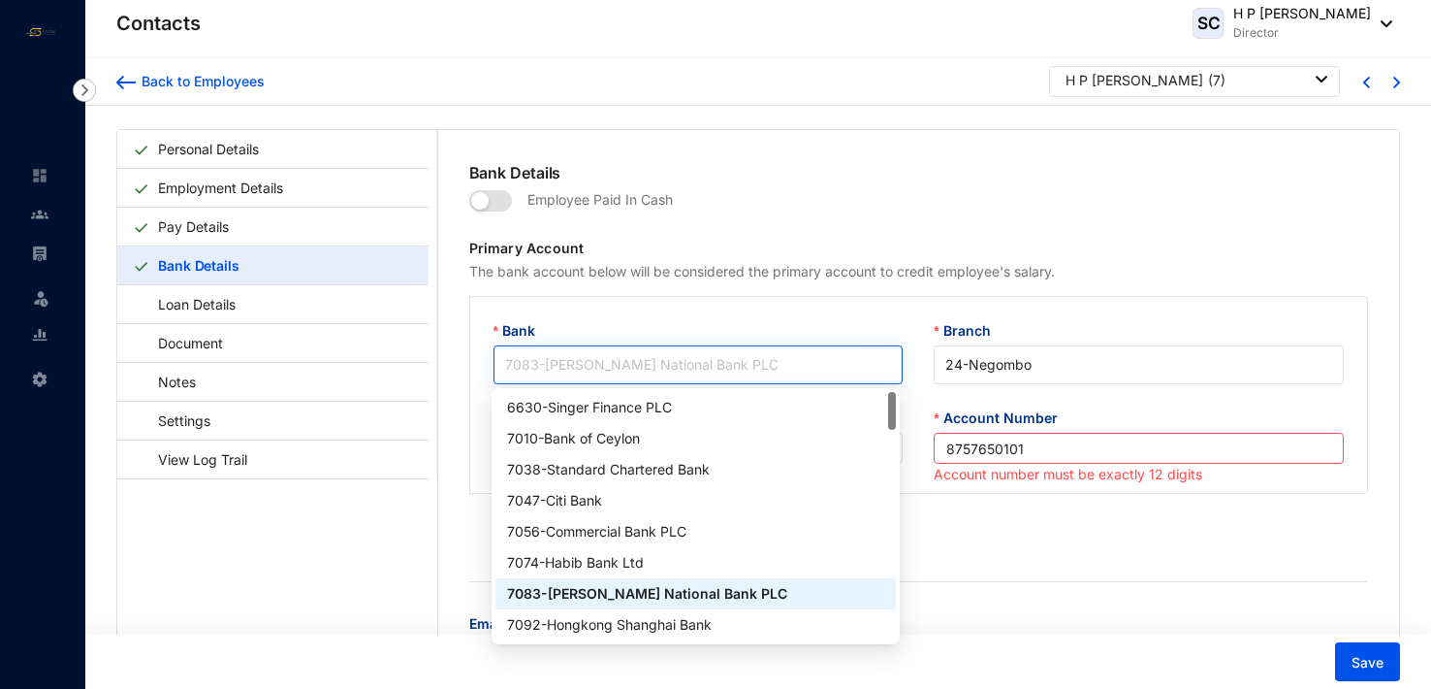
click at [667, 369] on span "7083 - Hatton National Bank PLC" at bounding box center [698, 364] width 387 height 29
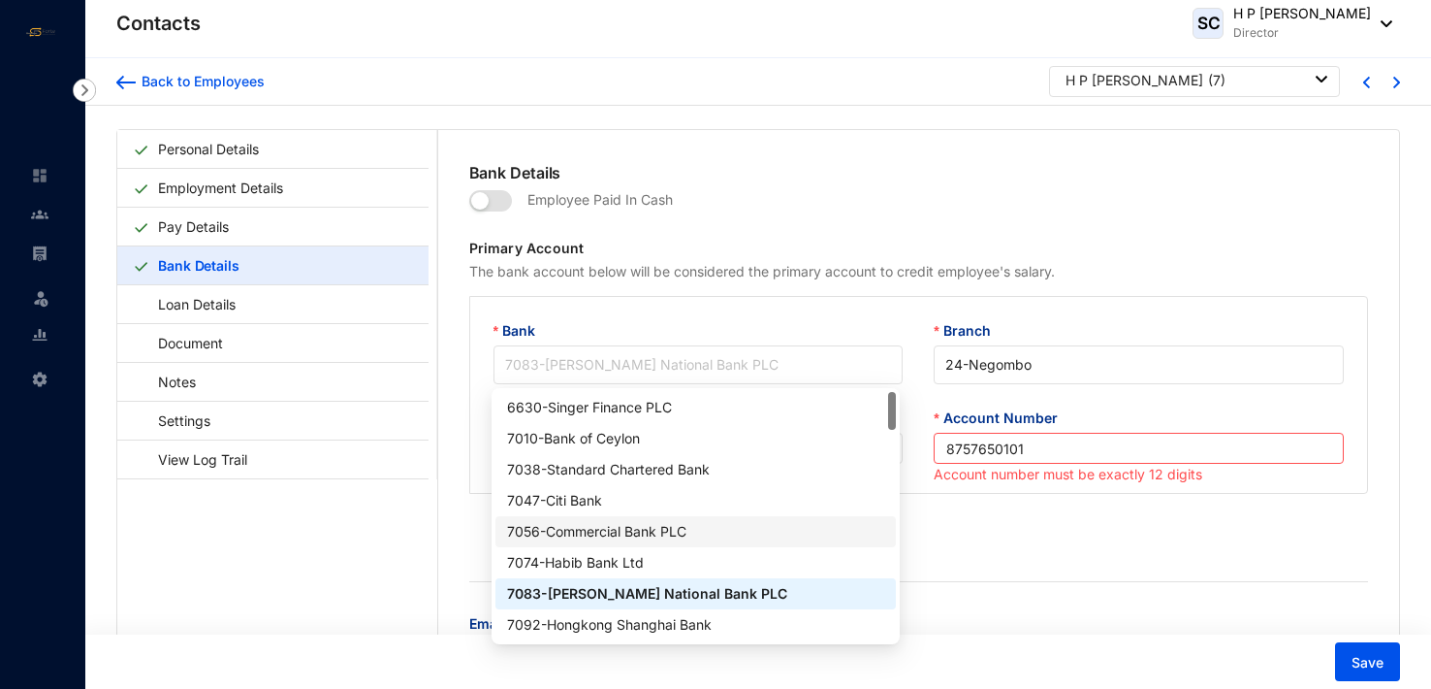
click at [667, 529] on div "7056 - Commercial Bank PLC" at bounding box center [695, 531] width 377 height 21
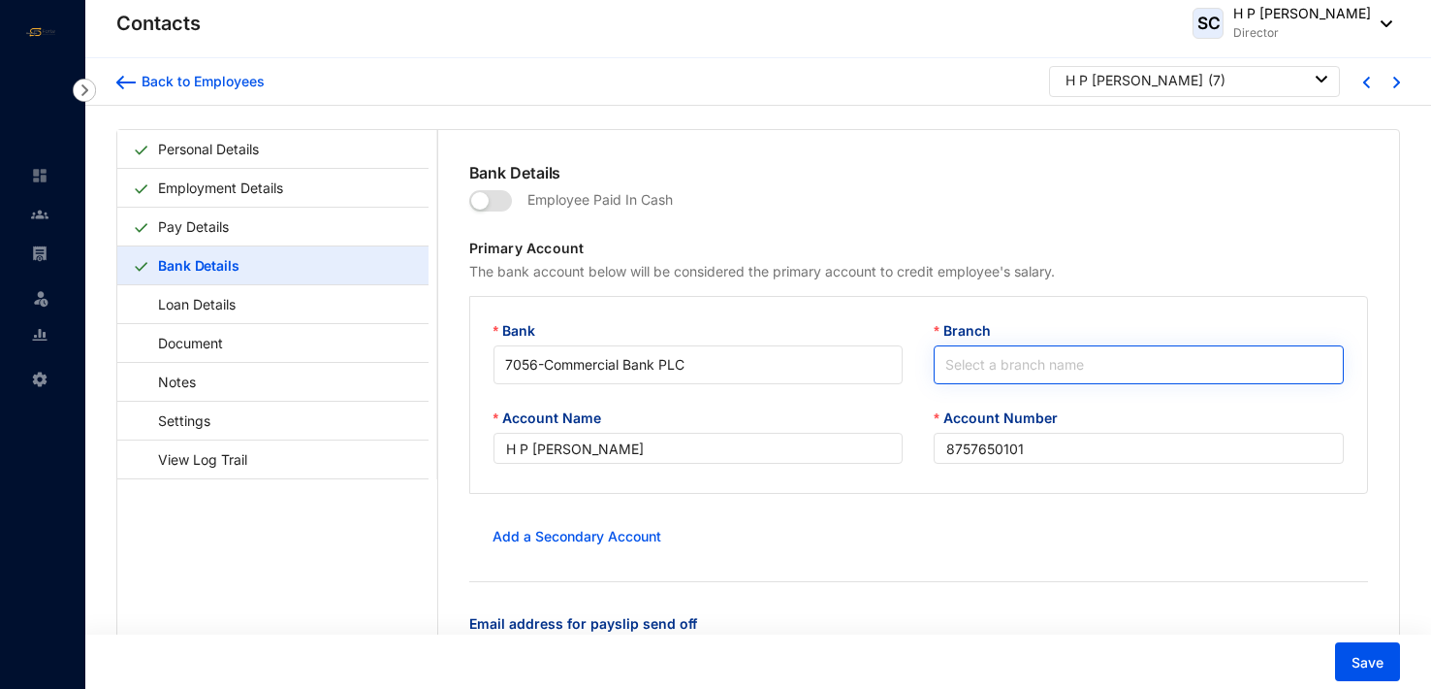
click at [983, 363] on input "Branch" at bounding box center [1139, 364] width 387 height 37
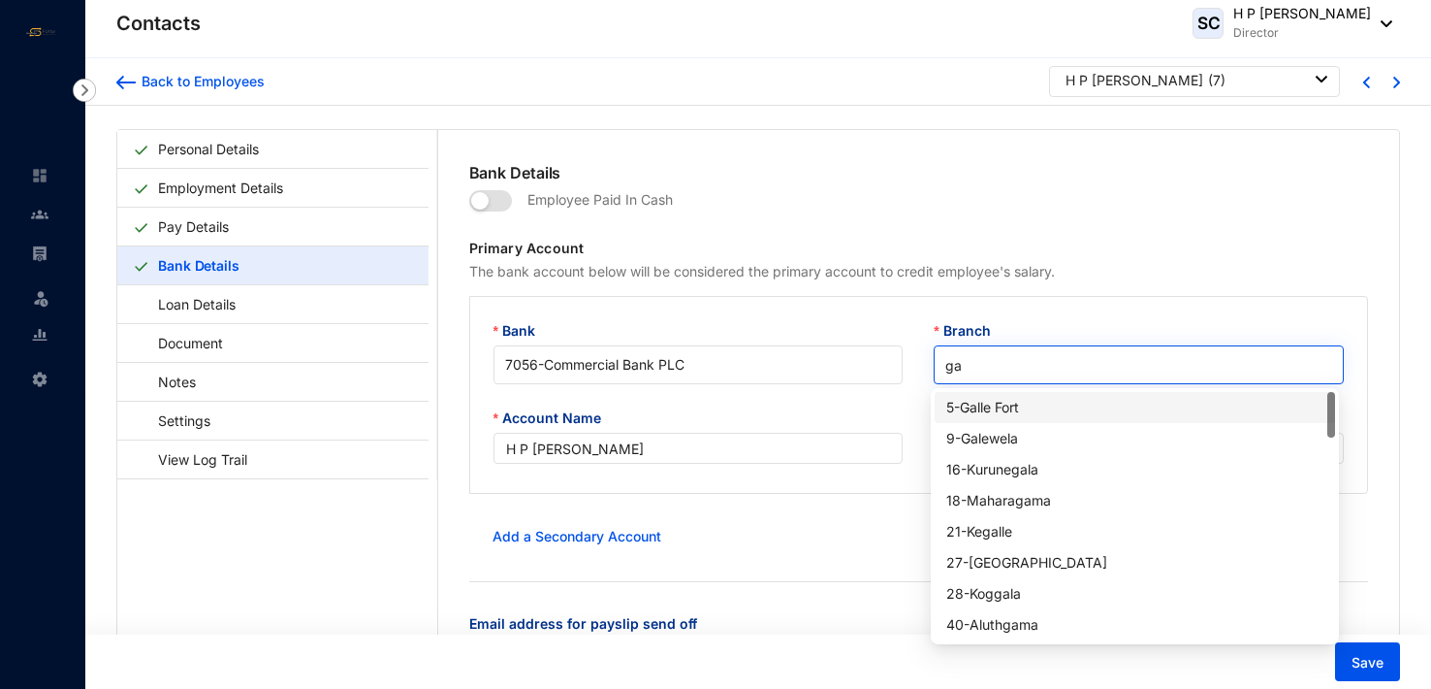
type input "gam"
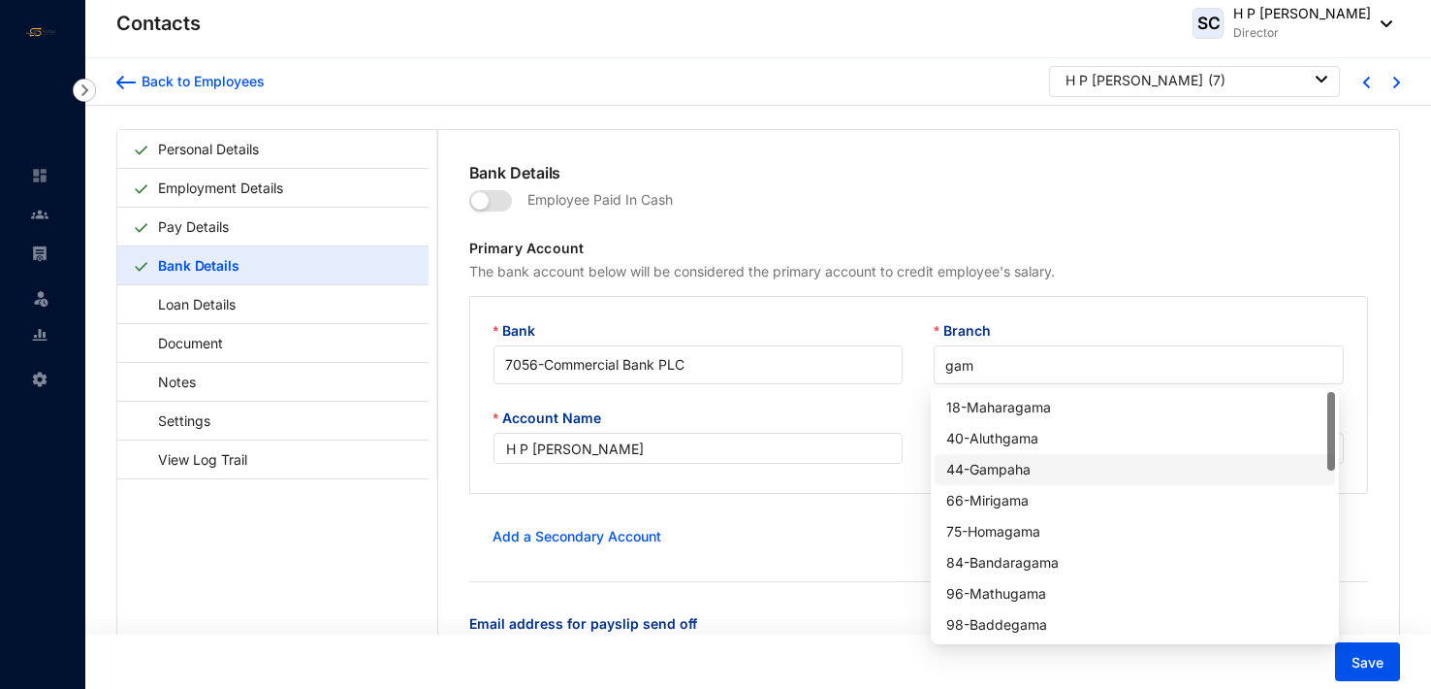
click at [1033, 467] on div "44 - Gampaha" at bounding box center [1135, 469] width 377 height 21
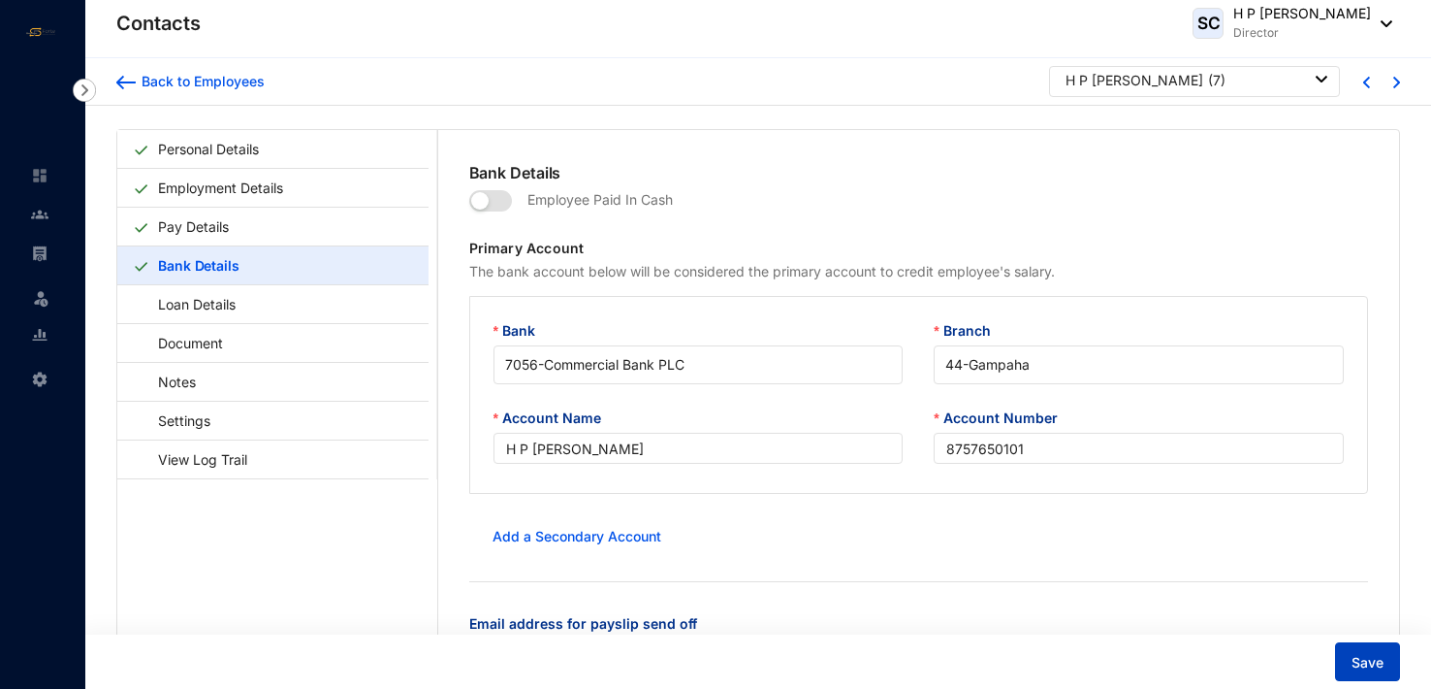
click at [1363, 666] on span "Save" at bounding box center [1368, 662] width 32 height 19
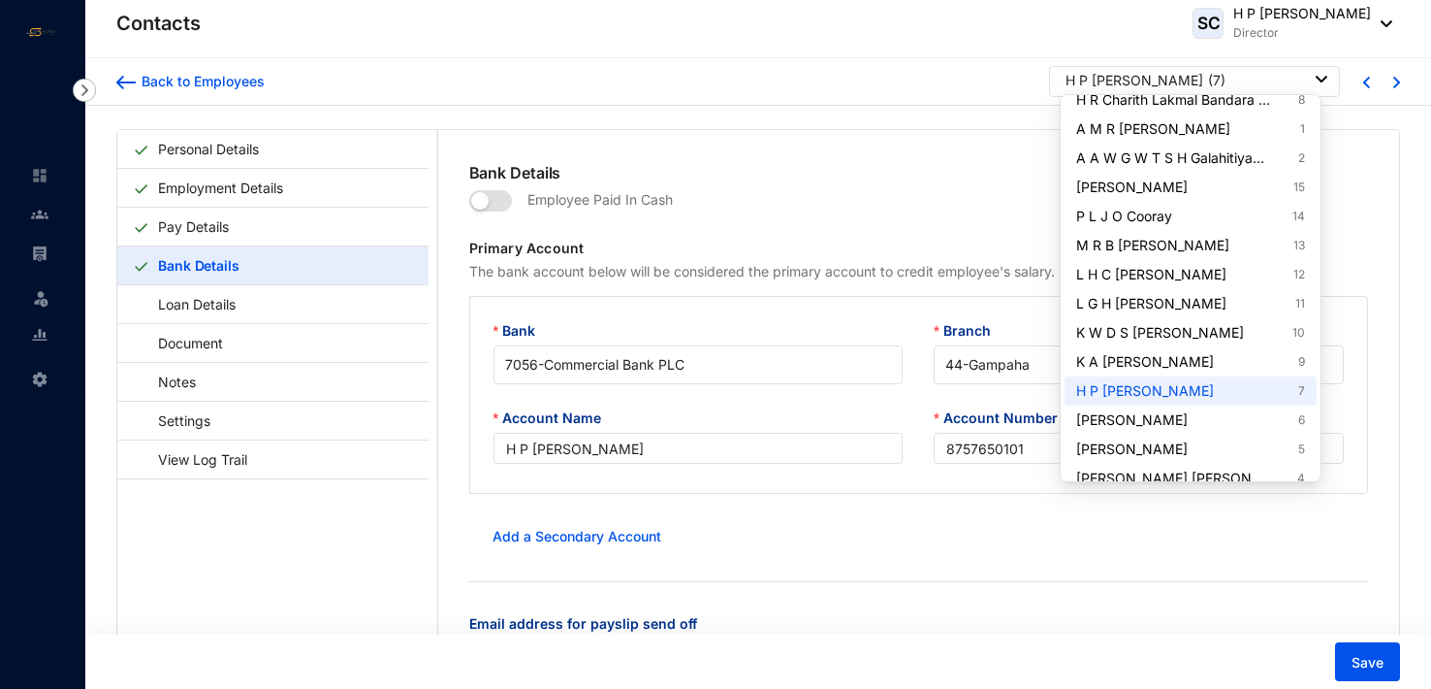
click at [1316, 74] on div at bounding box center [1322, 79] width 12 height 21
click at [1172, 416] on link "G P Madhuwantha 6" at bounding box center [1190, 419] width 229 height 19
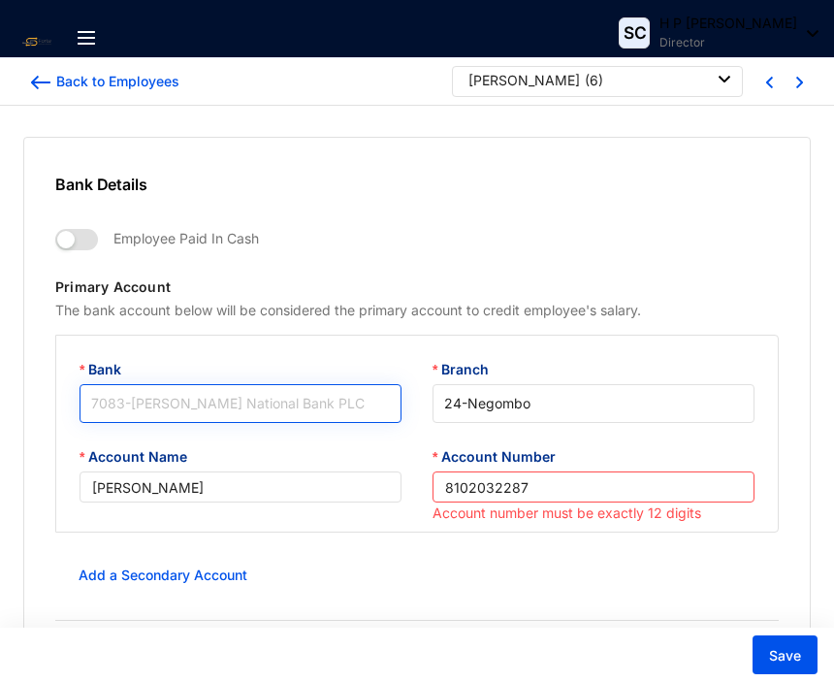
click at [298, 402] on span "7083 - Hatton National Bank PLC" at bounding box center [240, 403] width 299 height 29
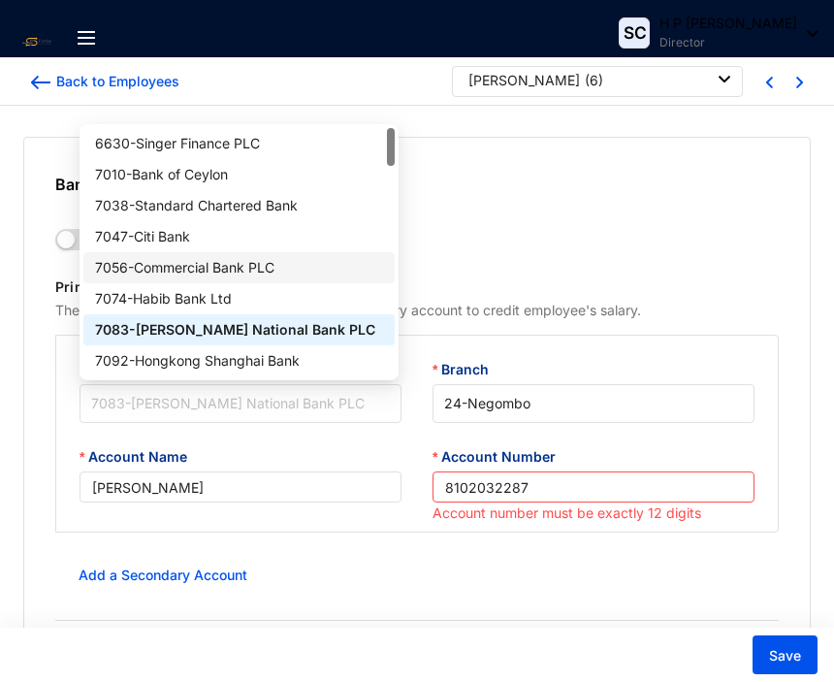
click at [214, 270] on div "7056 - Commercial Bank PLC" at bounding box center [239, 267] width 289 height 21
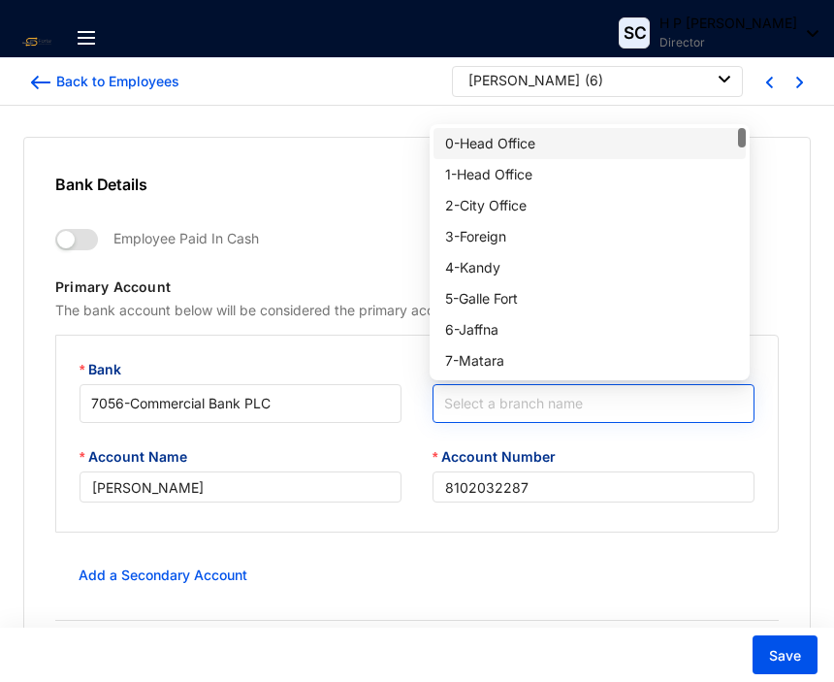
click at [460, 407] on input "Branch" at bounding box center [593, 403] width 299 height 37
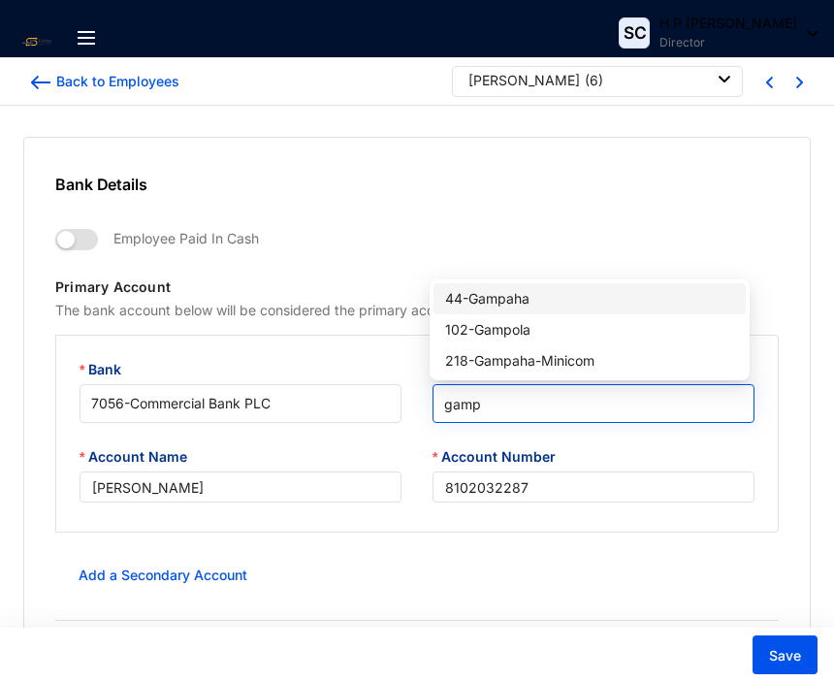
type input "gampo"
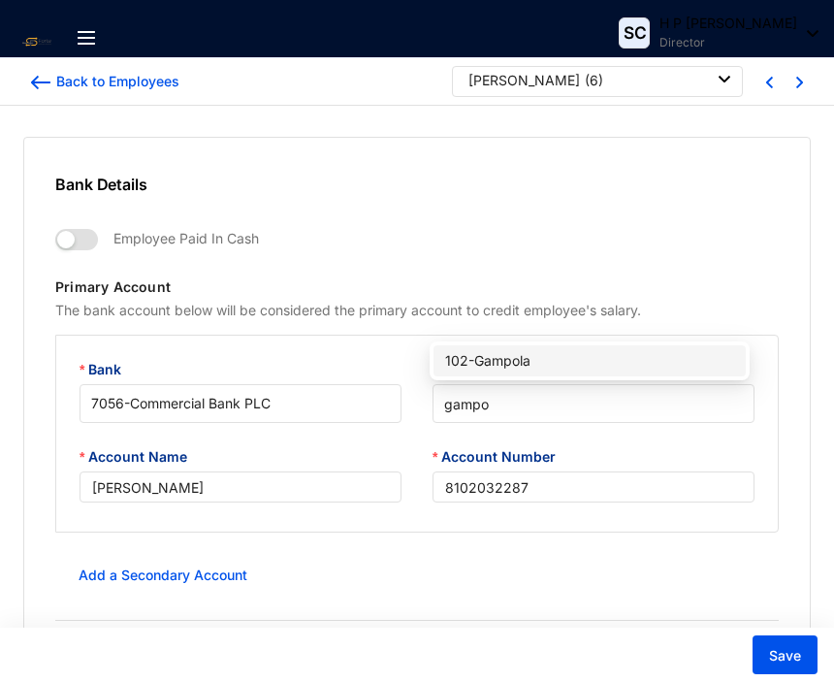
click at [514, 361] on div "102 - Gampola" at bounding box center [589, 360] width 289 height 21
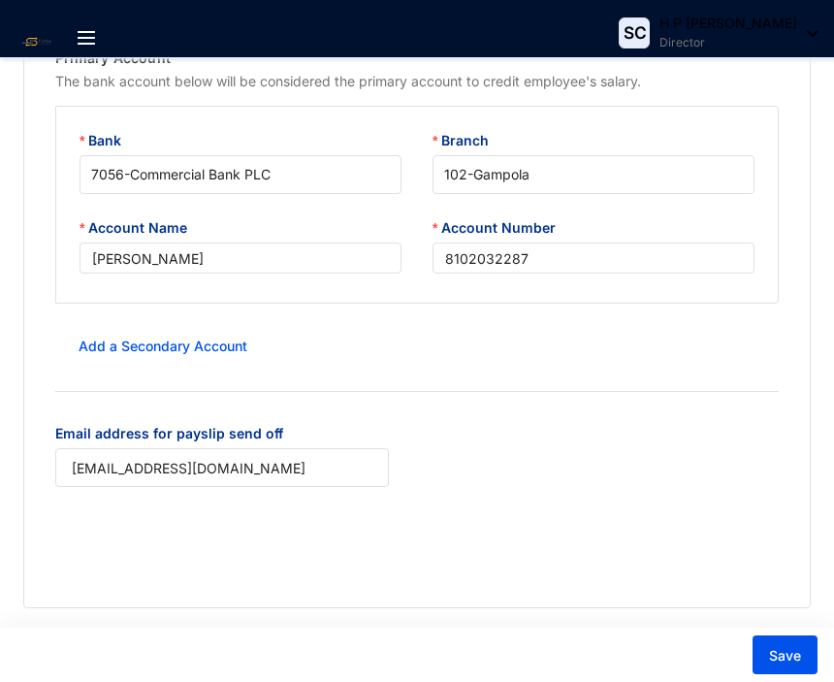
scroll to position [186, 0]
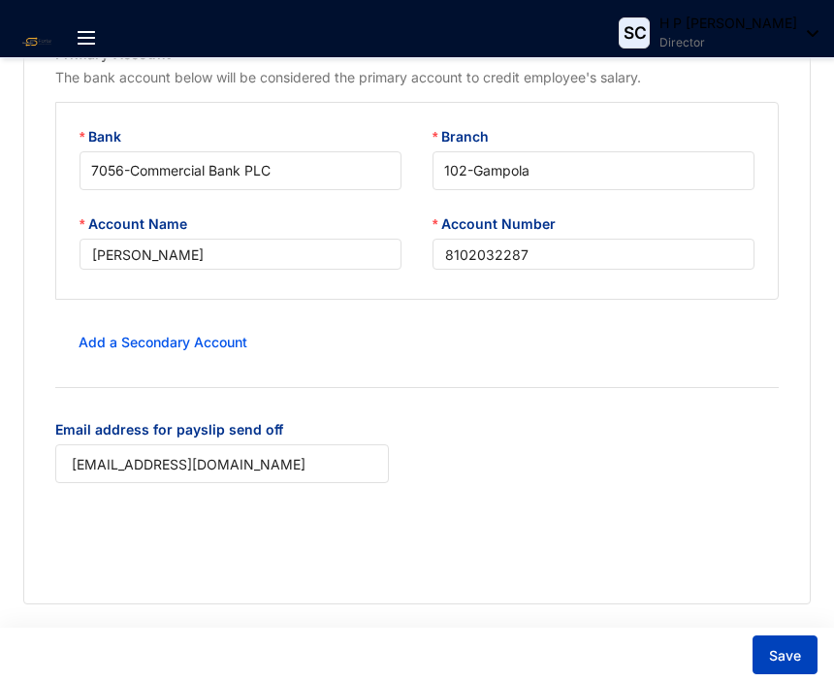
click at [784, 652] on span "Save" at bounding box center [785, 655] width 32 height 19
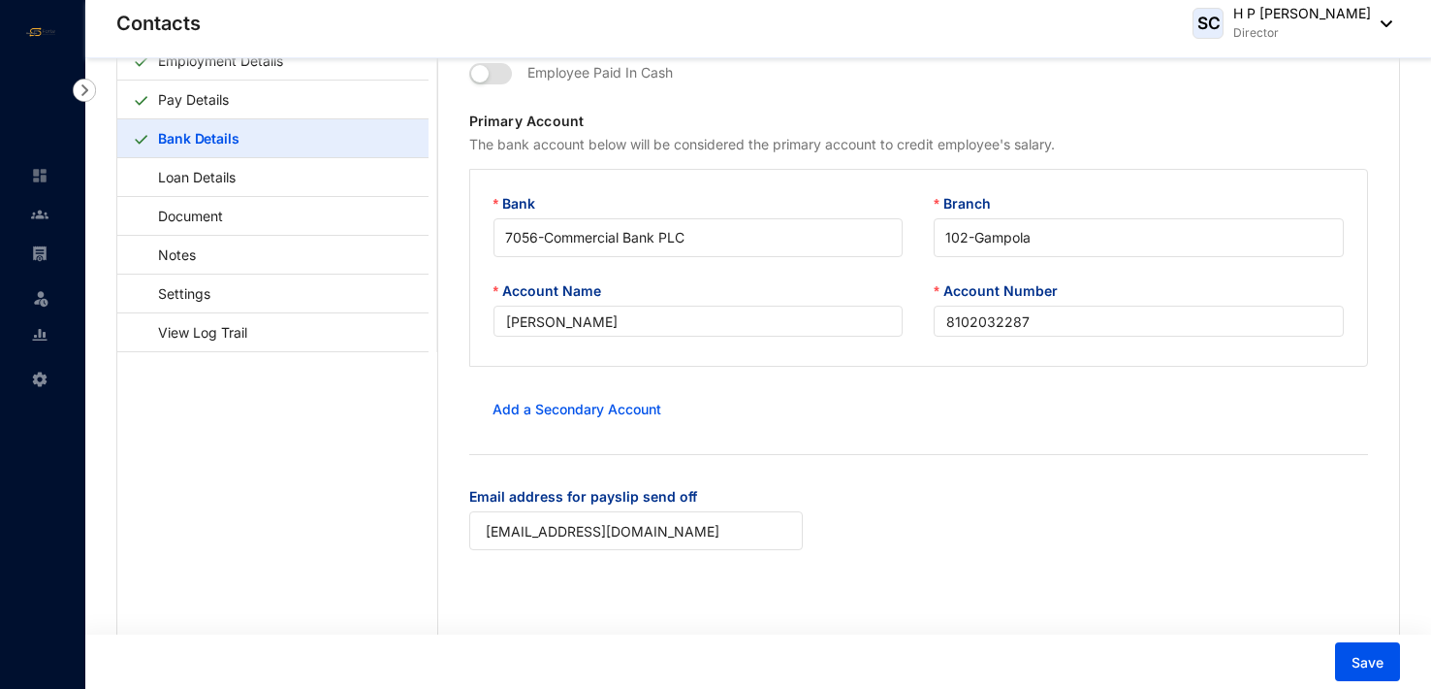
scroll to position [0, 0]
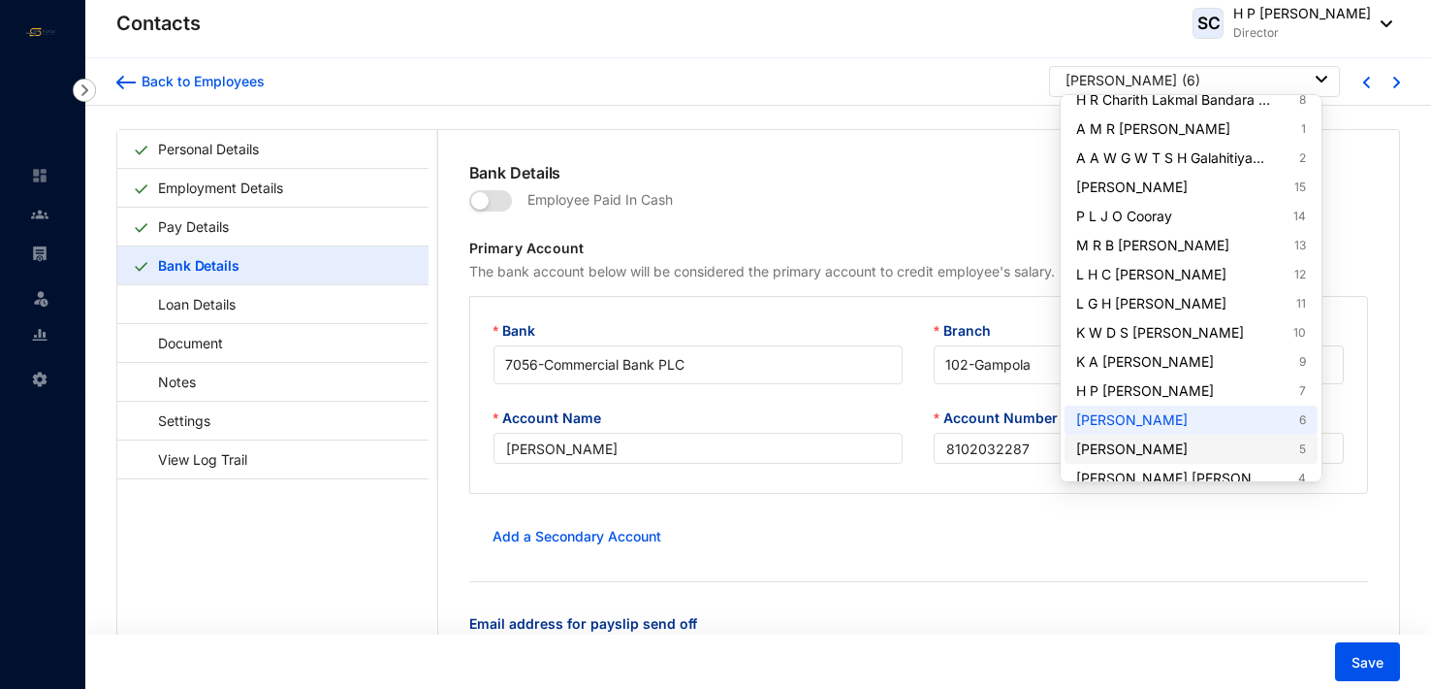
click at [1186, 446] on link "G H Darshi Buddhini 5" at bounding box center [1190, 448] width 229 height 19
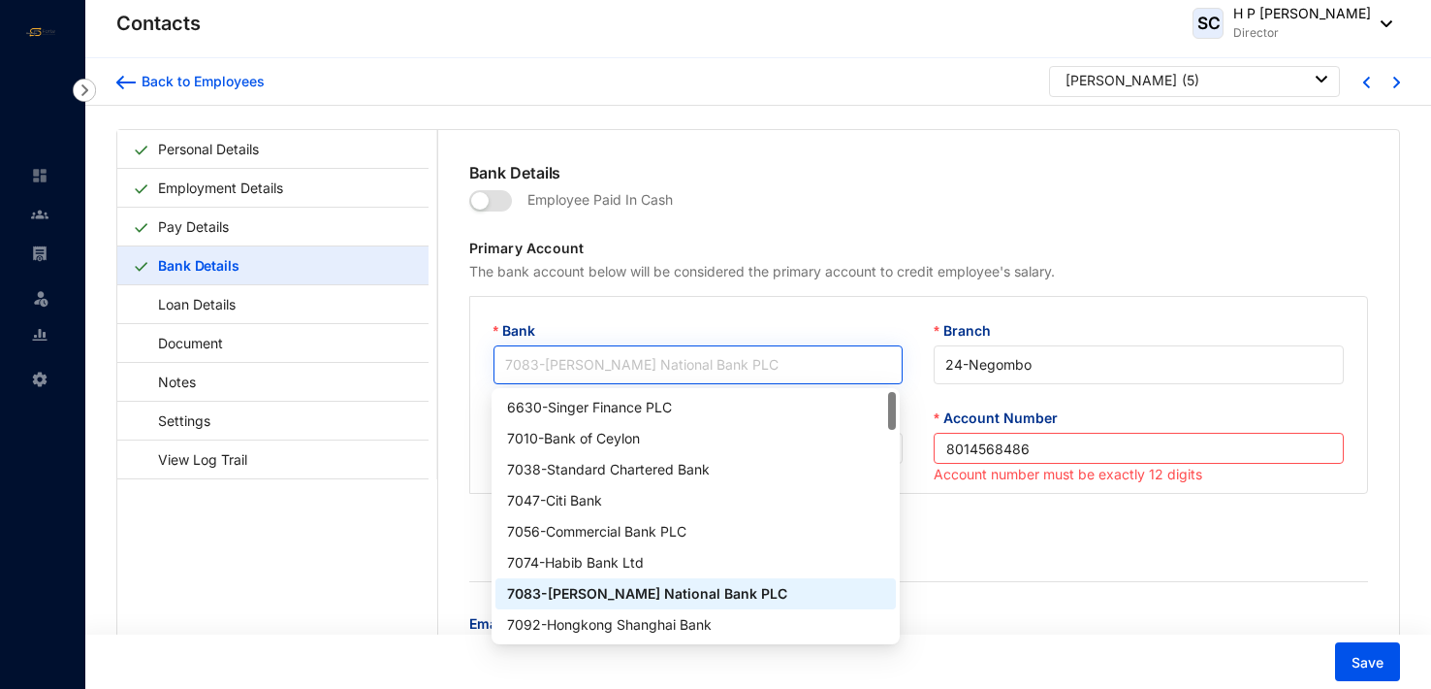
click at [619, 355] on span "7083 - Hatton National Bank PLC" at bounding box center [698, 364] width 387 height 29
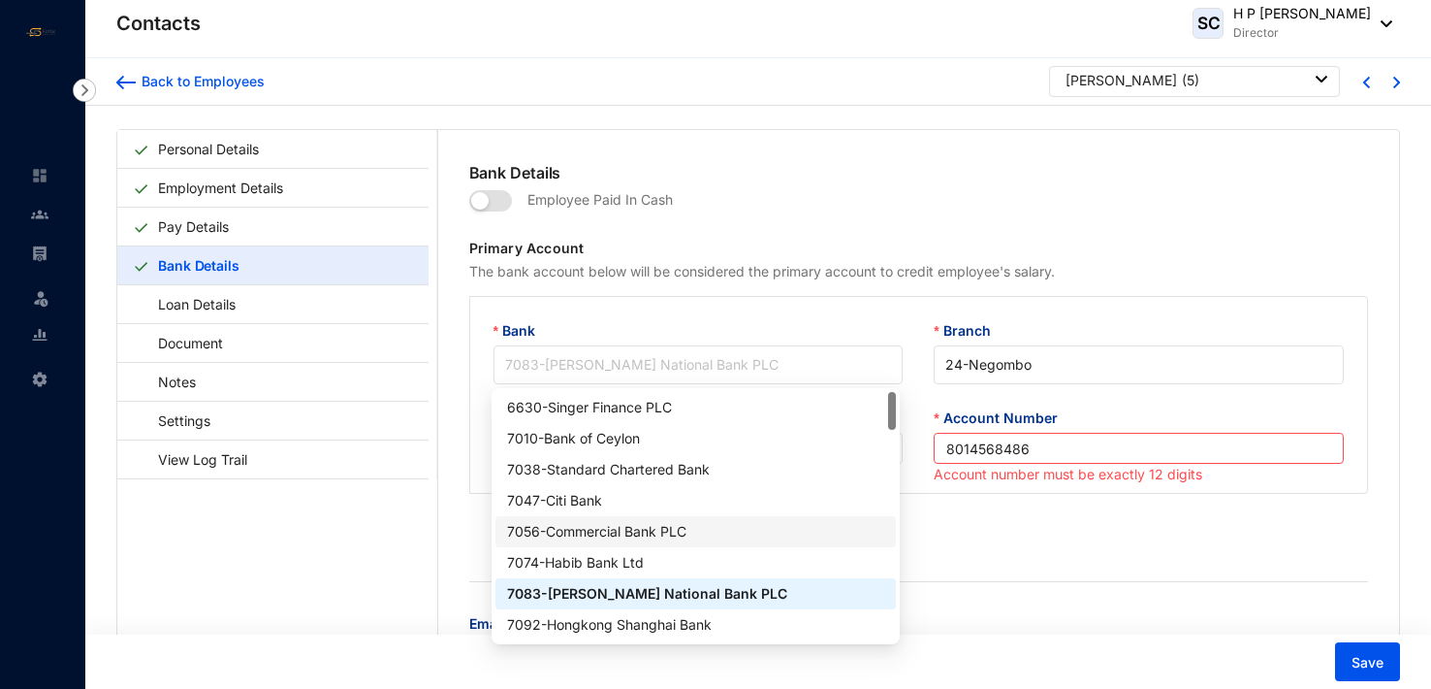
click at [631, 534] on div "7056 - Commercial Bank PLC" at bounding box center [695, 531] width 377 height 21
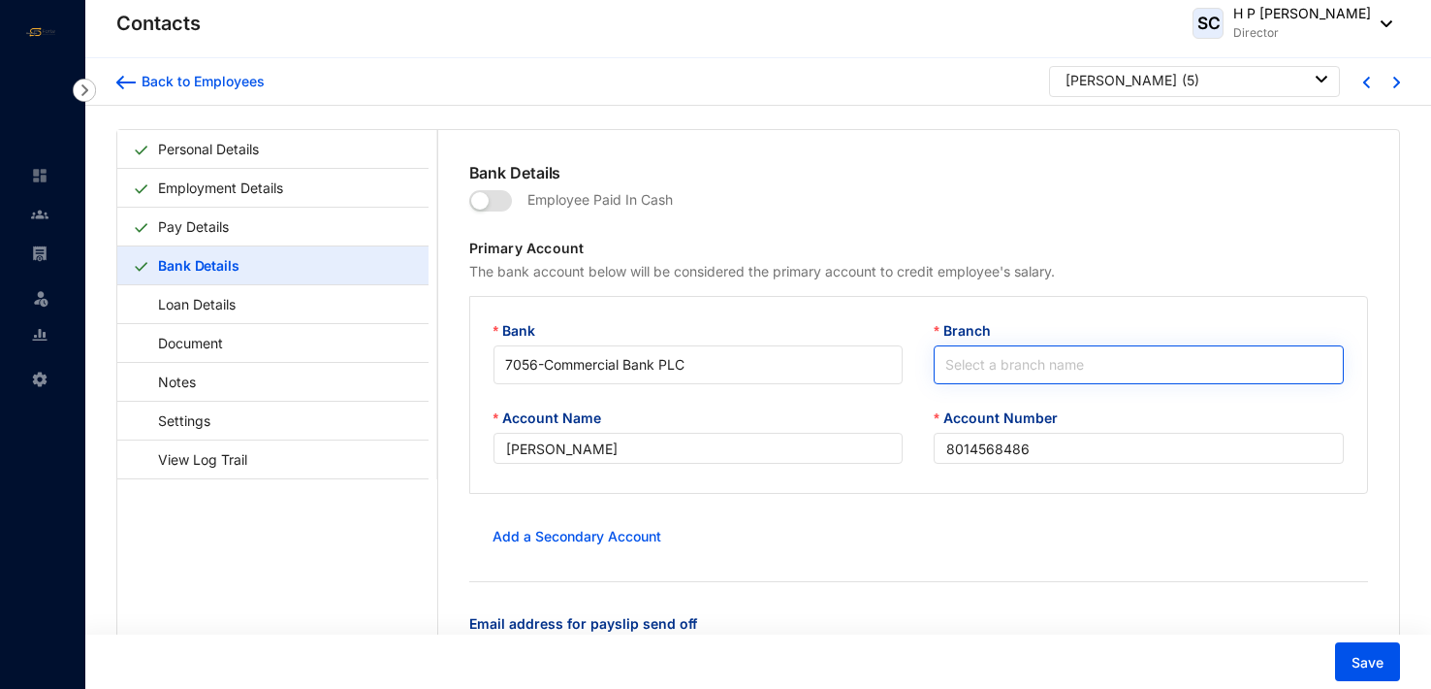
click at [959, 356] on input "Branch" at bounding box center [1139, 364] width 387 height 37
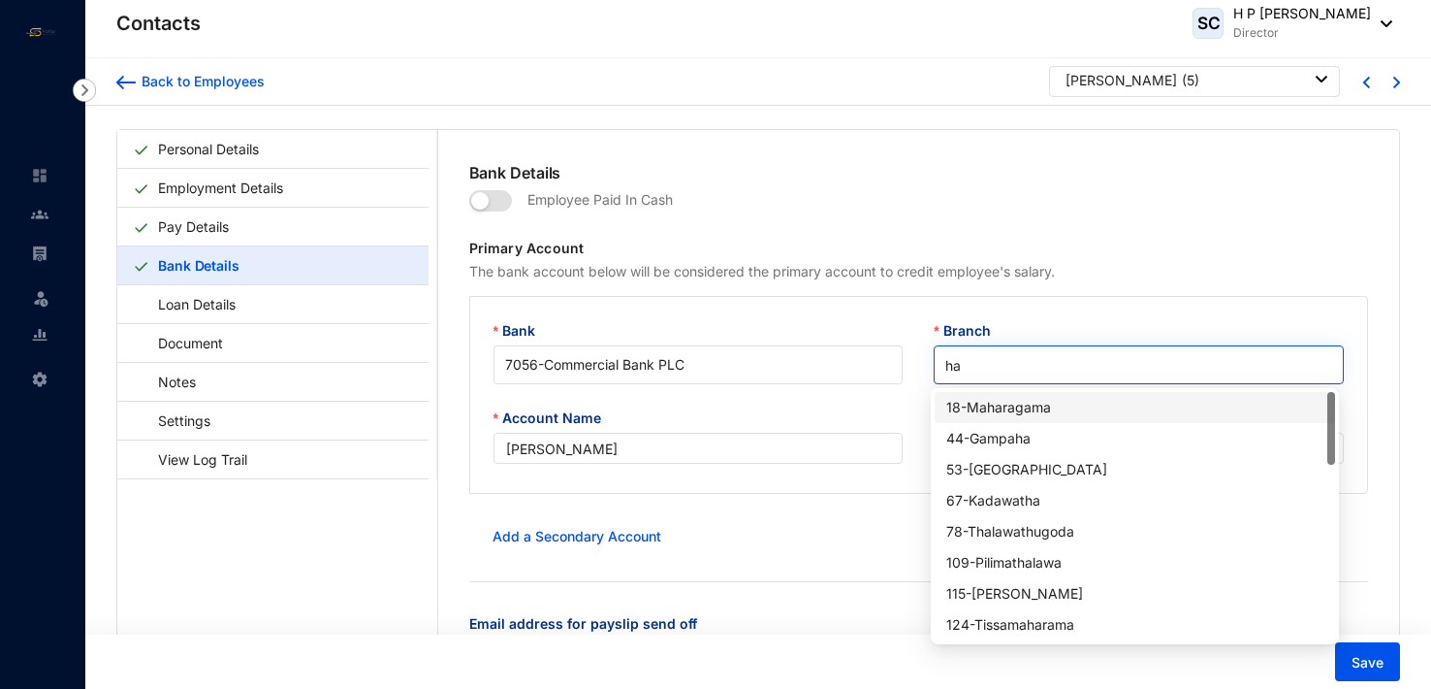
type input "h"
type input "H"
type input "DEN"
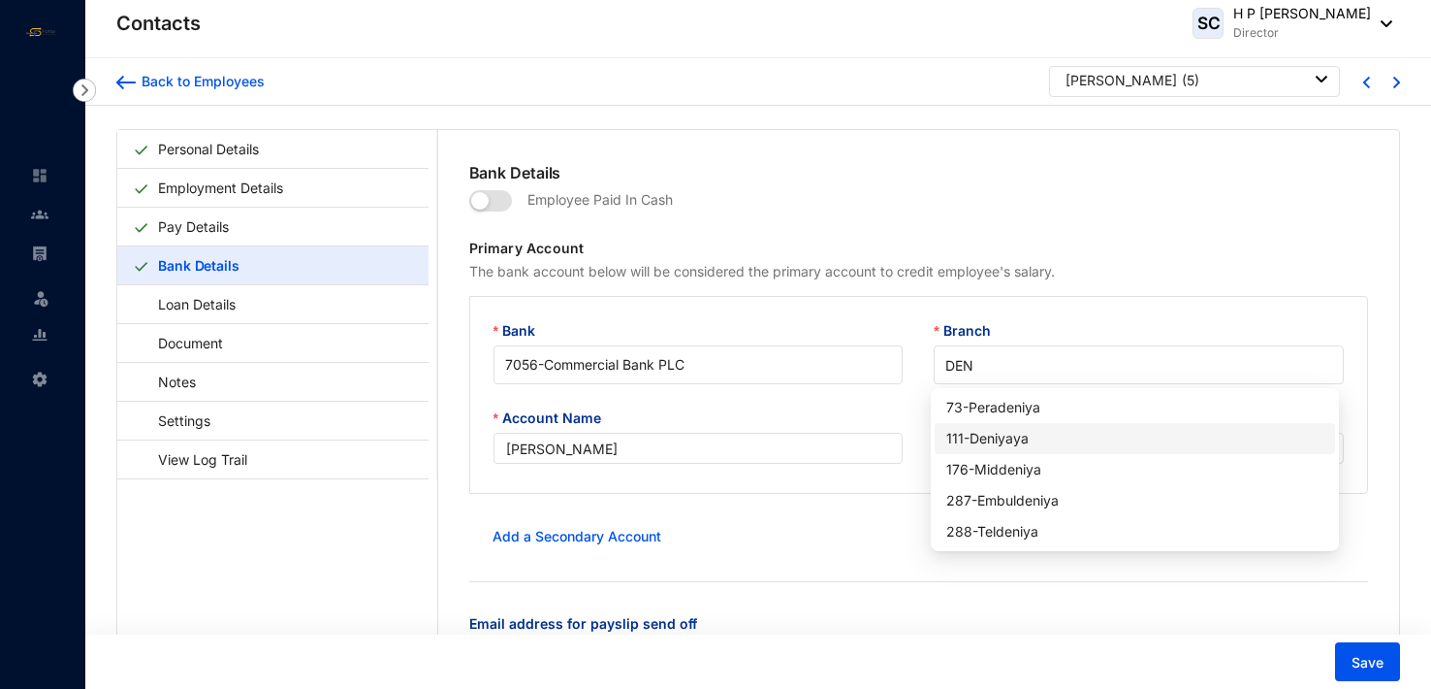
click at [990, 433] on div "111 - Deniyaya" at bounding box center [1135, 438] width 377 height 21
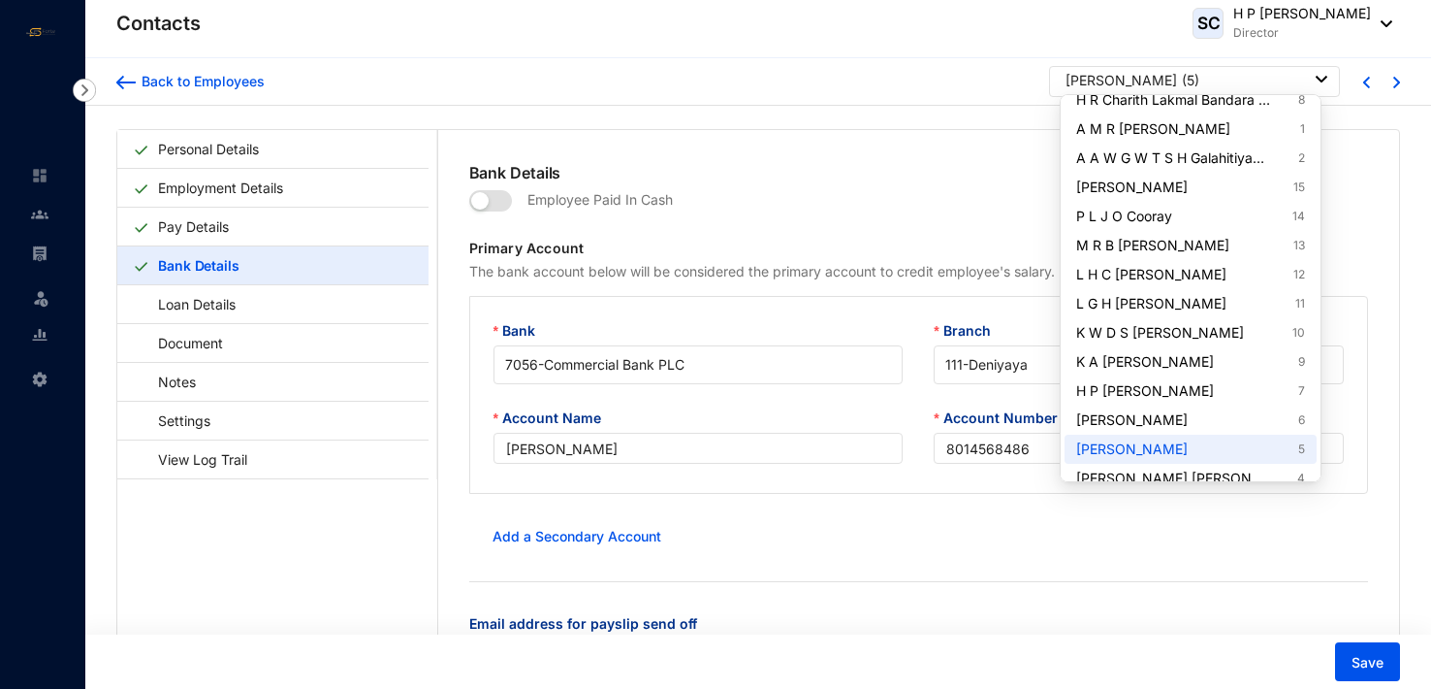
click at [1317, 76] on img at bounding box center [1322, 79] width 12 height 7
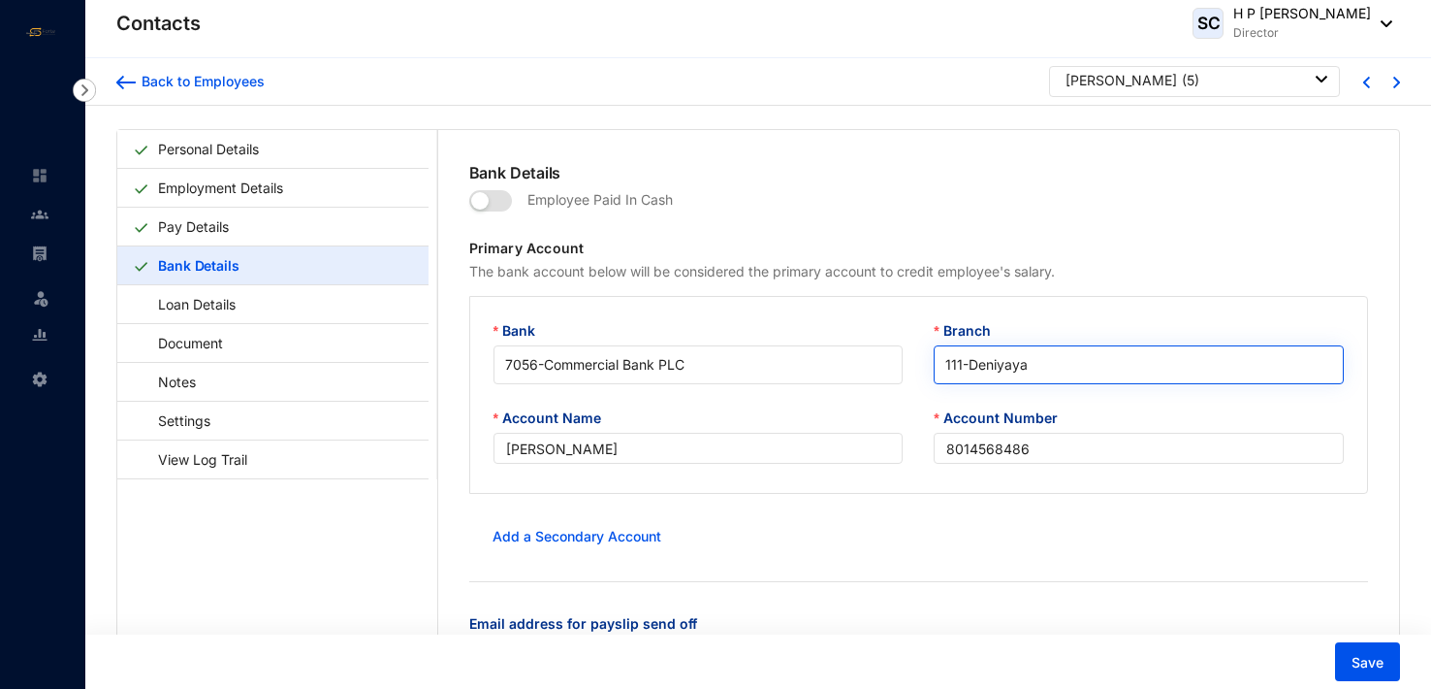
drag, startPoint x: 1321, startPoint y: 306, endPoint x: 1328, endPoint y: 344, distance: 38.4
click at [1328, 344] on body "Contacts Leave Settings Contacts SC H P Sunil Chandra Director Back to Employee…" at bounding box center [715, 344] width 1431 height 689
drag, startPoint x: 1328, startPoint y: 344, endPoint x: 1316, endPoint y: 78, distance: 267.0
click at [1316, 78] on img at bounding box center [1322, 79] width 12 height 7
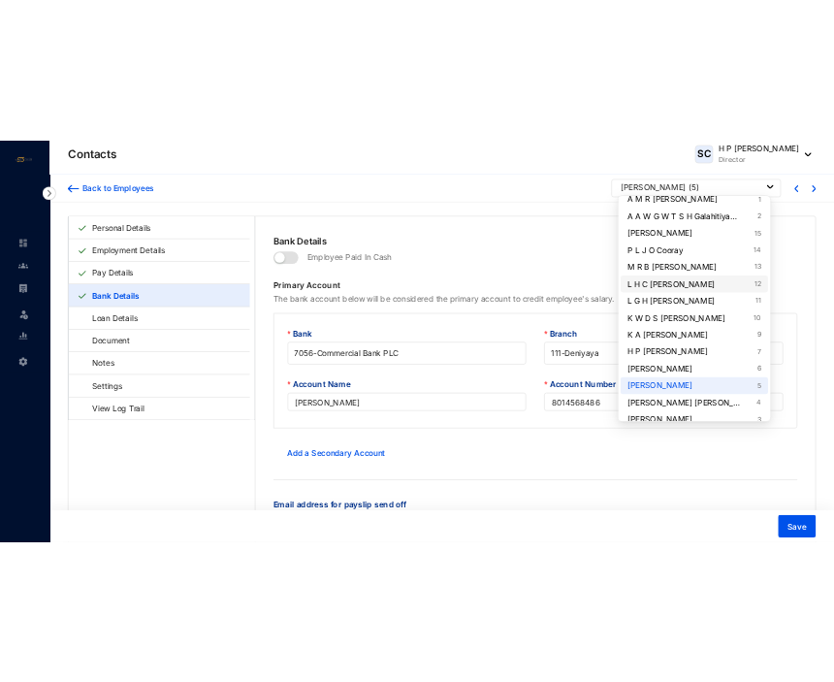
scroll to position [141, 0]
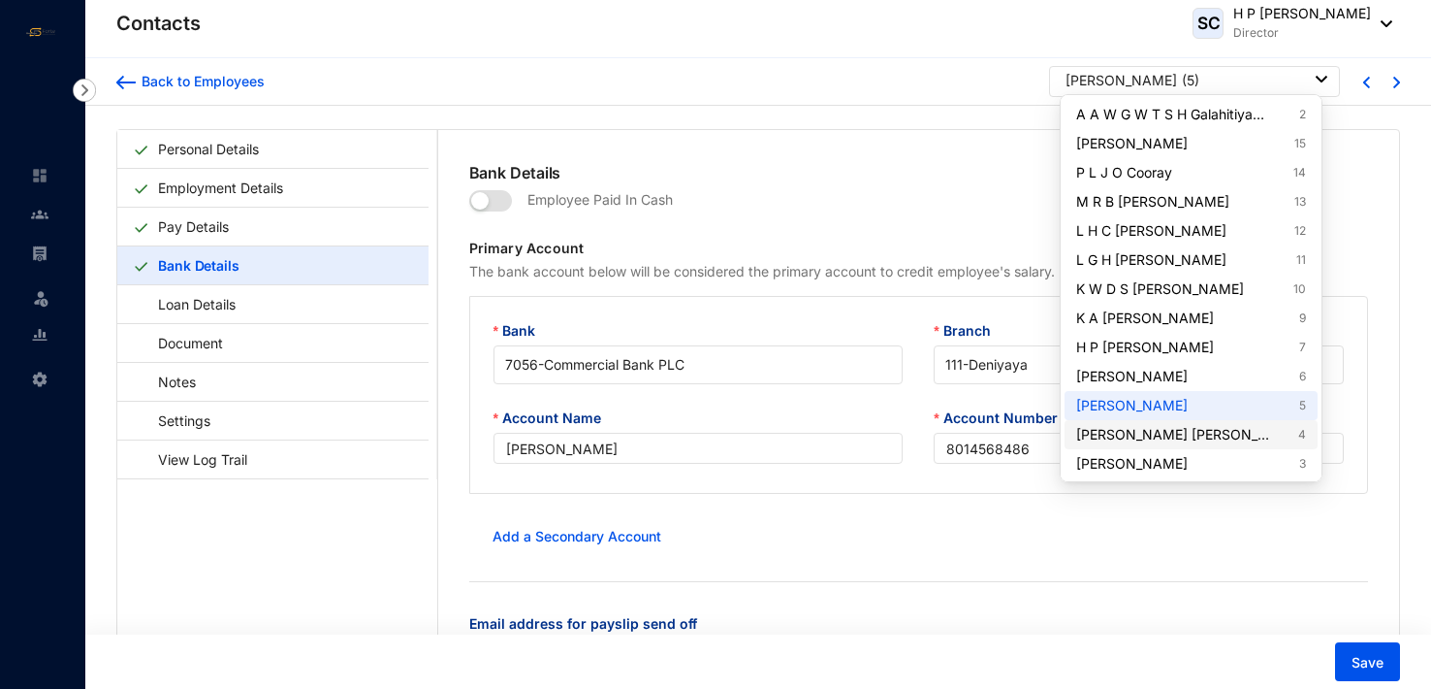
click at [1182, 438] on link "D W Roshan Rajeewa 4" at bounding box center [1190, 434] width 229 height 19
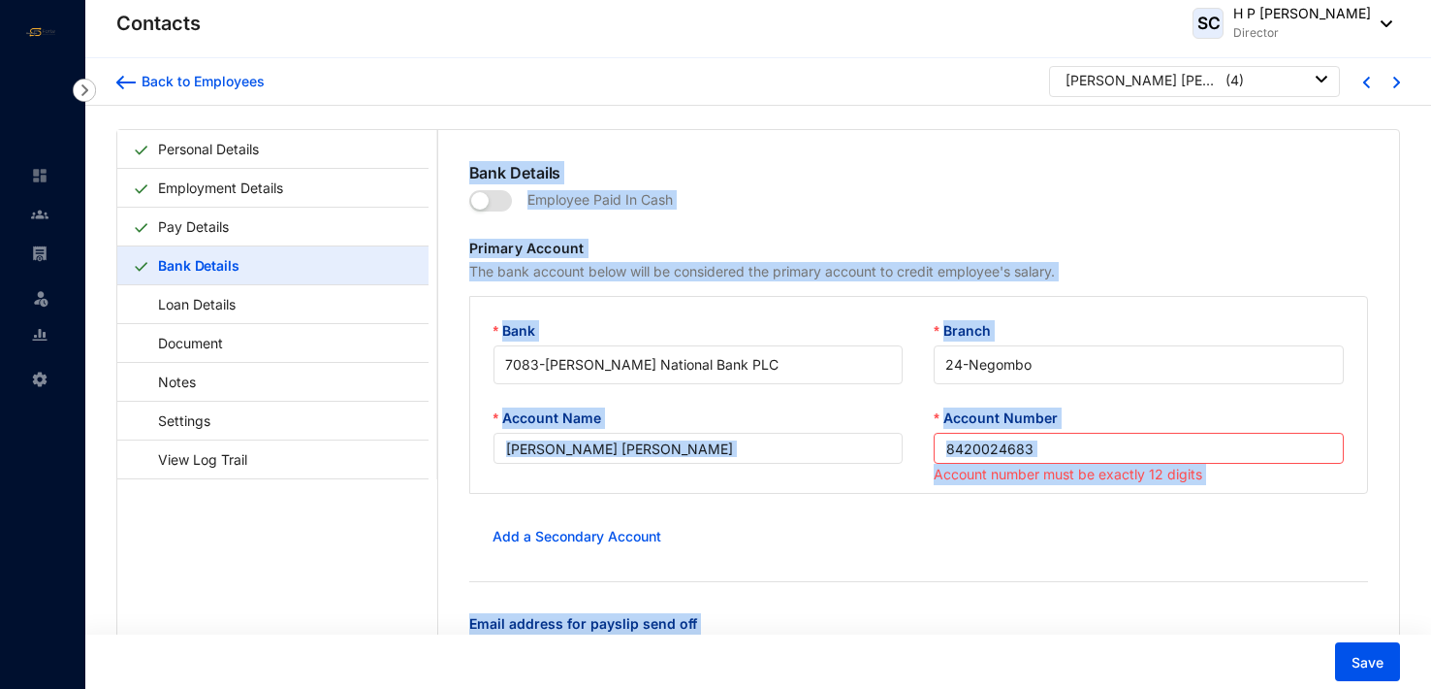
click at [1173, 312] on div "Bank 7083 - Hatton National Bank PLC Branch 24 - Negombo Account Name D W Rosha…" at bounding box center [919, 395] width 900 height 198
click at [864, 496] on form "Employee Paid In Cash Primary Account The bank account below will be considered…" at bounding box center [919, 442] width 900 height 516
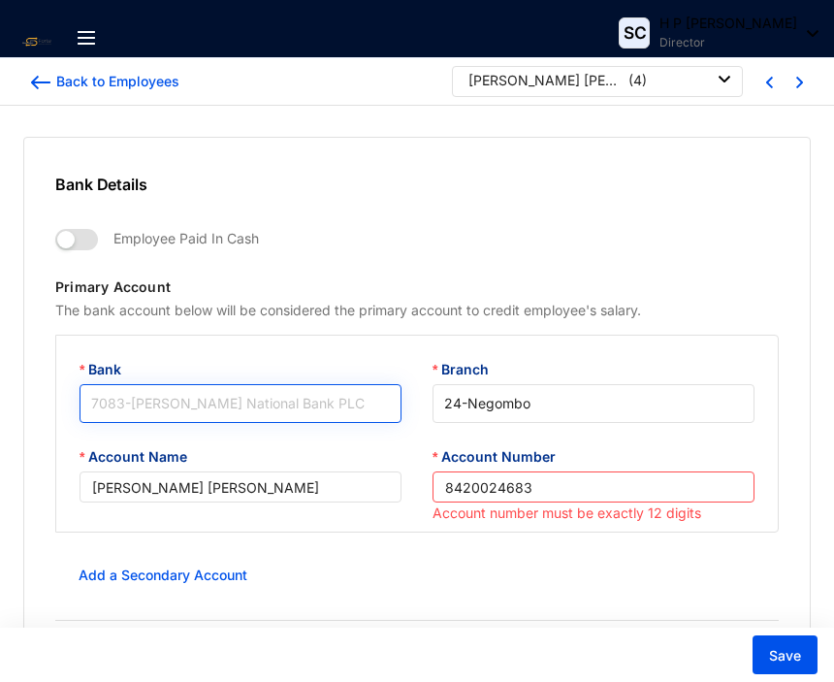
click at [286, 407] on span "7083 - Hatton National Bank PLC" at bounding box center [240, 403] width 299 height 29
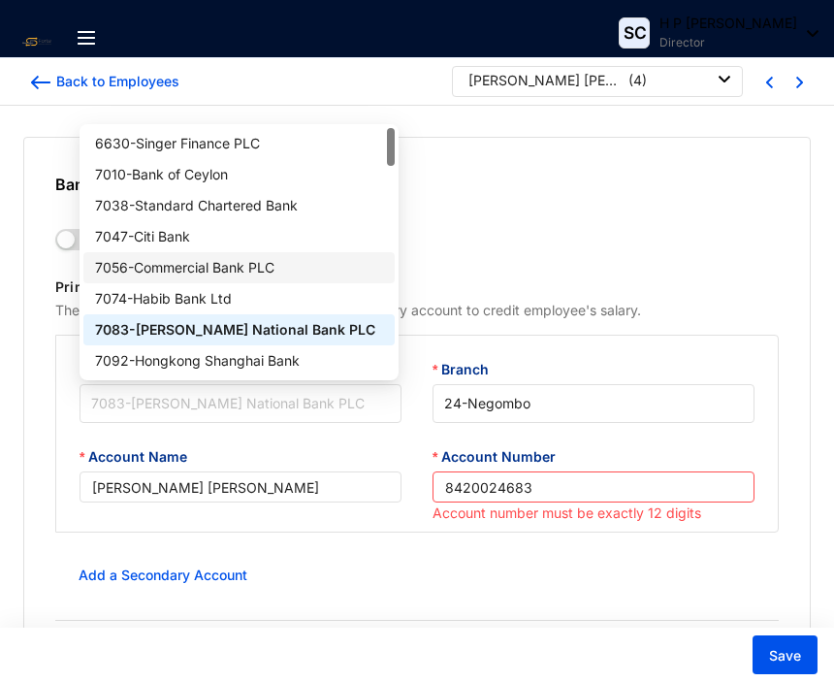
click at [261, 270] on div "7056 - Commercial Bank PLC" at bounding box center [239, 267] width 289 height 21
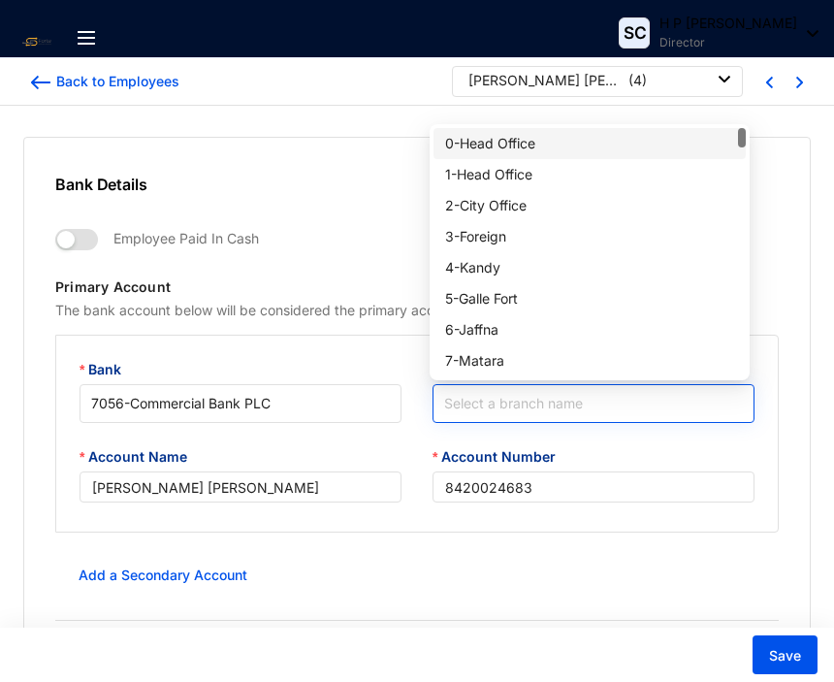
click at [482, 406] on input "Branch" at bounding box center [593, 403] width 299 height 37
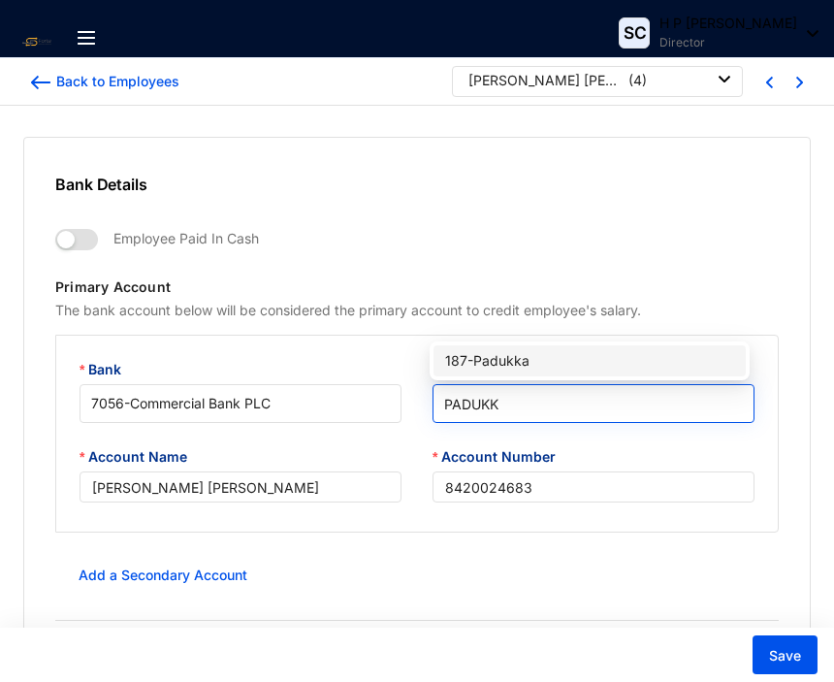
type input "PADUKKA"
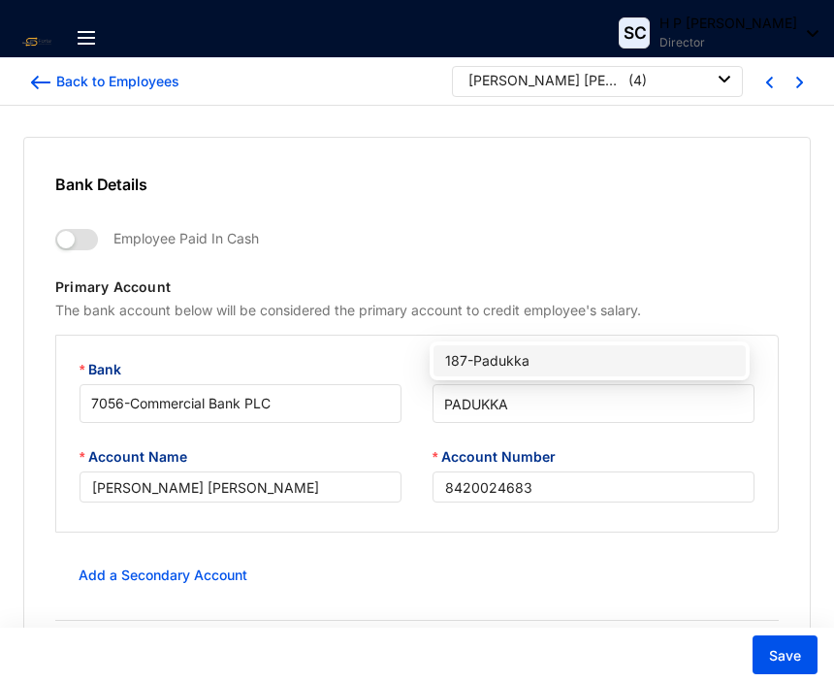
click at [522, 363] on div "187 - Padukka" at bounding box center [589, 360] width 289 height 21
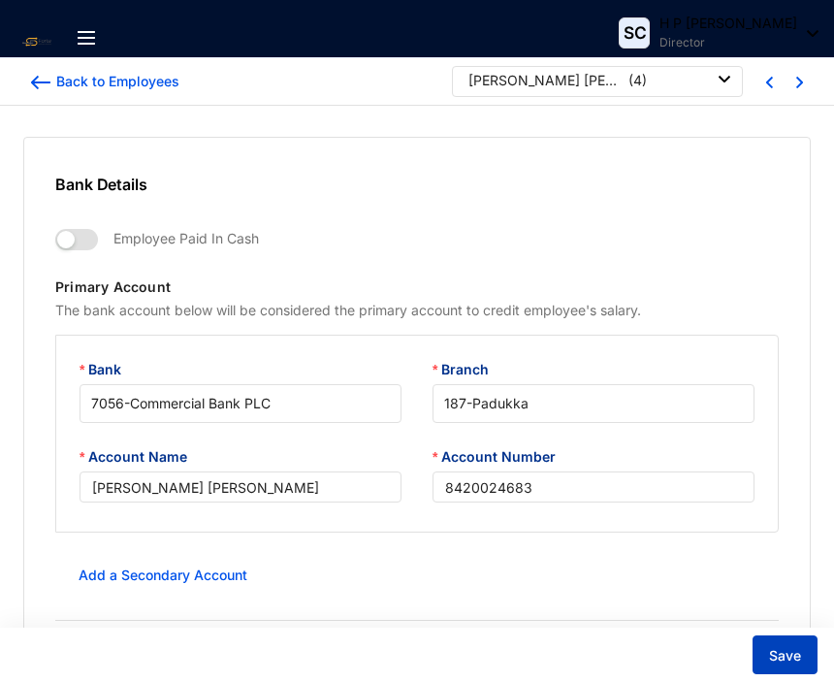
click at [784, 659] on span "Save" at bounding box center [785, 655] width 32 height 19
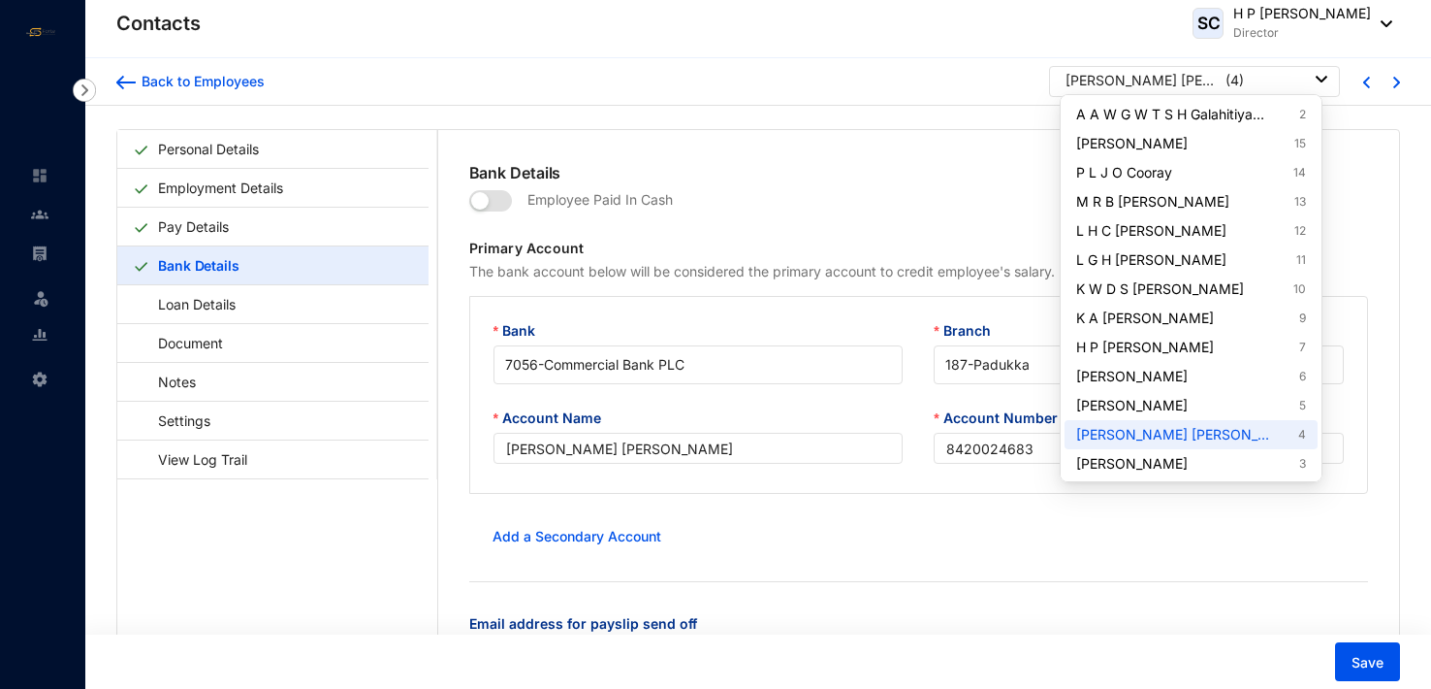
click at [1319, 77] on img at bounding box center [1322, 79] width 12 height 7
click at [1316, 77] on img at bounding box center [1322, 79] width 12 height 7
click at [1149, 464] on link "C R Wedage 3" at bounding box center [1190, 463] width 229 height 19
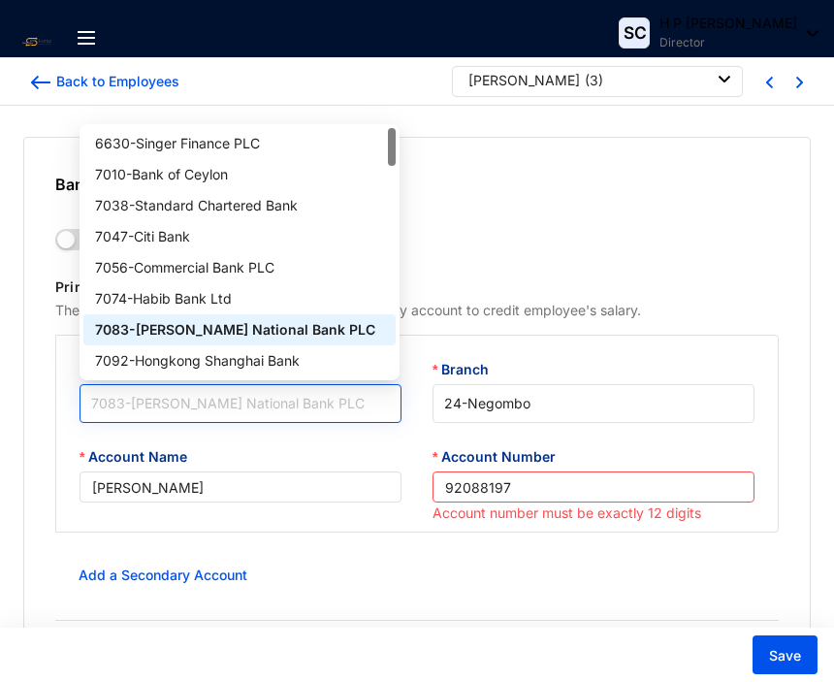
click at [296, 403] on span "7083 - Hatton National Bank PLC" at bounding box center [240, 403] width 299 height 29
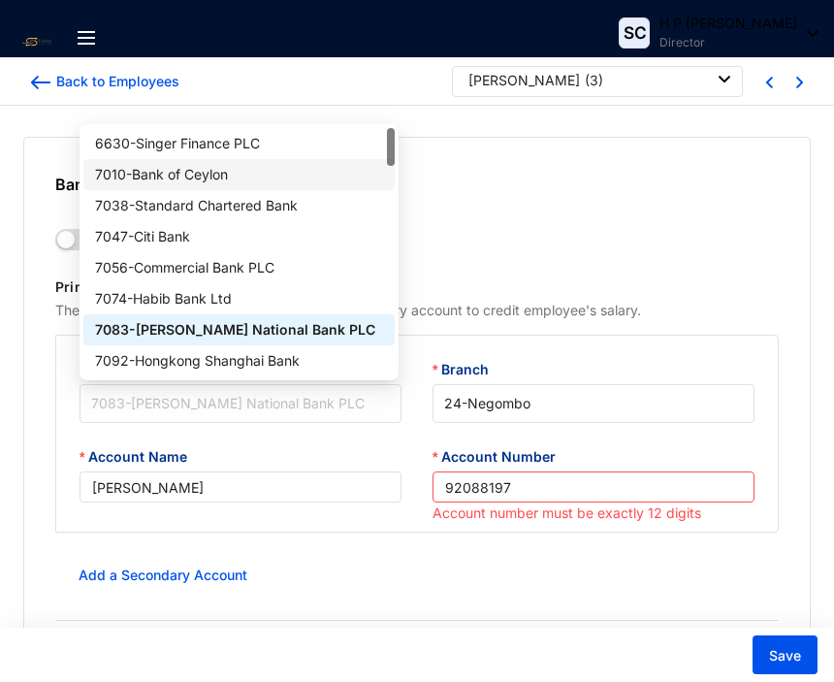
click at [238, 169] on div "7010 - Bank of Ceylon" at bounding box center [239, 174] width 289 height 21
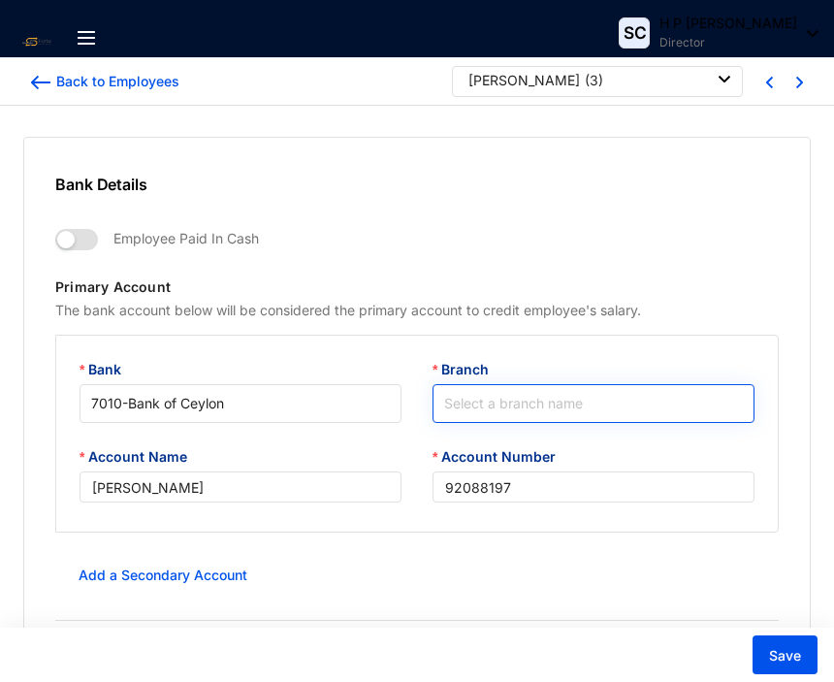
click at [538, 410] on input "Branch" at bounding box center [593, 403] width 299 height 37
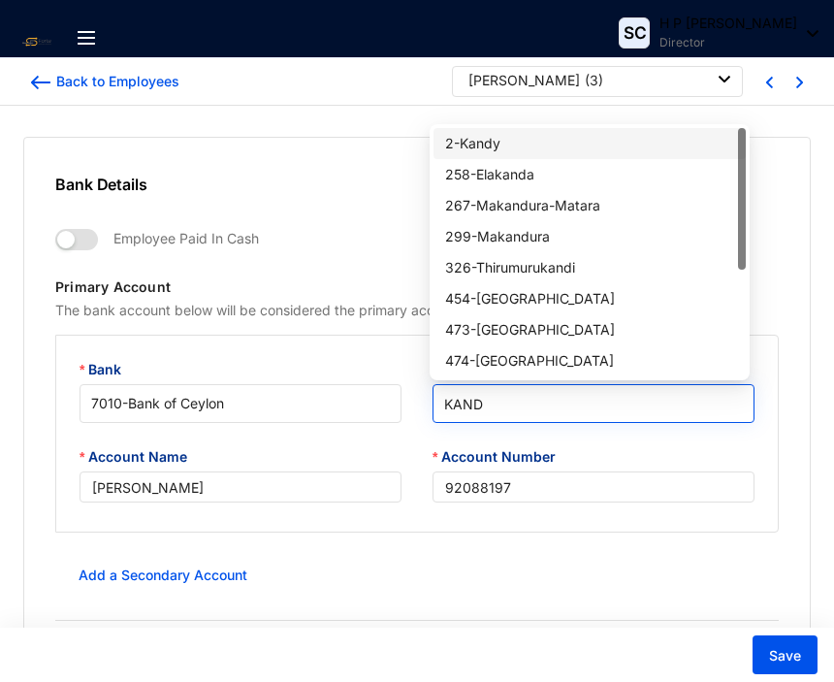
type input "KANDY"
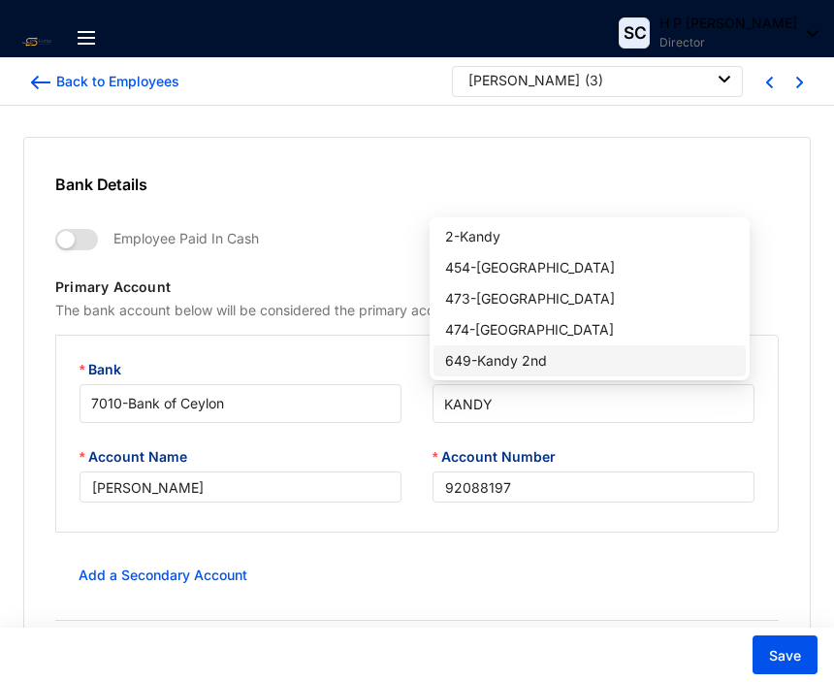
click at [531, 360] on div "649 - Kandy 2nd" at bounding box center [589, 360] width 289 height 21
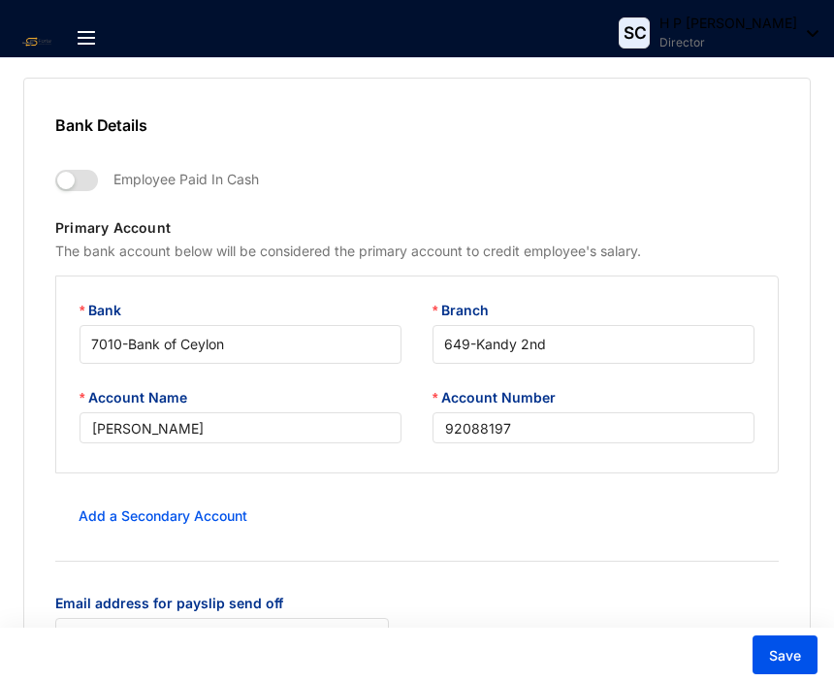
scroll to position [186, 0]
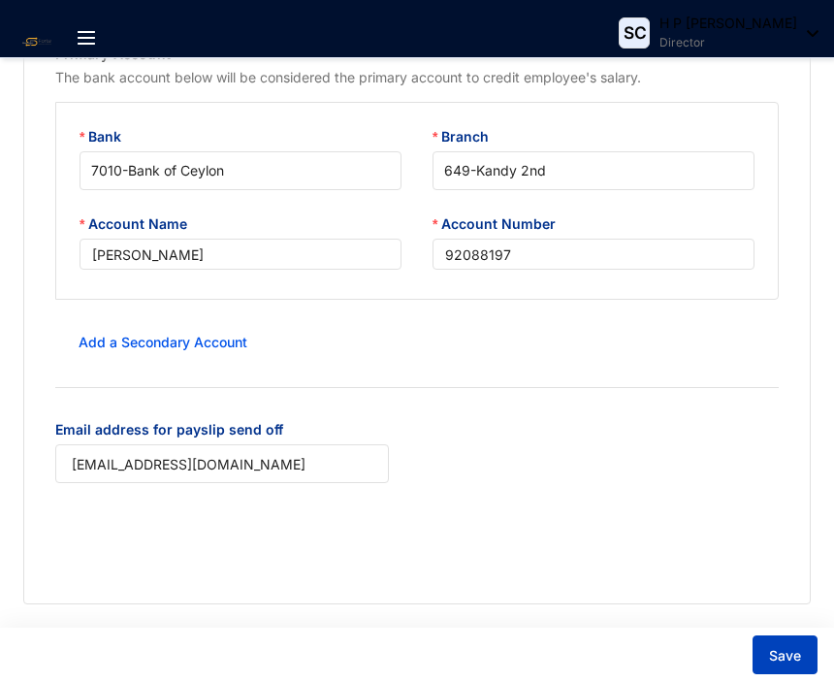
click at [792, 655] on span "Save" at bounding box center [785, 655] width 32 height 19
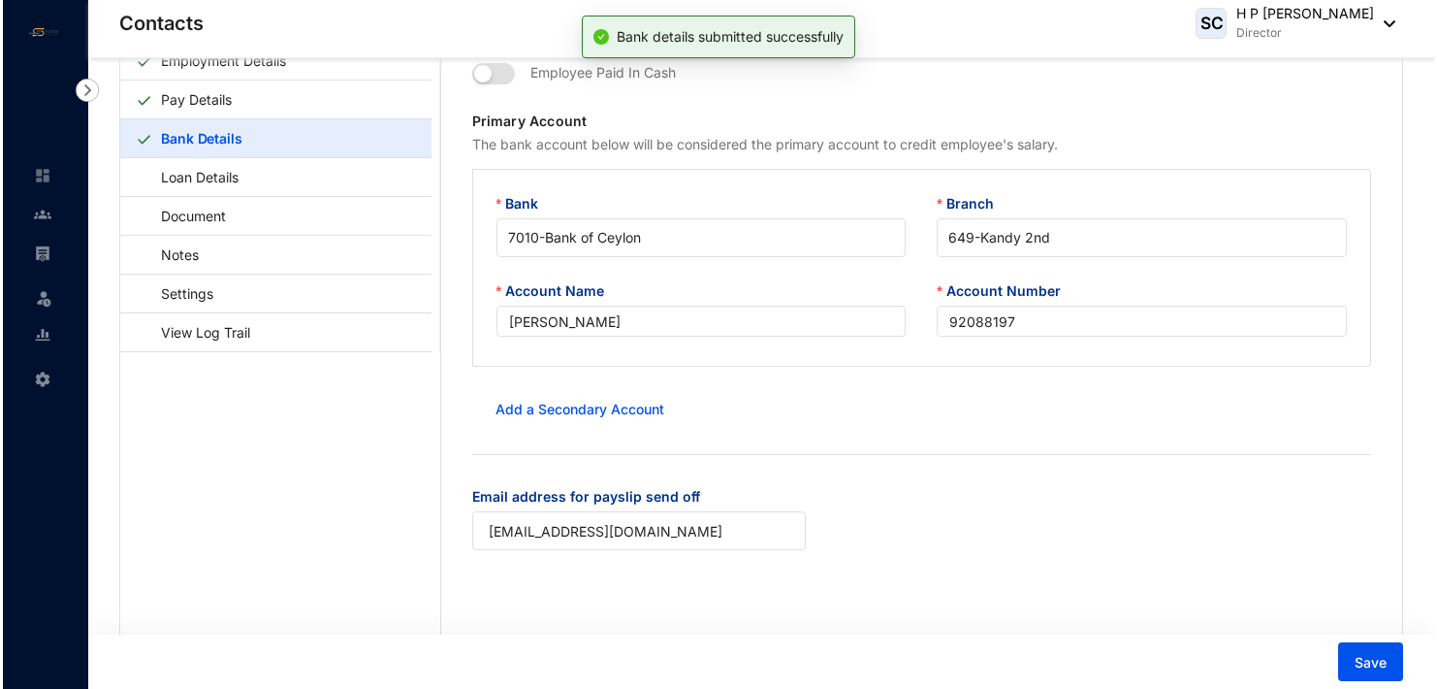
scroll to position [0, 0]
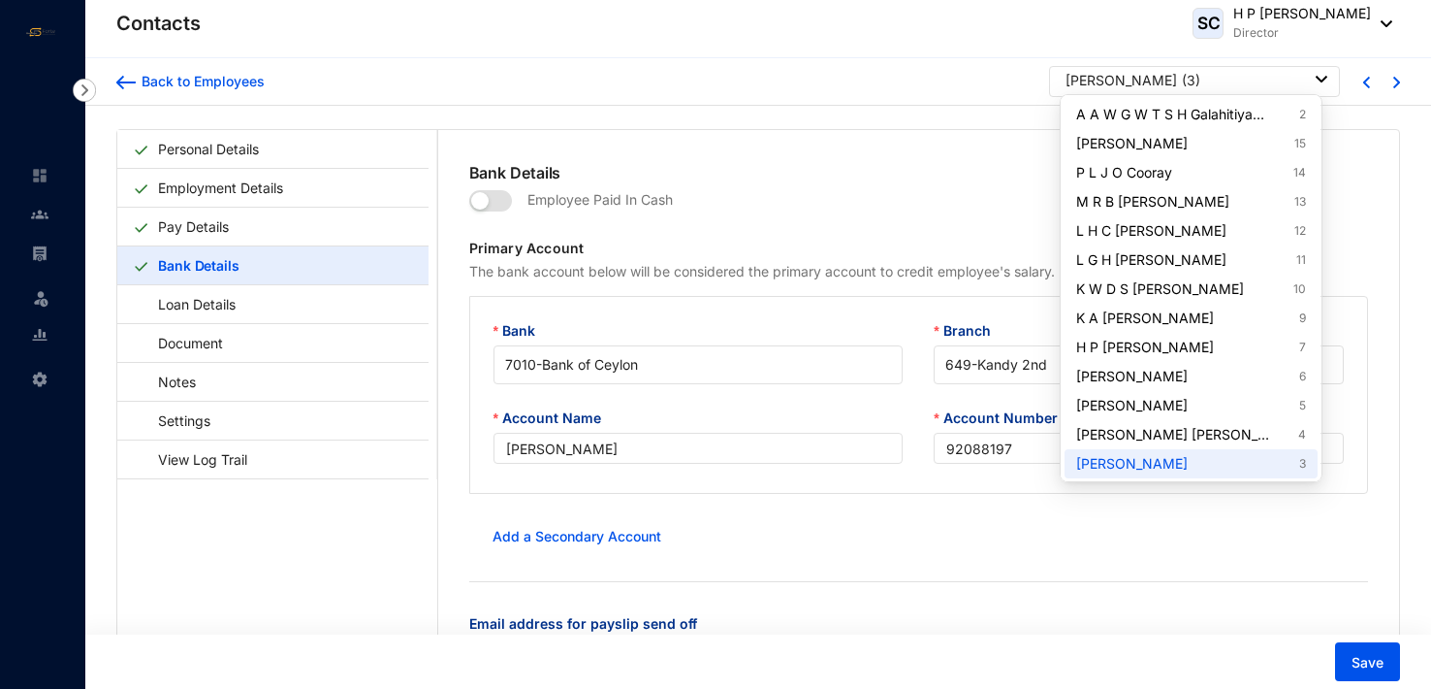
click at [1320, 80] on img at bounding box center [1322, 79] width 12 height 7
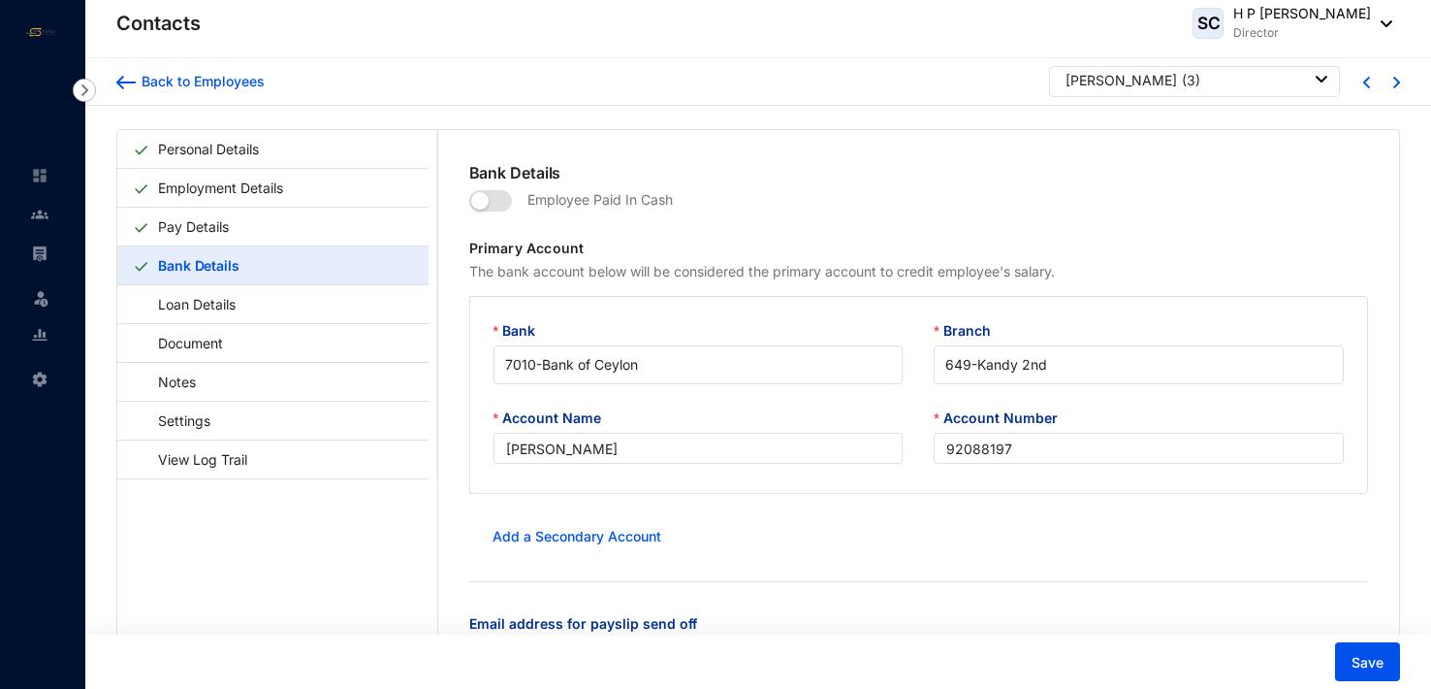
click at [1319, 80] on img at bounding box center [1322, 79] width 12 height 7
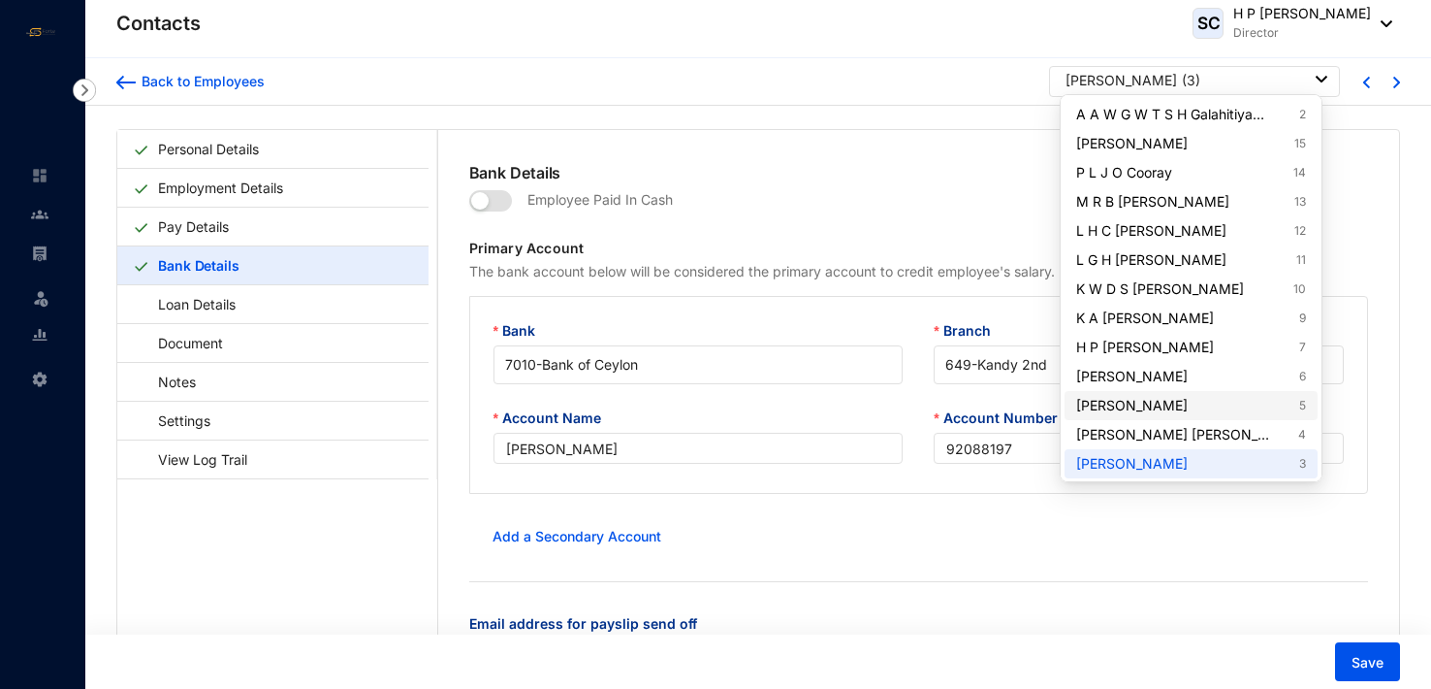
click at [1177, 409] on link "G H Darshi Buddhini 5" at bounding box center [1190, 405] width 229 height 19
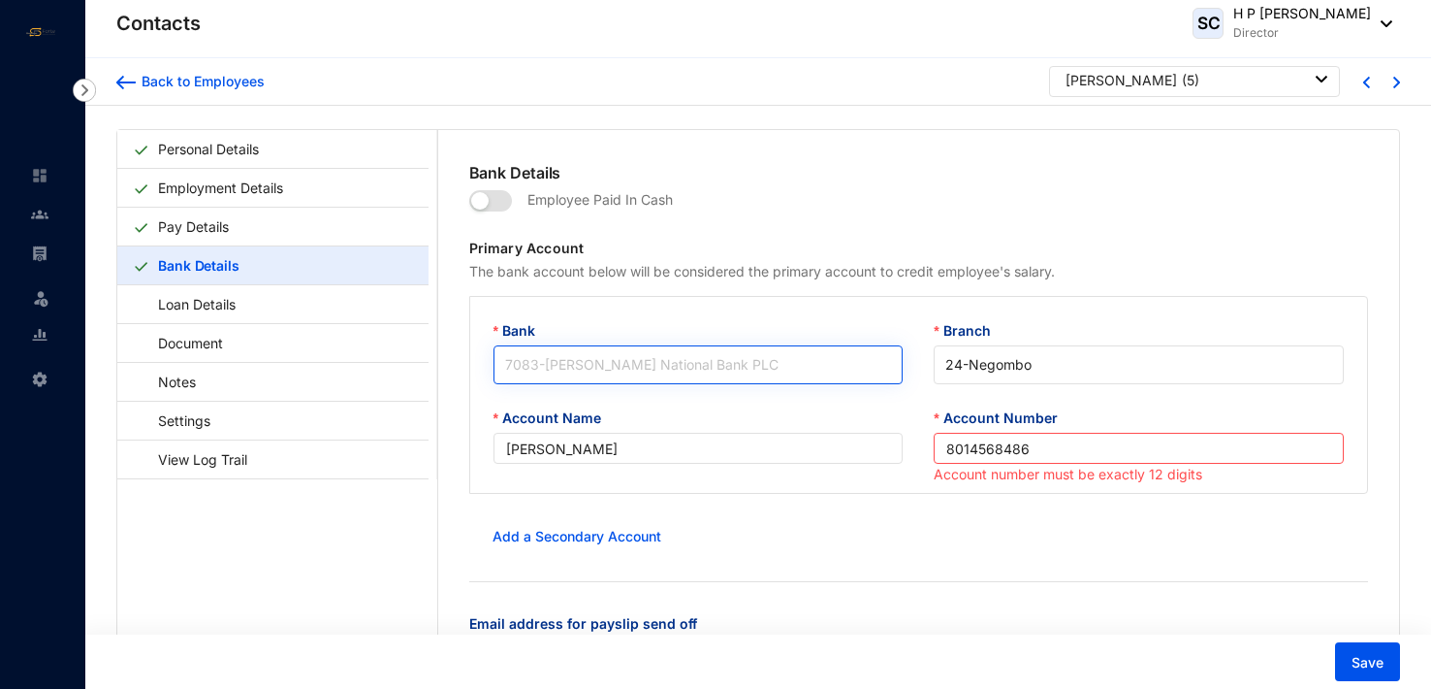
click at [738, 362] on span "7083 - Hatton National Bank PLC" at bounding box center [698, 364] width 387 height 29
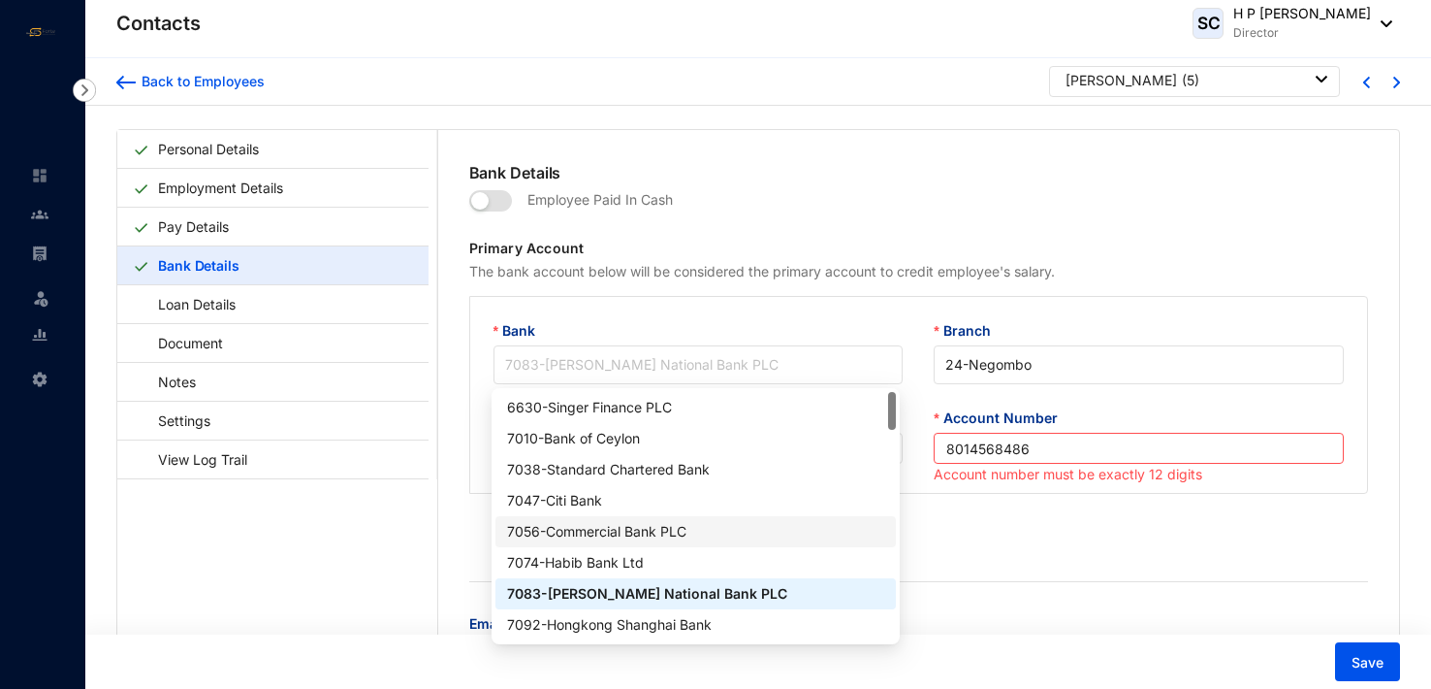
click at [653, 525] on div "7056 - Commercial Bank PLC" at bounding box center [695, 531] width 377 height 21
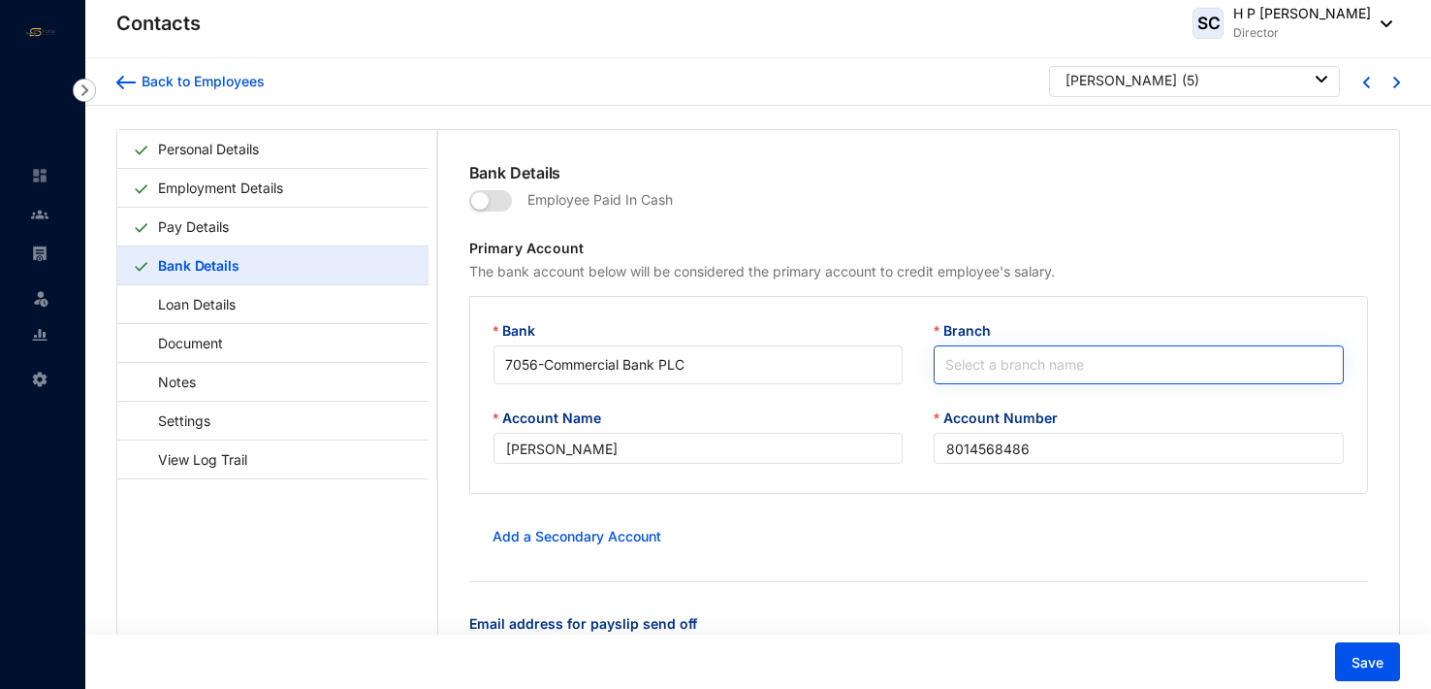
click at [971, 359] on input "Branch" at bounding box center [1139, 364] width 387 height 37
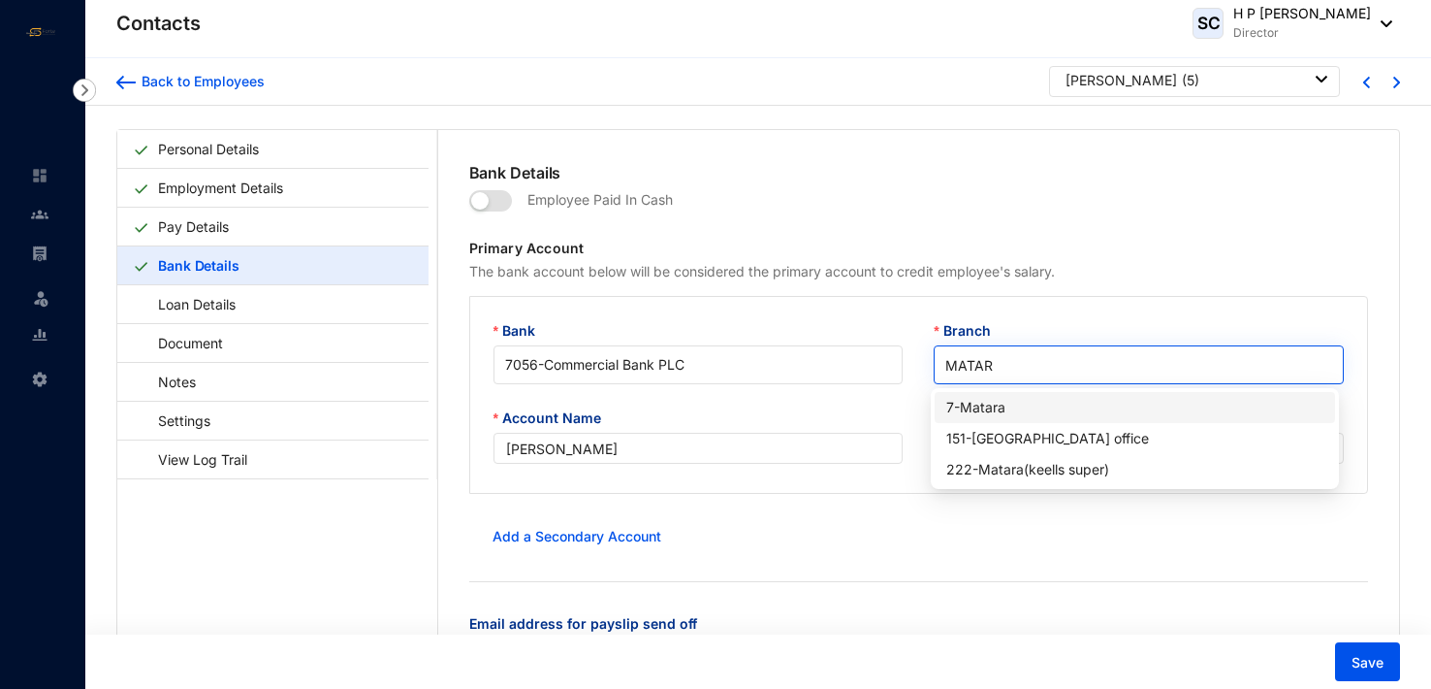
type input "MATARA"
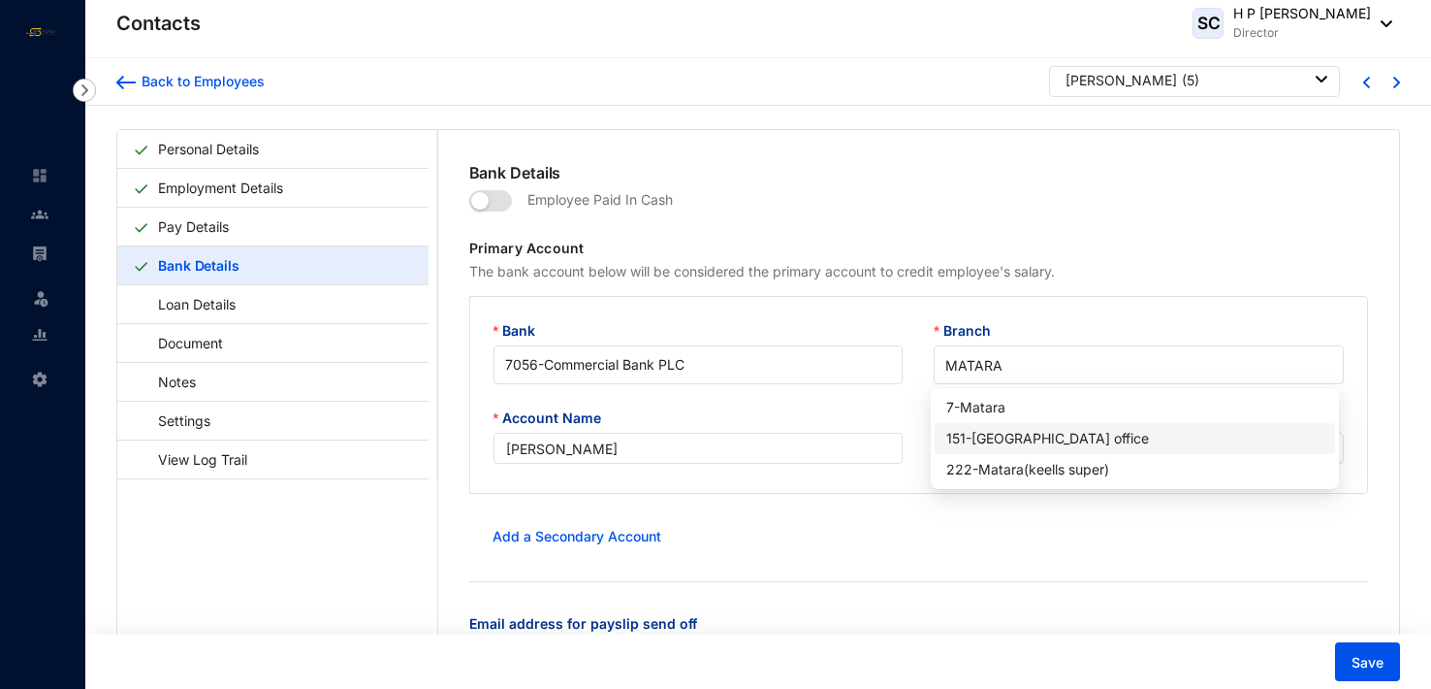
click at [1036, 437] on div "151 - Matara City office" at bounding box center [1135, 438] width 377 height 21
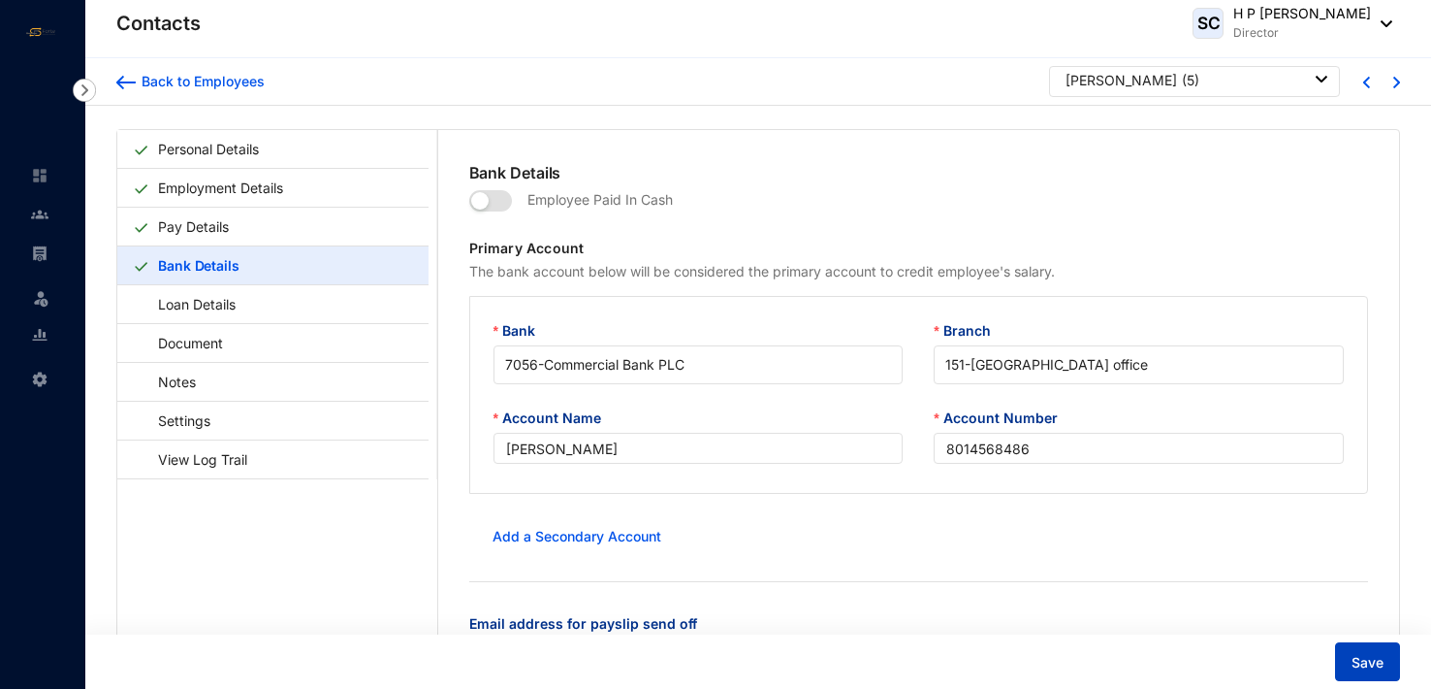
click at [1369, 664] on span "Save" at bounding box center [1368, 662] width 32 height 19
click at [167, 83] on div "Back to Employees" at bounding box center [200, 81] width 129 height 19
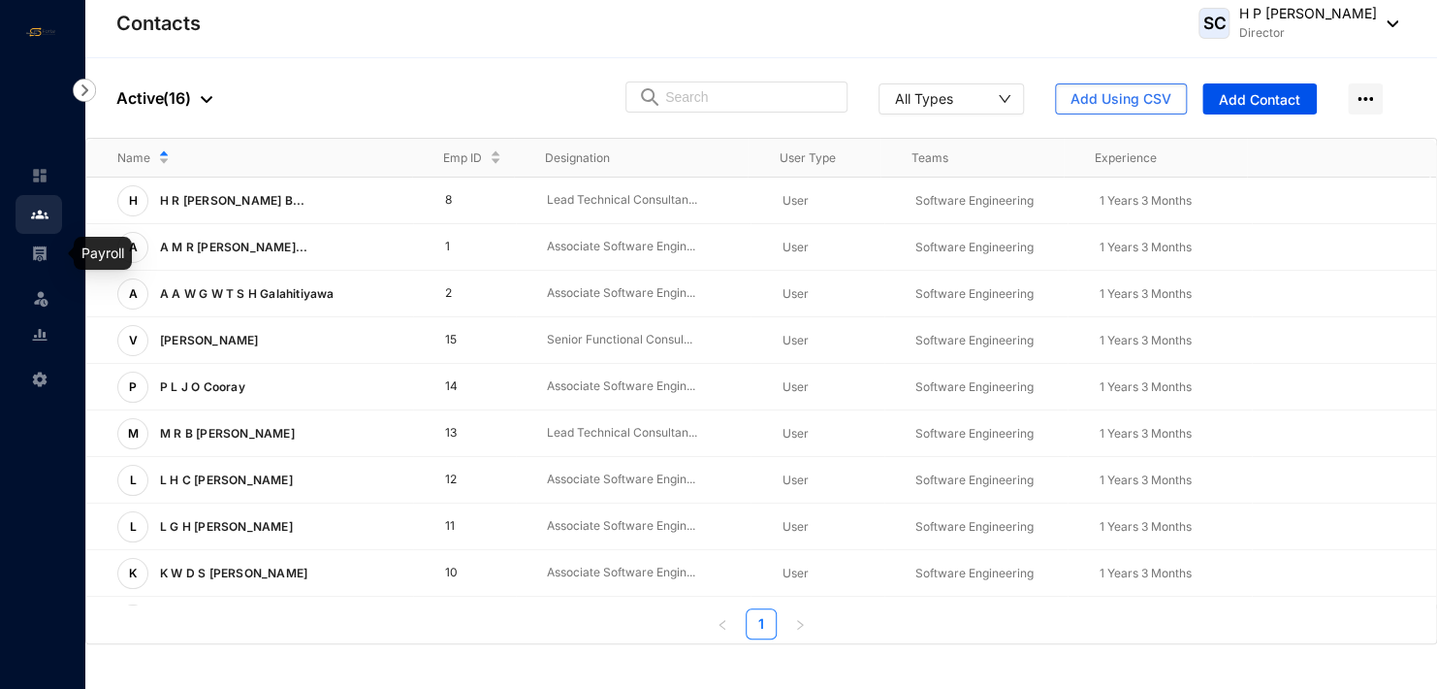
click at [44, 246] on img at bounding box center [39, 252] width 17 height 17
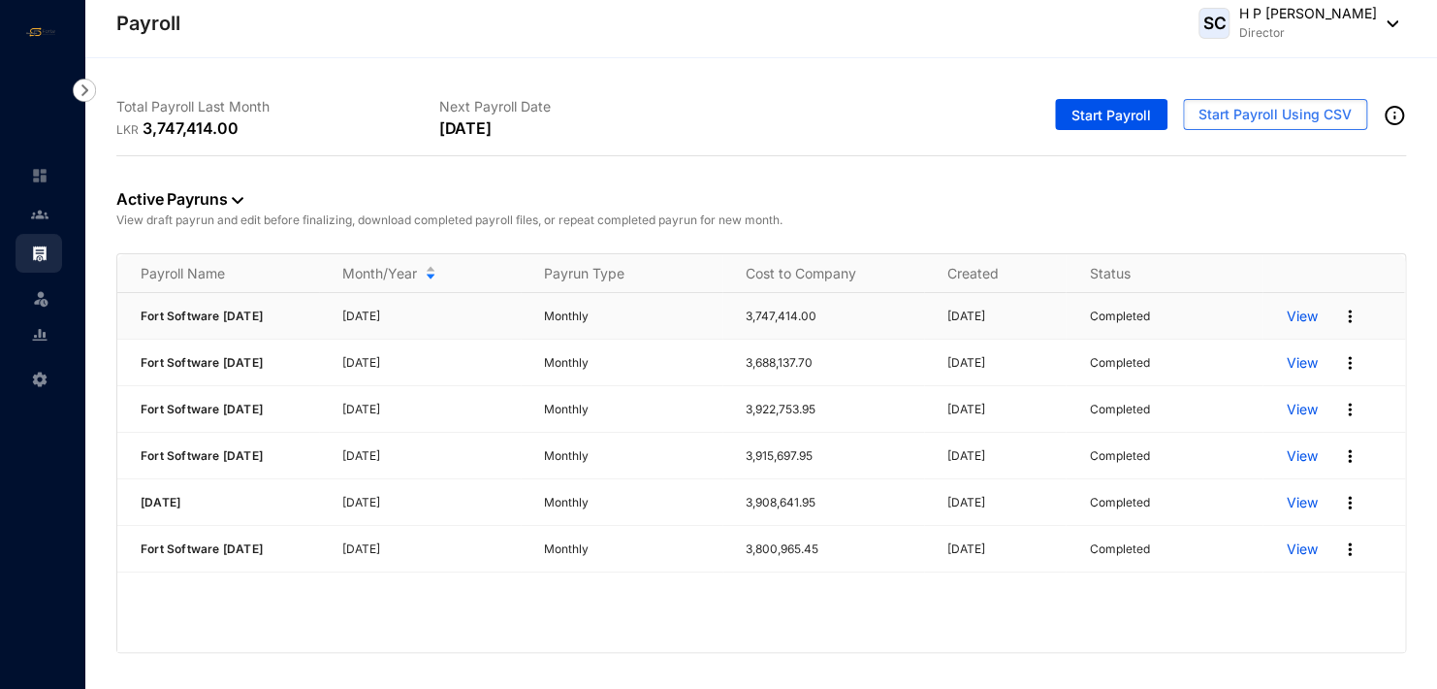
click at [1304, 315] on p "View" at bounding box center [1301, 315] width 31 height 19
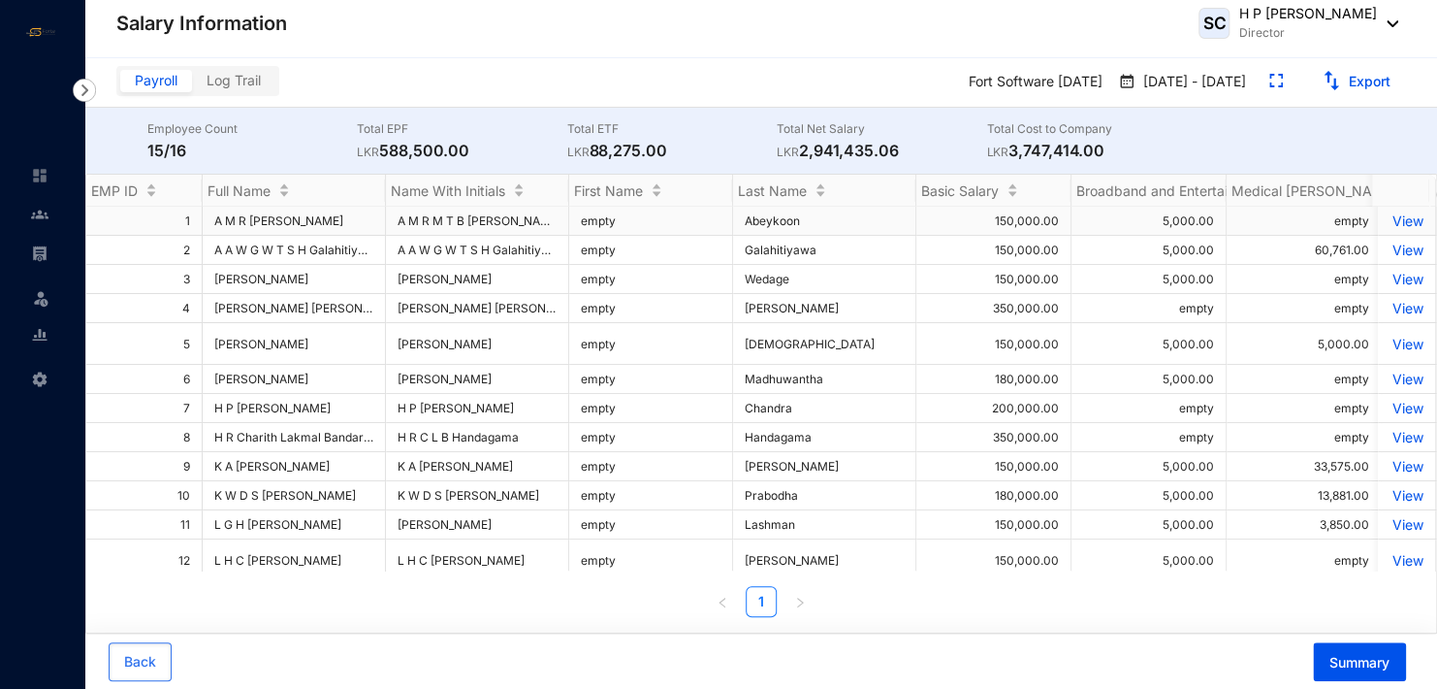
click at [1398, 225] on p "View" at bounding box center [1407, 220] width 34 height 16
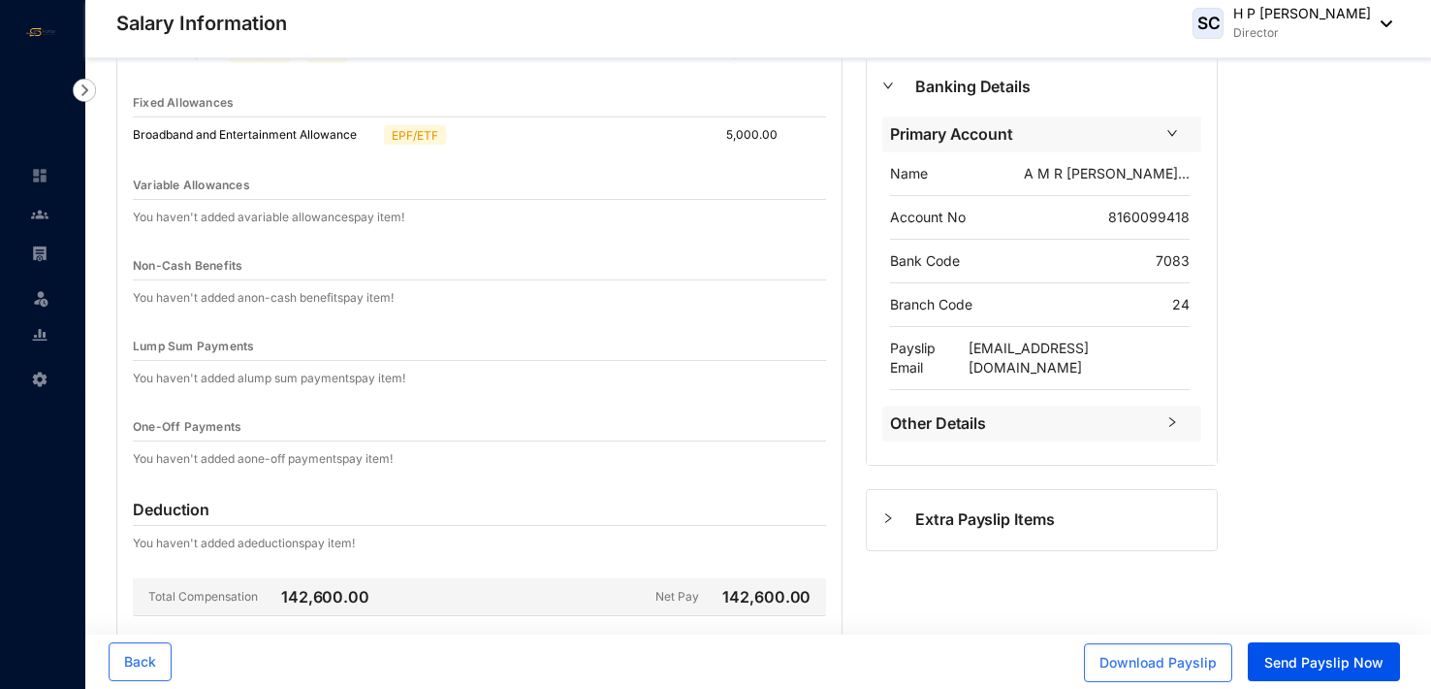
scroll to position [194, 0]
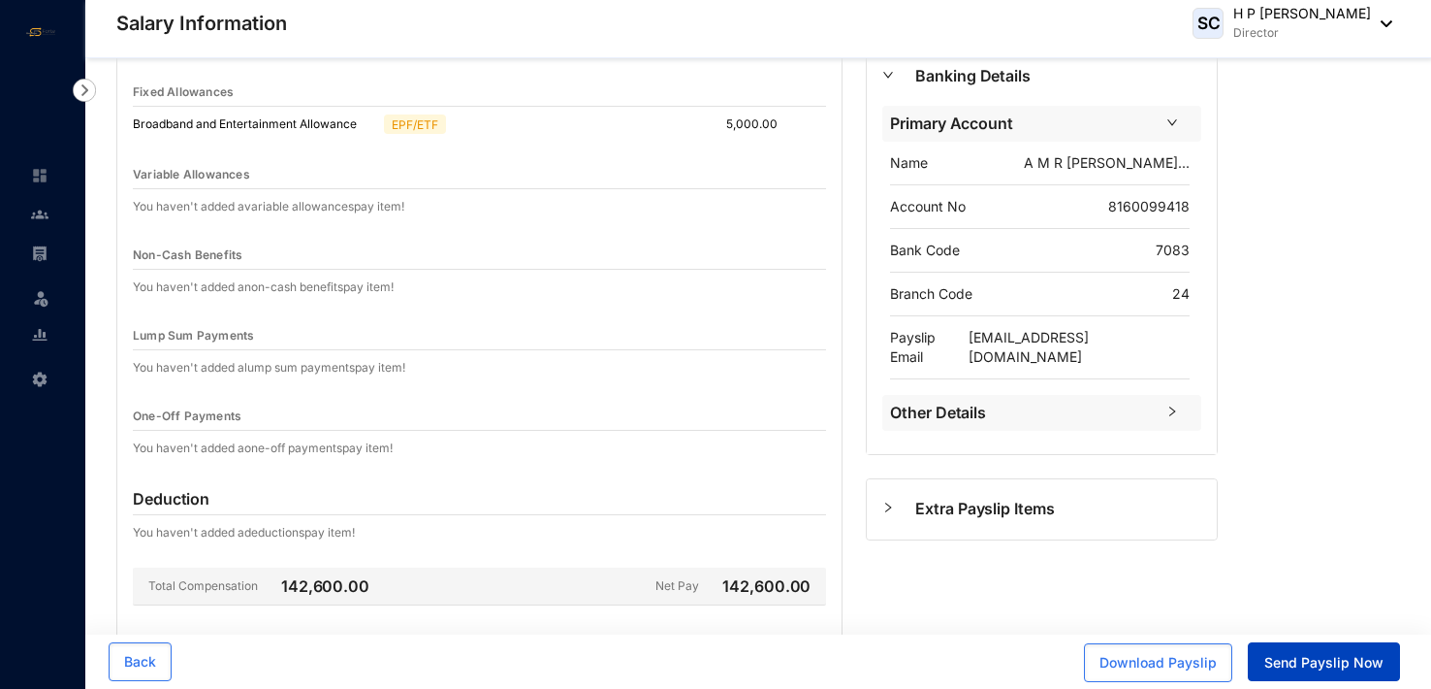
click at [1320, 662] on span "Send Payslip Now" at bounding box center [1324, 662] width 119 height 19
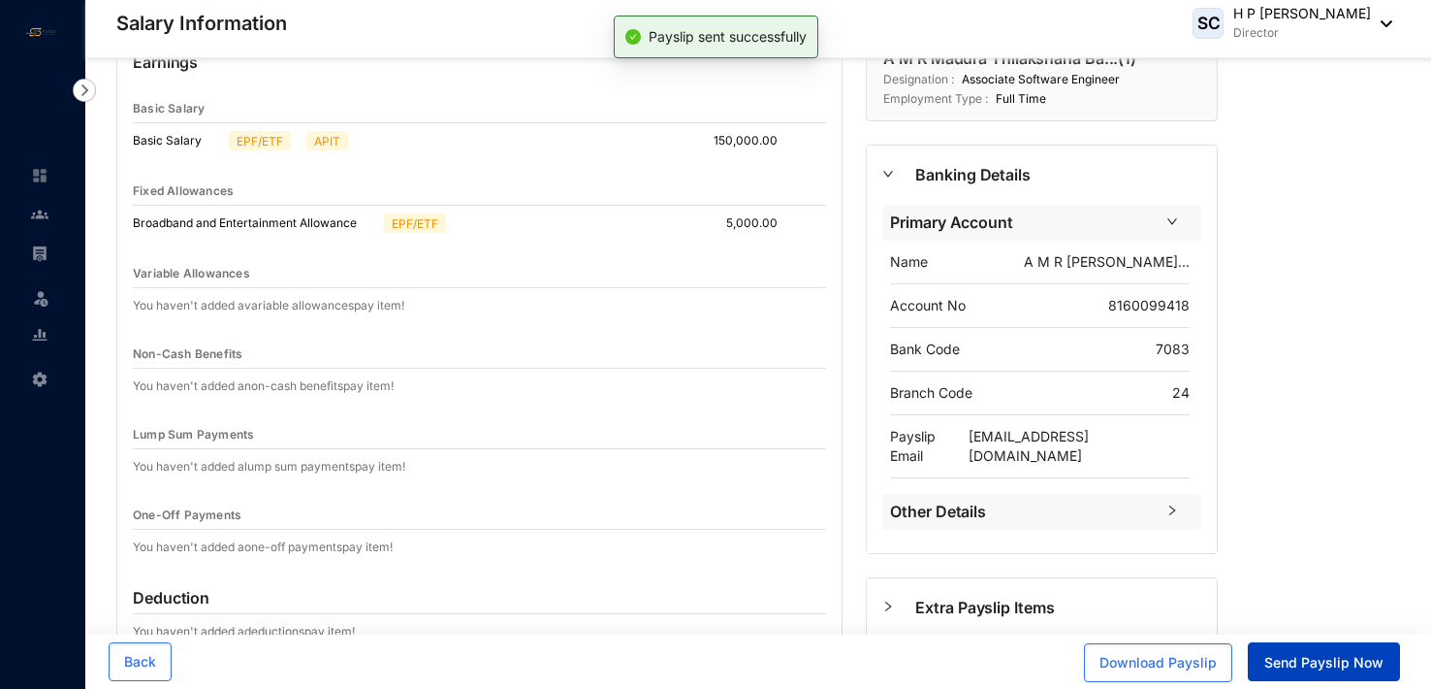
scroll to position [0, 0]
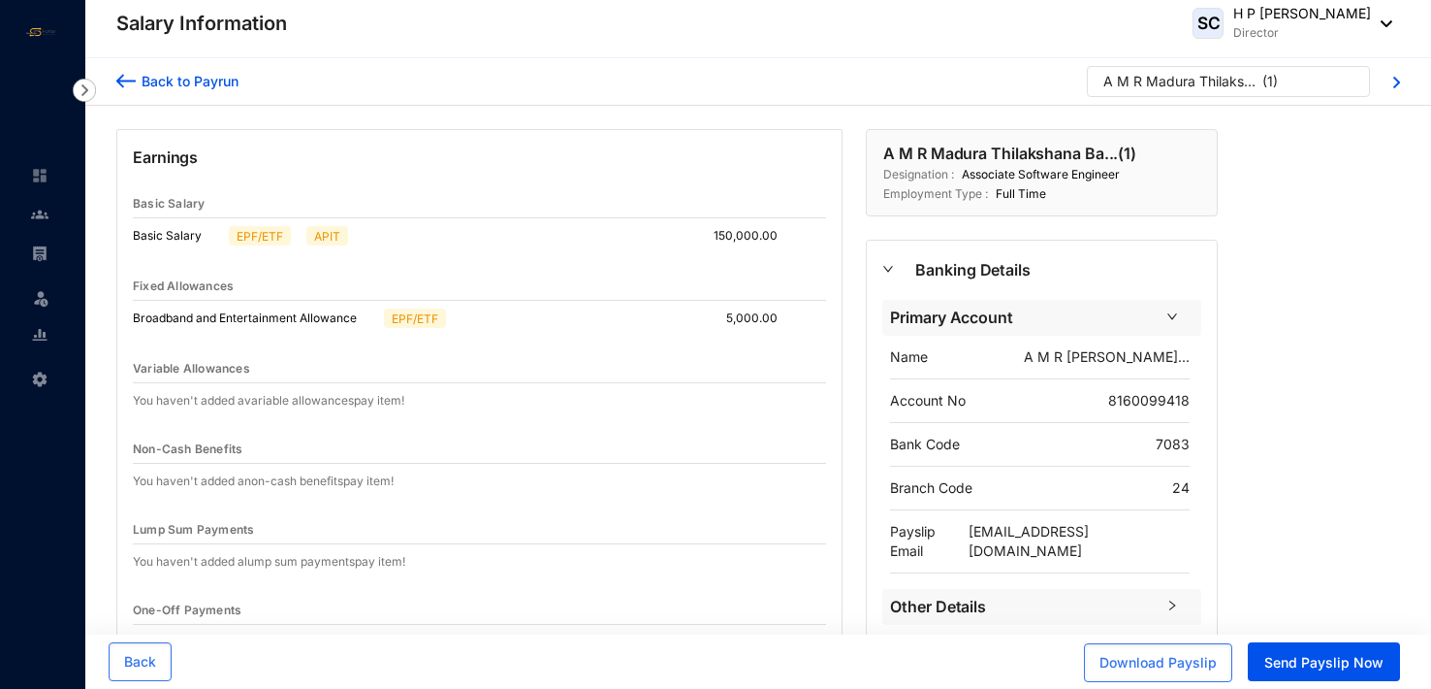
click at [118, 80] on img at bounding box center [125, 81] width 19 height 20
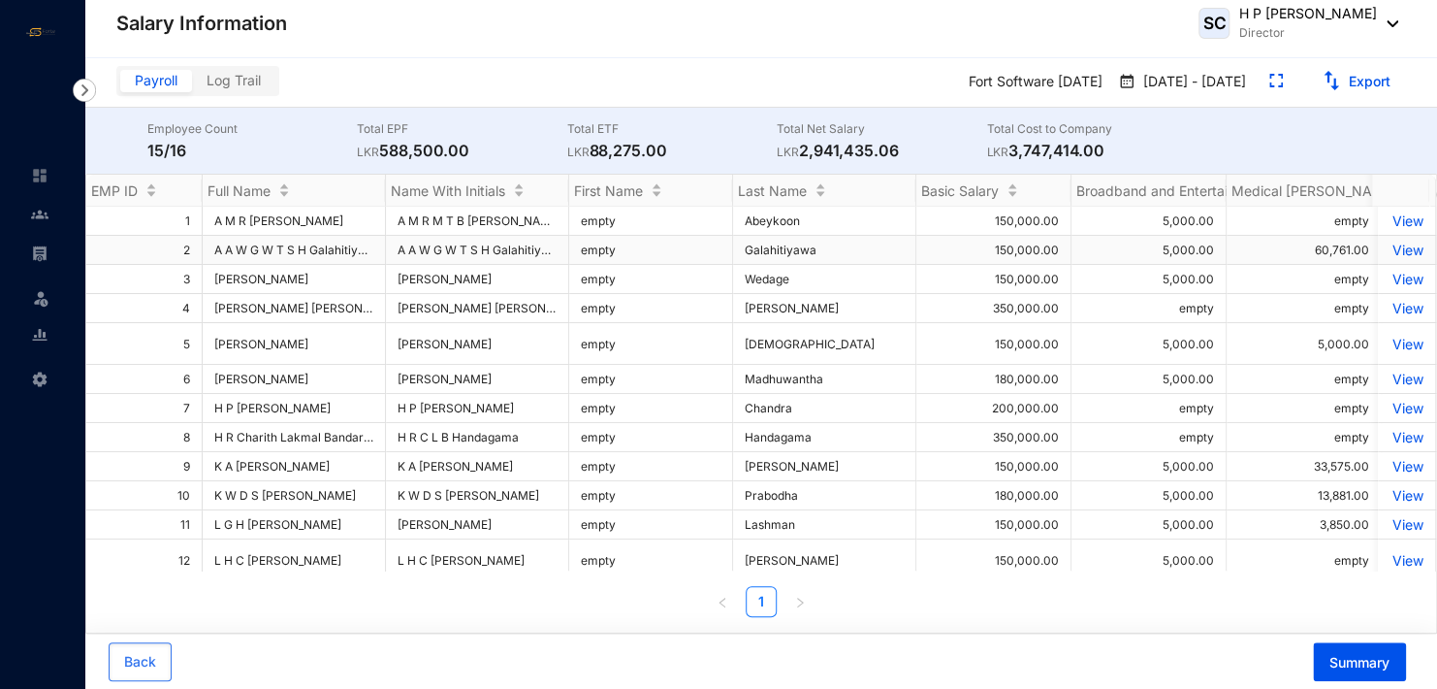
click at [1392, 258] on p "View" at bounding box center [1407, 249] width 34 height 16
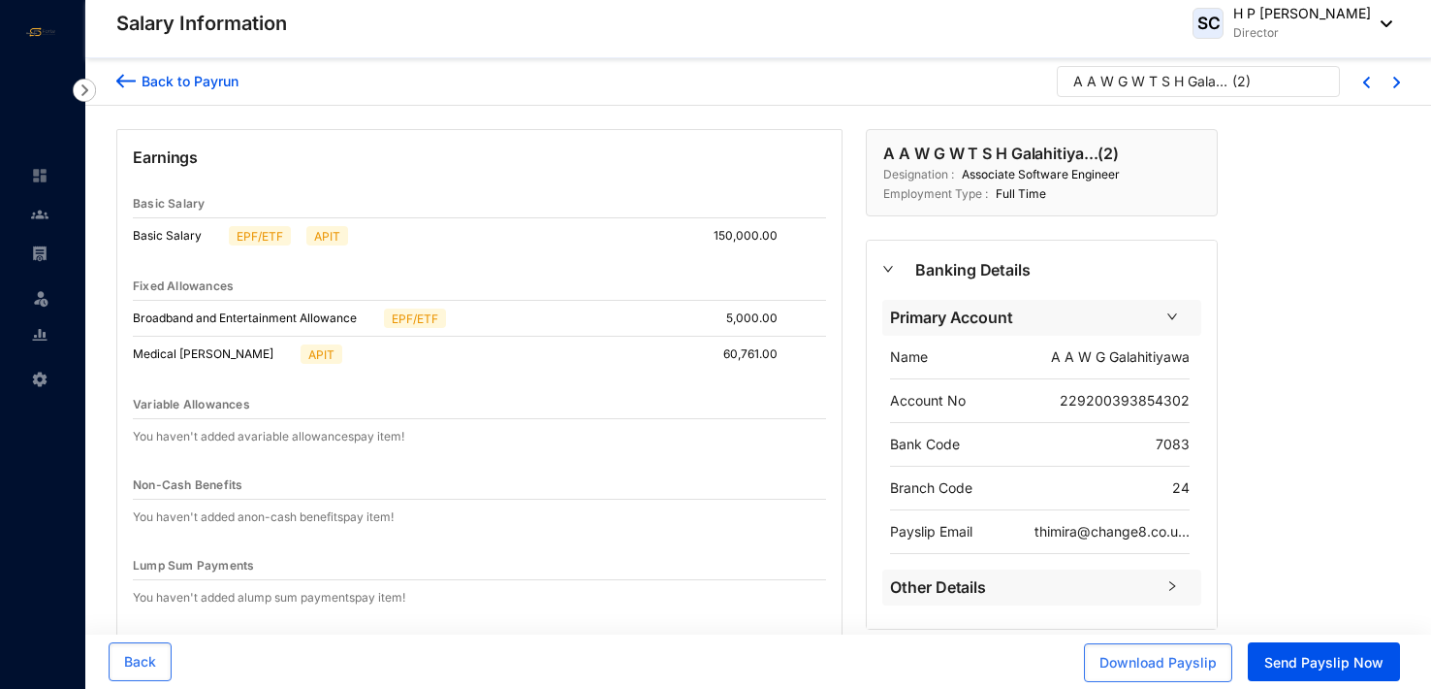
scroll to position [97, 0]
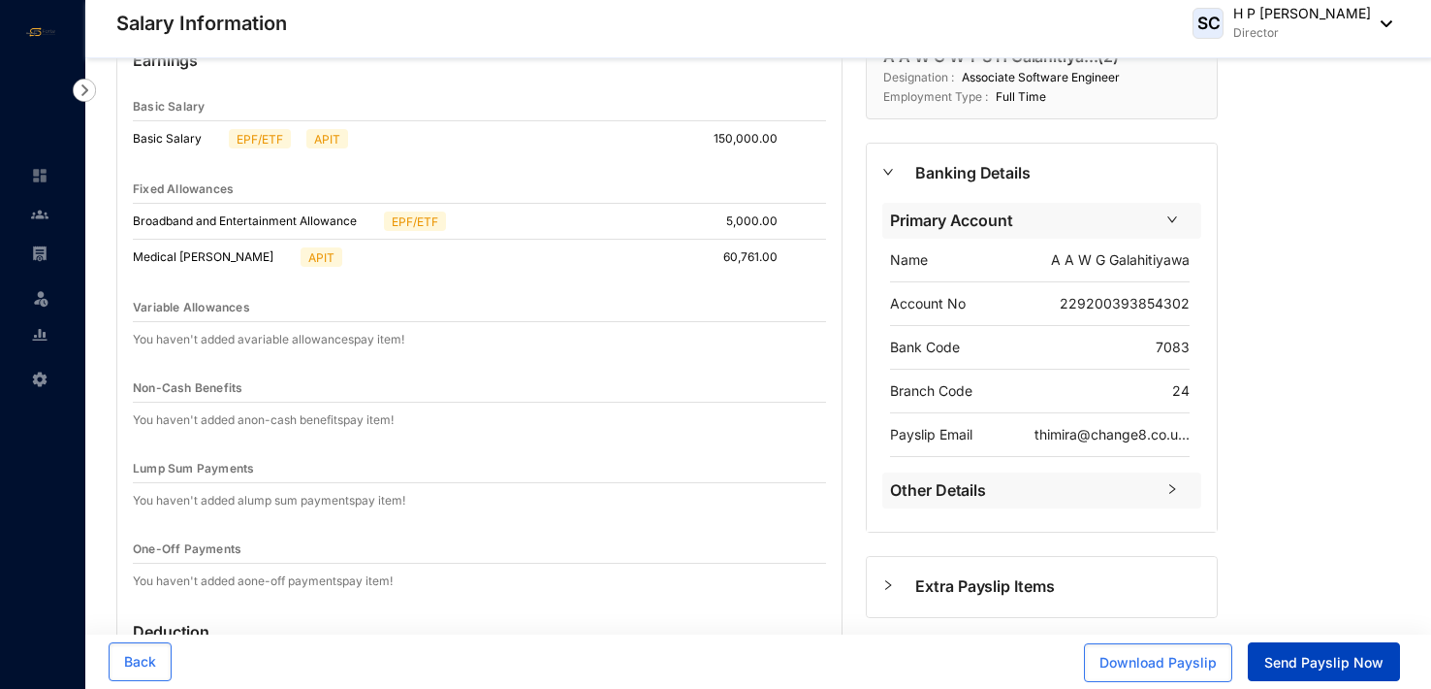
click at [1336, 665] on span "Send Payslip Now" at bounding box center [1324, 662] width 119 height 19
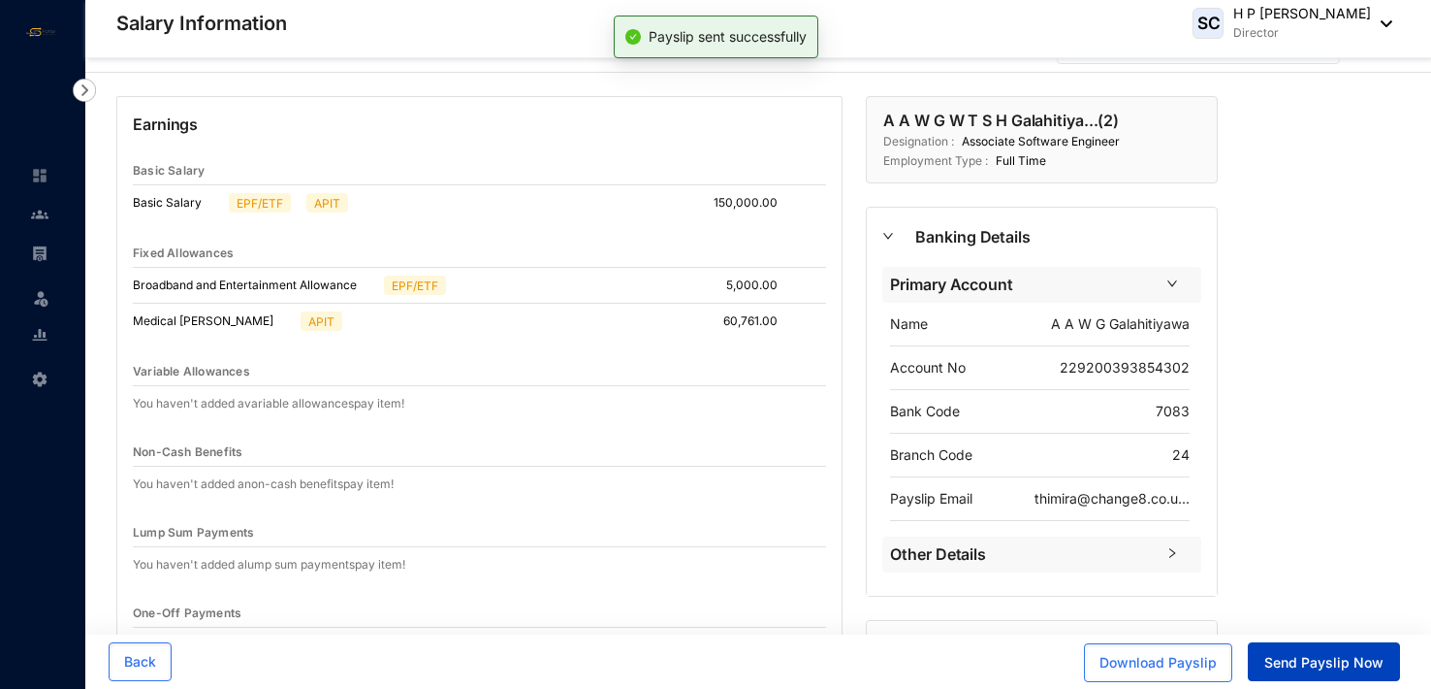
scroll to position [0, 0]
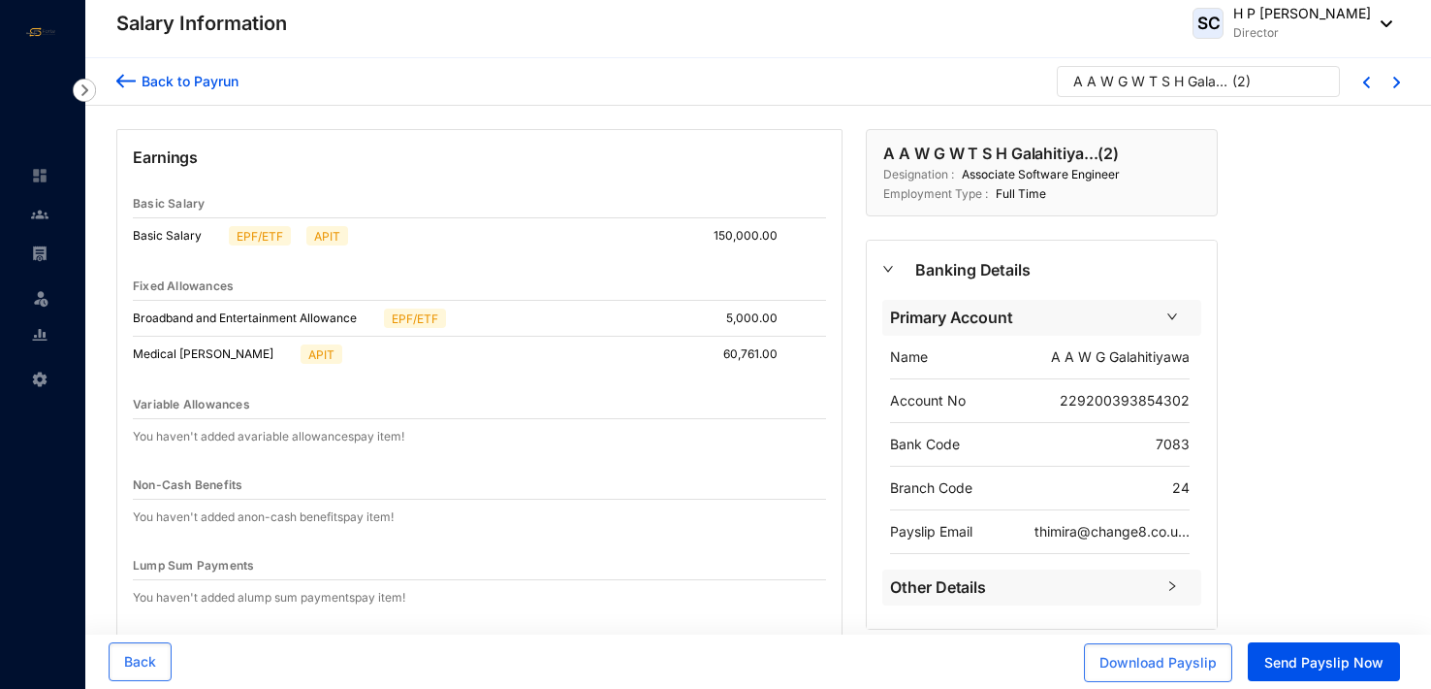
click at [119, 79] on img at bounding box center [125, 81] width 19 height 20
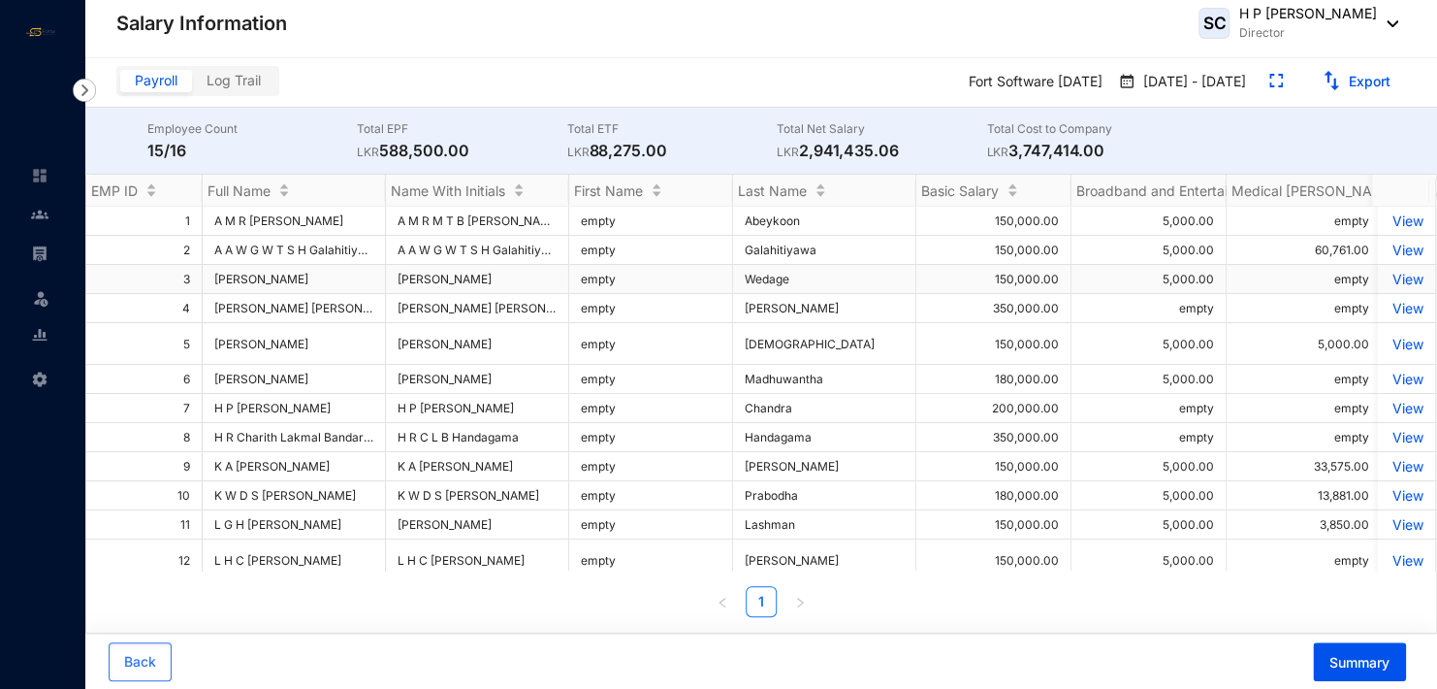
click at [1392, 287] on p "View" at bounding box center [1407, 279] width 34 height 16
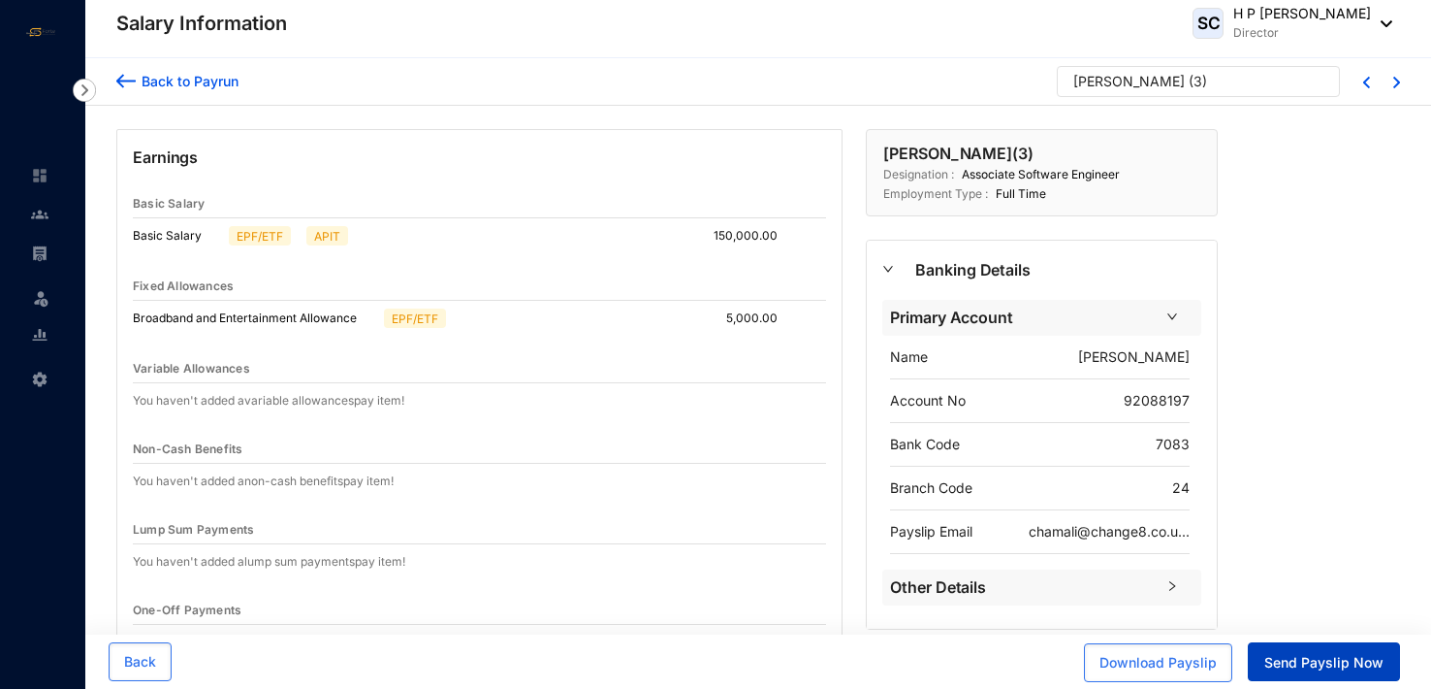
click at [1339, 661] on span "Send Payslip Now" at bounding box center [1324, 662] width 119 height 19
click at [119, 76] on img at bounding box center [125, 81] width 19 height 20
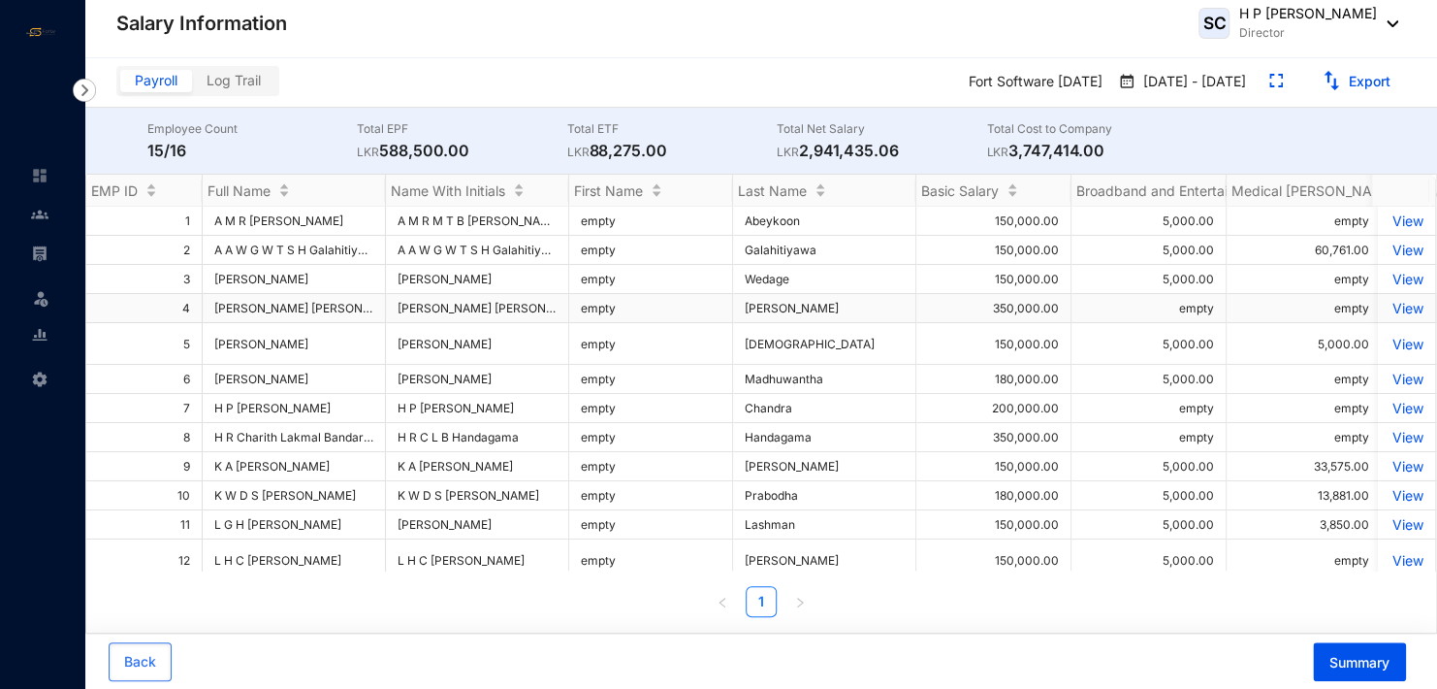
click at [1391, 316] on p "View" at bounding box center [1407, 308] width 34 height 16
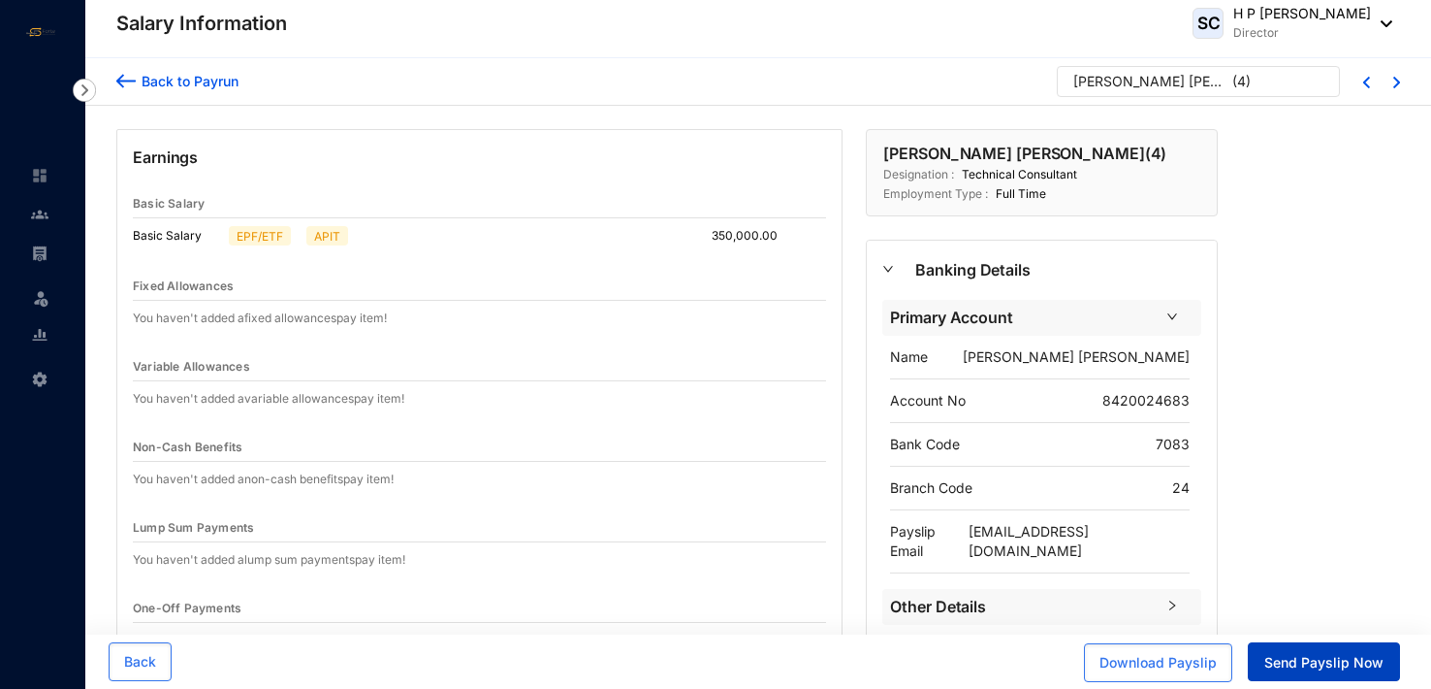
click at [1306, 659] on span "Send Payslip Now" at bounding box center [1324, 662] width 119 height 19
click at [122, 80] on img at bounding box center [125, 81] width 19 height 20
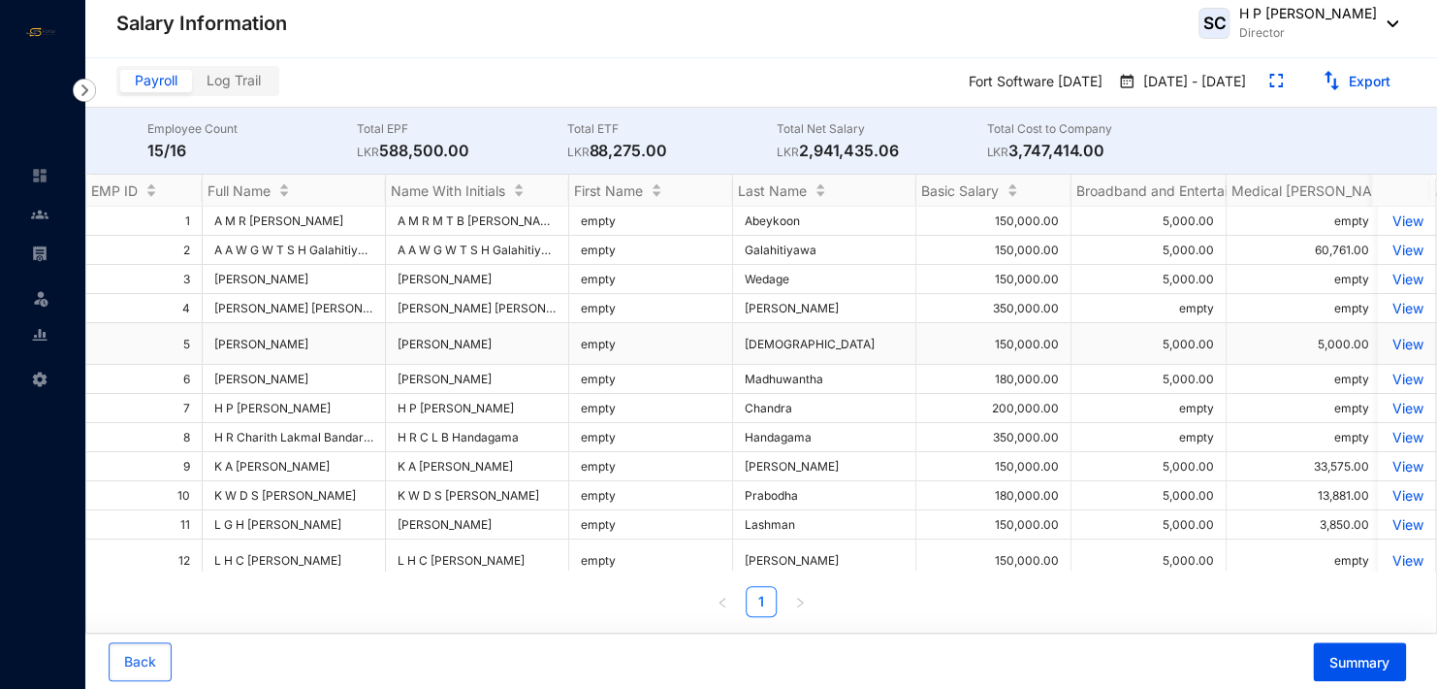
click at [1390, 352] on p "View" at bounding box center [1407, 344] width 34 height 16
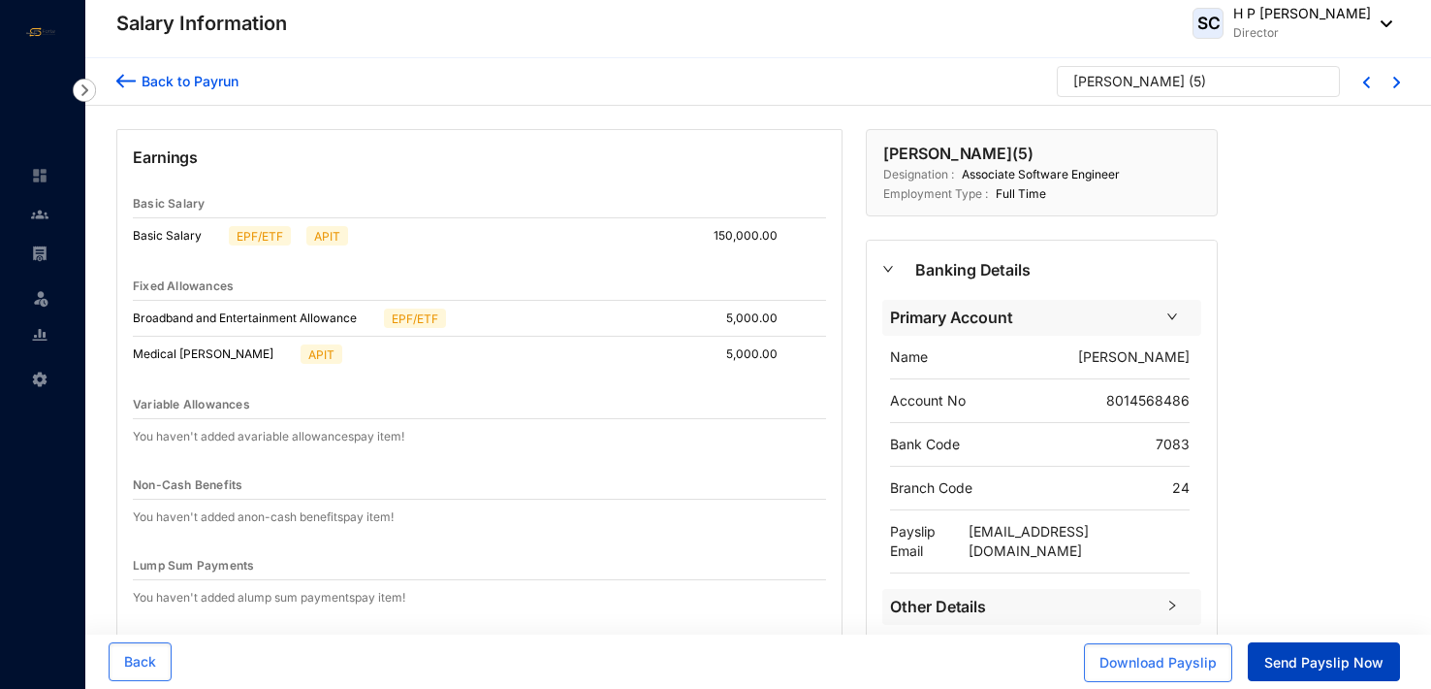
click at [1336, 663] on span "Send Payslip Now" at bounding box center [1324, 662] width 119 height 19
click at [130, 77] on img at bounding box center [125, 81] width 19 height 20
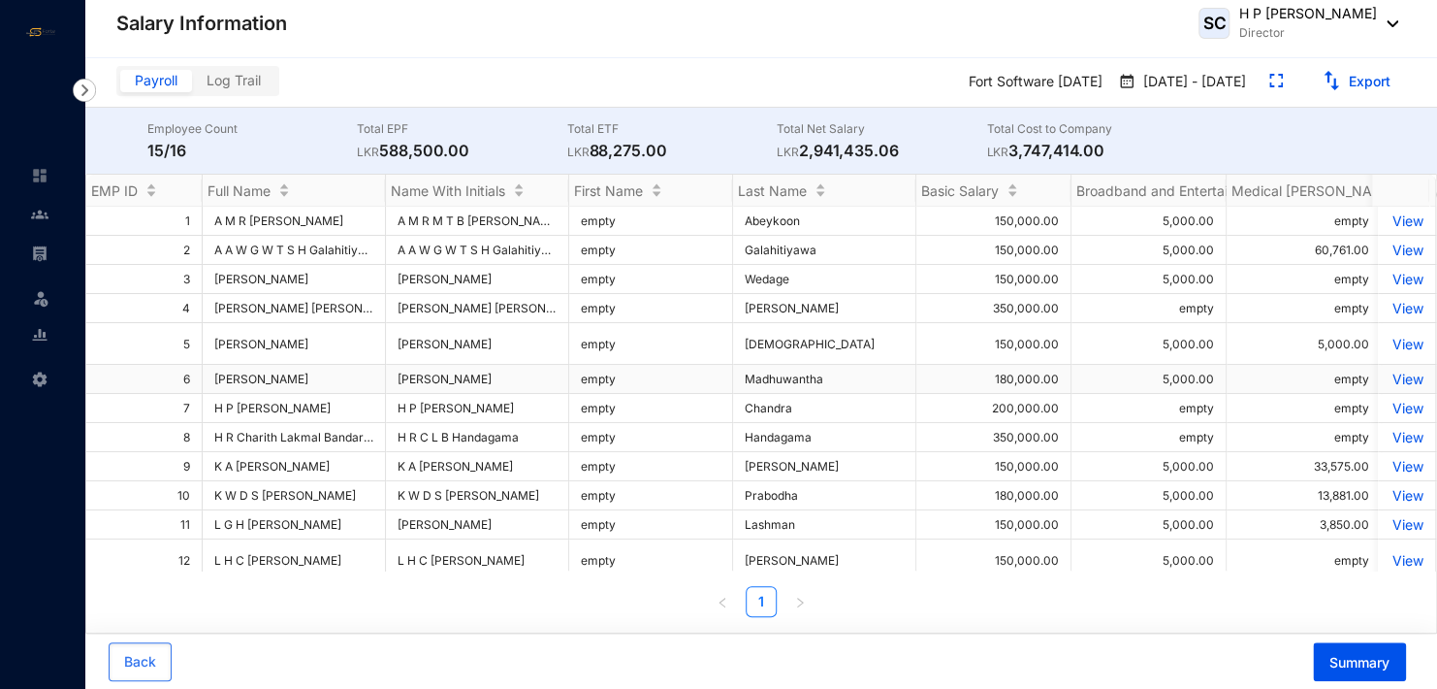
click at [1390, 387] on p "View" at bounding box center [1407, 378] width 34 height 16
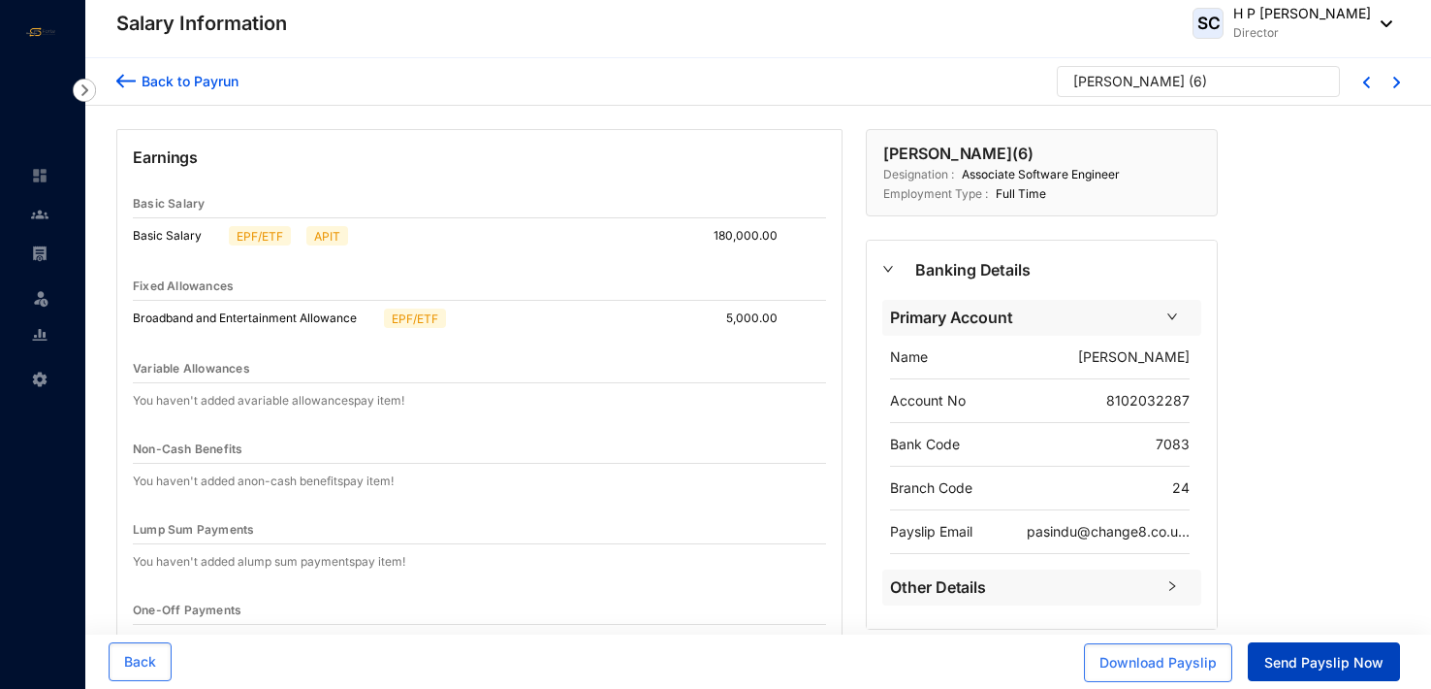
click at [1341, 655] on span "Send Payslip Now" at bounding box center [1324, 662] width 119 height 19
click at [125, 81] on img at bounding box center [125, 81] width 19 height 20
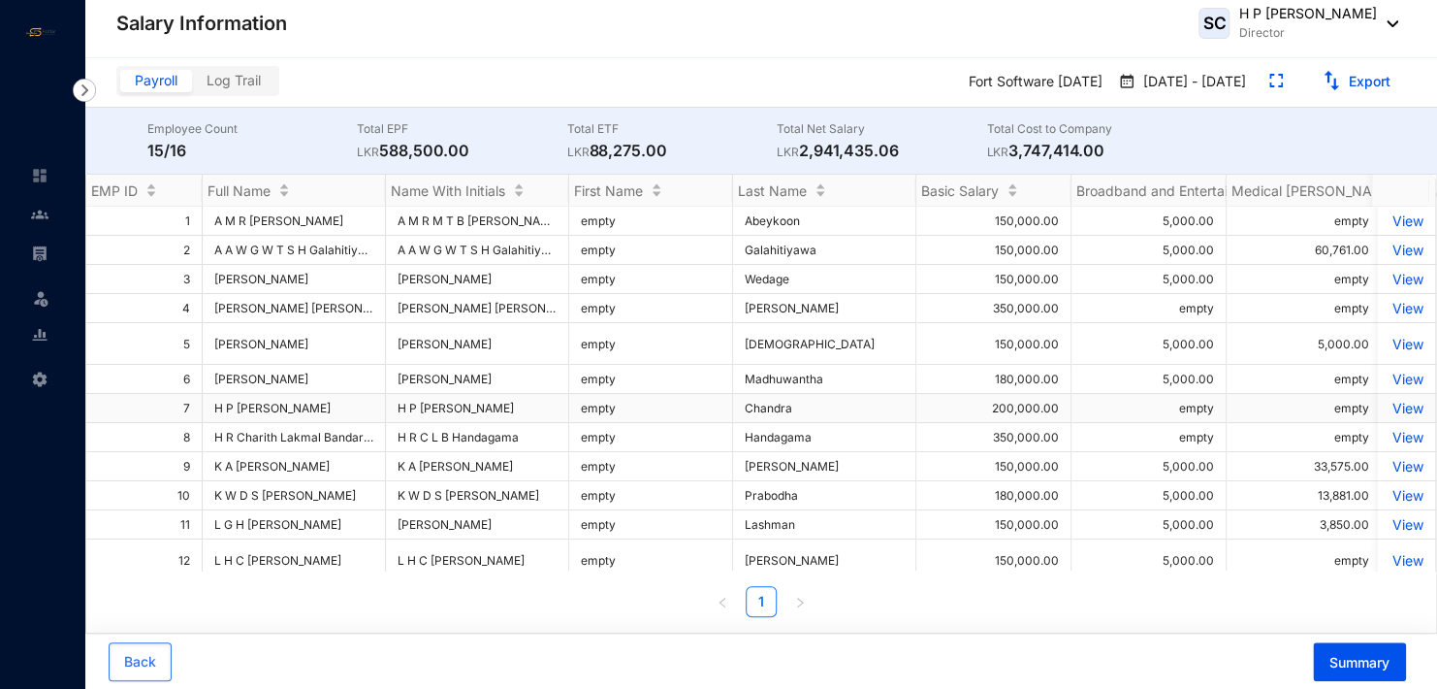
click at [1394, 416] on p "View" at bounding box center [1407, 408] width 34 height 16
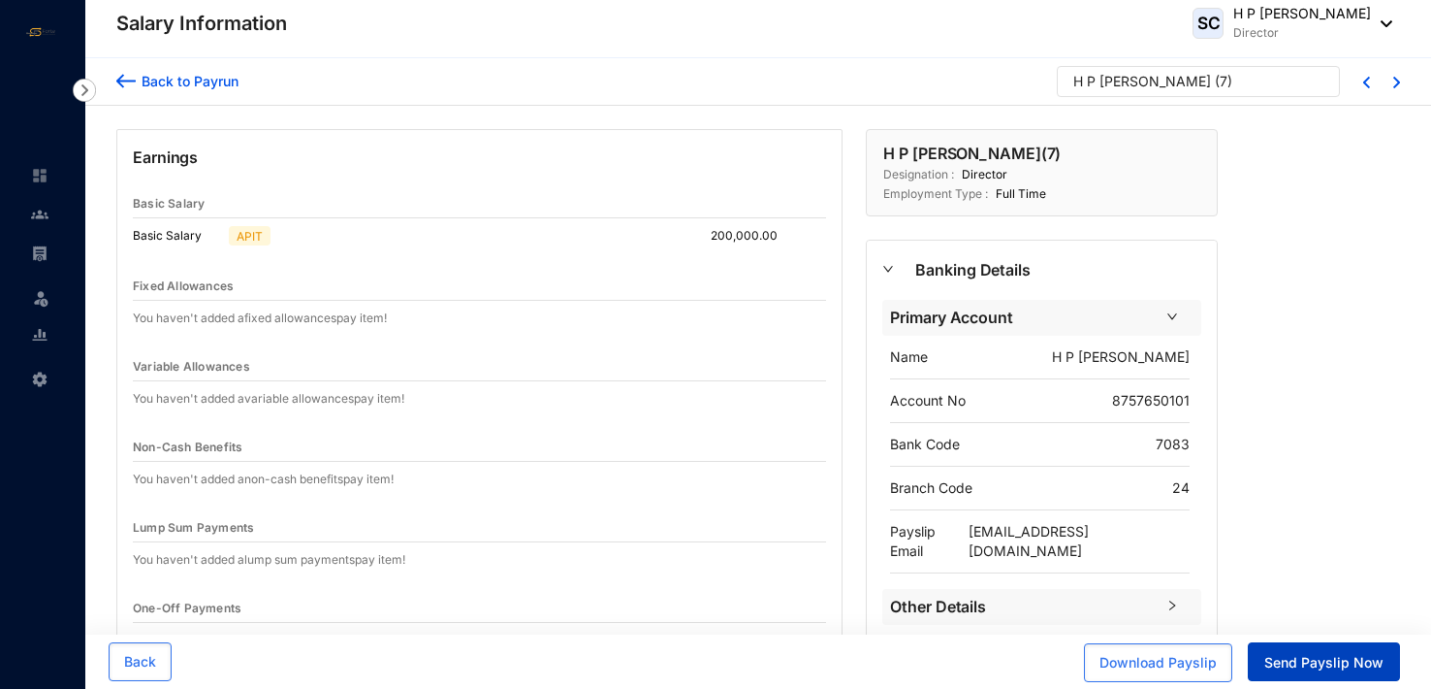
click at [1322, 665] on span "Send Payslip Now" at bounding box center [1324, 662] width 119 height 19
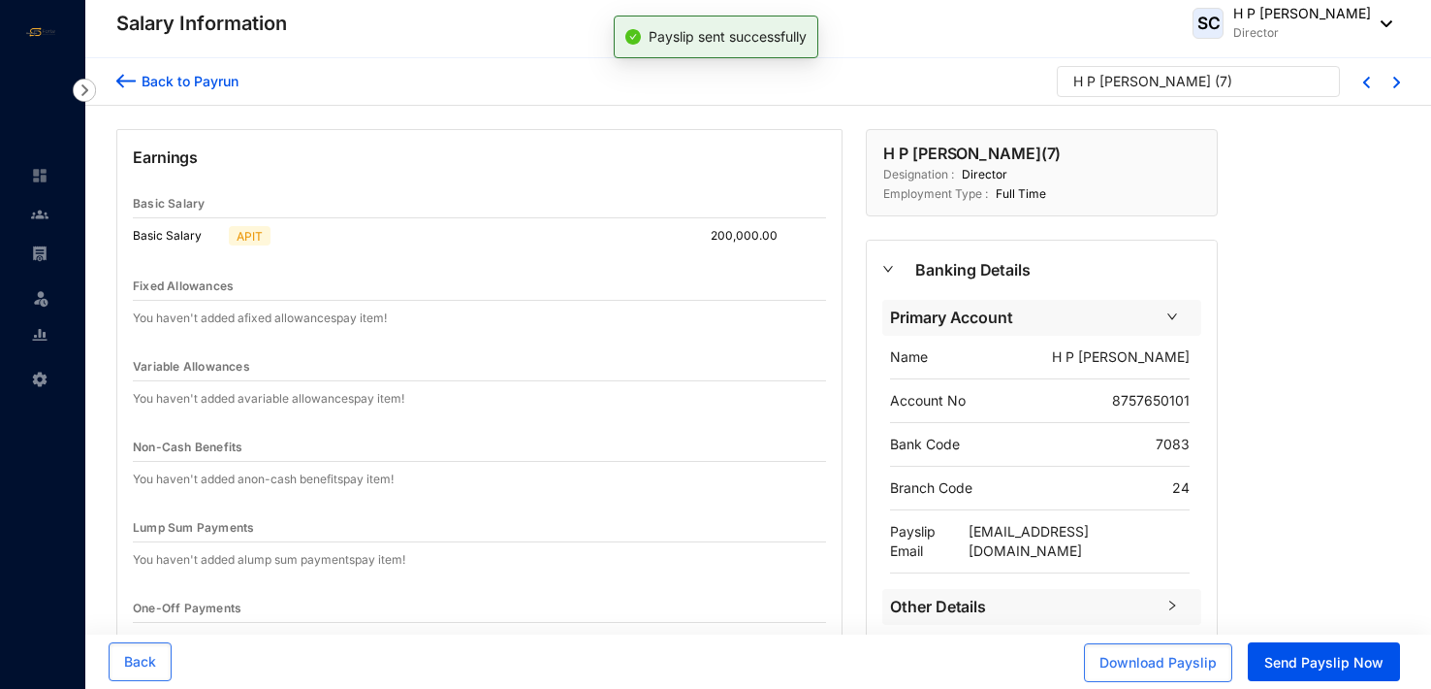
click at [125, 80] on img at bounding box center [125, 81] width 19 height 20
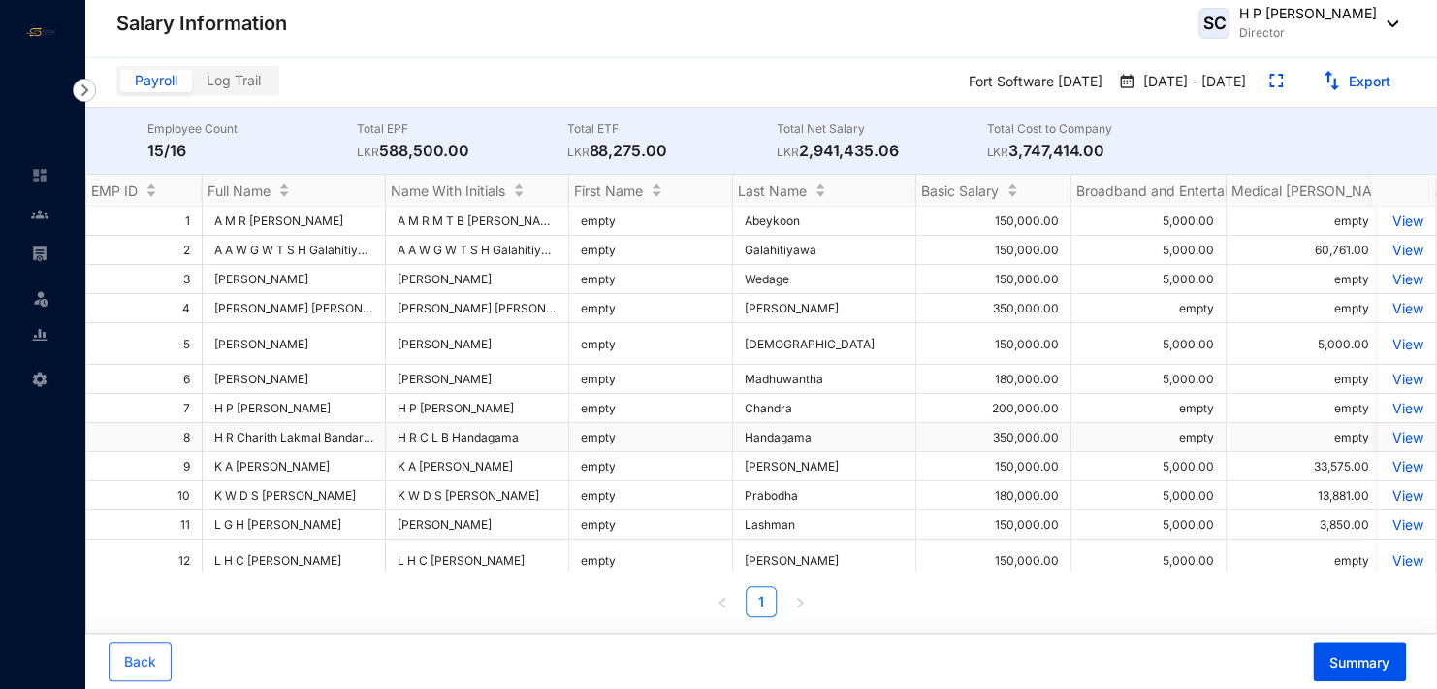
click at [1396, 445] on p "View" at bounding box center [1407, 437] width 34 height 16
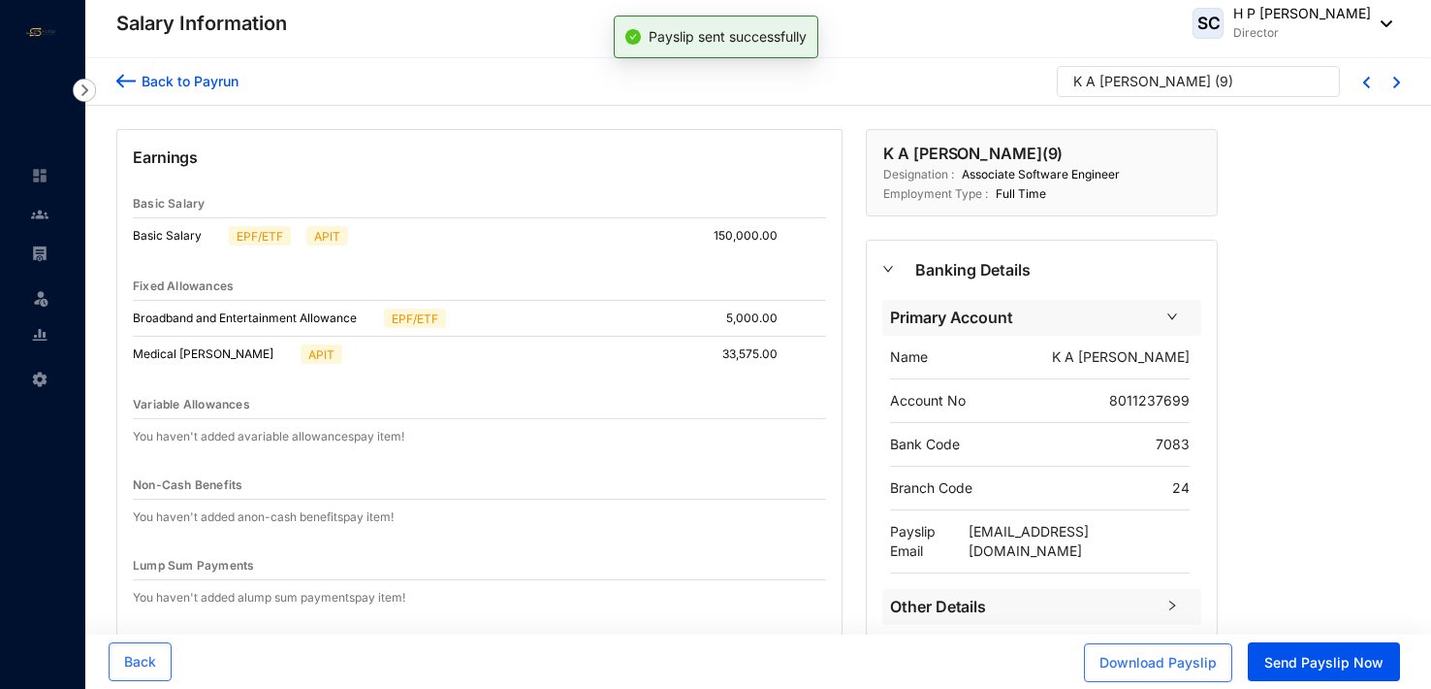
click at [129, 77] on img at bounding box center [125, 81] width 19 height 20
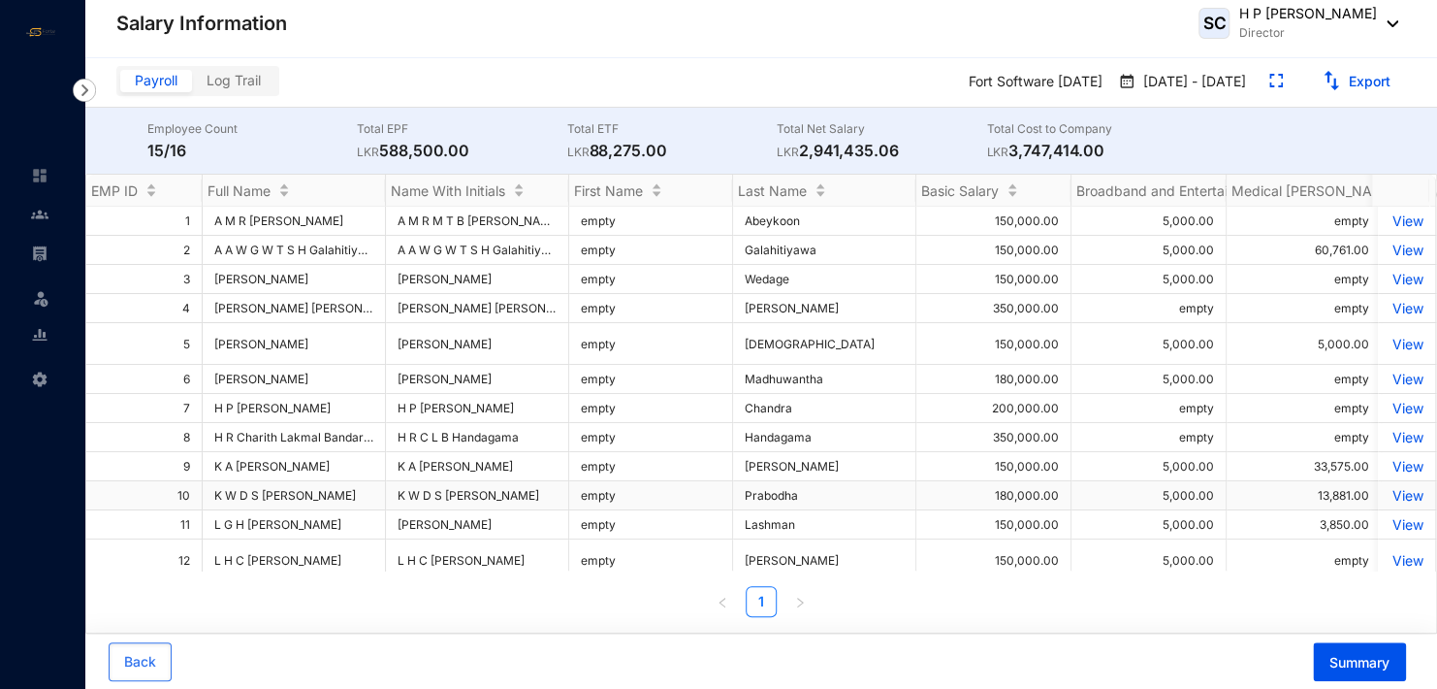
click at [1391, 503] on p "View" at bounding box center [1407, 495] width 34 height 16
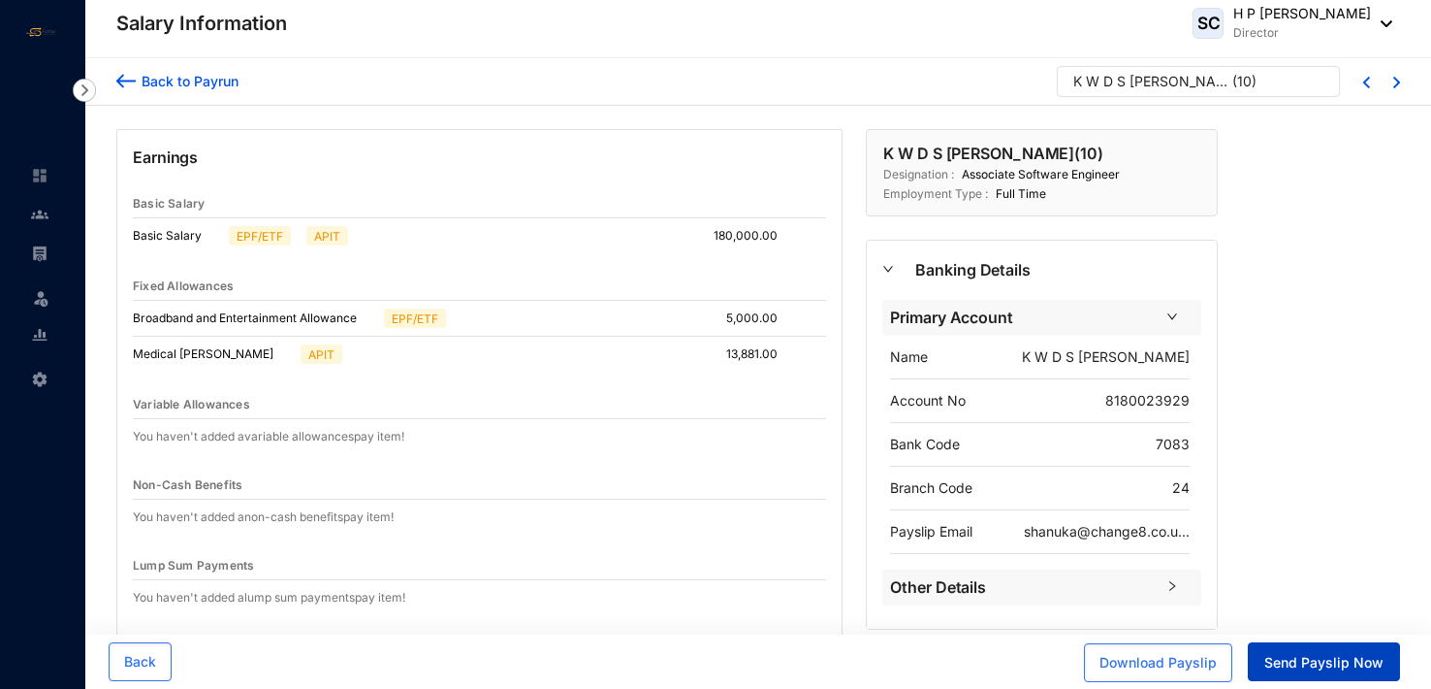
click at [1306, 664] on span "Send Payslip Now" at bounding box center [1324, 662] width 119 height 19
click at [129, 74] on img at bounding box center [125, 81] width 19 height 20
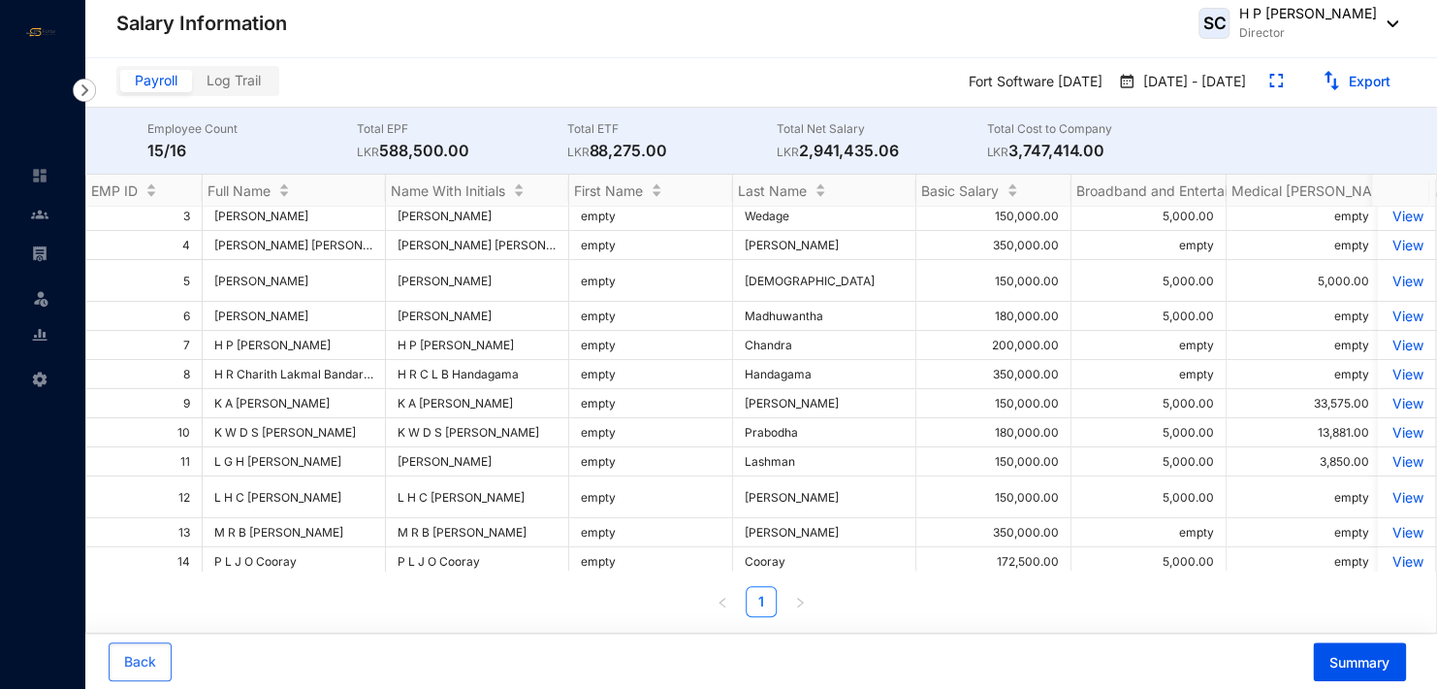
scroll to position [97, 0]
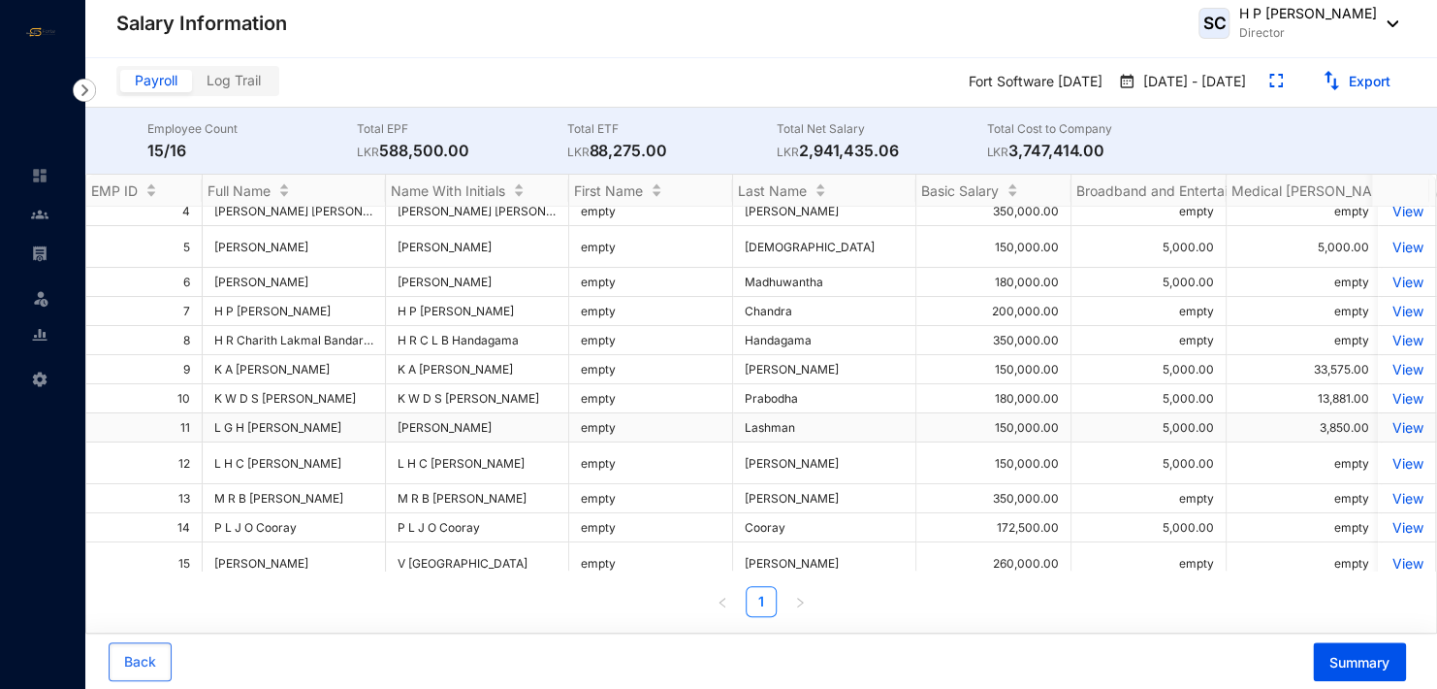
click at [1404, 435] on p "View" at bounding box center [1407, 427] width 34 height 16
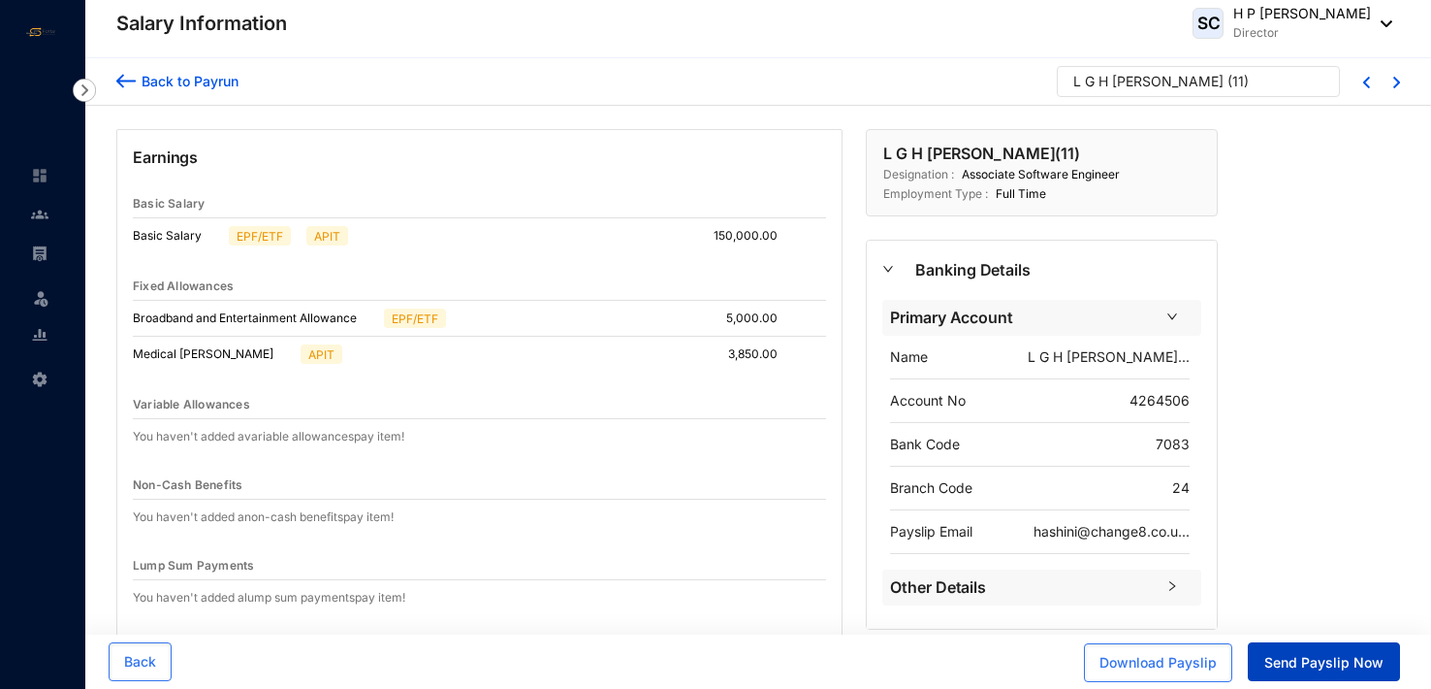
click at [1334, 669] on span "Send Payslip Now" at bounding box center [1324, 662] width 119 height 19
click at [121, 72] on img at bounding box center [125, 81] width 19 height 20
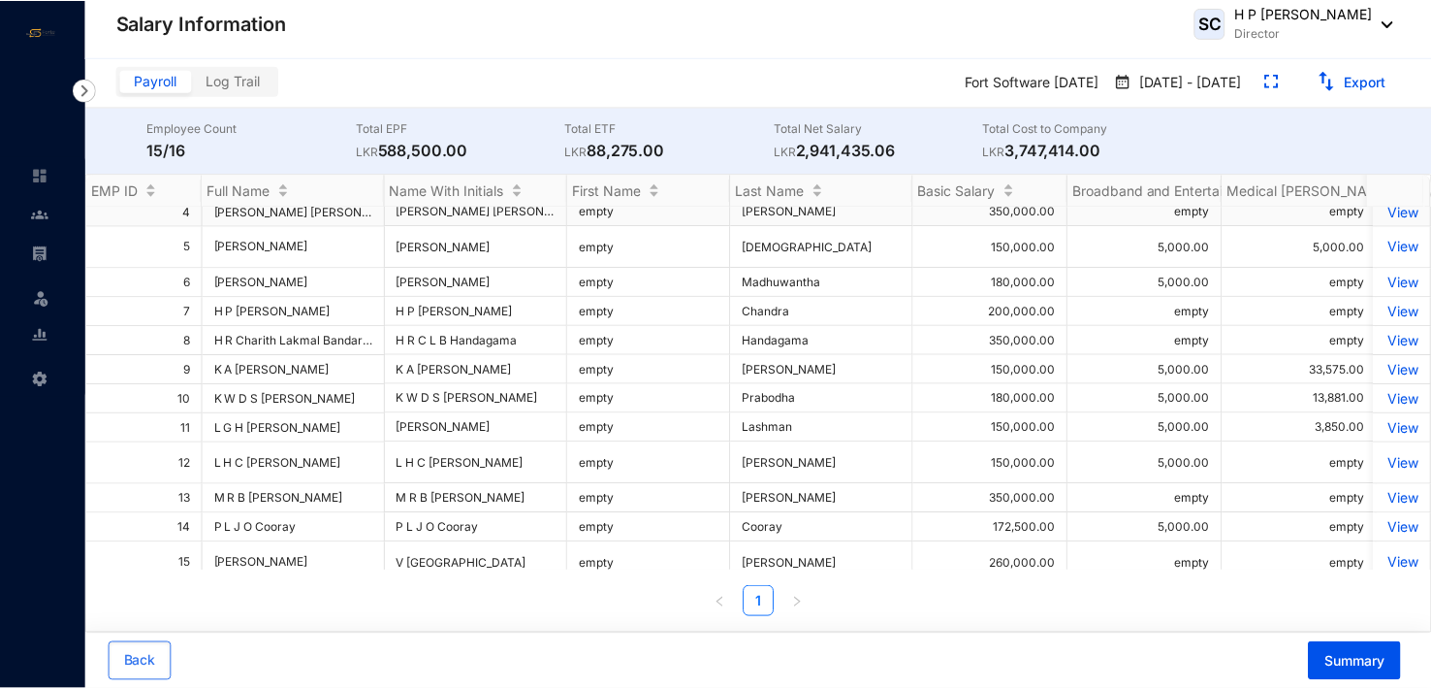
scroll to position [134, 0]
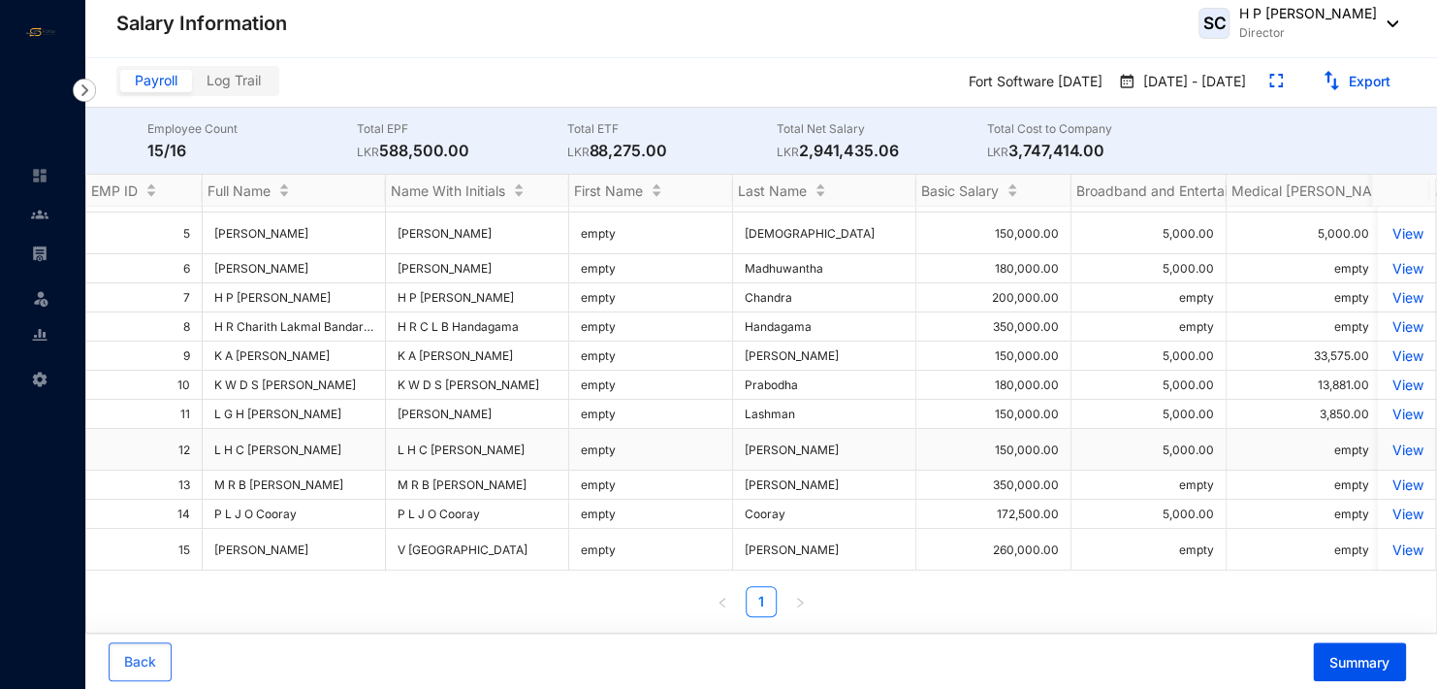
click at [1398, 448] on p "View" at bounding box center [1407, 449] width 34 height 16
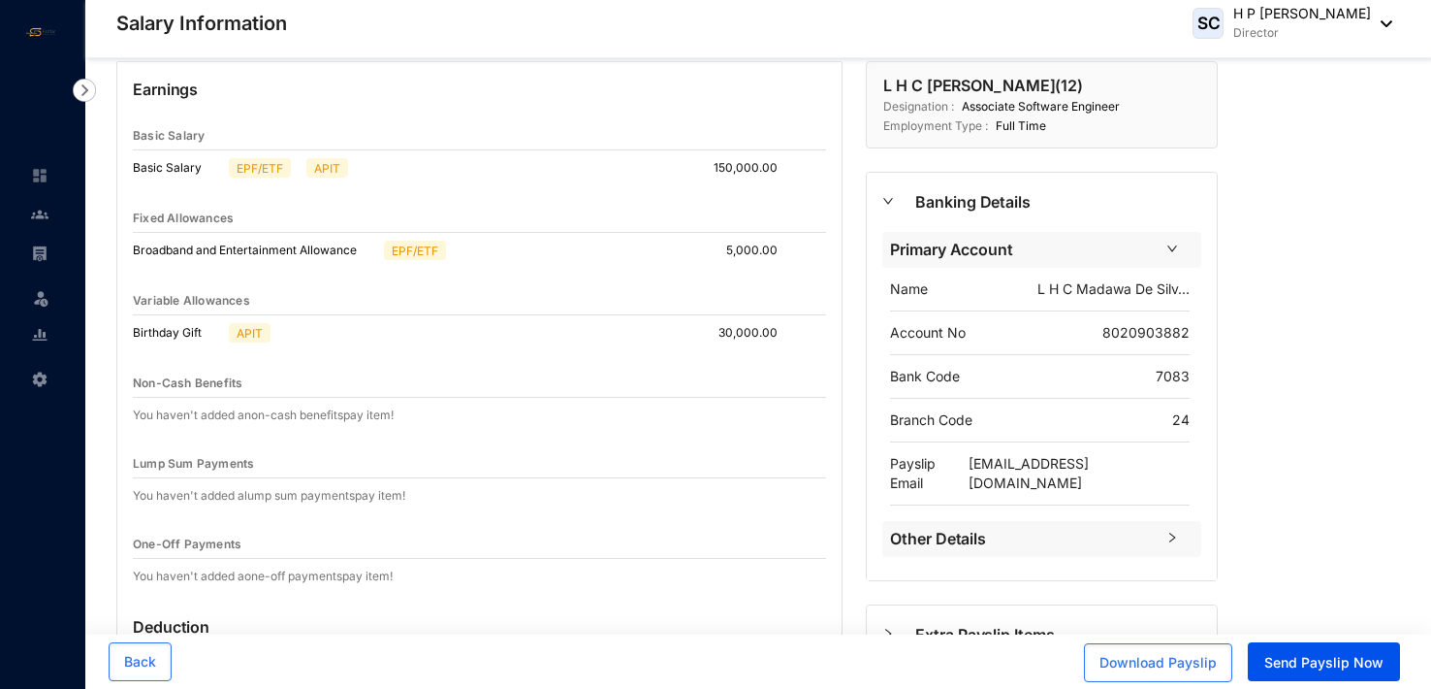
scroll to position [97, 0]
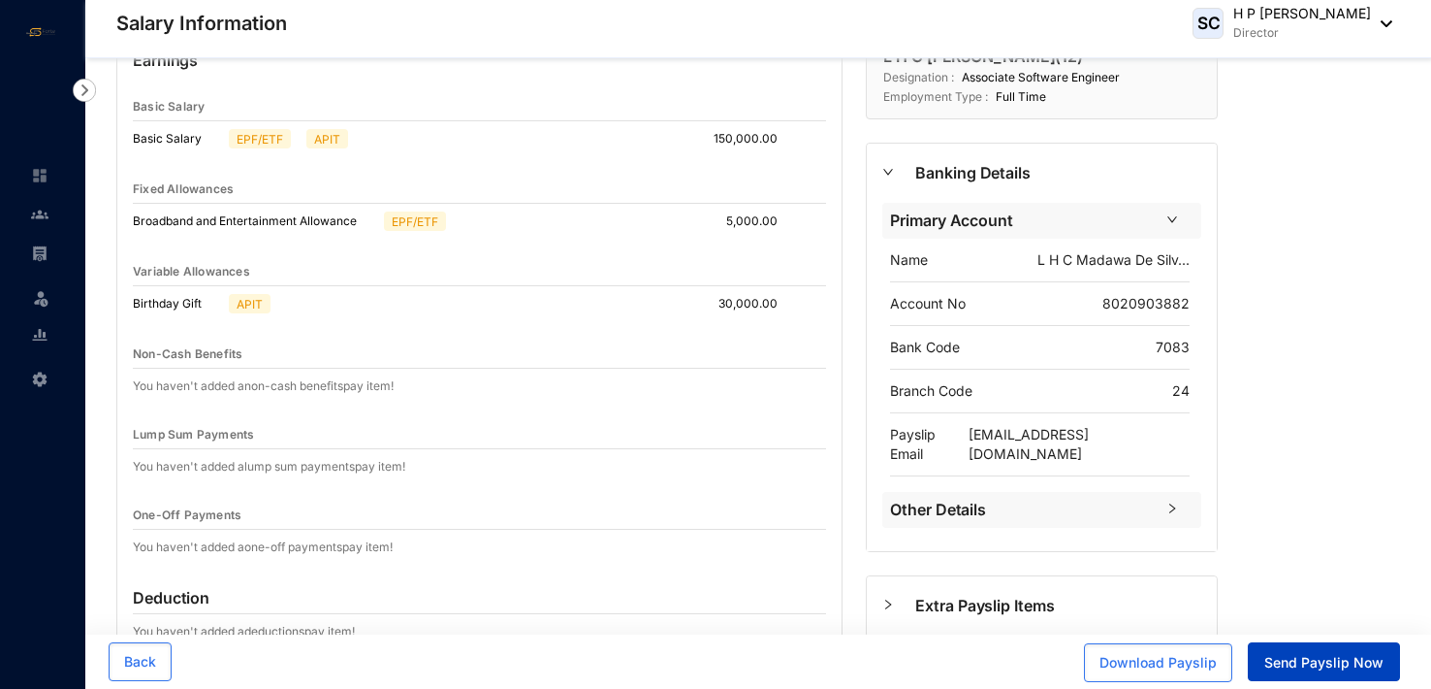
click at [1333, 658] on span "Send Payslip Now" at bounding box center [1324, 662] width 119 height 19
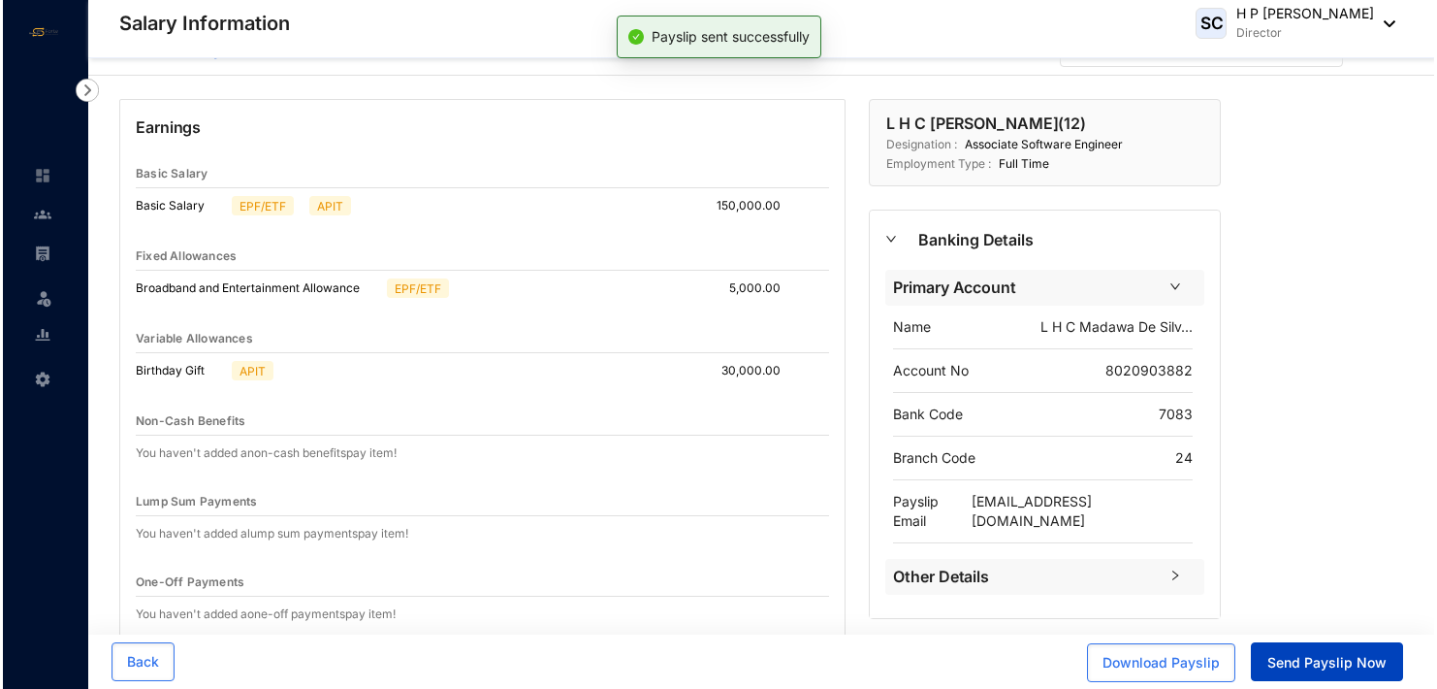
scroll to position [0, 0]
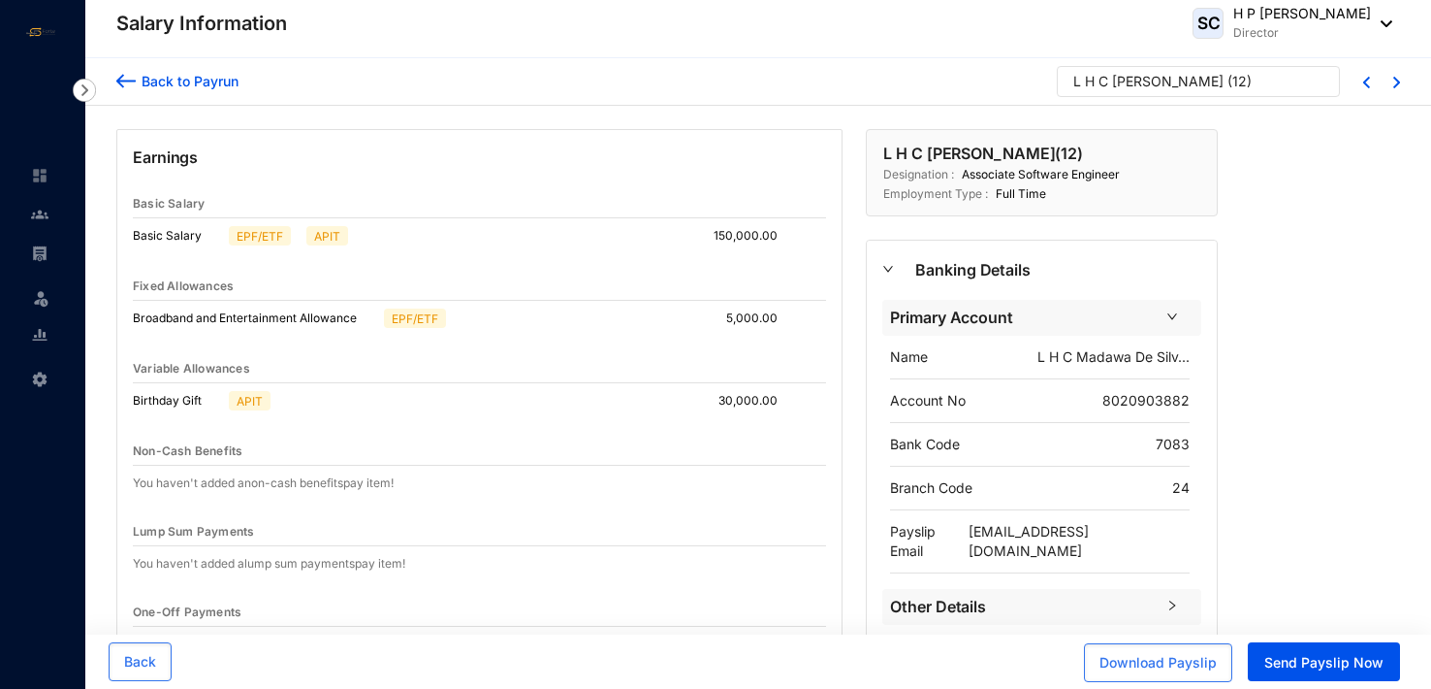
click at [120, 72] on img at bounding box center [125, 81] width 19 height 20
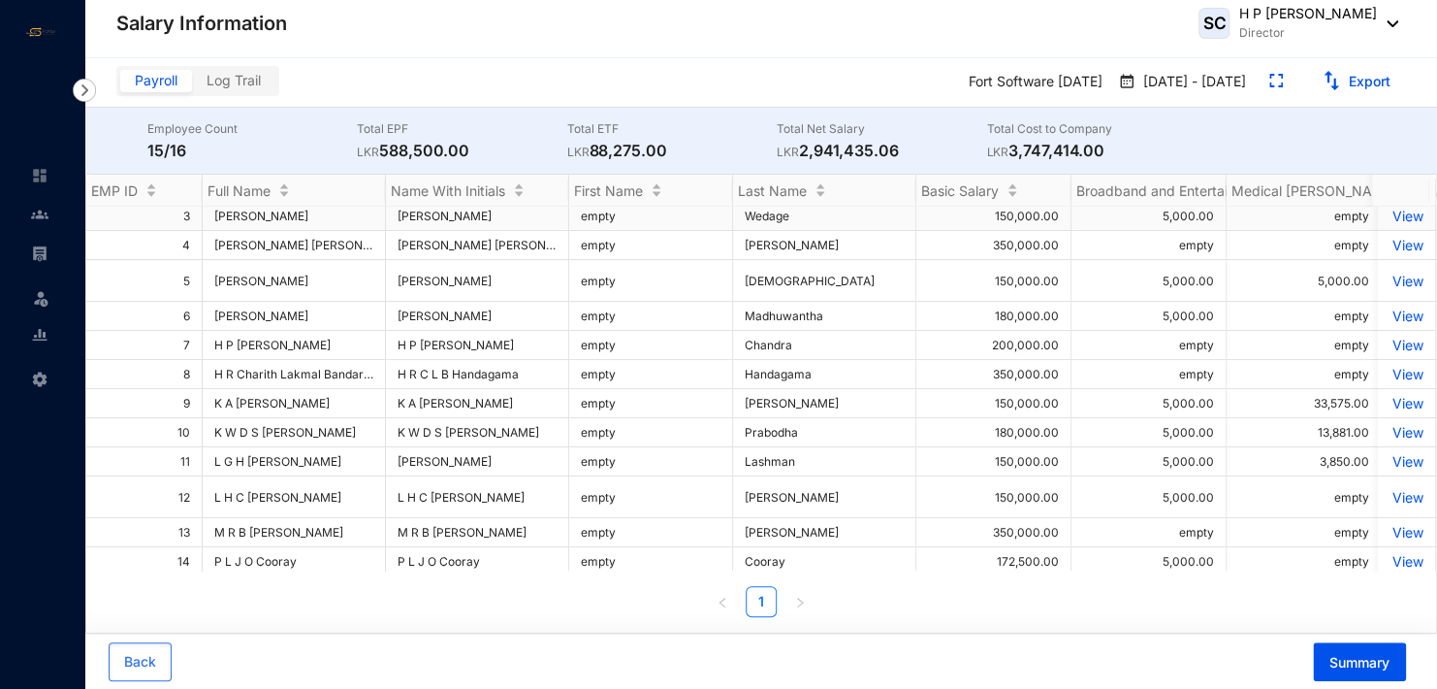
scroll to position [97, 0]
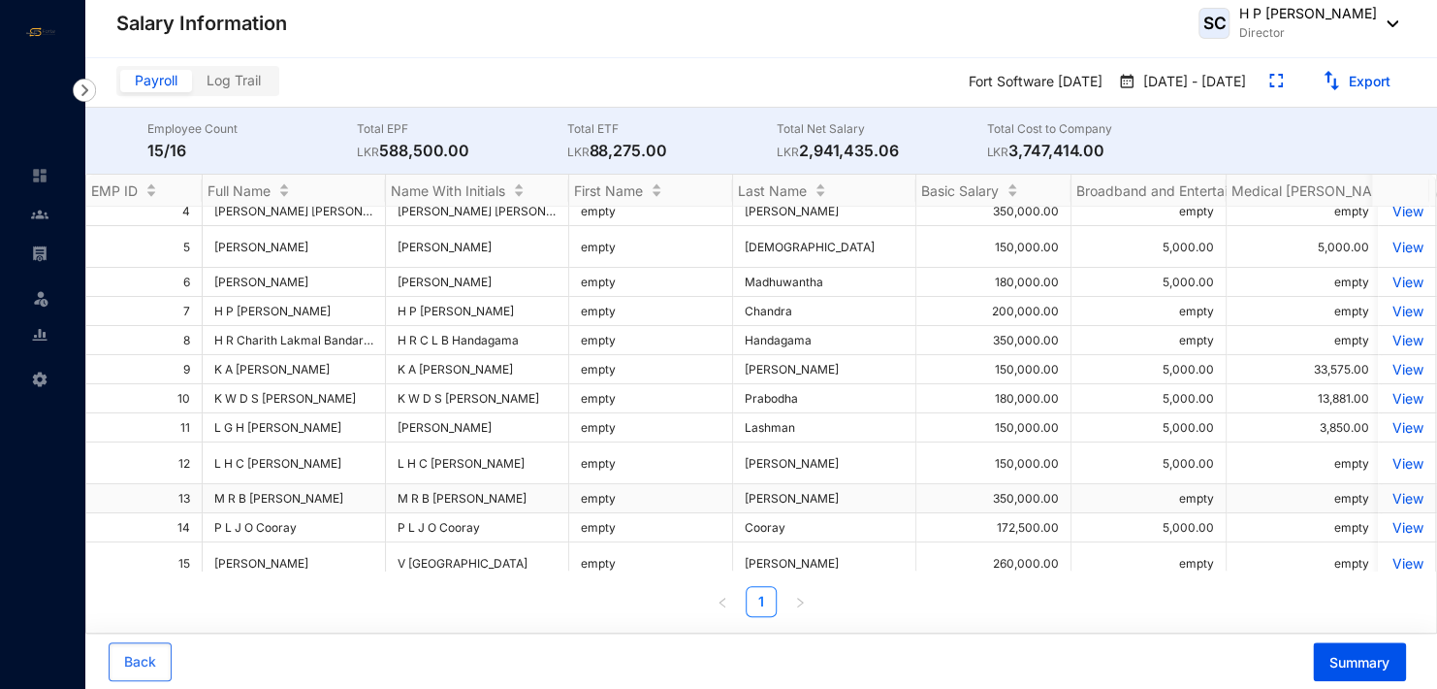
click at [1402, 506] on p "View" at bounding box center [1407, 498] width 34 height 16
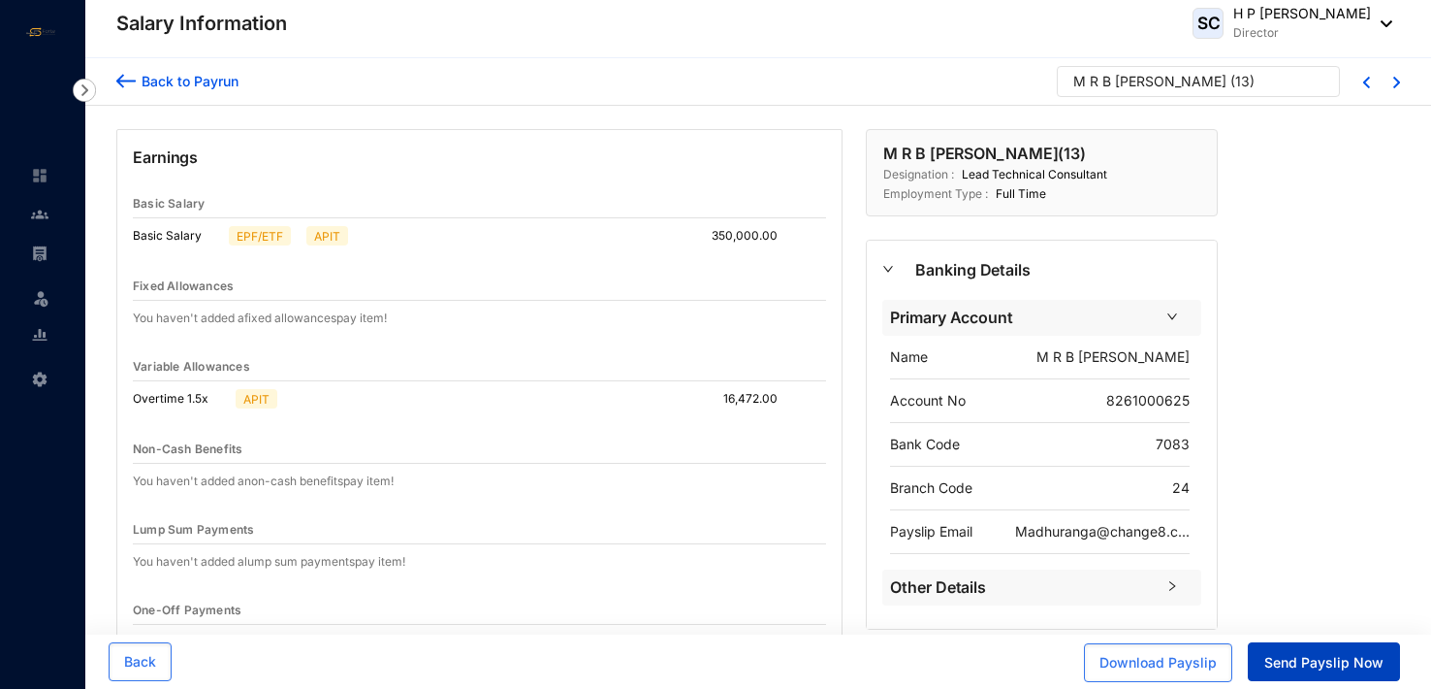
click at [1320, 665] on span "Send Payslip Now" at bounding box center [1324, 662] width 119 height 19
click at [127, 76] on img at bounding box center [125, 81] width 19 height 20
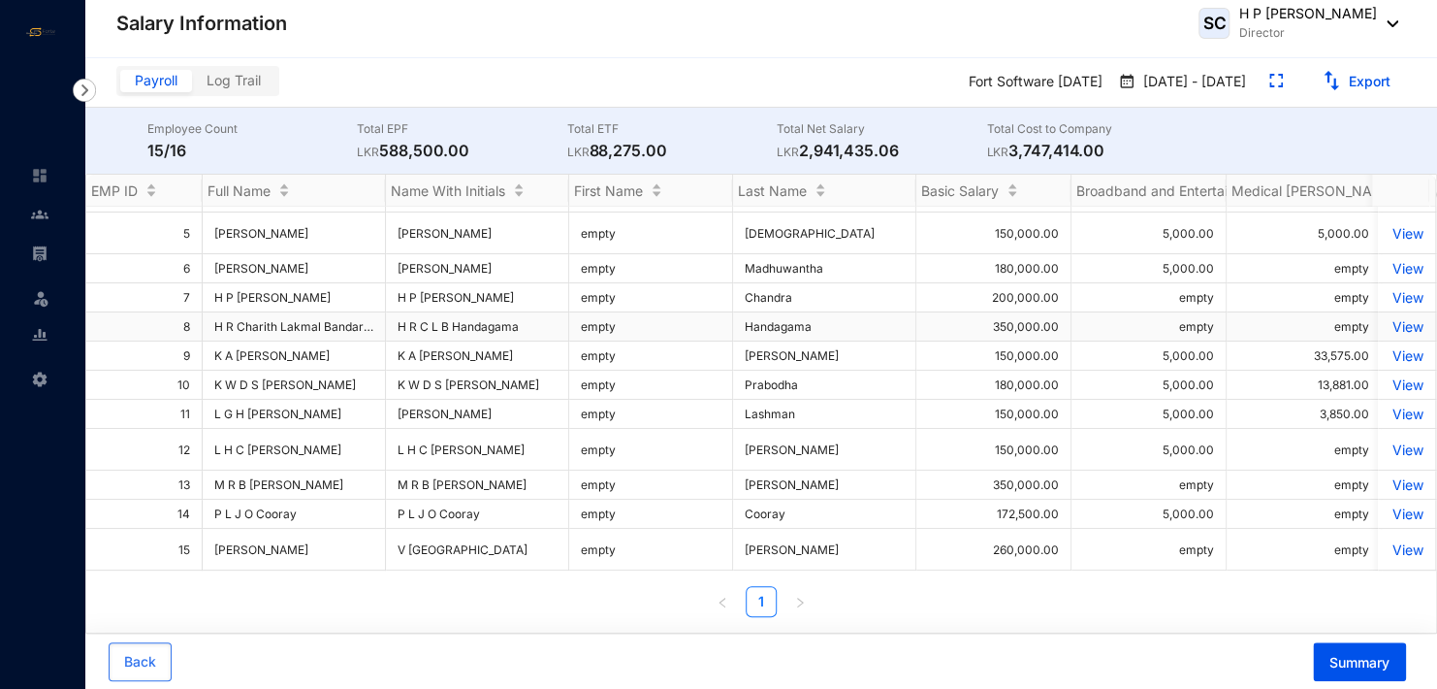
scroll to position [134, 0]
click at [1404, 509] on p "View" at bounding box center [1407, 513] width 34 height 16
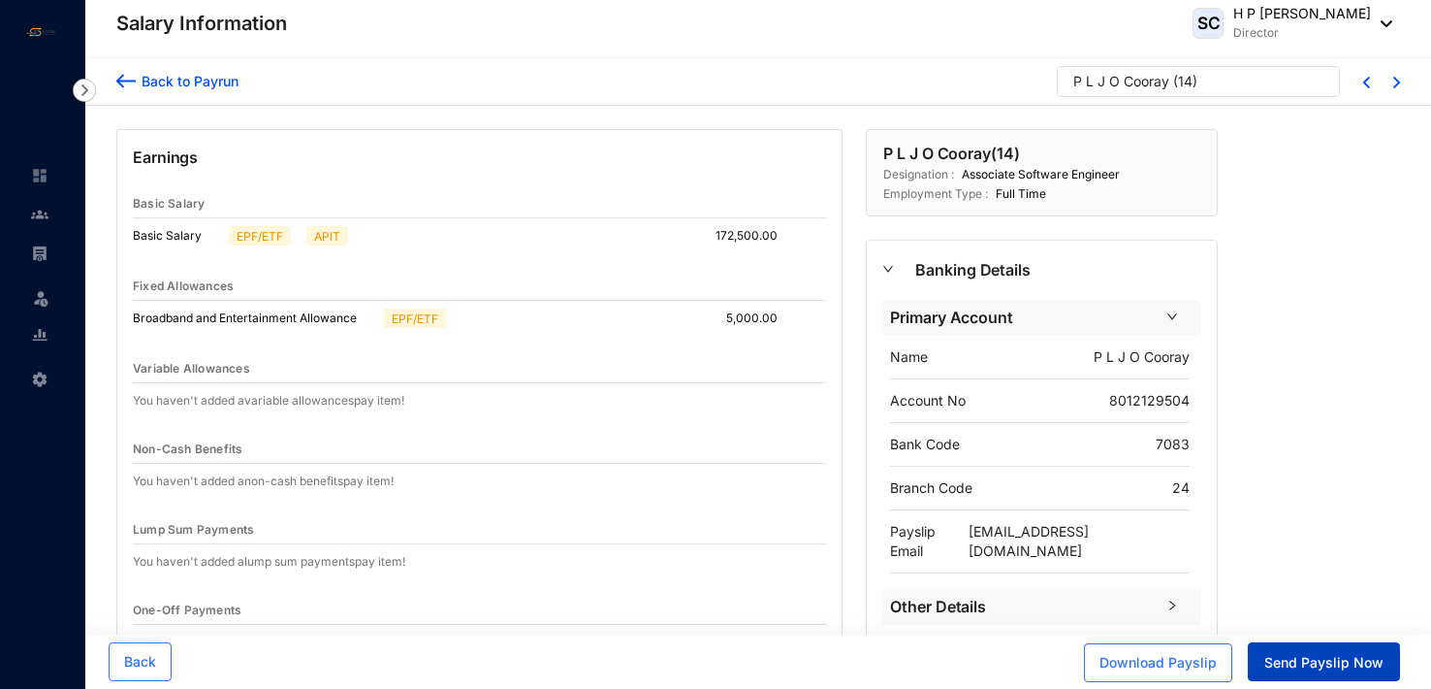
click at [1336, 669] on span "Send Payslip Now" at bounding box center [1324, 662] width 119 height 19
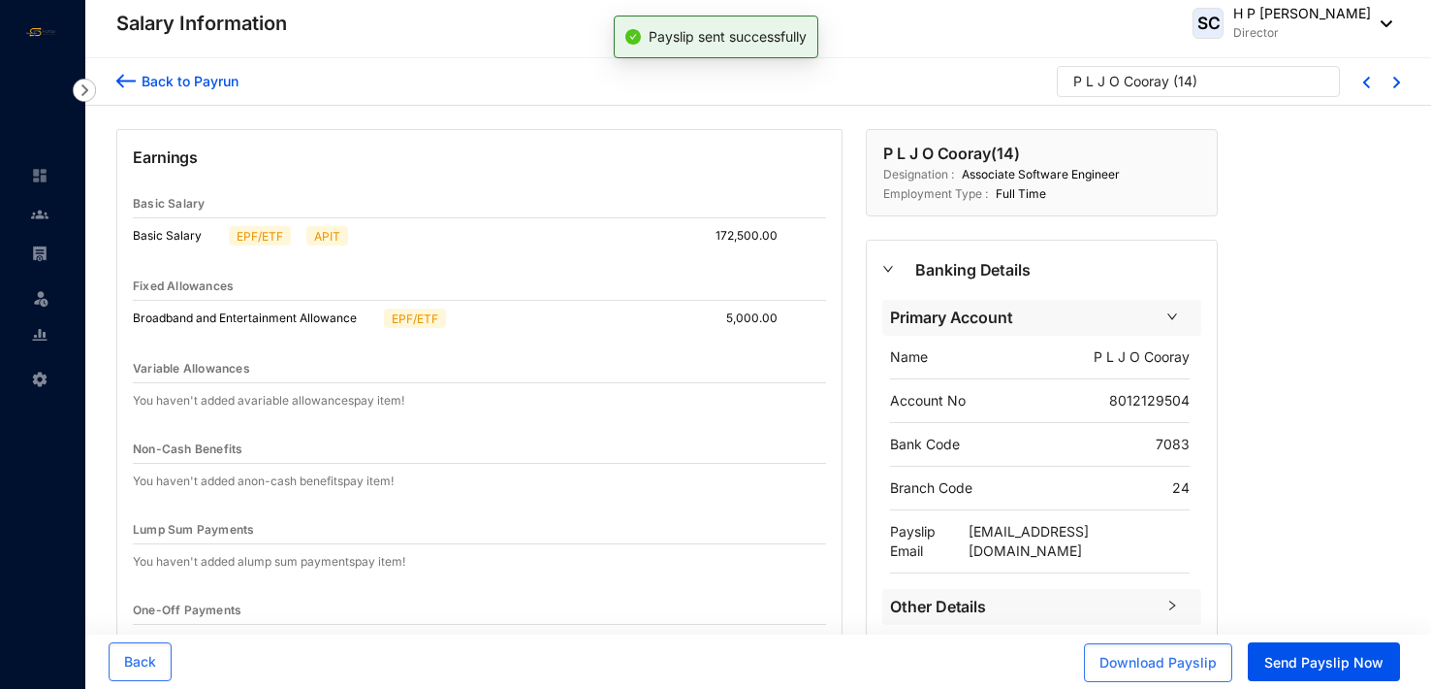
click at [126, 81] on img at bounding box center [125, 81] width 19 height 20
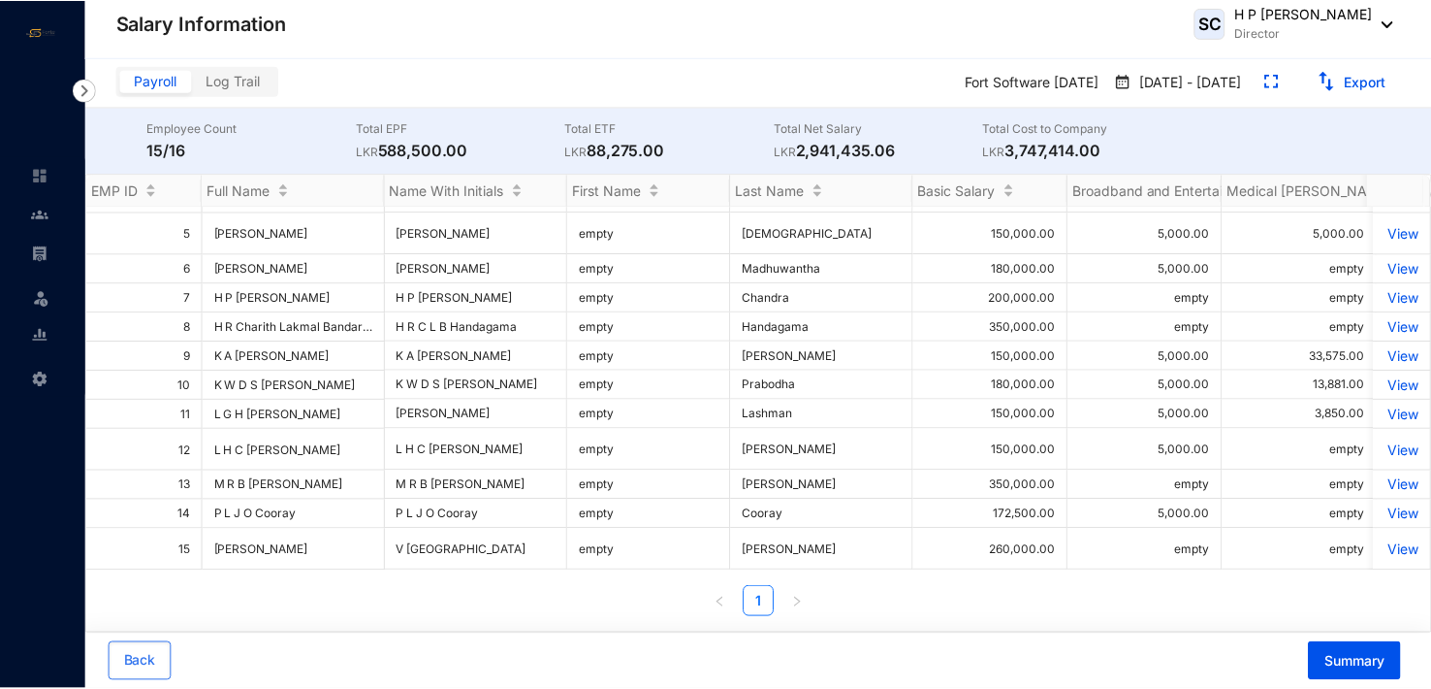
scroll to position [134, 0]
click at [1398, 545] on p "View" at bounding box center [1407, 549] width 34 height 16
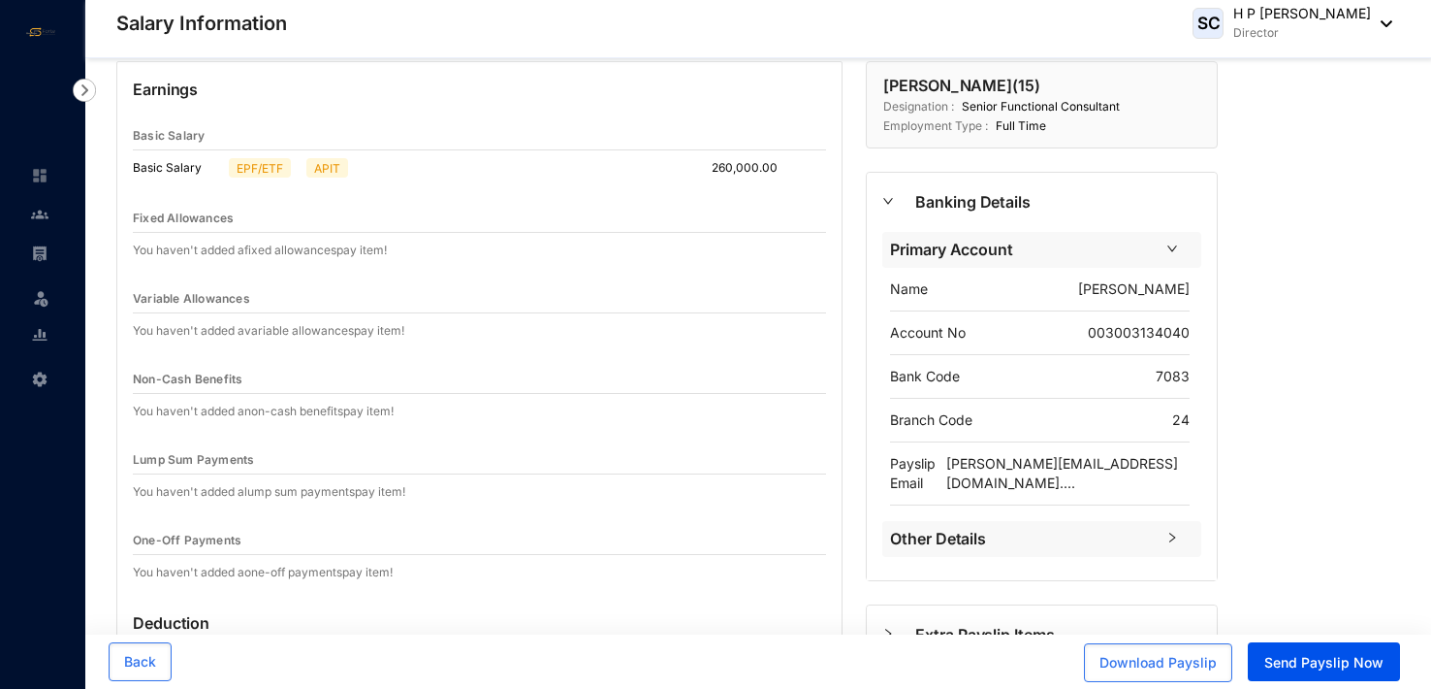
scroll to position [97, 0]
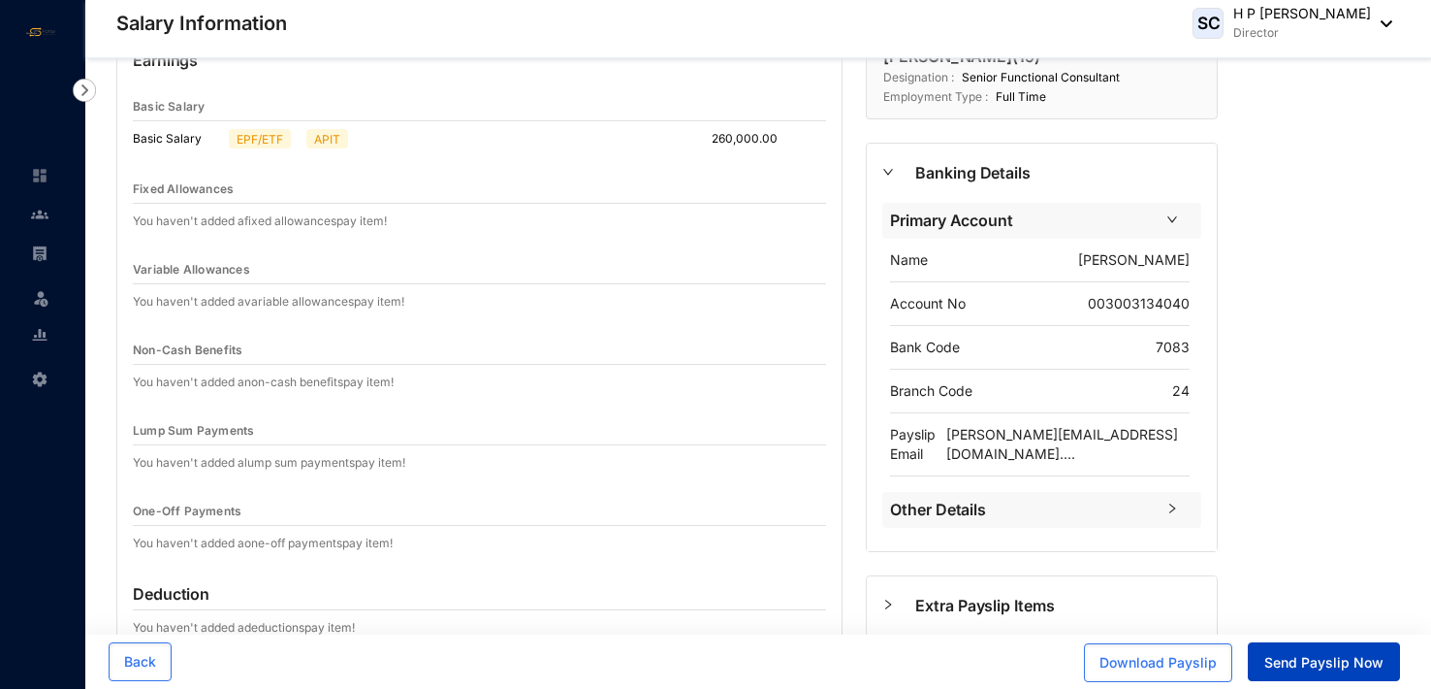
click at [1333, 664] on span "Send Payslip Now" at bounding box center [1324, 662] width 119 height 19
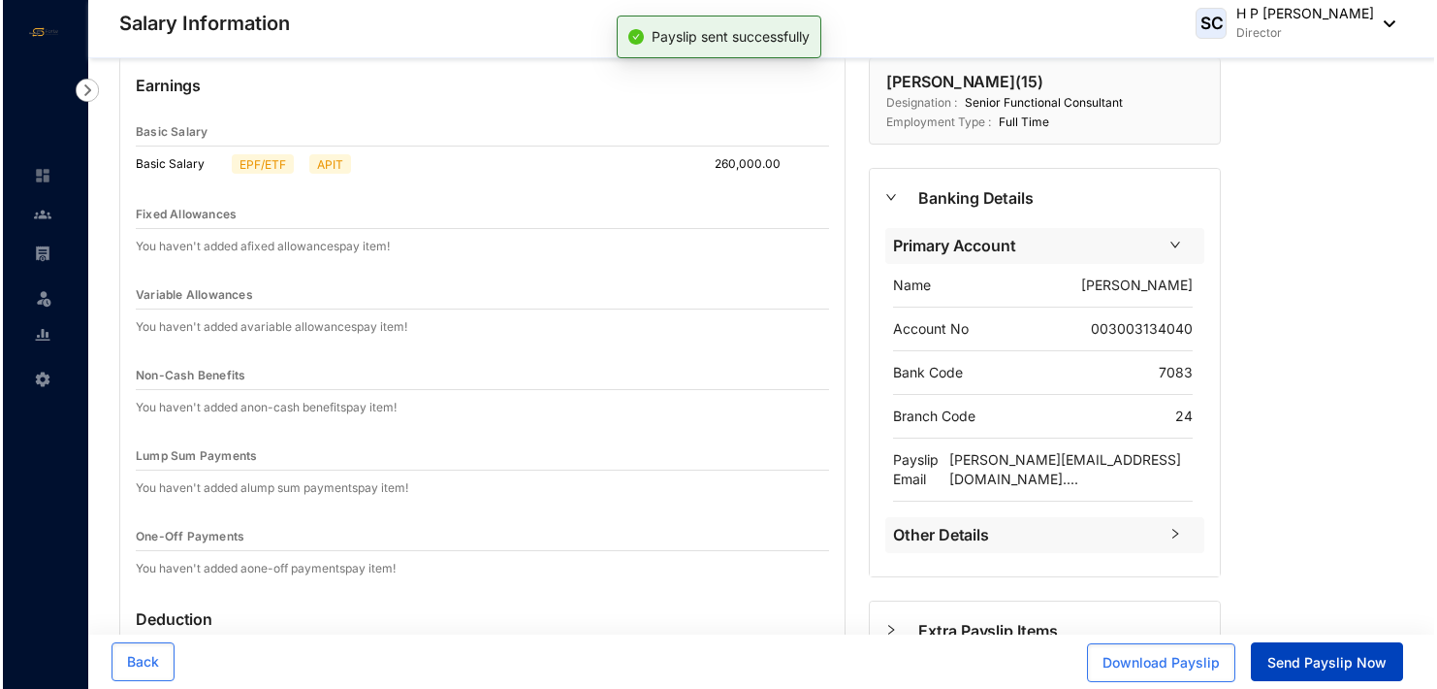
scroll to position [0, 0]
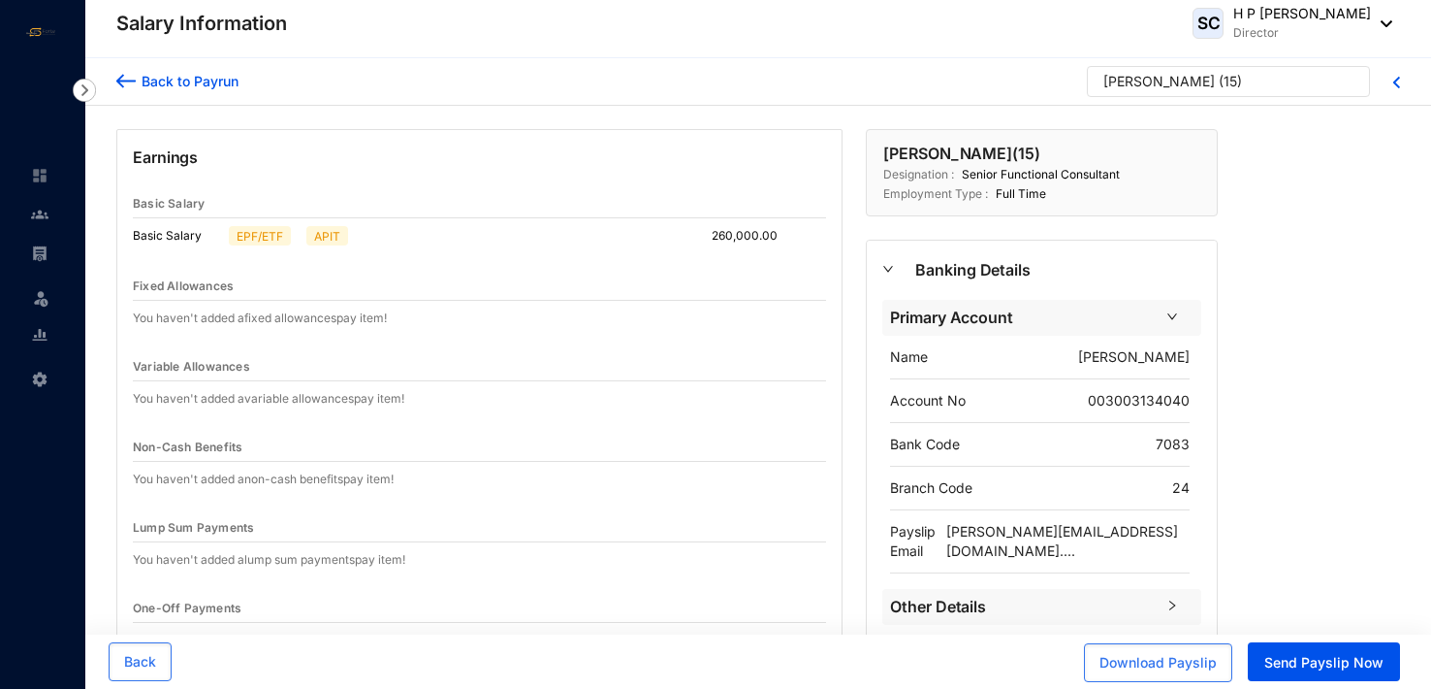
click at [119, 76] on img at bounding box center [125, 81] width 19 height 20
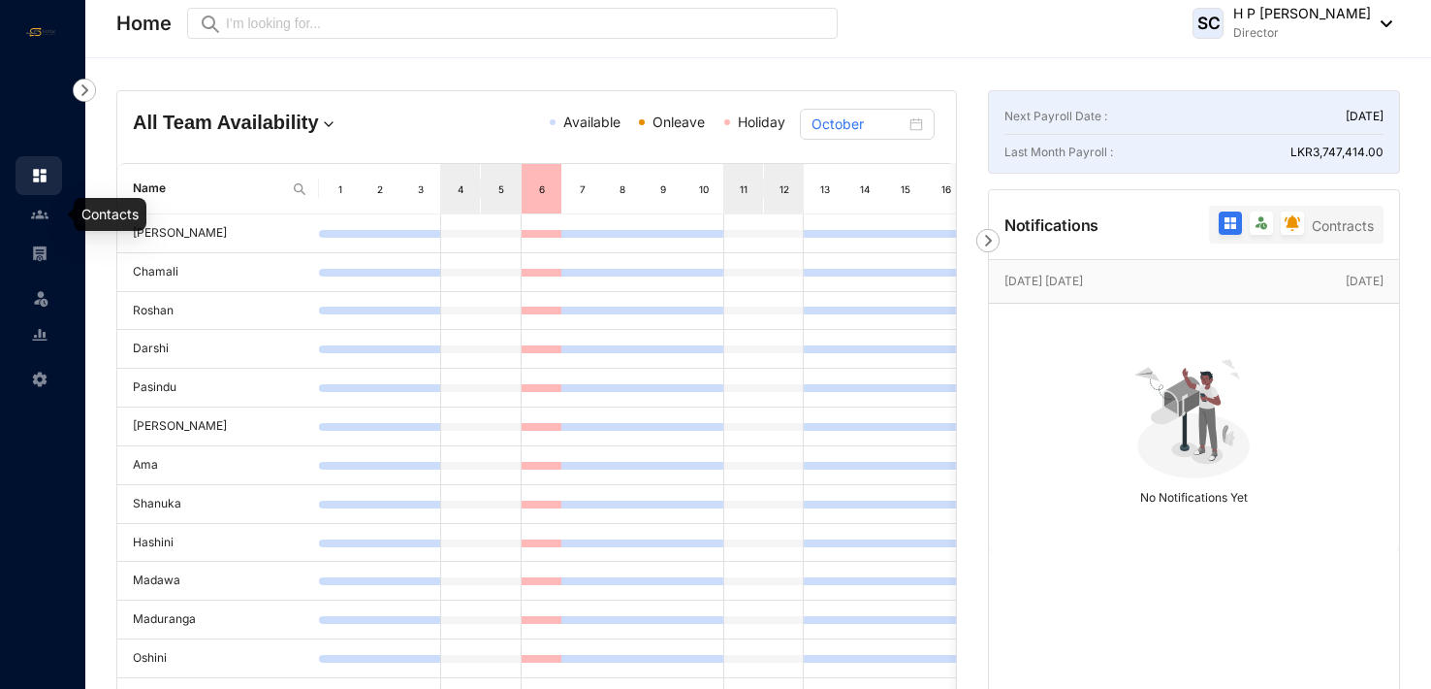
click at [37, 211] on img at bounding box center [39, 214] width 17 height 17
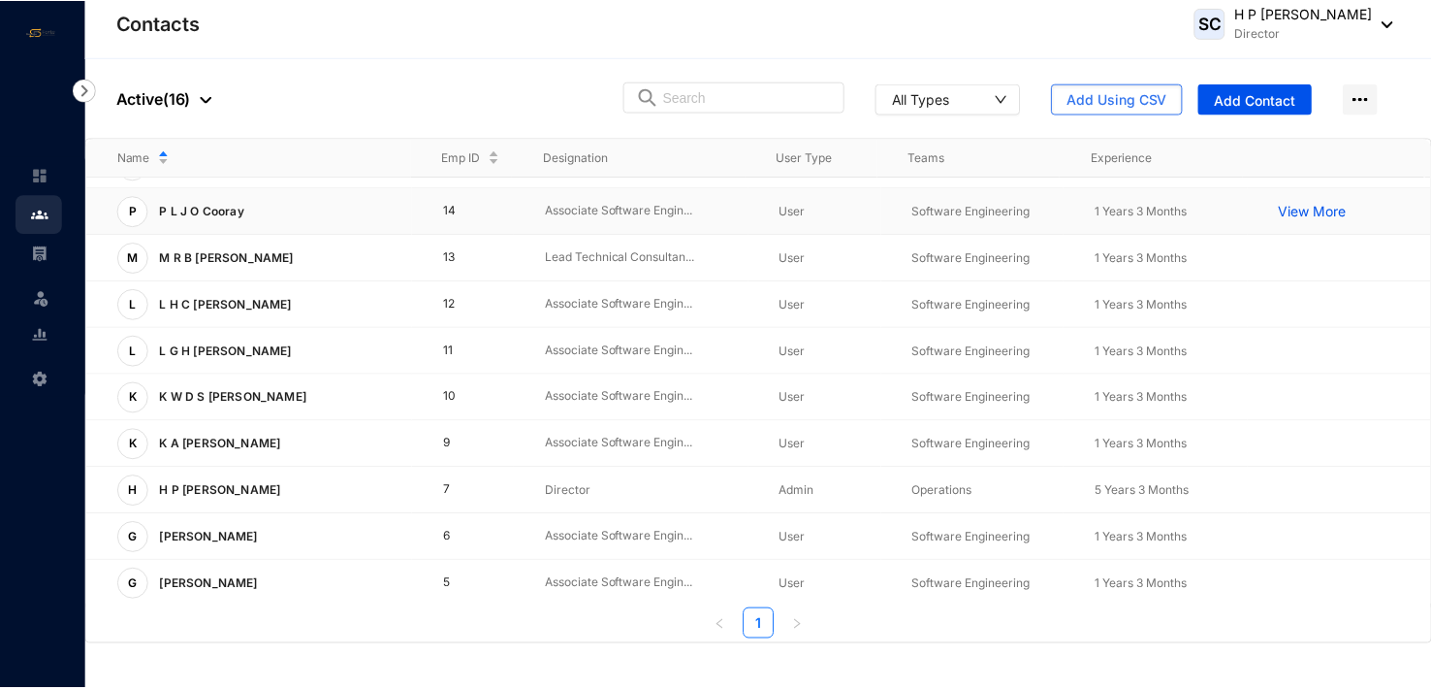
scroll to position [194, 0]
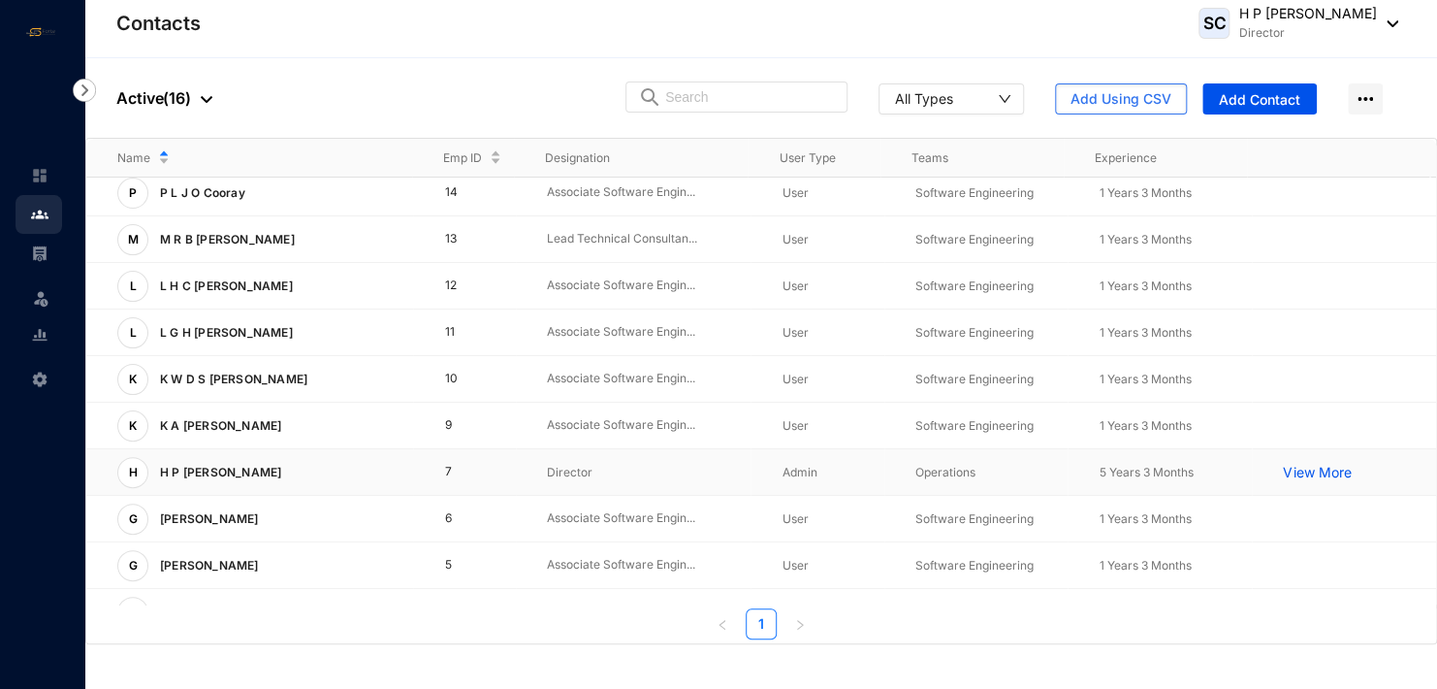
click at [256, 466] on p "H P [PERSON_NAME]" at bounding box center [218, 472] width 141 height 31
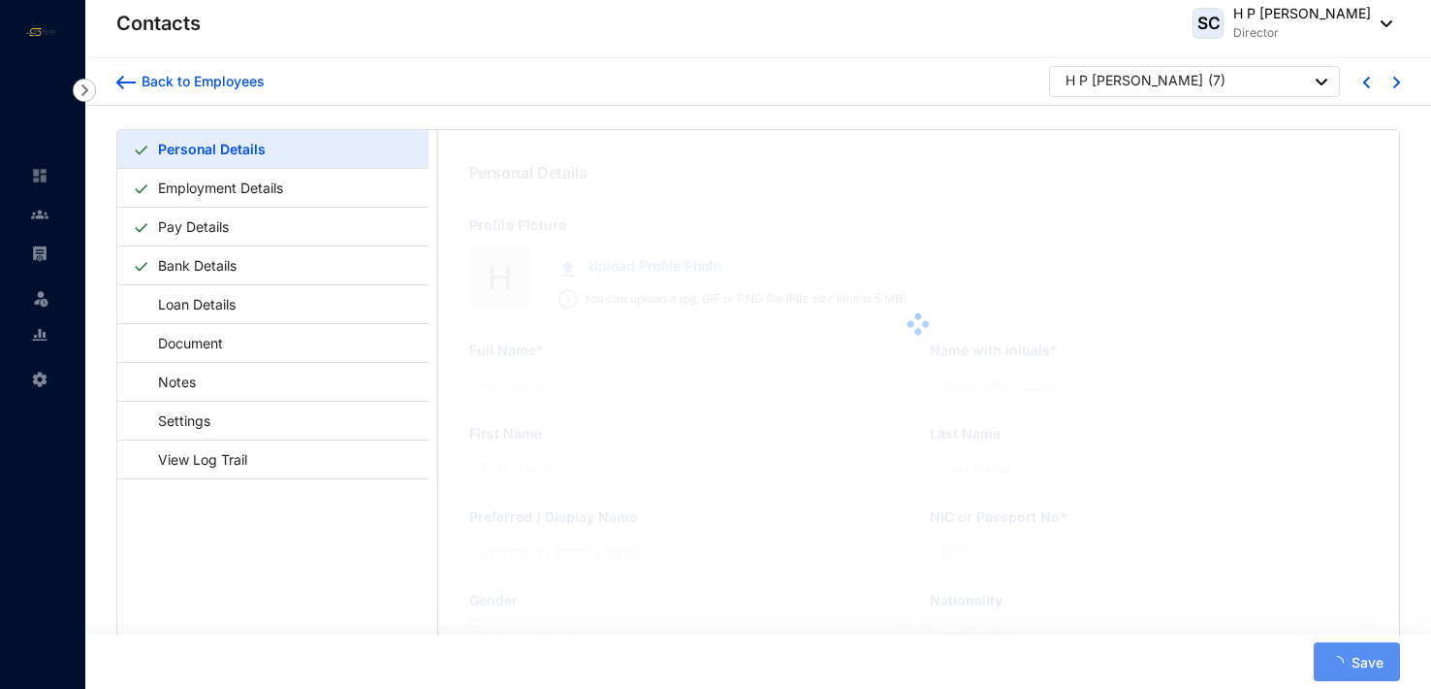
type input "H P [PERSON_NAME]"
type input "Chandra"
type input "[PERSON_NAME]"
type input "196015610154"
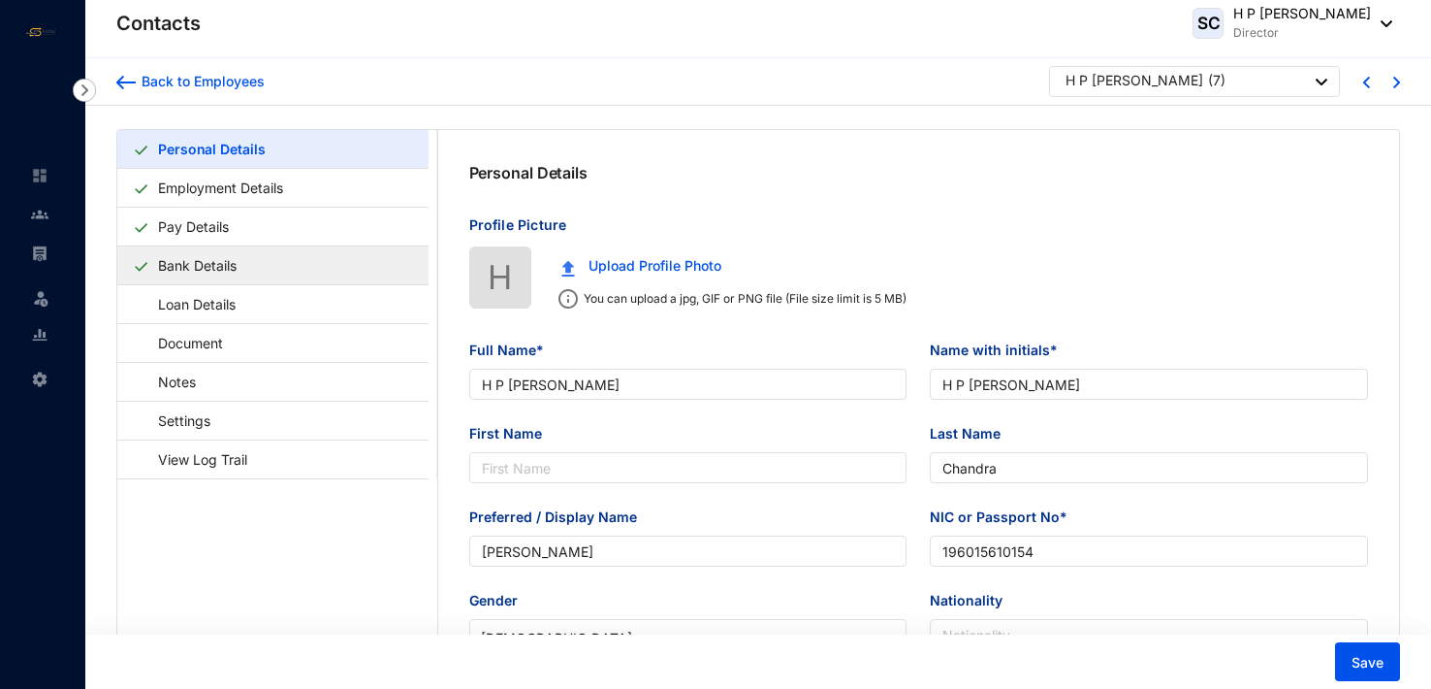
click at [244, 263] on link "Bank Details" at bounding box center [197, 265] width 94 height 40
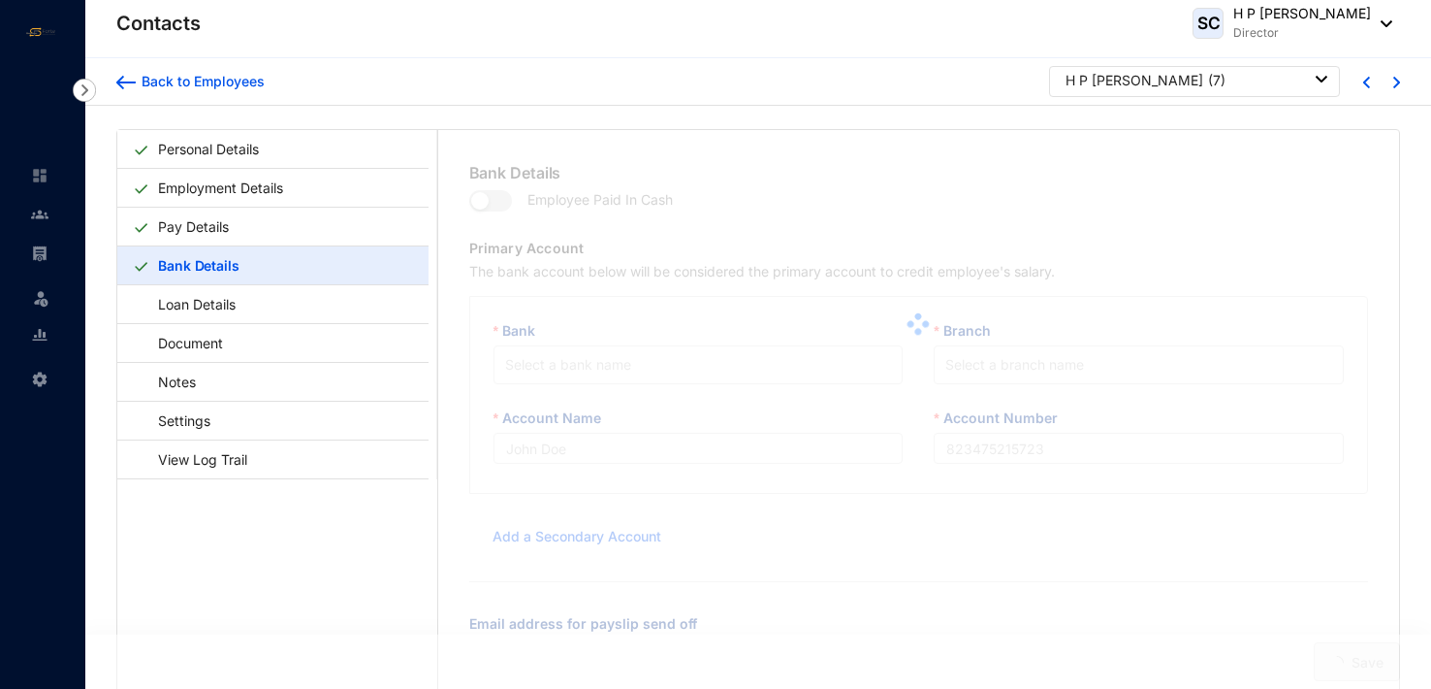
type input "H P [PERSON_NAME]"
type input "8757650101"
type input "[EMAIL_ADDRESS][DOMAIN_NAME]"
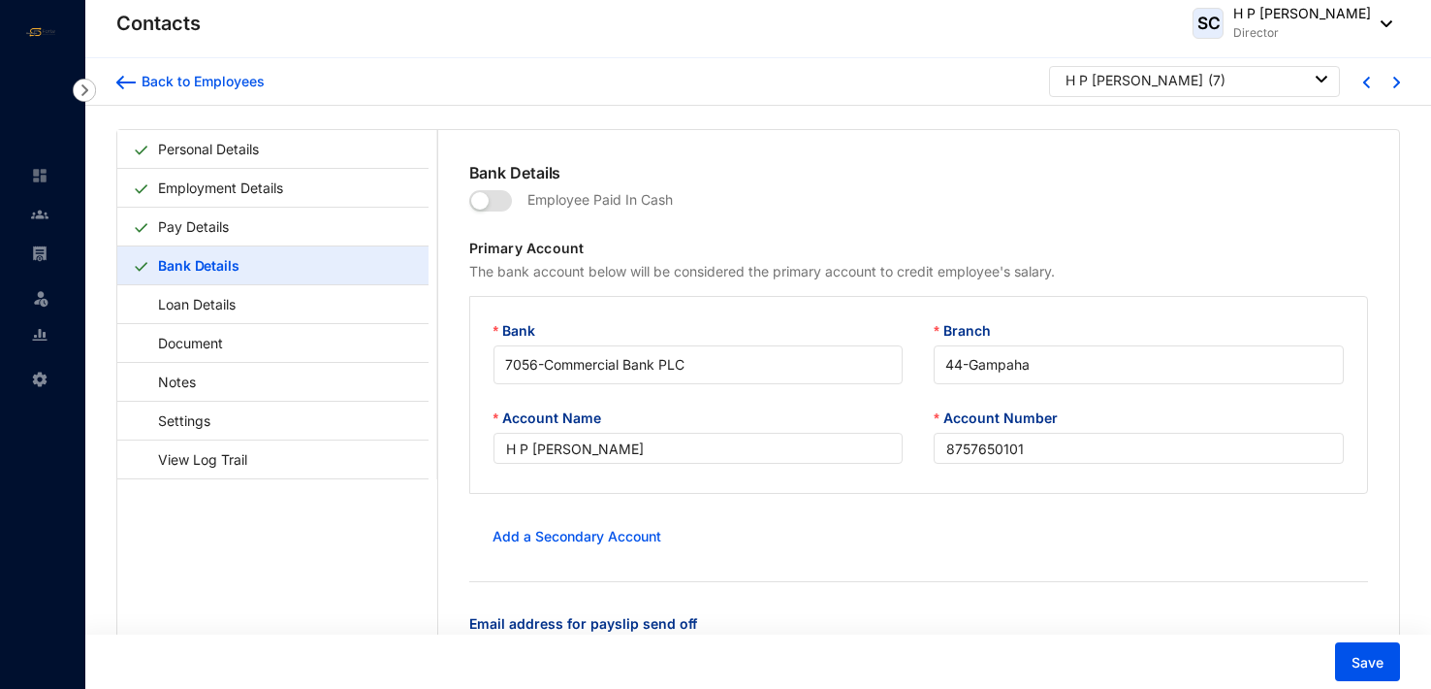
scroll to position [47, 0]
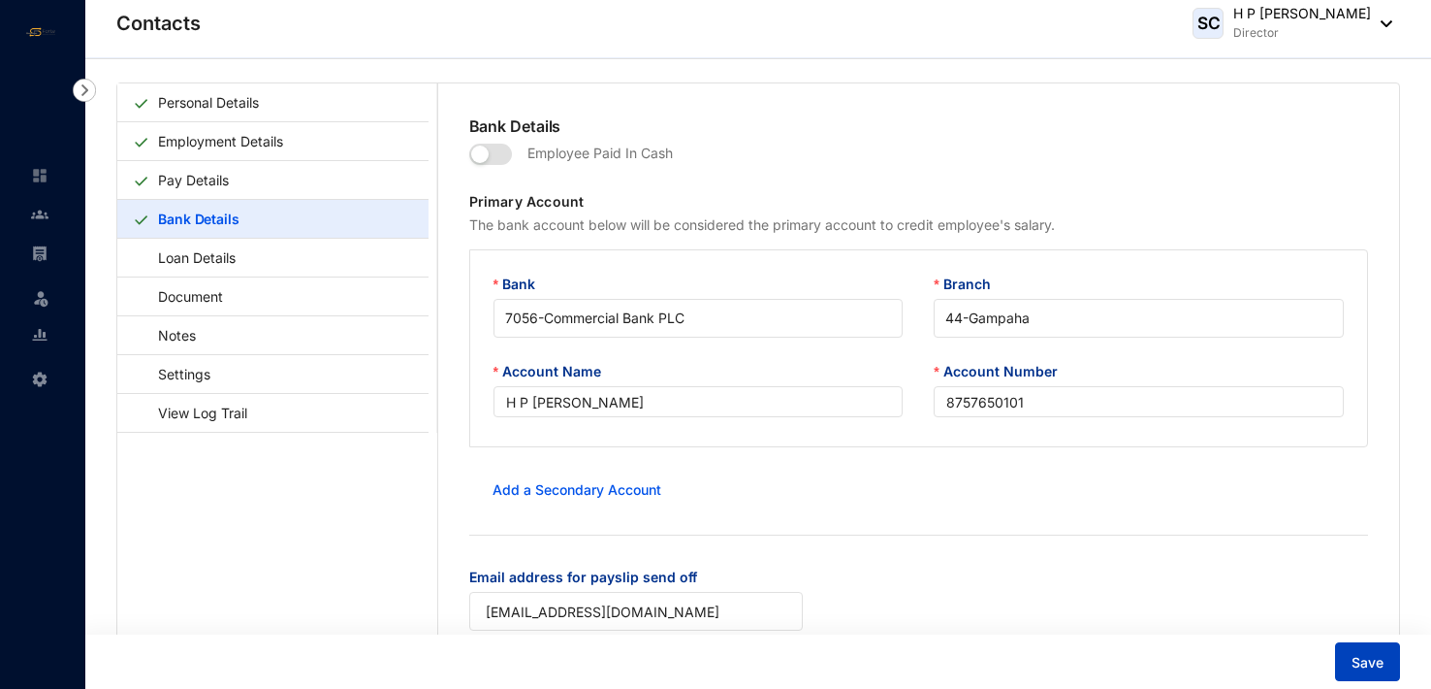
click at [1365, 661] on span "Save" at bounding box center [1368, 662] width 32 height 19
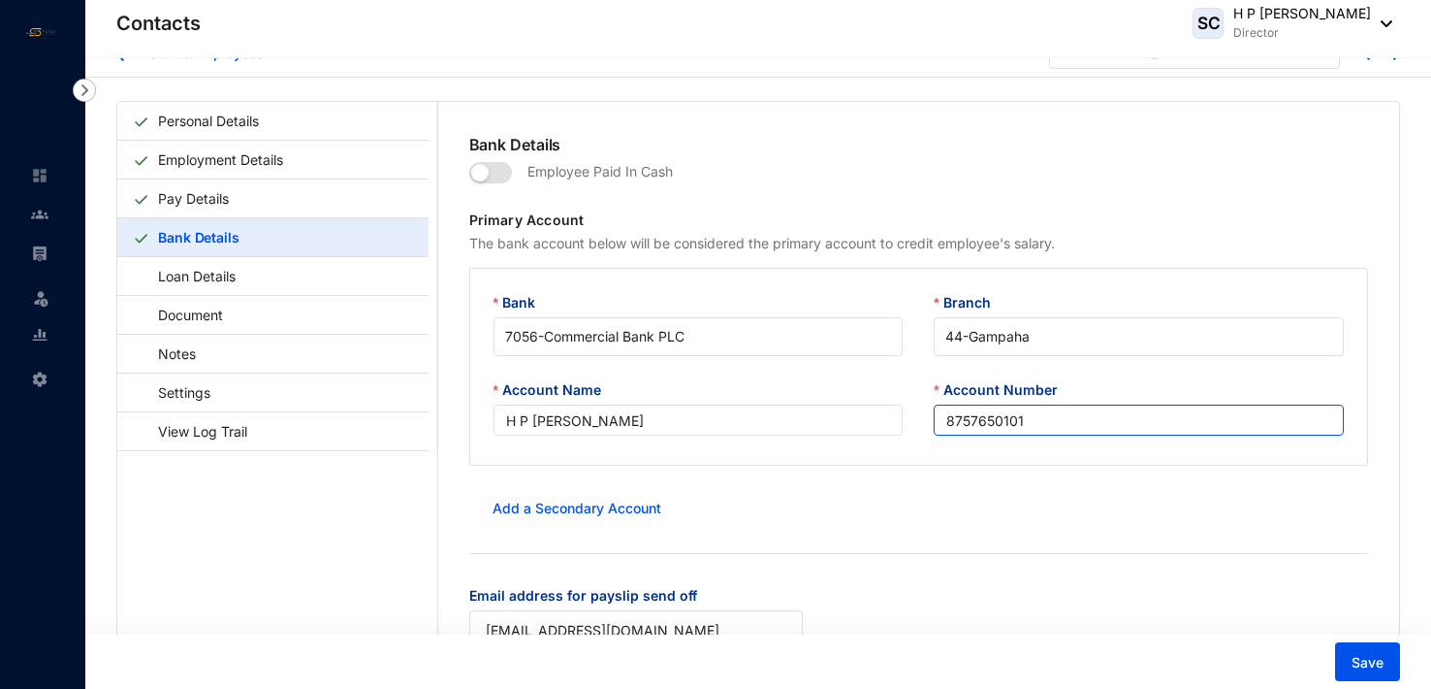
scroll to position [0, 0]
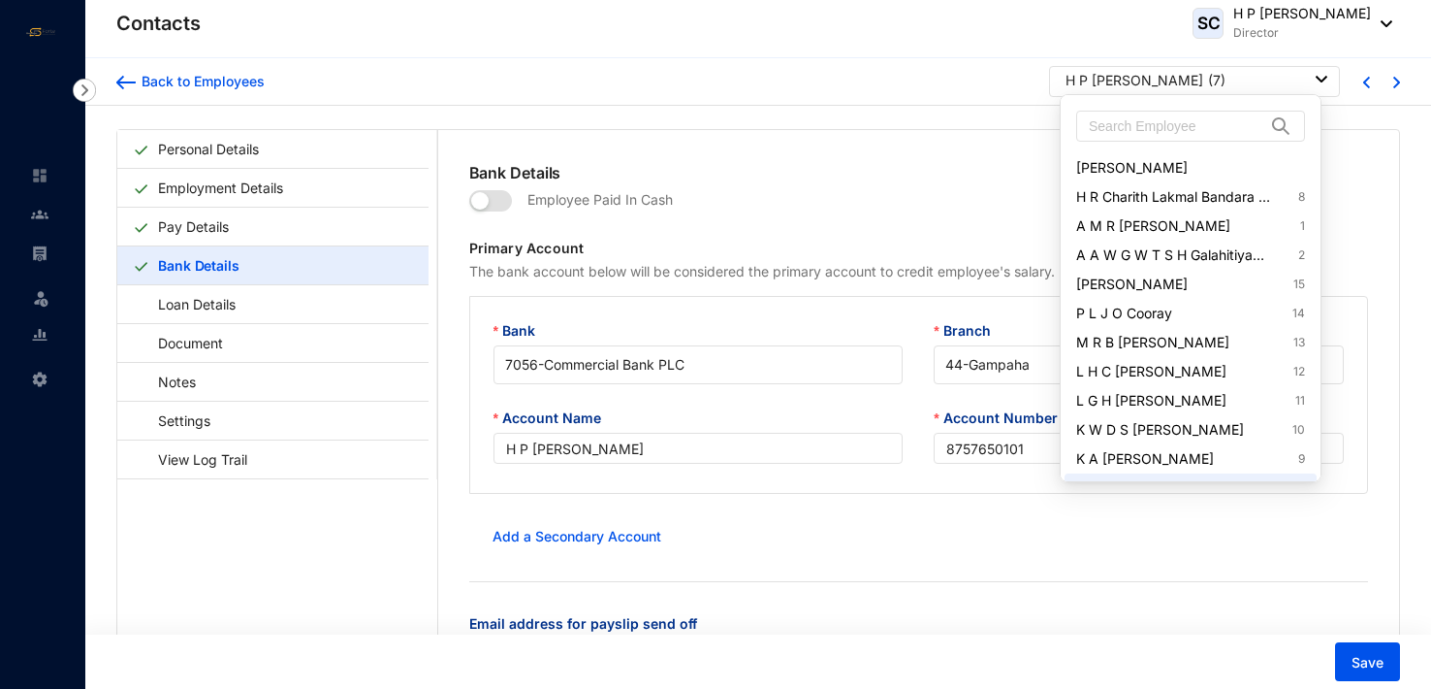
click at [1320, 74] on div at bounding box center [1322, 79] width 12 height 21
click at [1219, 192] on link "H R Charith Lakmal Bandara Handagama 8" at bounding box center [1190, 196] width 229 height 19
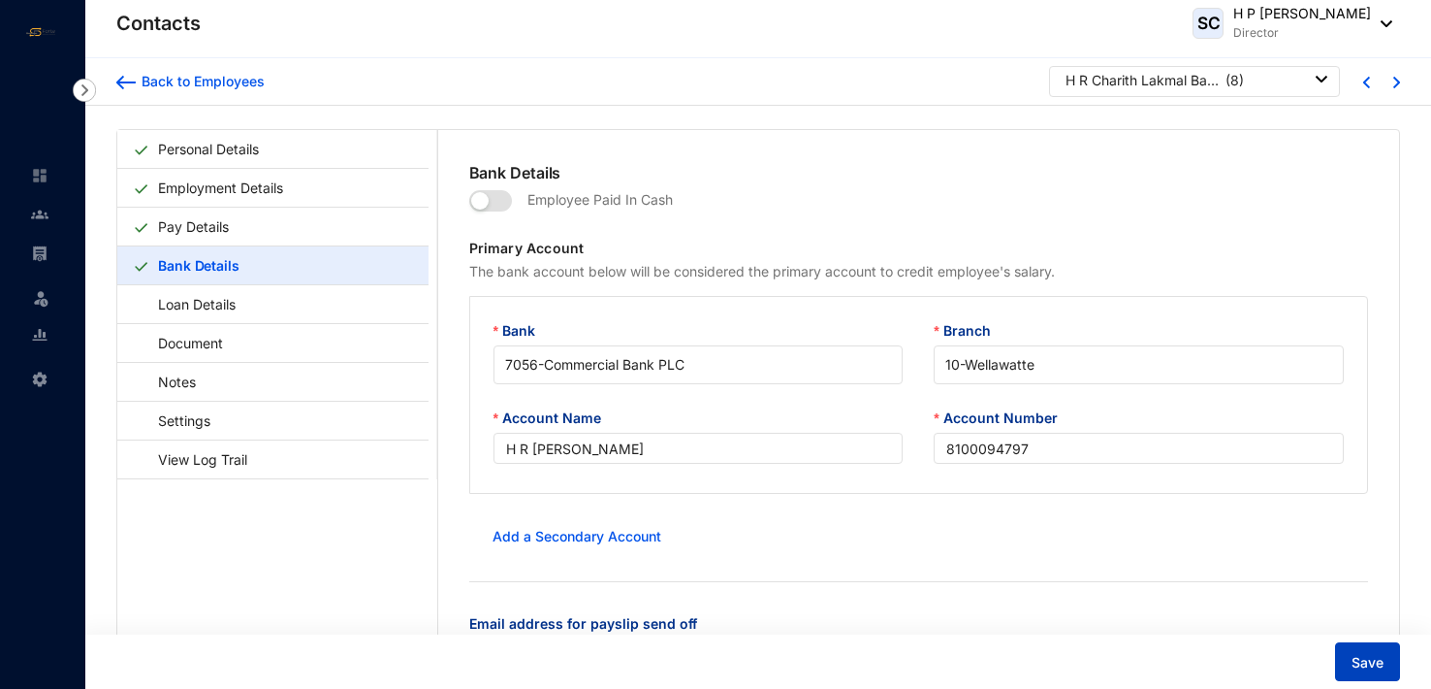
click at [1378, 658] on span "Save" at bounding box center [1368, 662] width 32 height 19
